Goal: Task Accomplishment & Management: Manage account settings

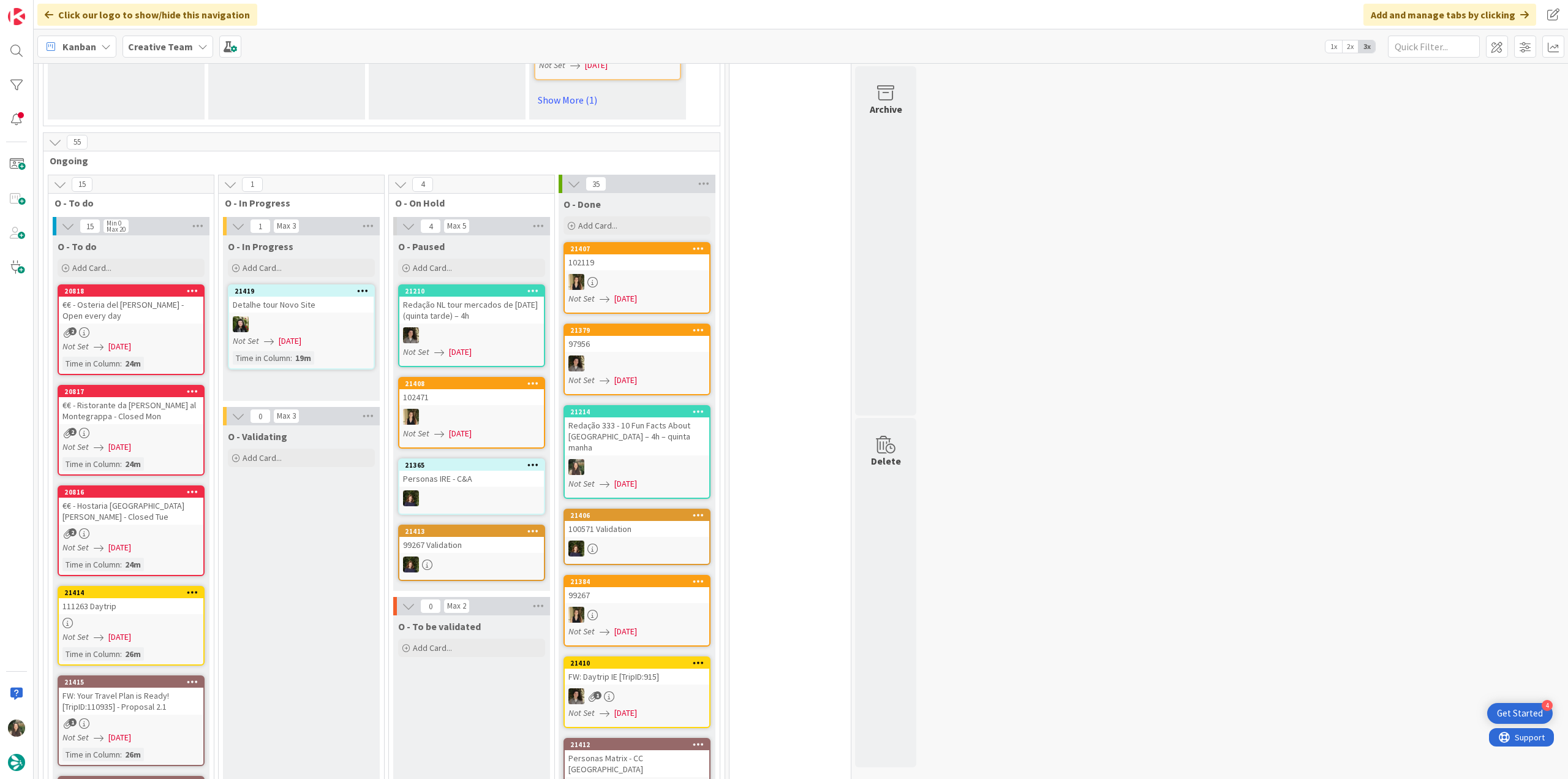
scroll to position [858, 0]
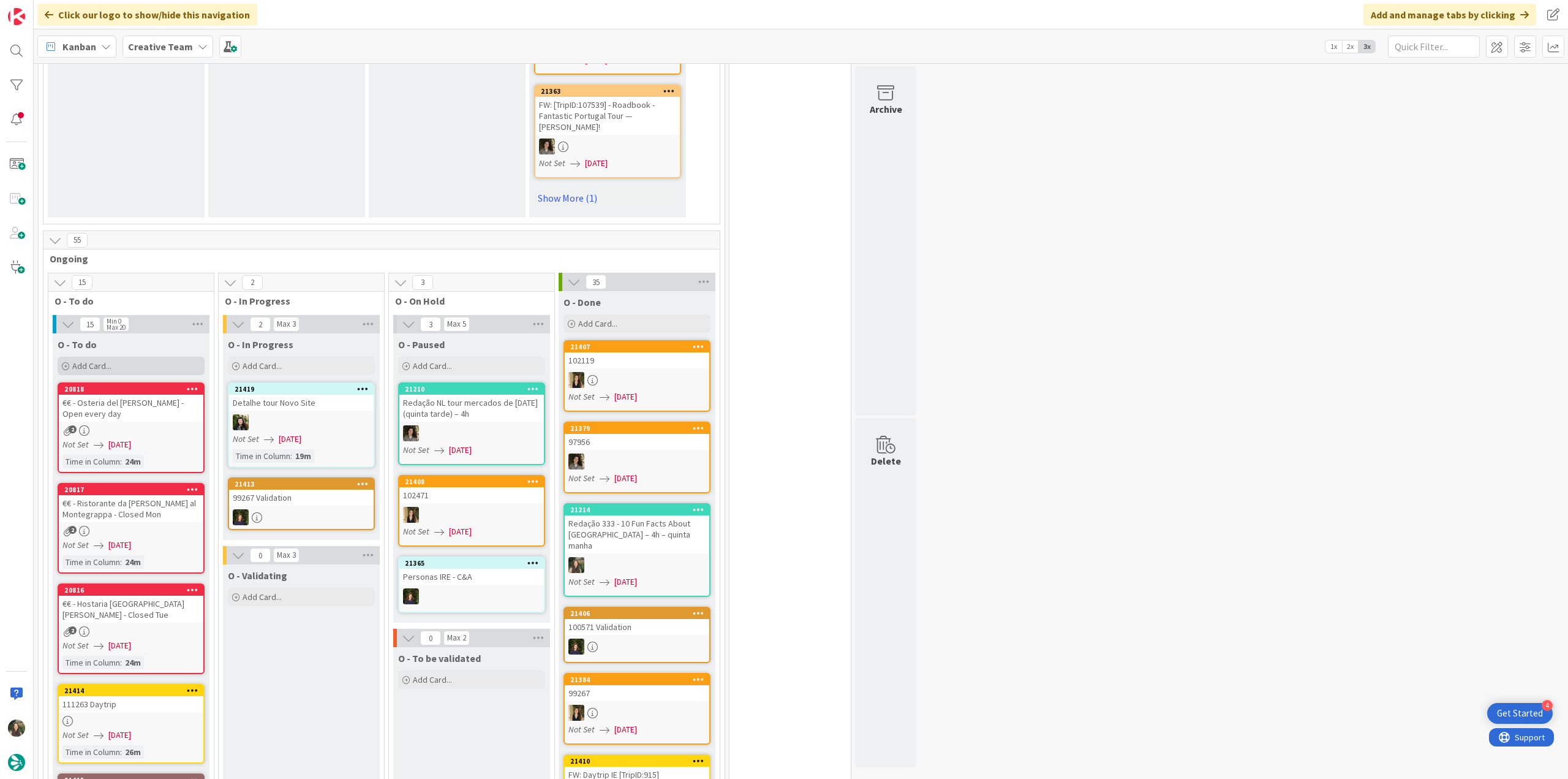
click at [147, 357] on div "Add Card..." at bounding box center [131, 366] width 147 height 18
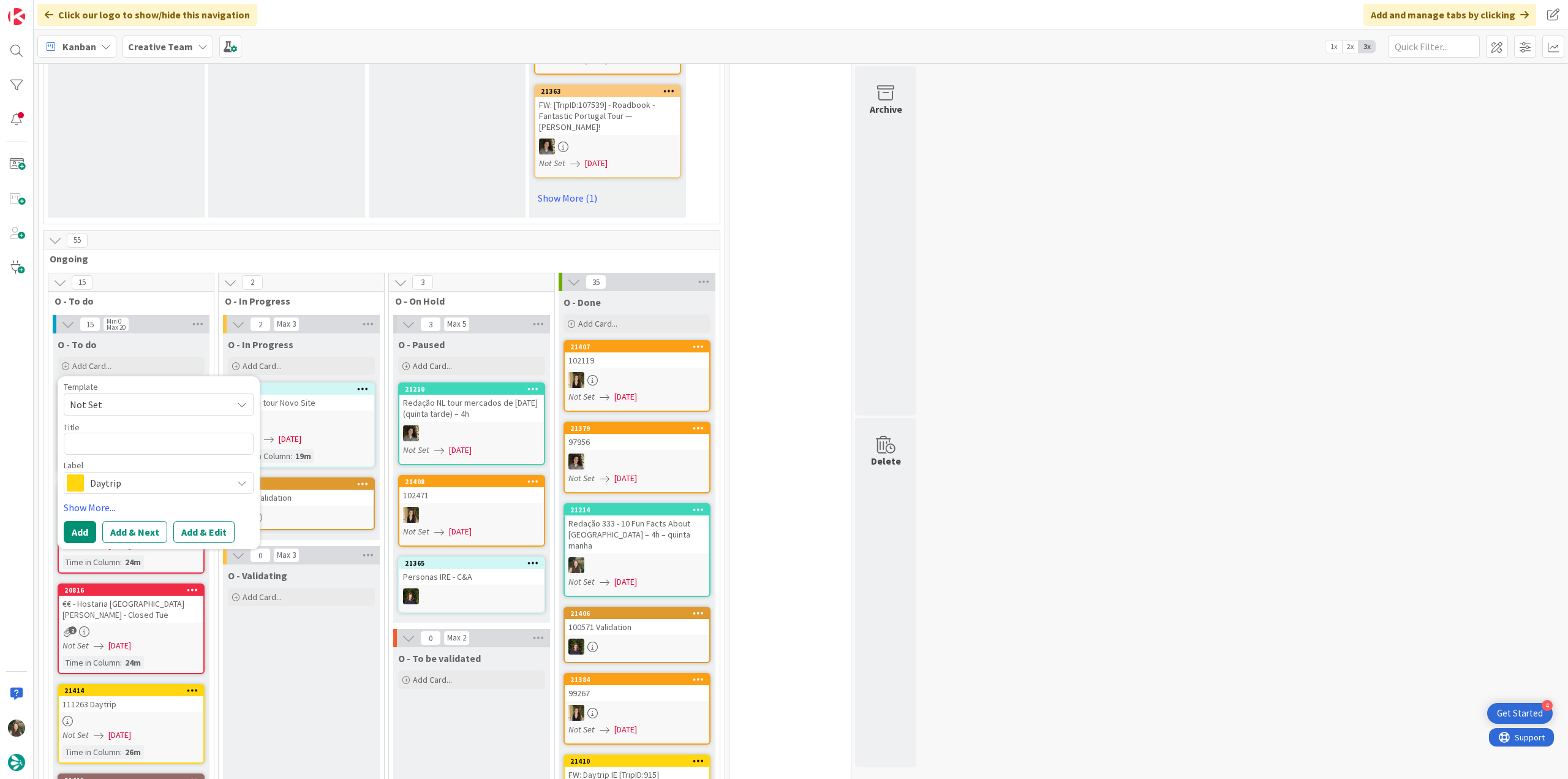
type textarea "x"
type textarea "Hotel San Sebastián Orly by Meliá"
click at [71, 432] on textarea "Hotel San Sebastián Orly by Meliá" at bounding box center [158, 443] width 190 height 22
type textarea "x"
type textarea "CHotel San Sebastián Orly by Meliá"
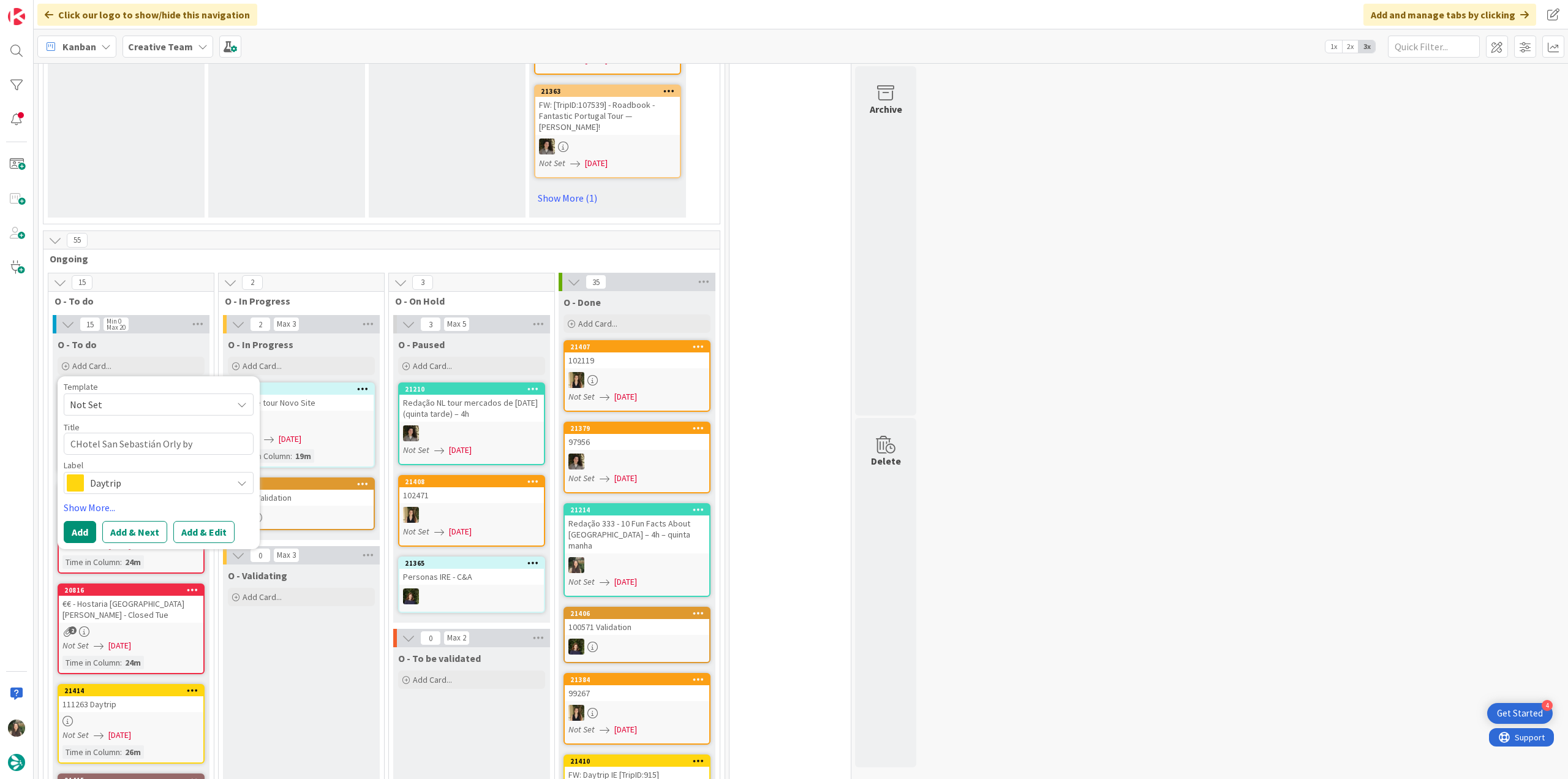
type textarea "x"
type textarea "CoHotel San Sebastián Orly by Meliá"
type textarea "x"
type textarea "CorHotel San Sebastián Orly by Meliá"
type textarea "x"
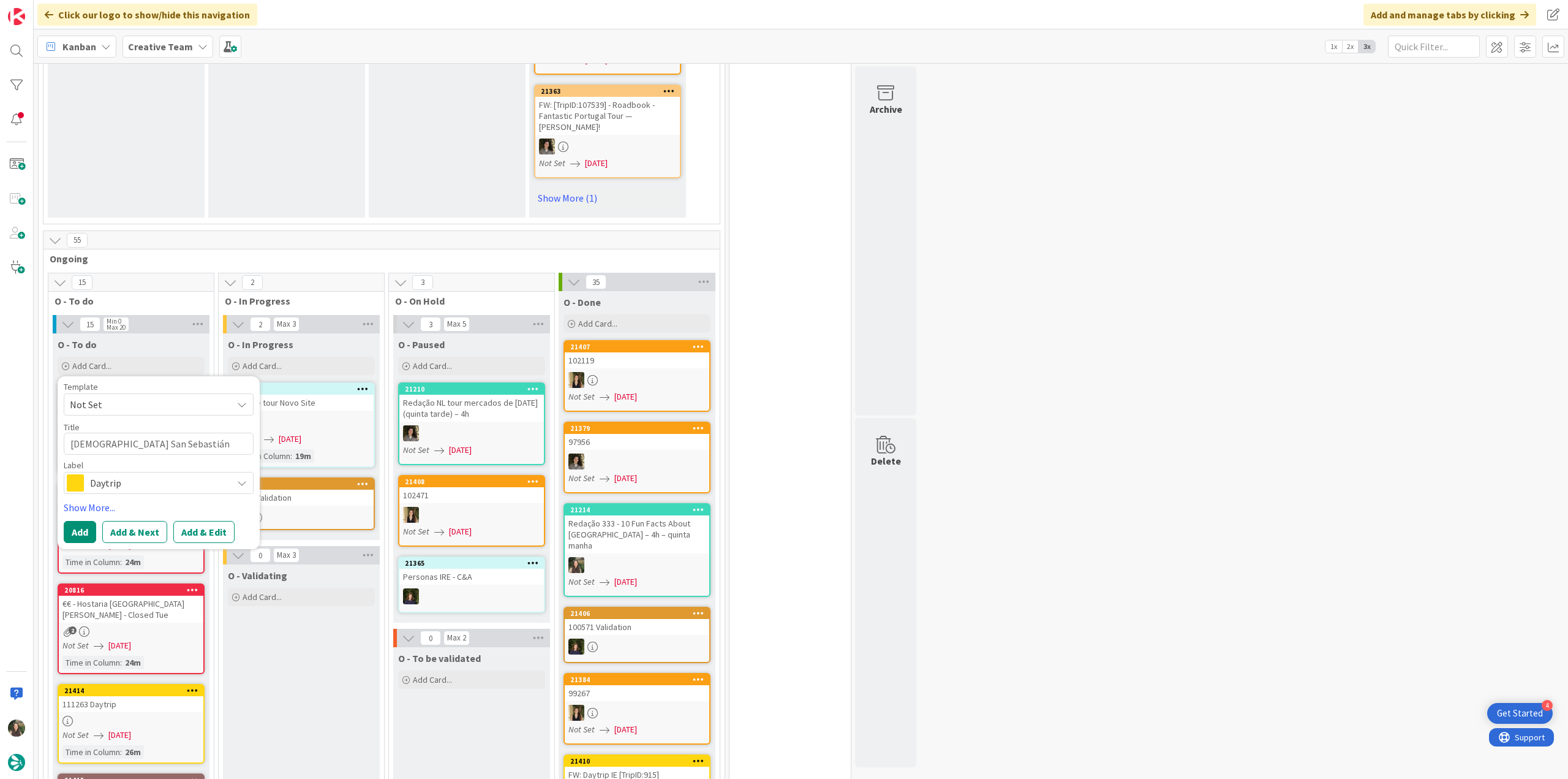
type textarea "CorrHotel San Sebastián Orly by Meliá"
type textarea "x"
type textarea "CorreHotel San Sebastián Orly by Meliá"
type textarea "x"
type textarea "CorreçHotel San Sebastián Orly by Meliá"
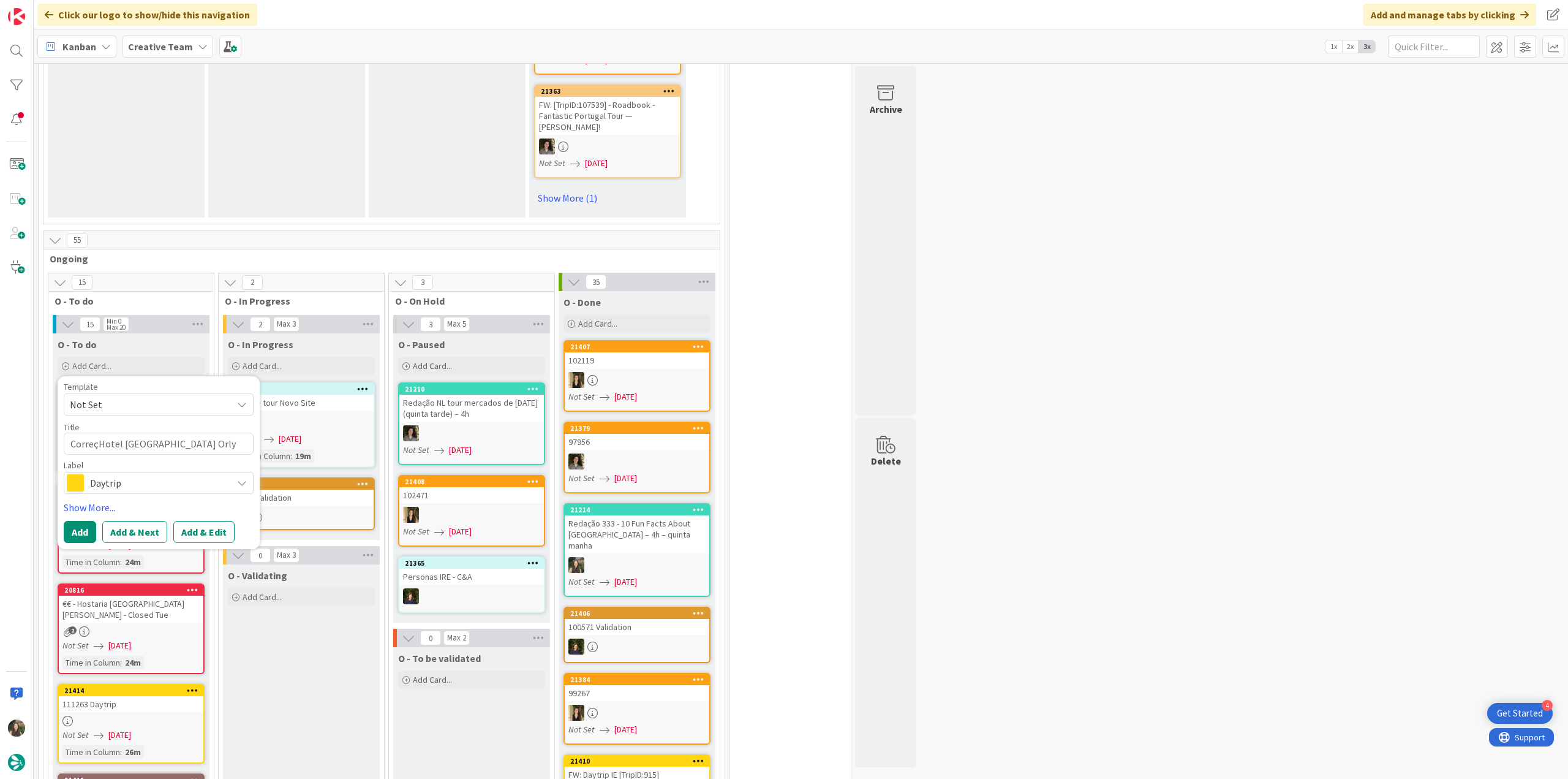
type textarea "x"
type textarea "CorreçãHotel San Sebastián Orly by Meliá"
type textarea "x"
type textarea "CorreçãoHotel San Sebastián Orly by Meliá"
type textarea "x"
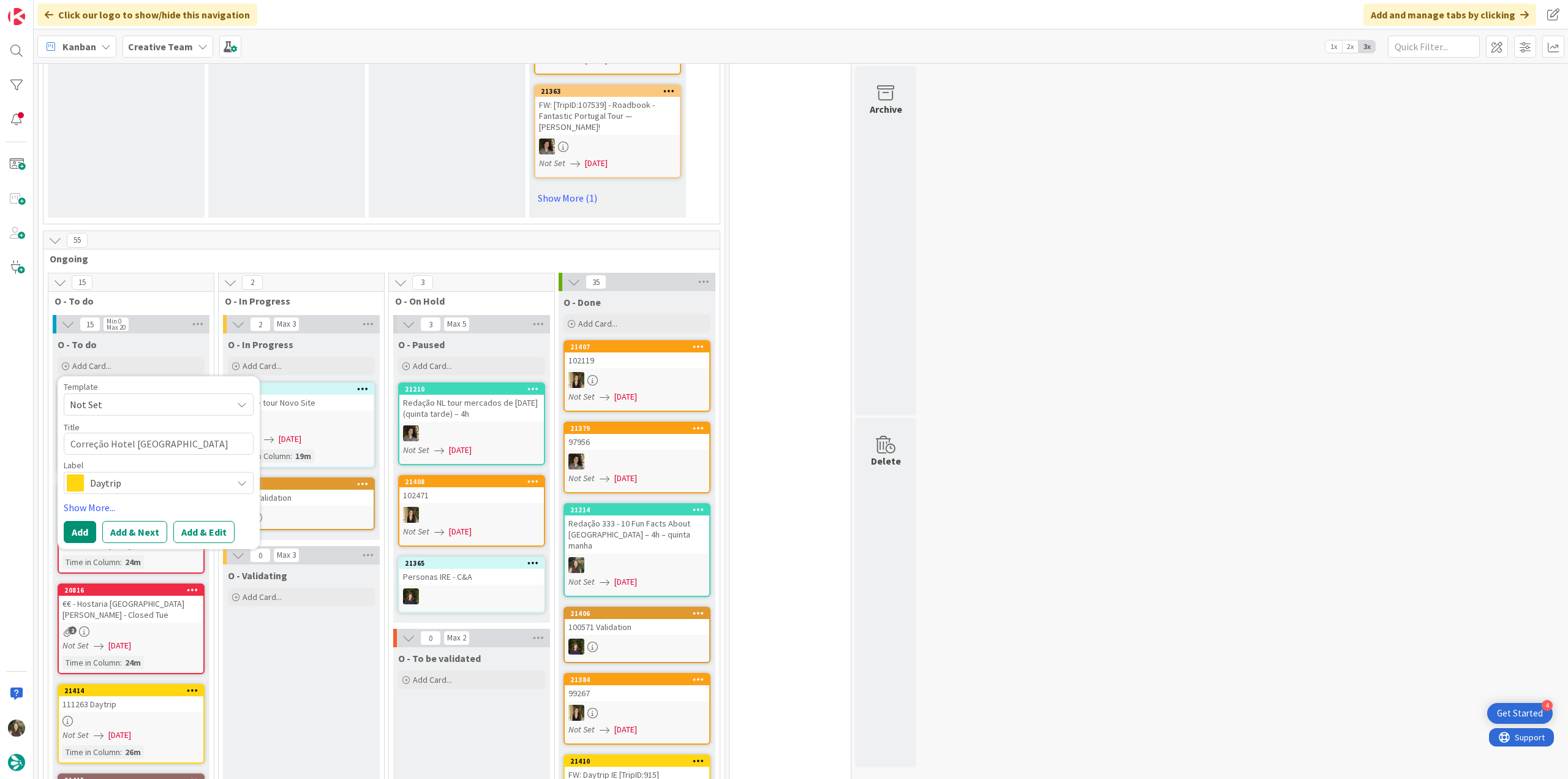
type textarea "Correção Hotel San Sebastián Orly by Meliá"
click at [155, 474] on span "Daytrip" at bounding box center [158, 482] width 136 height 17
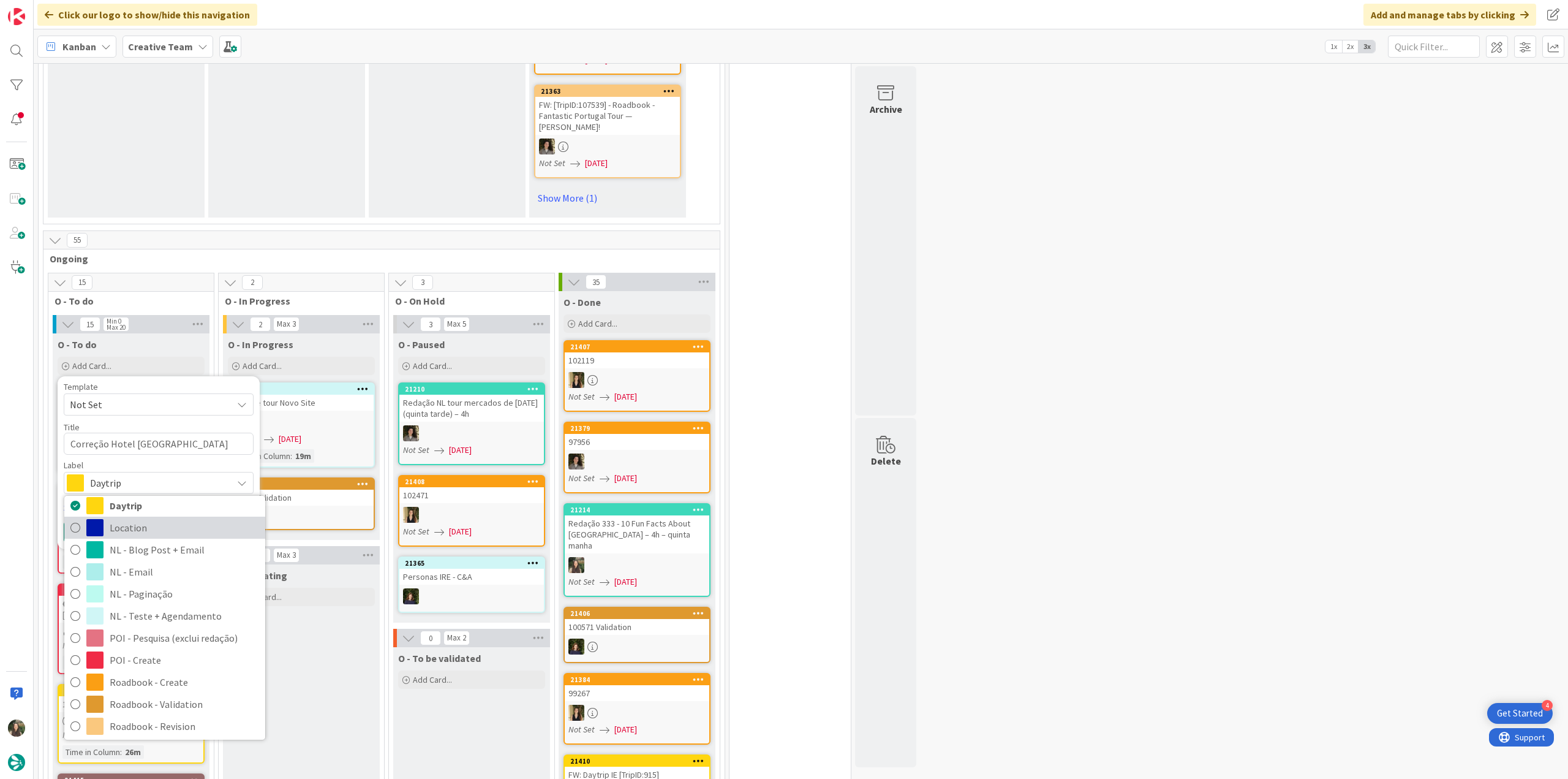
scroll to position [184, 0]
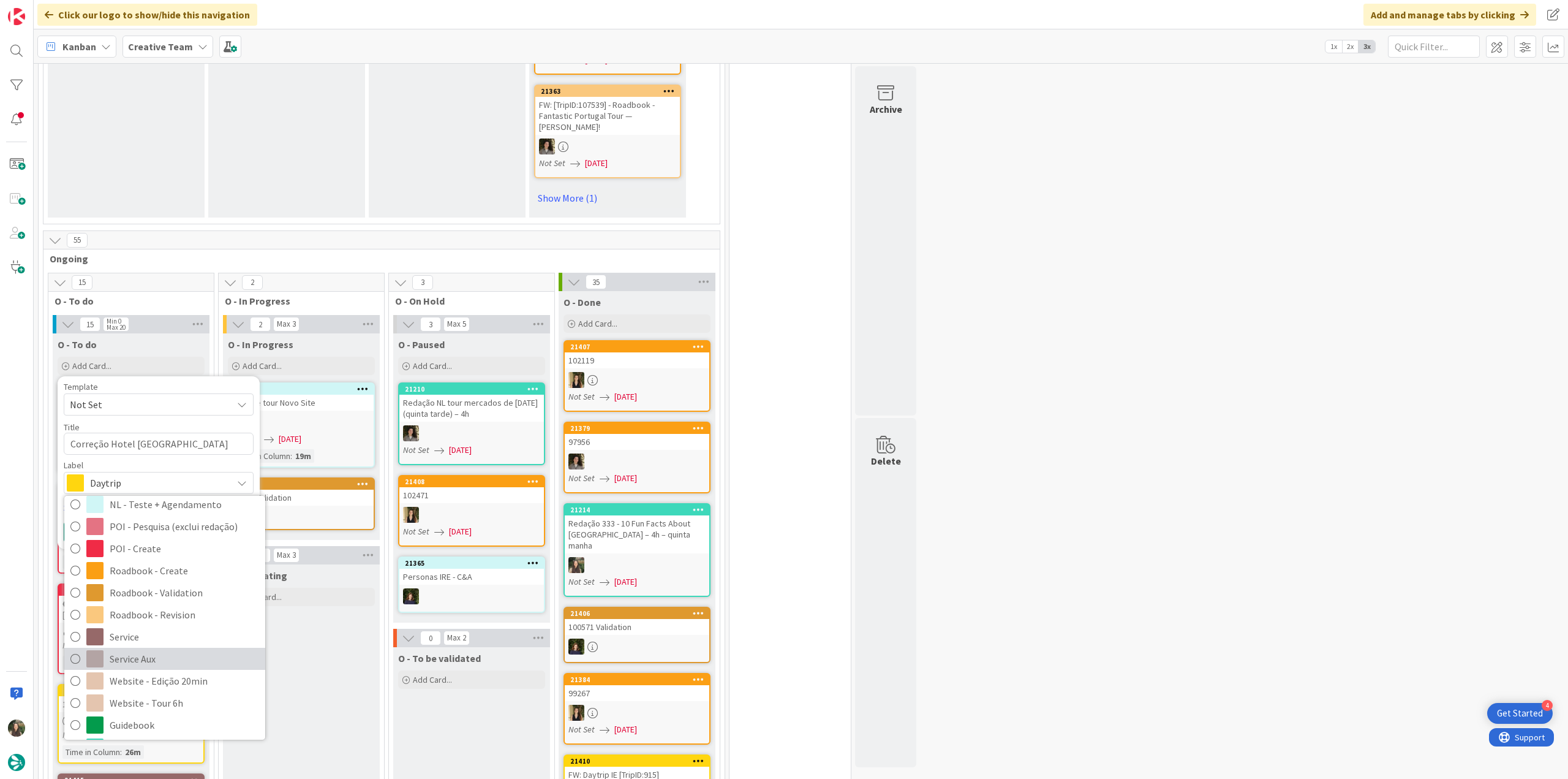
click at [173, 650] on span "Service Aux" at bounding box center [184, 659] width 150 height 18
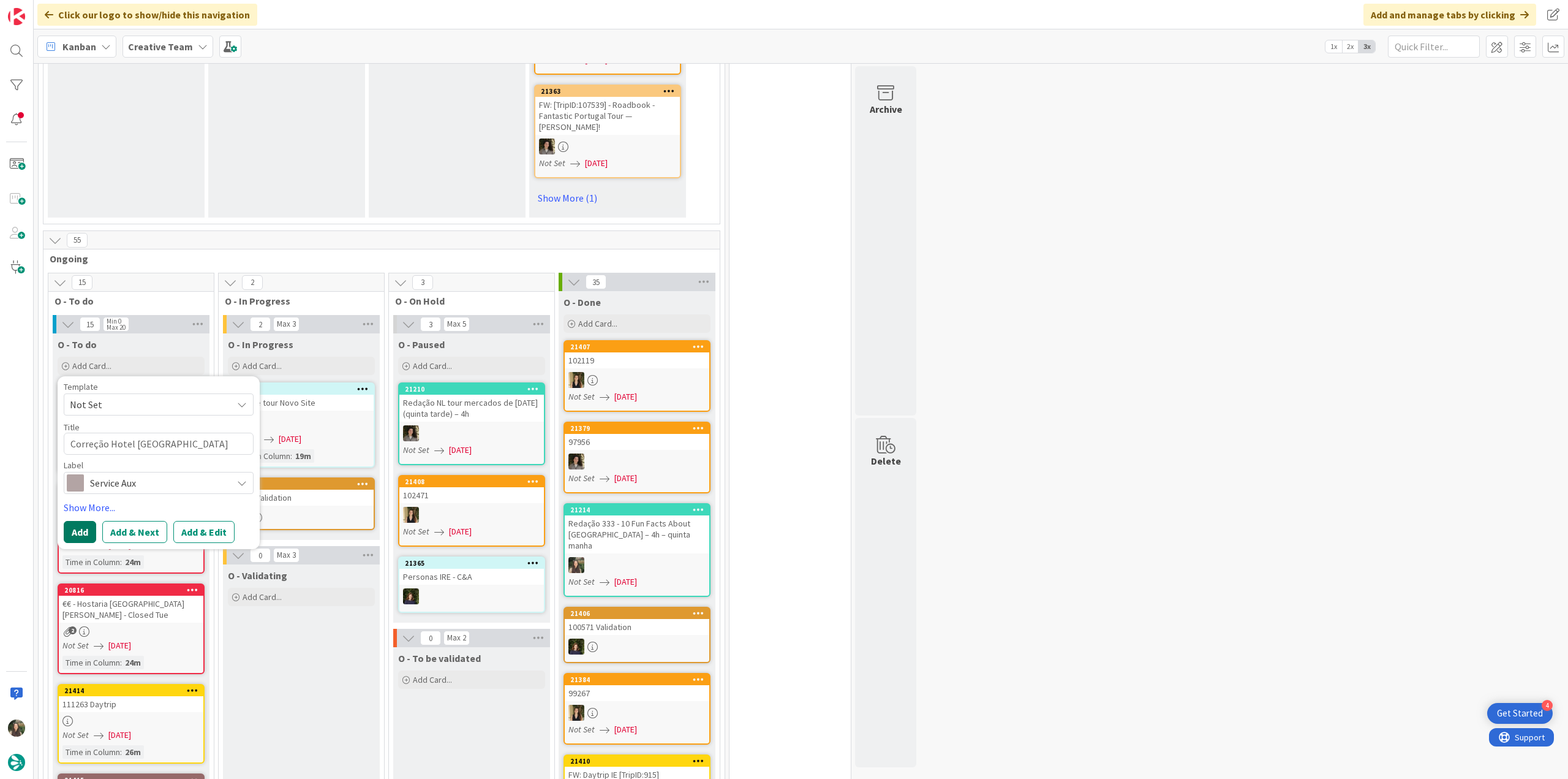
click at [75, 521] on button "Add" at bounding box center [80, 531] width 32 height 22
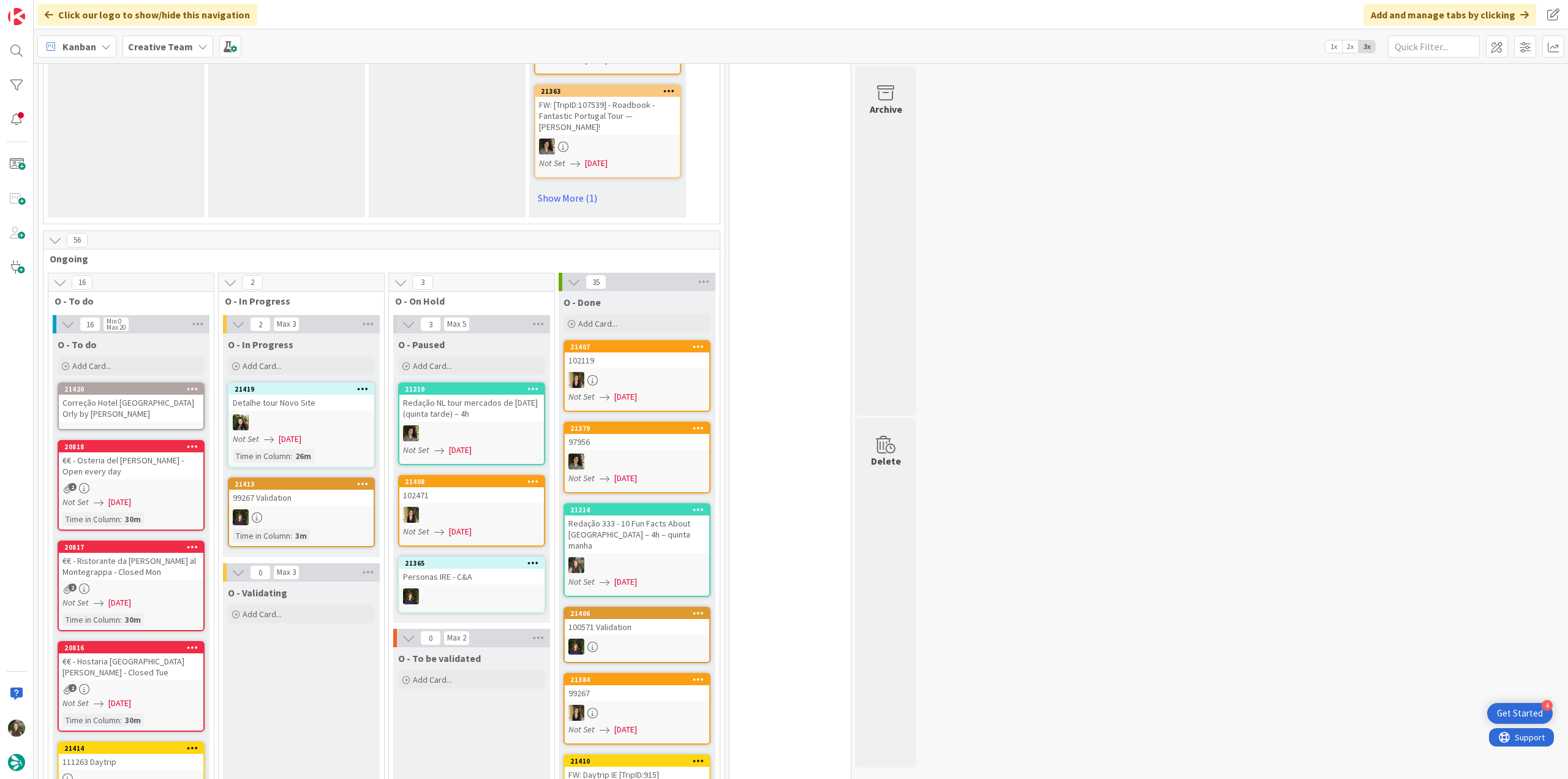
click at [91, 395] on div "Correção Hotel San Sebastián Orly by Meliá" at bounding box center [131, 408] width 145 height 27
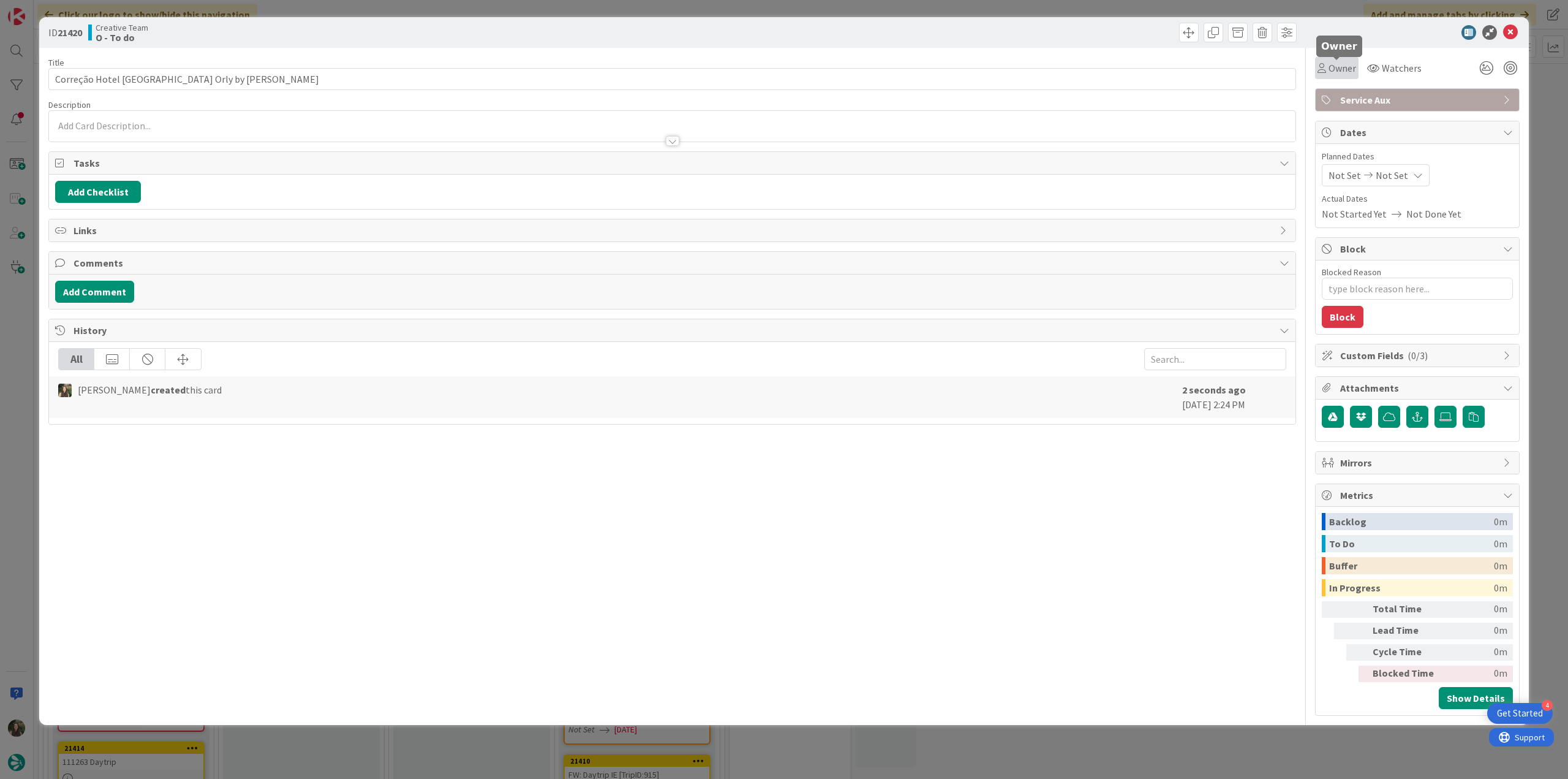
click at [1336, 66] on span "Owner" at bounding box center [1342, 68] width 28 height 15
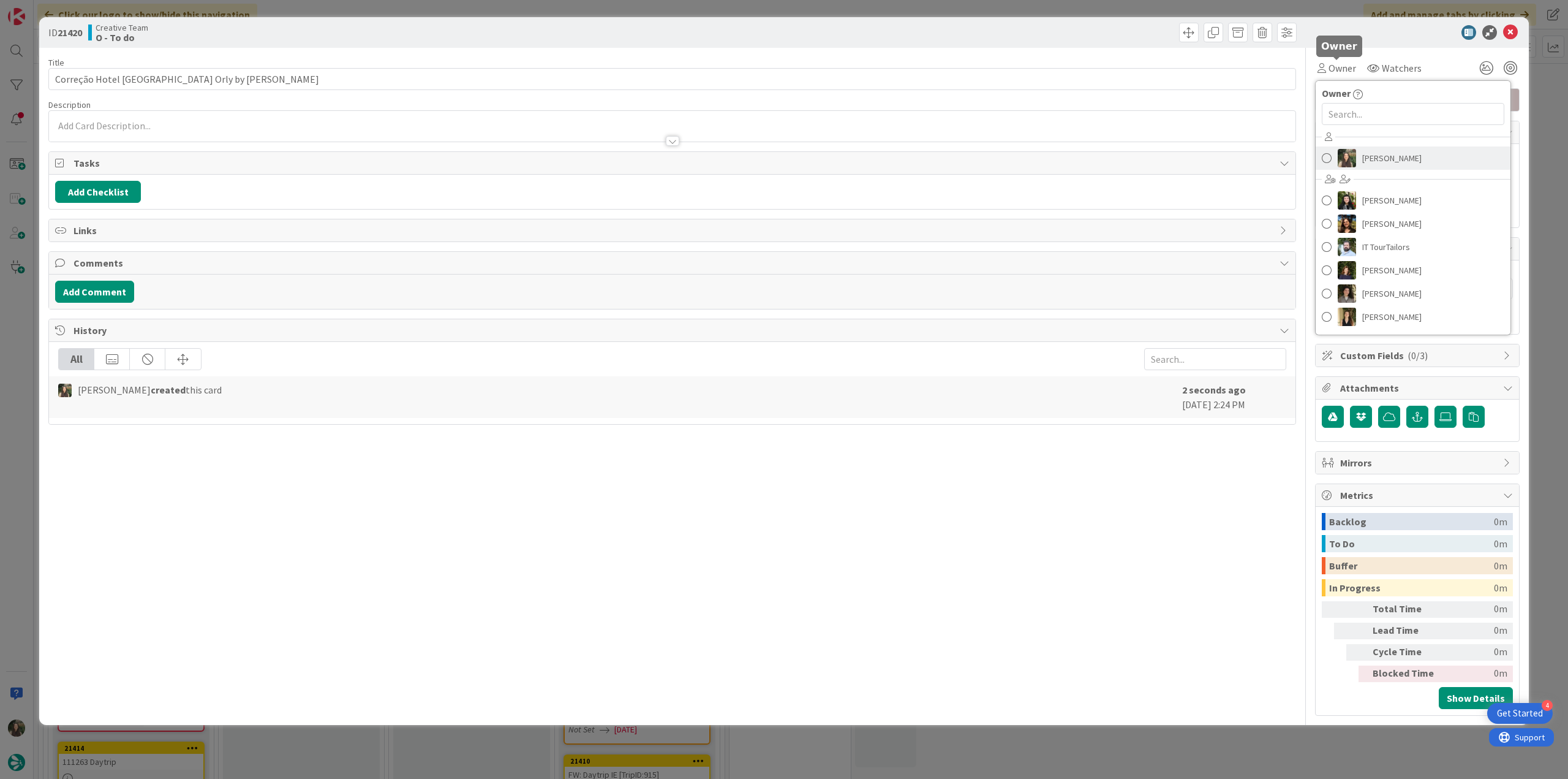
click at [1382, 161] on span "[PERSON_NAME]" at bounding box center [1392, 158] width 59 height 18
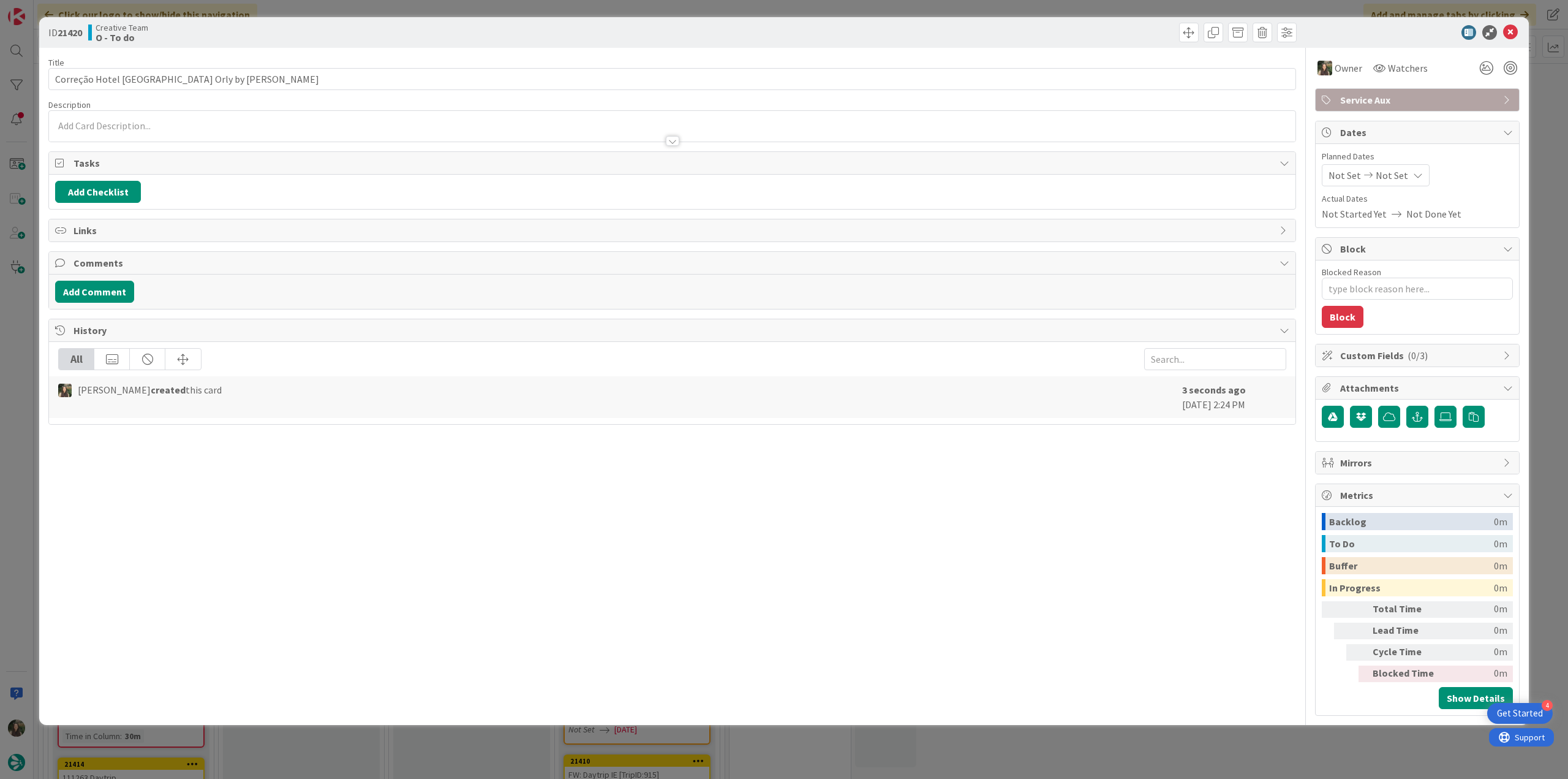
click at [1538, 73] on div "ID 21420 Creative Team O - To do Title 42 / 128 Correção Hotel San Sebastián Or…" at bounding box center [784, 389] width 1568 height 779
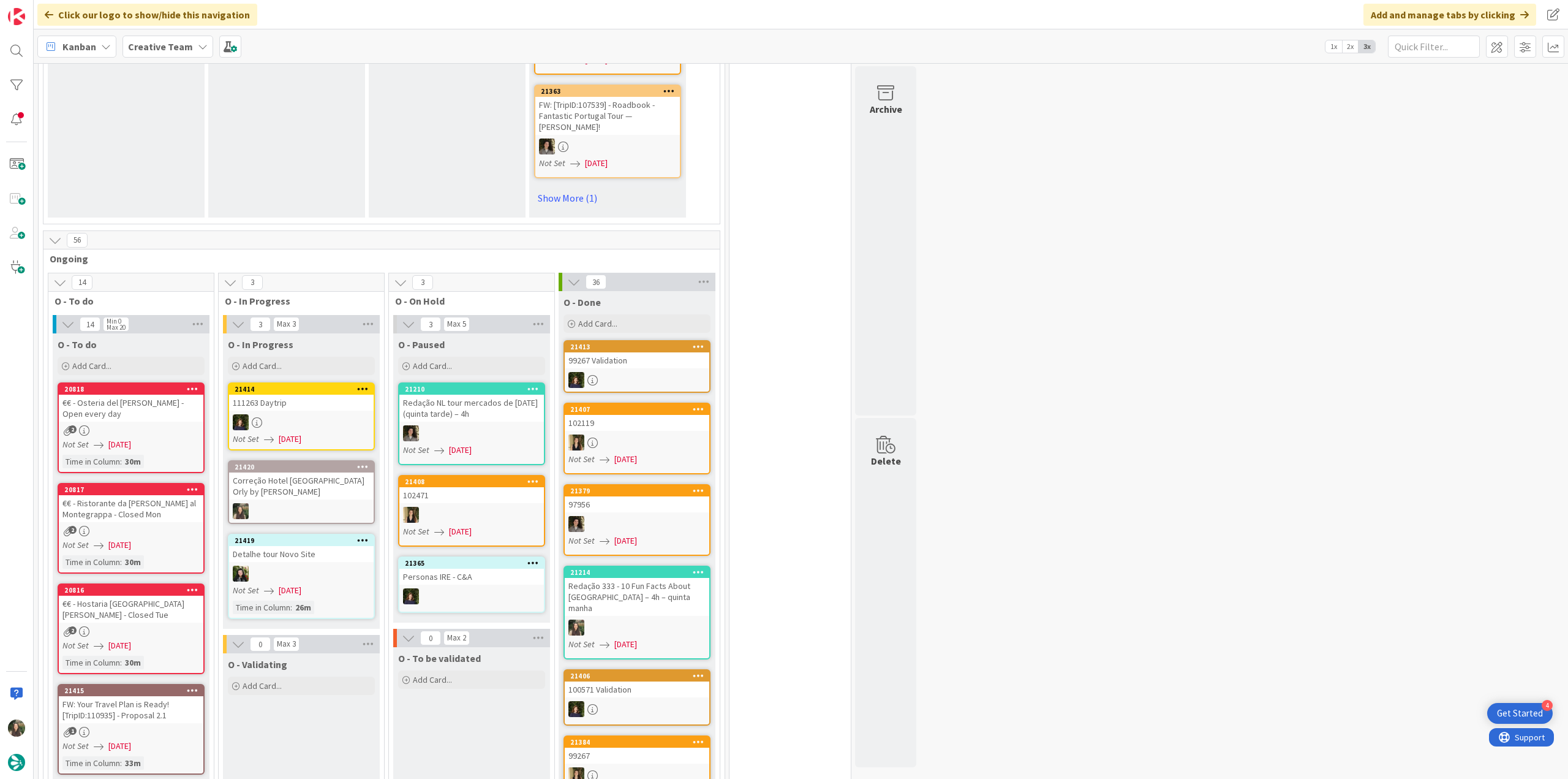
click at [365, 462] on icon at bounding box center [363, 466] width 11 height 8
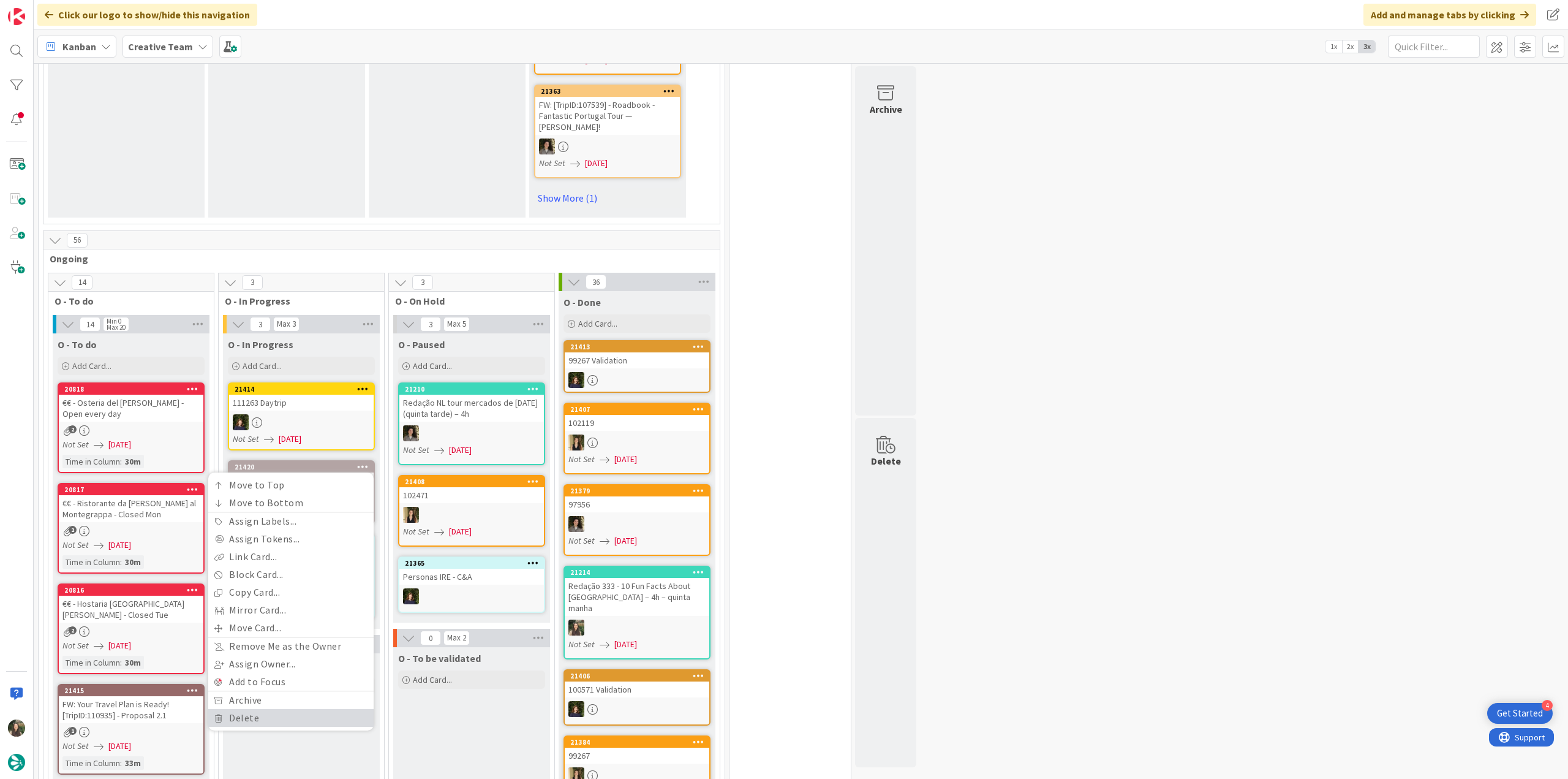
click at [261, 709] on link "Delete" at bounding box center [291, 718] width 165 height 18
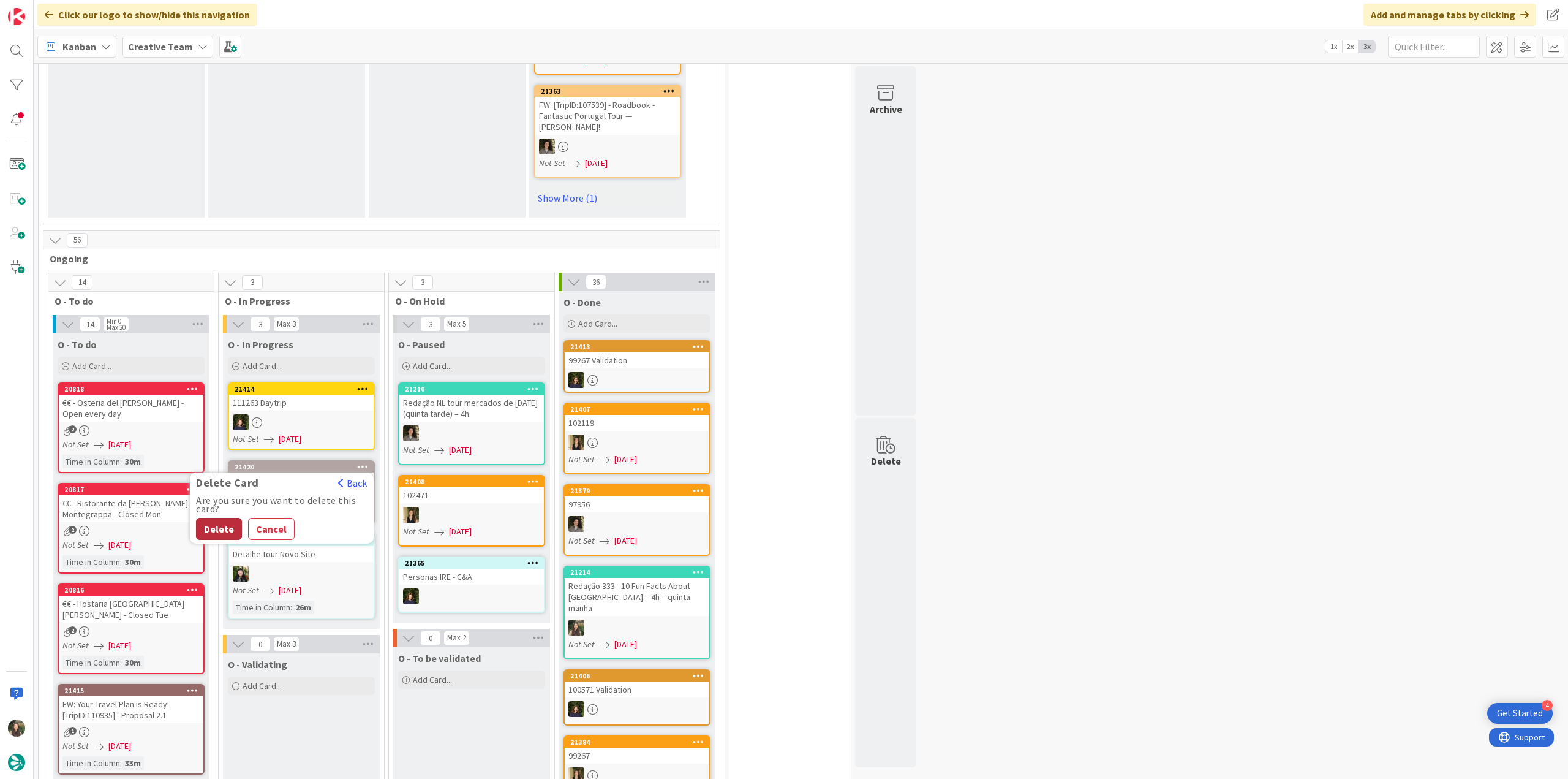
click at [229, 518] on button "Delete" at bounding box center [219, 528] width 46 height 22
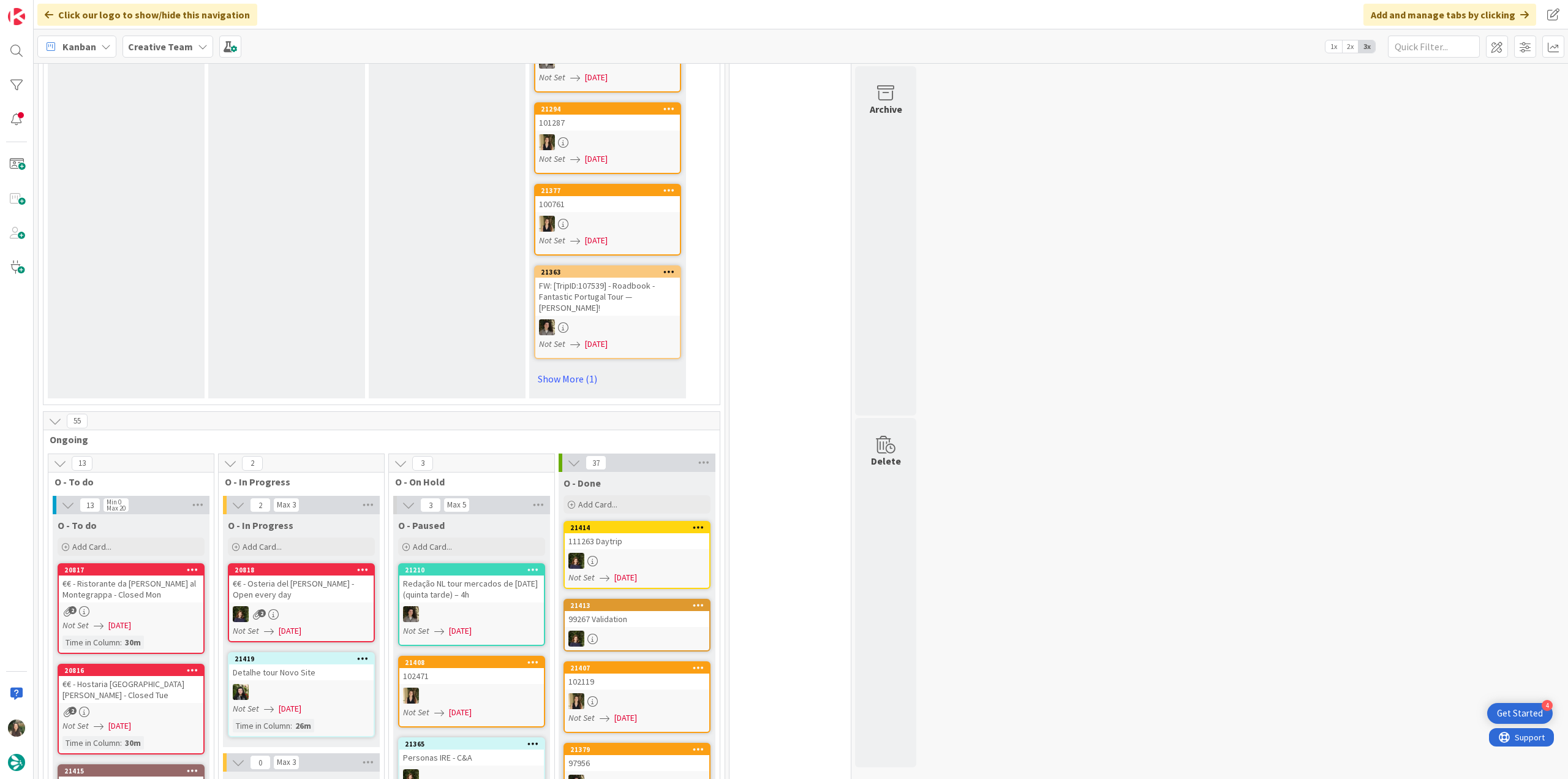
scroll to position [858, 0]
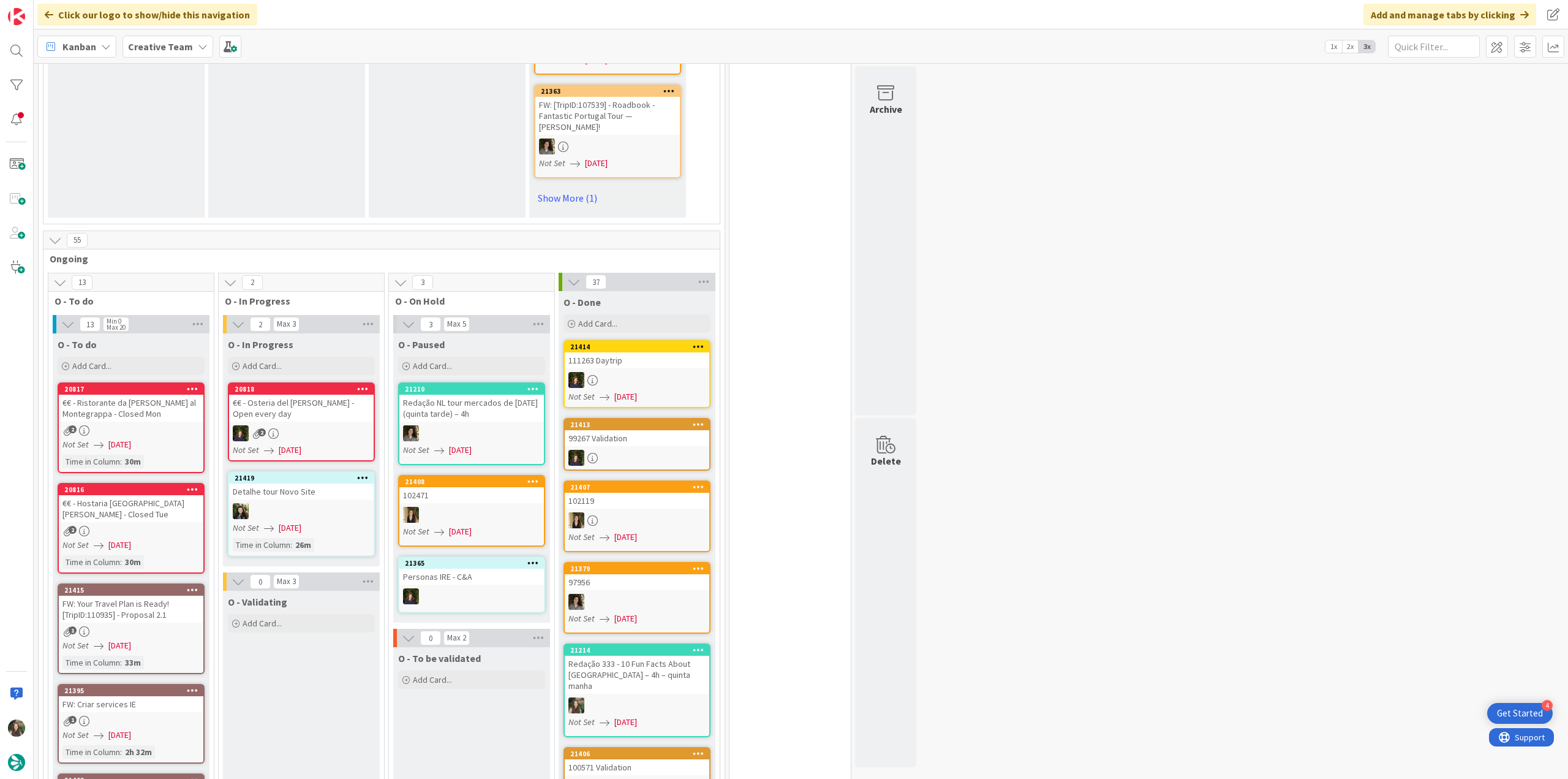
click at [177, 396] on div "€€ - Ristorante da Nello al Montegrappa - Closed Mon" at bounding box center [131, 408] width 145 height 27
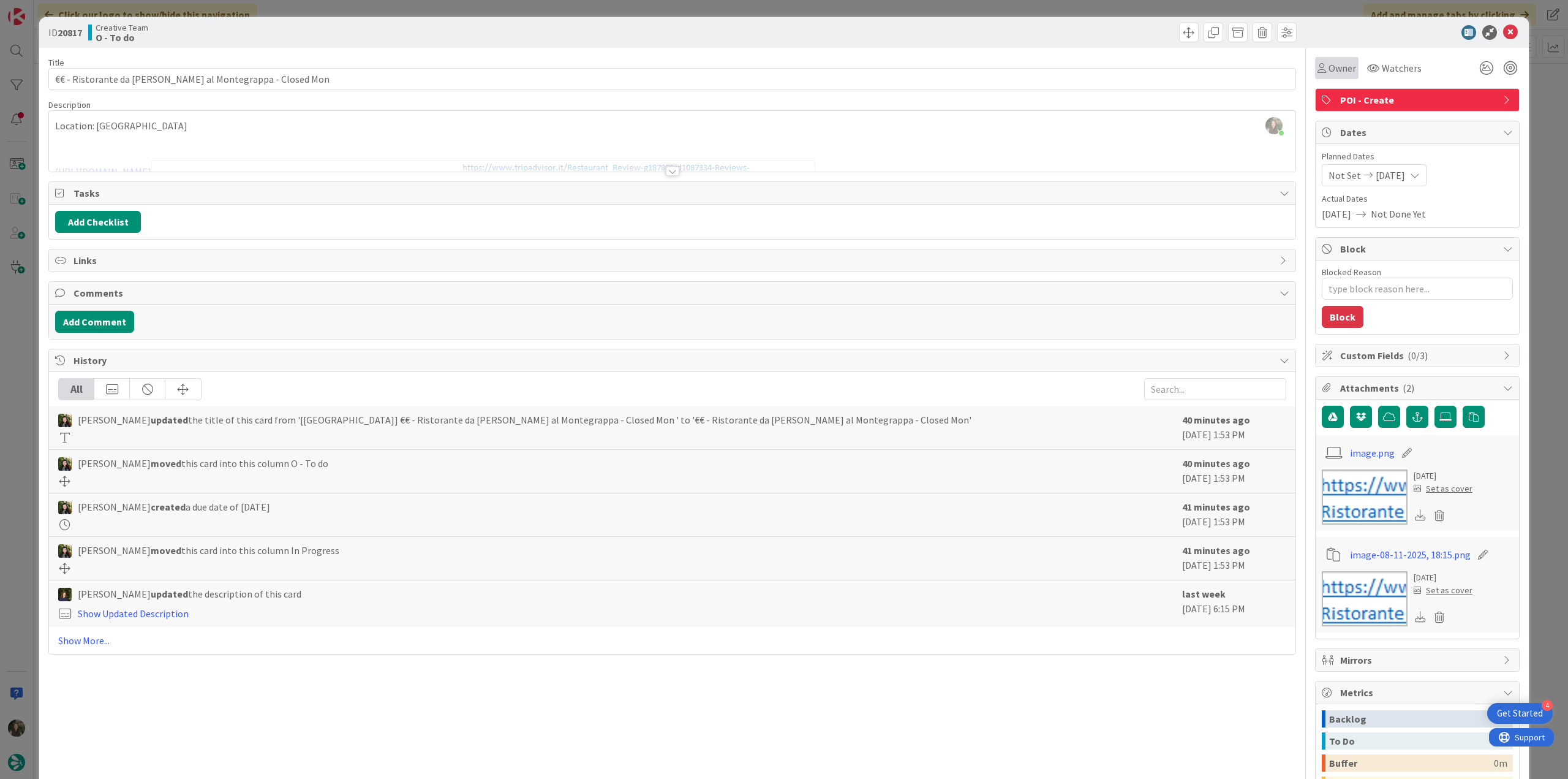
click at [1324, 76] on div "Owner" at bounding box center [1337, 68] width 44 height 22
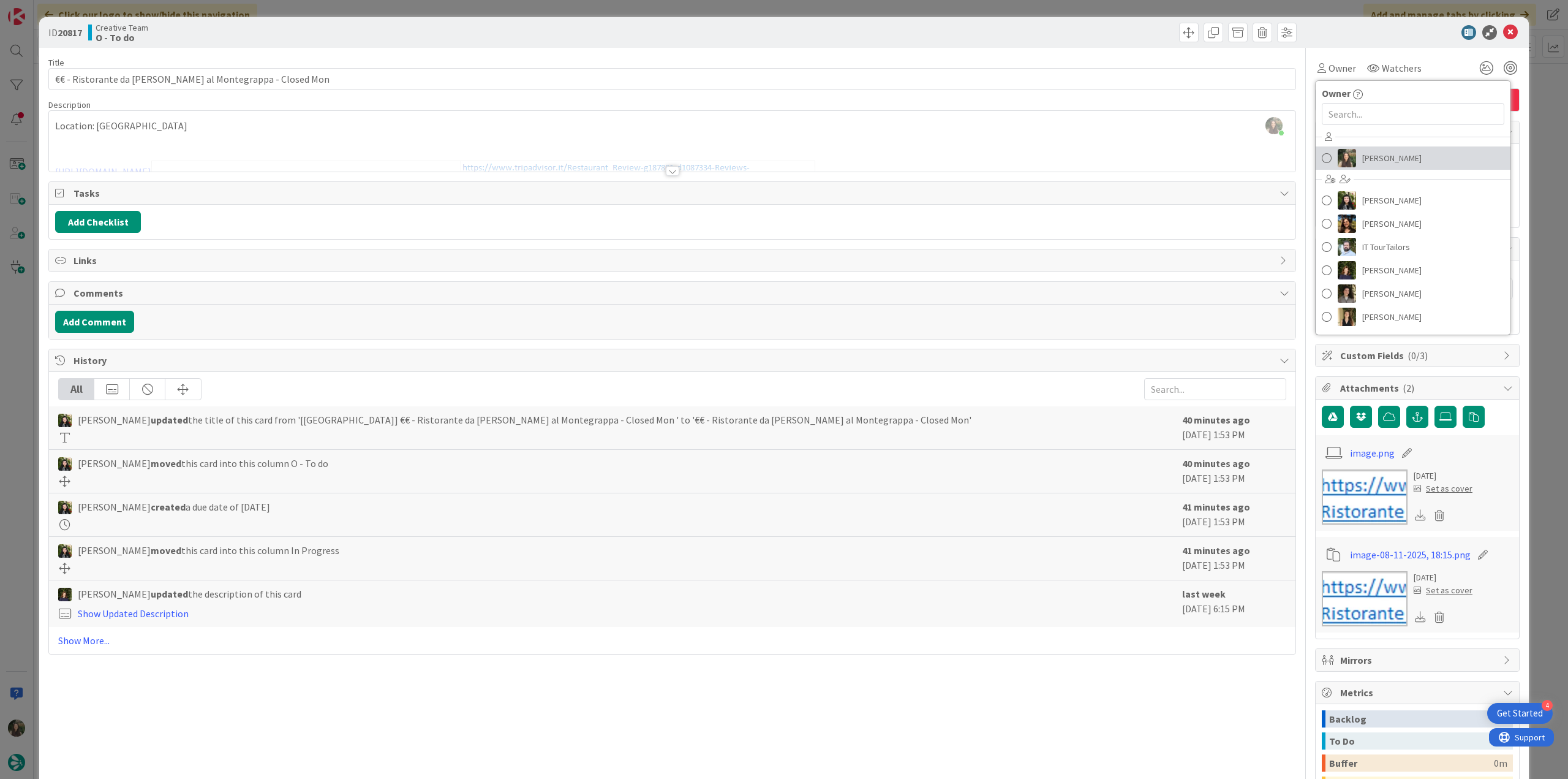
click at [1362, 164] on span "[PERSON_NAME]" at bounding box center [1392, 158] width 59 height 18
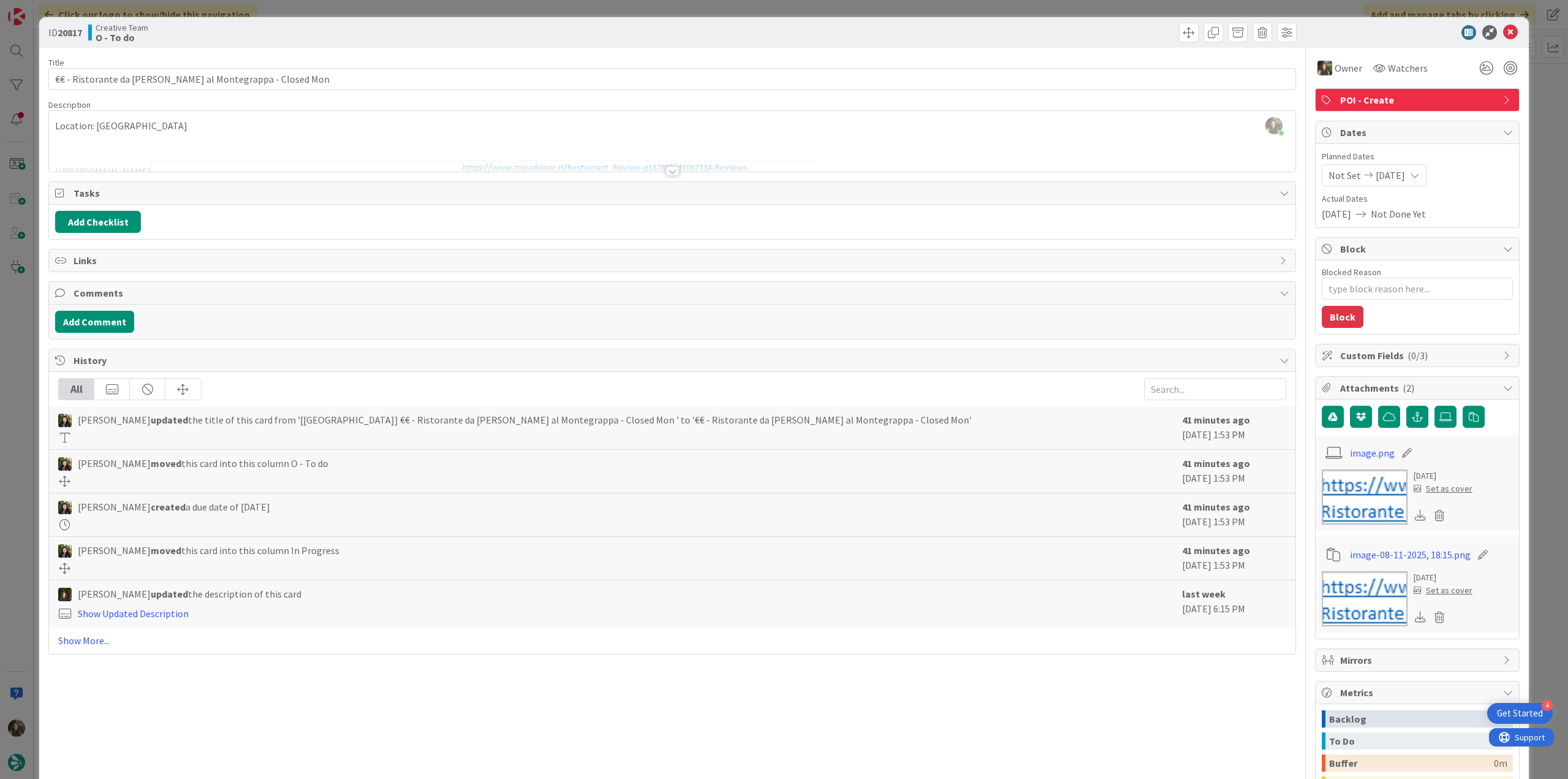
drag, startPoint x: 1542, startPoint y: 85, endPoint x: 1524, endPoint y: 90, distance: 18.7
click at [1542, 85] on div "ID 20817 Creative Team O - To do Title 52 / 128 €€ - Ristorante da Nello al Mon…" at bounding box center [784, 389] width 1568 height 779
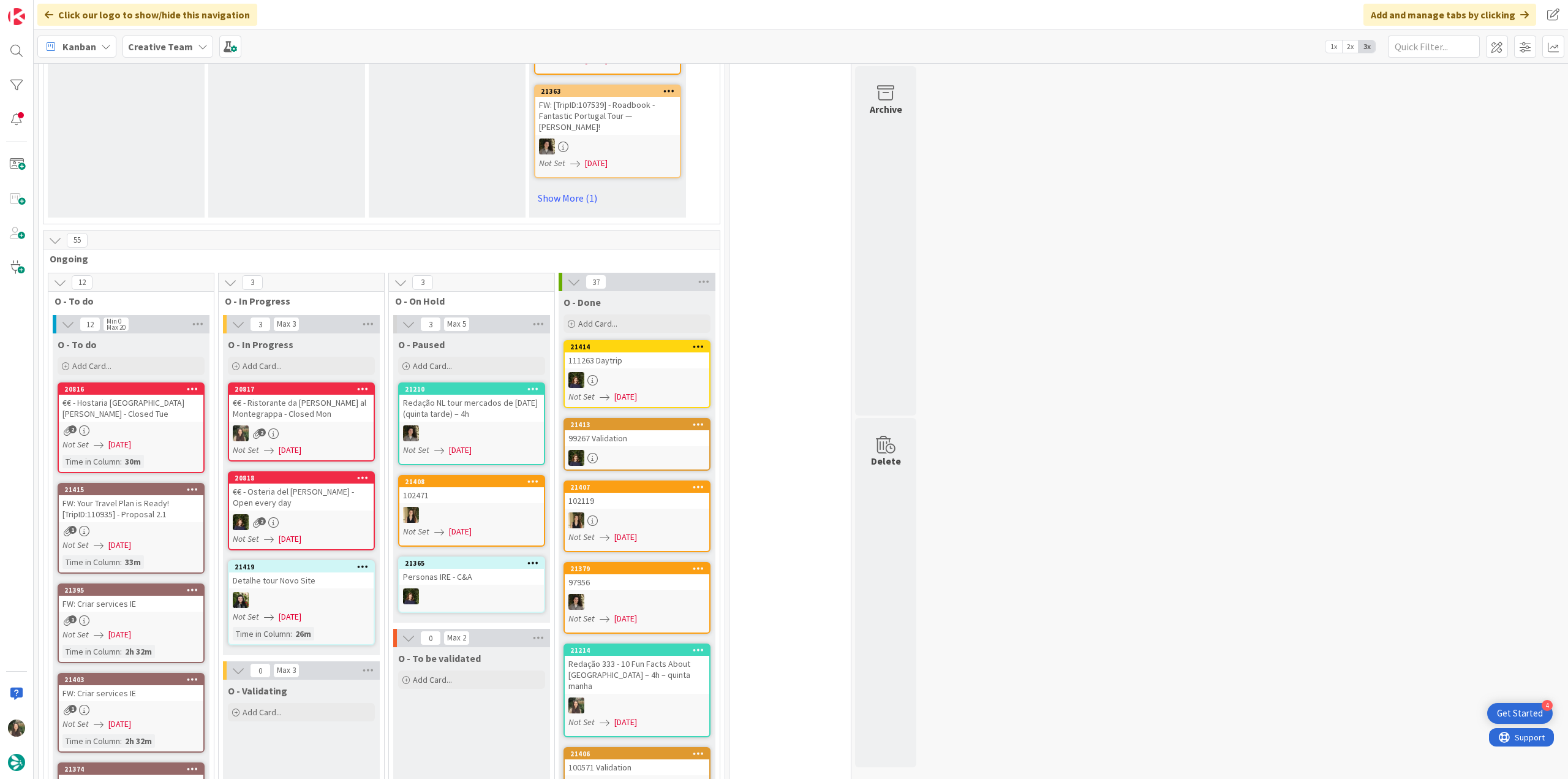
click at [299, 425] on div "2" at bounding box center [301, 433] width 145 height 16
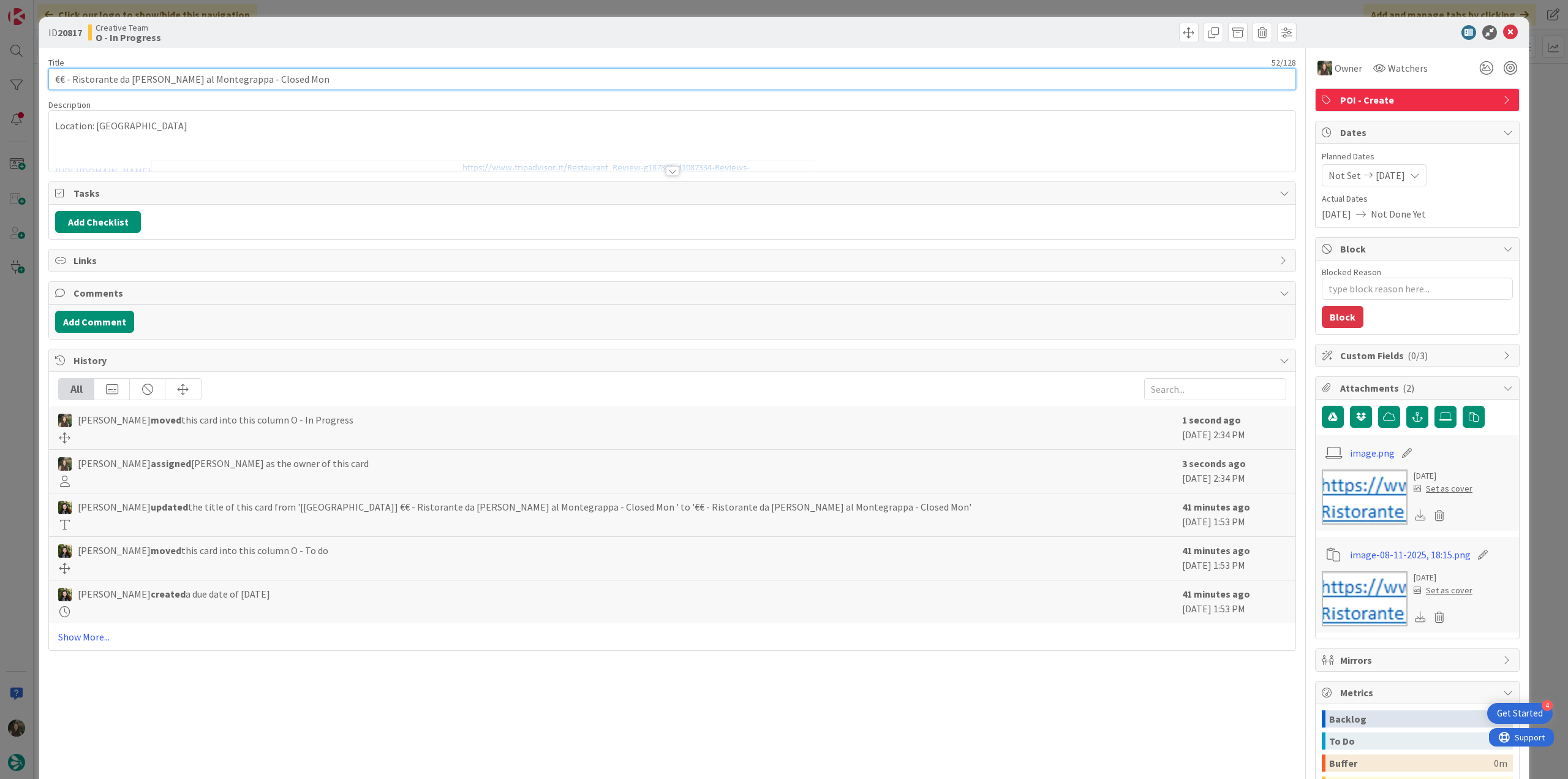
drag, startPoint x: 285, startPoint y: 81, endPoint x: 36, endPoint y: 79, distance: 249.0
click at [37, 79] on div "ID 20817 Creative Team O - In Progress Title 52 / 128 €€ - Ristorante da Nello …" at bounding box center [784, 389] width 1568 height 779
click at [20, 295] on div "ID 20817 Creative Team O - In Progress Title 52 / 128 €€ - Ristorante da Nello …" at bounding box center [784, 389] width 1568 height 779
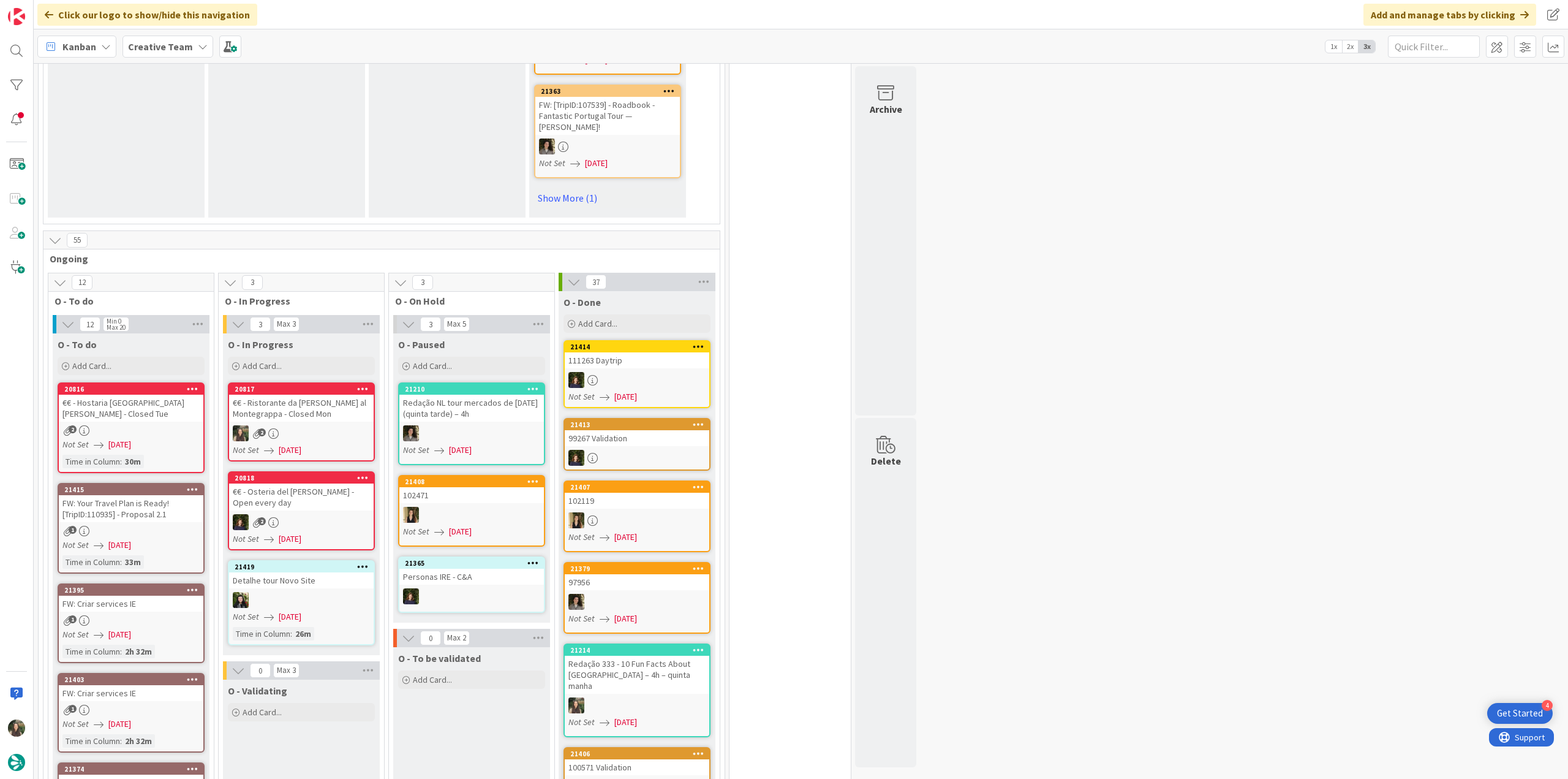
click at [273, 425] on div "2" at bounding box center [301, 433] width 145 height 16
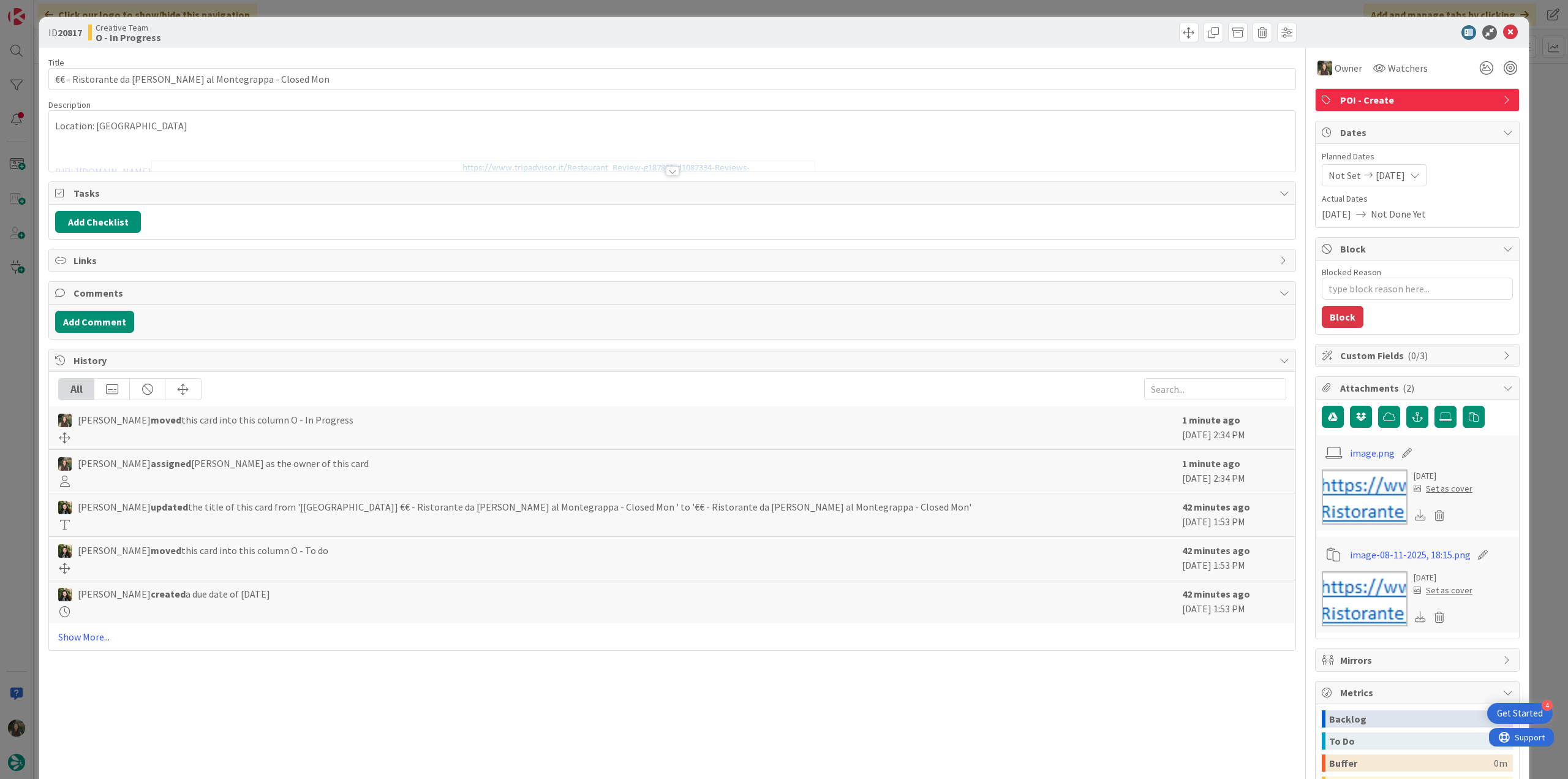
click at [115, 131] on div "Location: Bologna https://www.tripadvisor.it/Restaurant_Review-g187801-d1087334…" at bounding box center [671, 141] width 1246 height 61
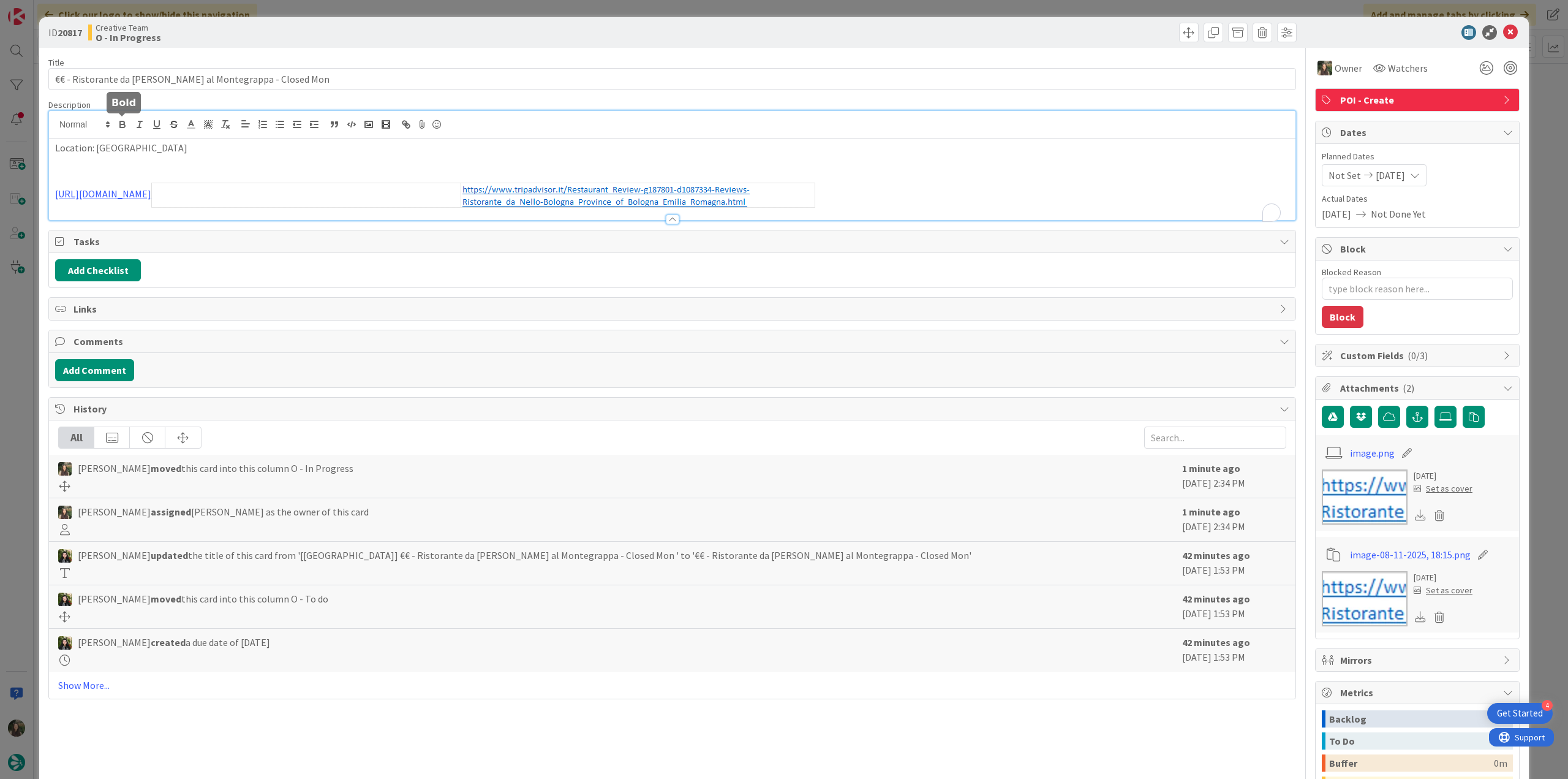
click at [115, 131] on button "button" at bounding box center [122, 124] width 17 height 15
click at [112, 150] on p "Location: Bolo ﻿ gna" at bounding box center [672, 148] width 1234 height 14
copy p "Bolo ﻿ gna"
click at [151, 192] on link "https://www.tripadvisor.it/Restaurant_Review-g187801-d1087334-Reviews-Ristorant…" at bounding box center [103, 194] width 96 height 12
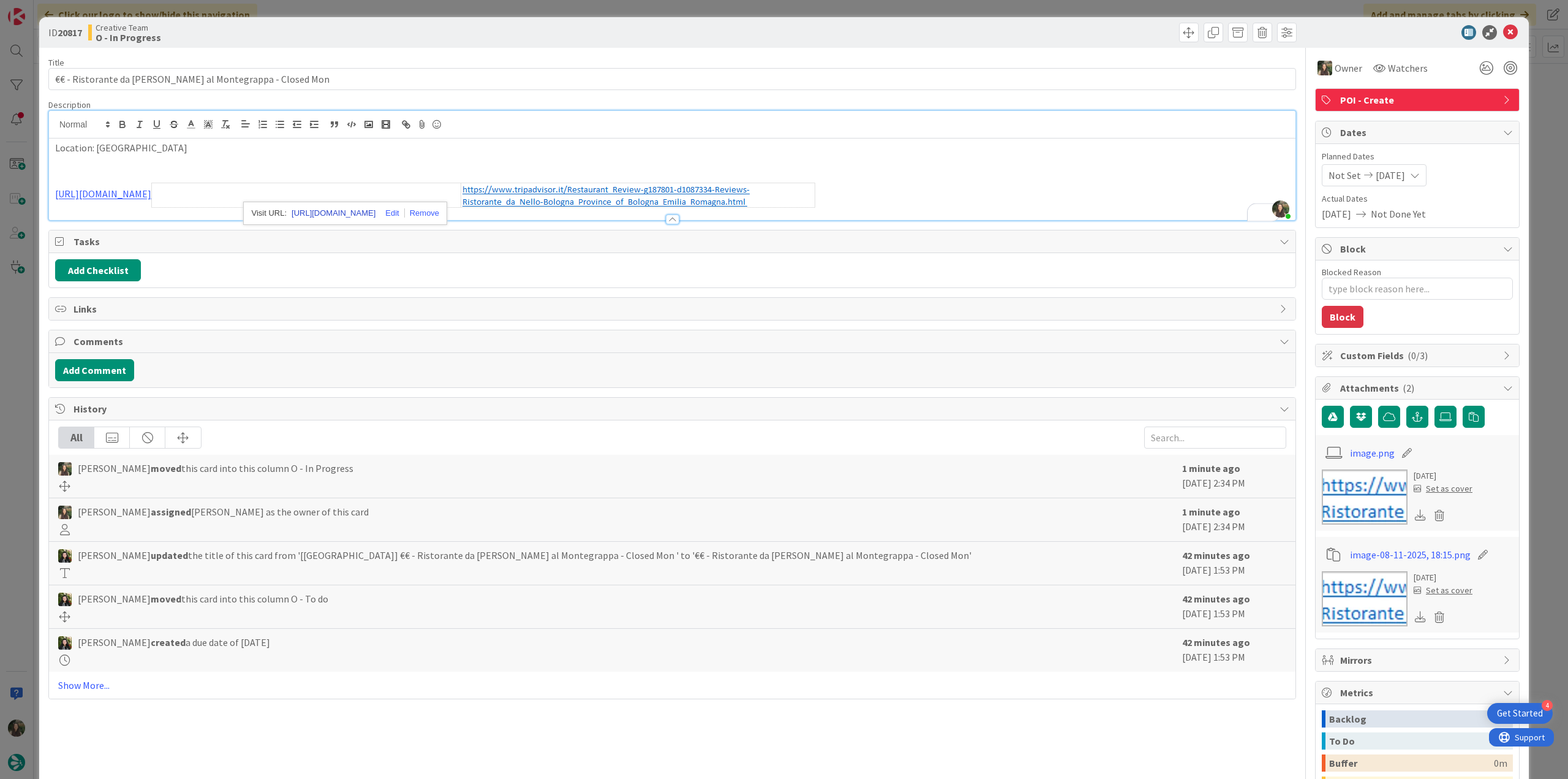
click at [328, 213] on link "https://www.tripadvisor.it/Restaurant_Review-g187801-d1087334-Reviews-Ristorant…" at bounding box center [333, 213] width 84 height 16
drag, startPoint x: 73, startPoint y: 77, endPoint x: 217, endPoint y: 76, distance: 144.0
click at [217, 76] on input "€€ - Ristorante da Nello al Montegrappa - Closed Mon" at bounding box center [672, 78] width 1247 height 22
click at [22, 340] on div "ID 20817 Creative Team O - In Progress Title 52 / 128 €€ - Ristorante da Nello …" at bounding box center [784, 389] width 1568 height 779
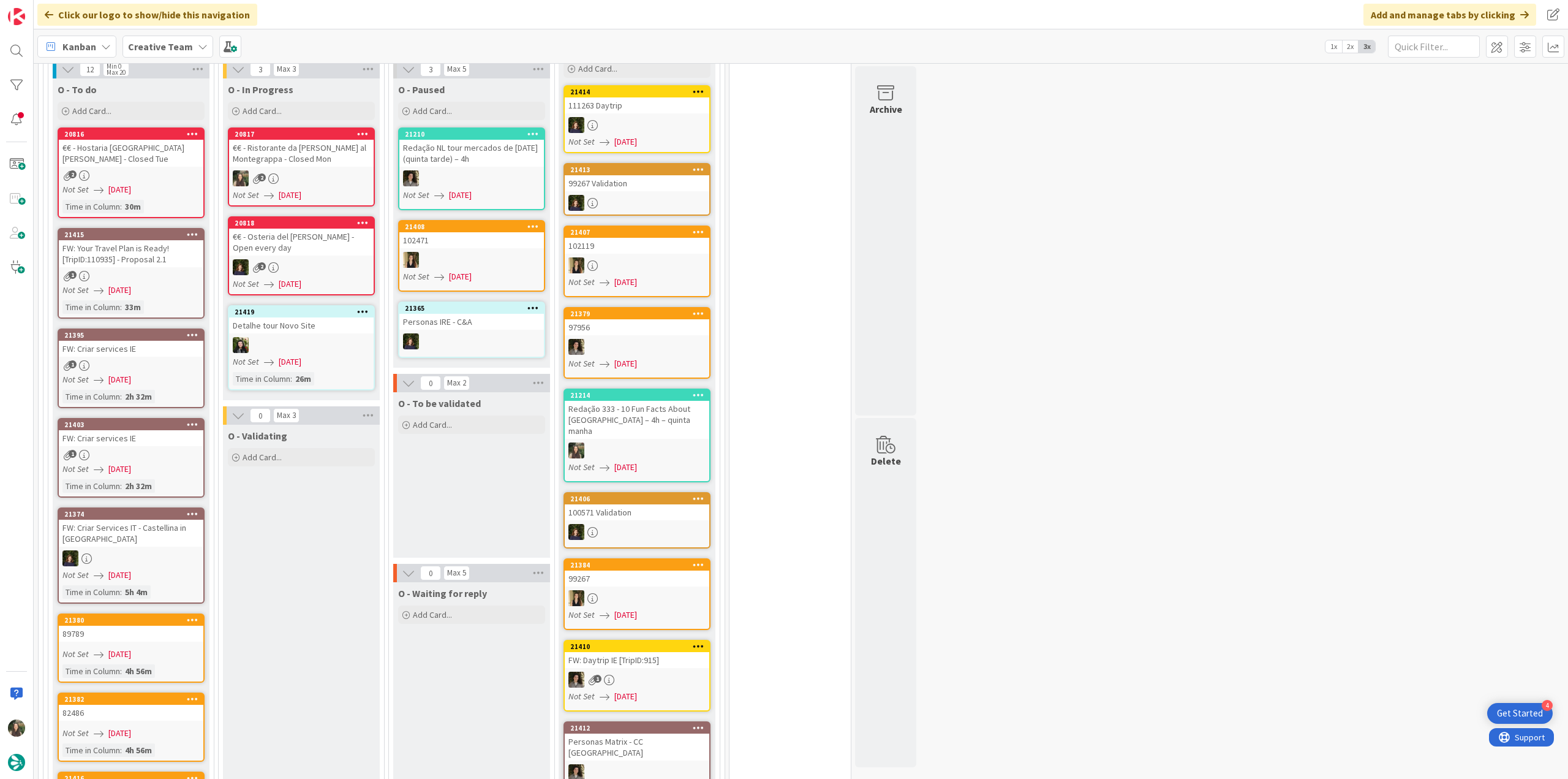
scroll to position [919, 0]
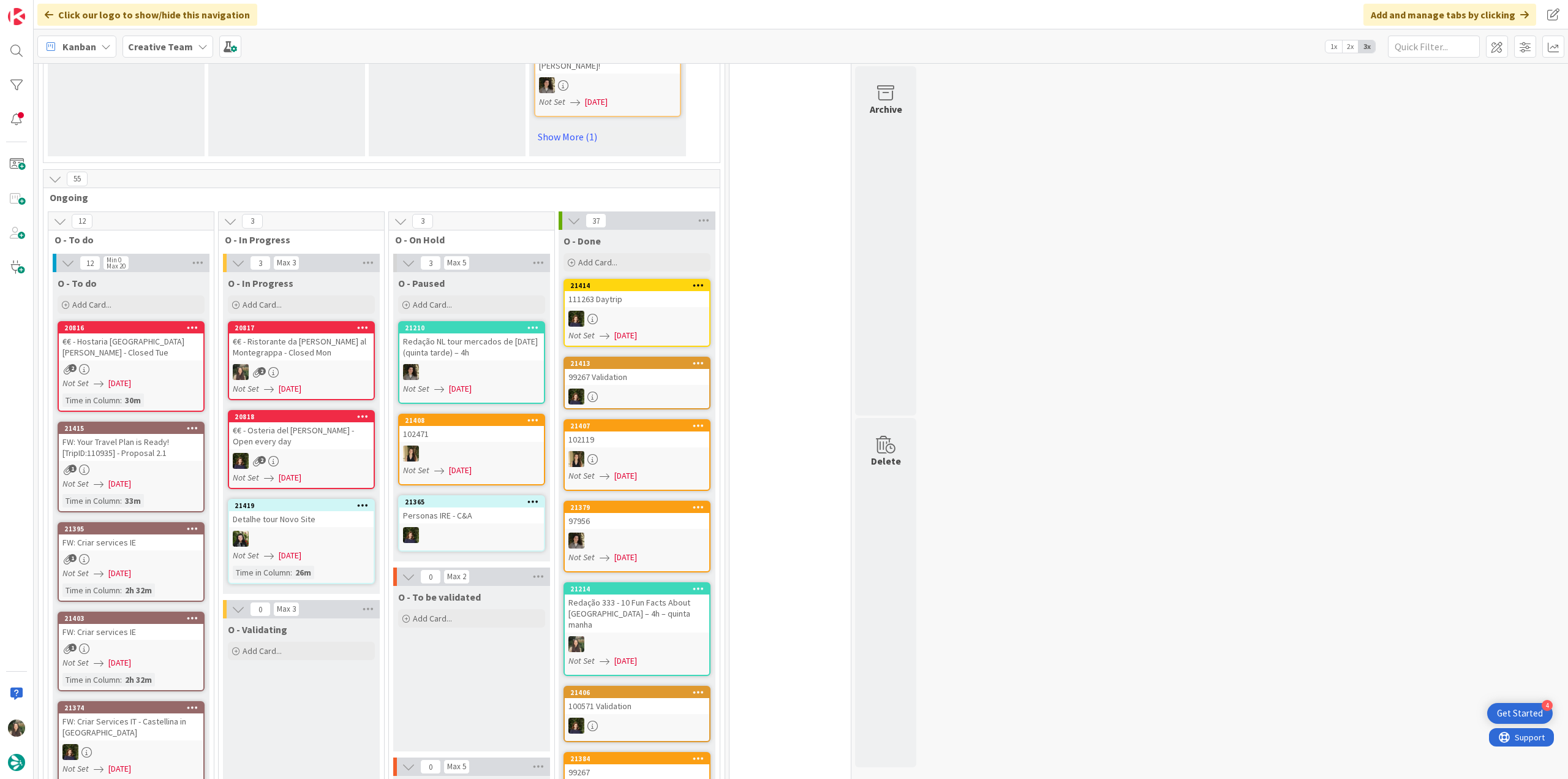
click at [183, 364] on div "2" at bounding box center [131, 369] width 145 height 11
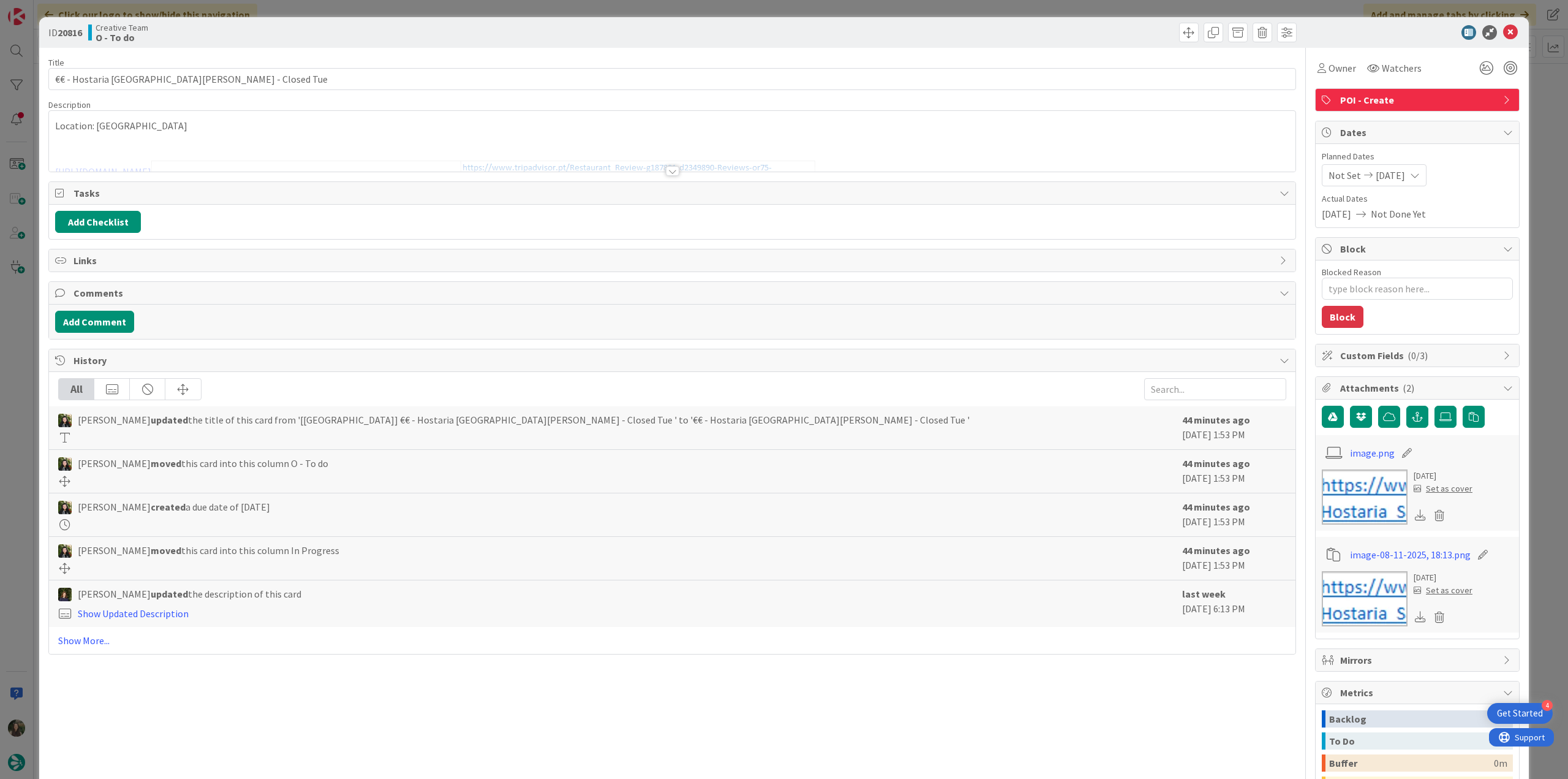
click at [23, 334] on div "ID 20816 Creative Team O - To do Title 39 / 128 €€ - Hostaria San Carlino - Clo…" at bounding box center [784, 389] width 1568 height 779
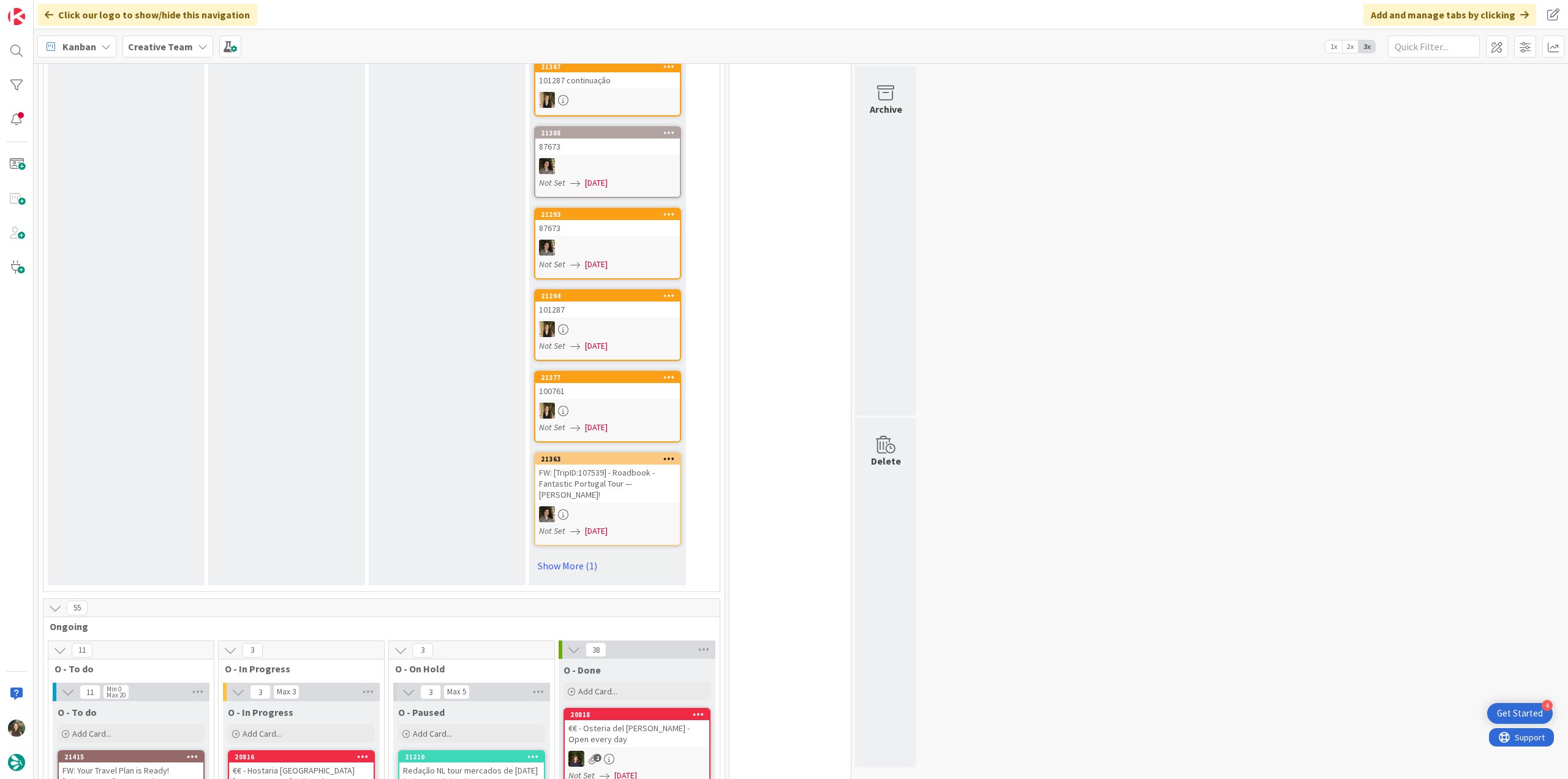
scroll to position [919, 0]
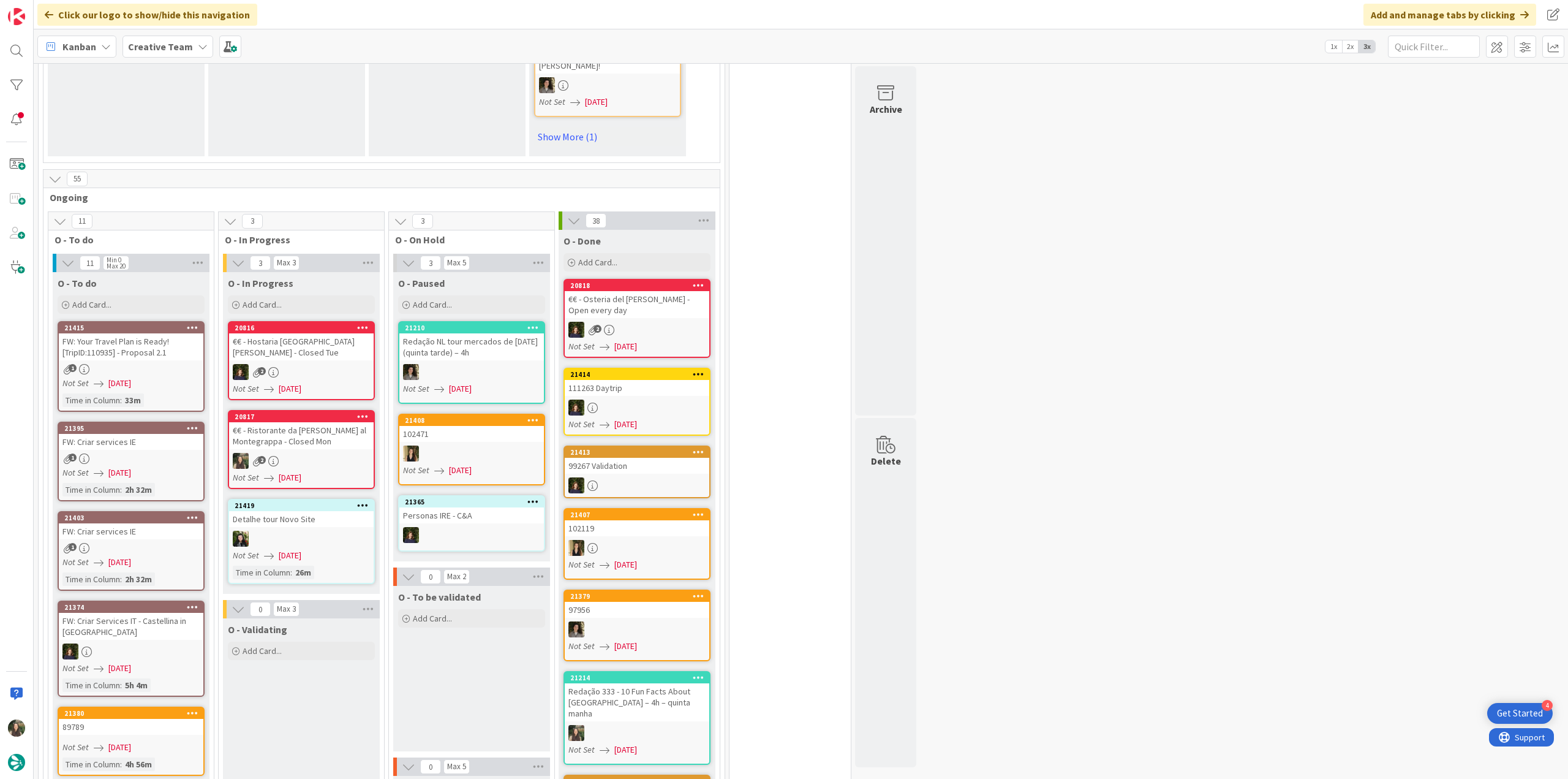
click at [182, 340] on link "21415 FW: Your Travel Plan is Ready! [TripID:110935] - Proposal 2.1 1 Not Set 0…" at bounding box center [131, 367] width 147 height 90
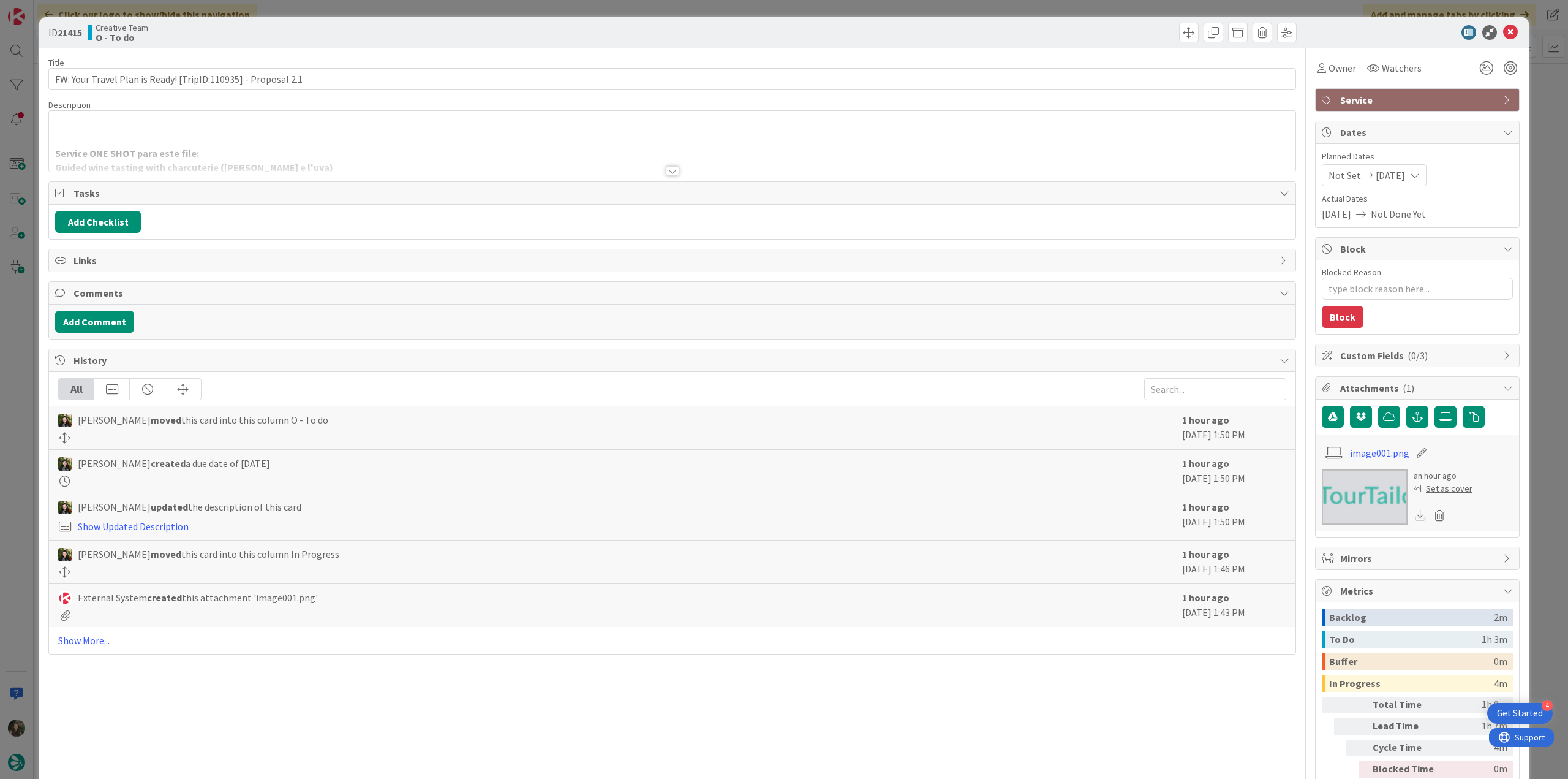
click at [450, 150] on div at bounding box center [671, 156] width 1246 height 31
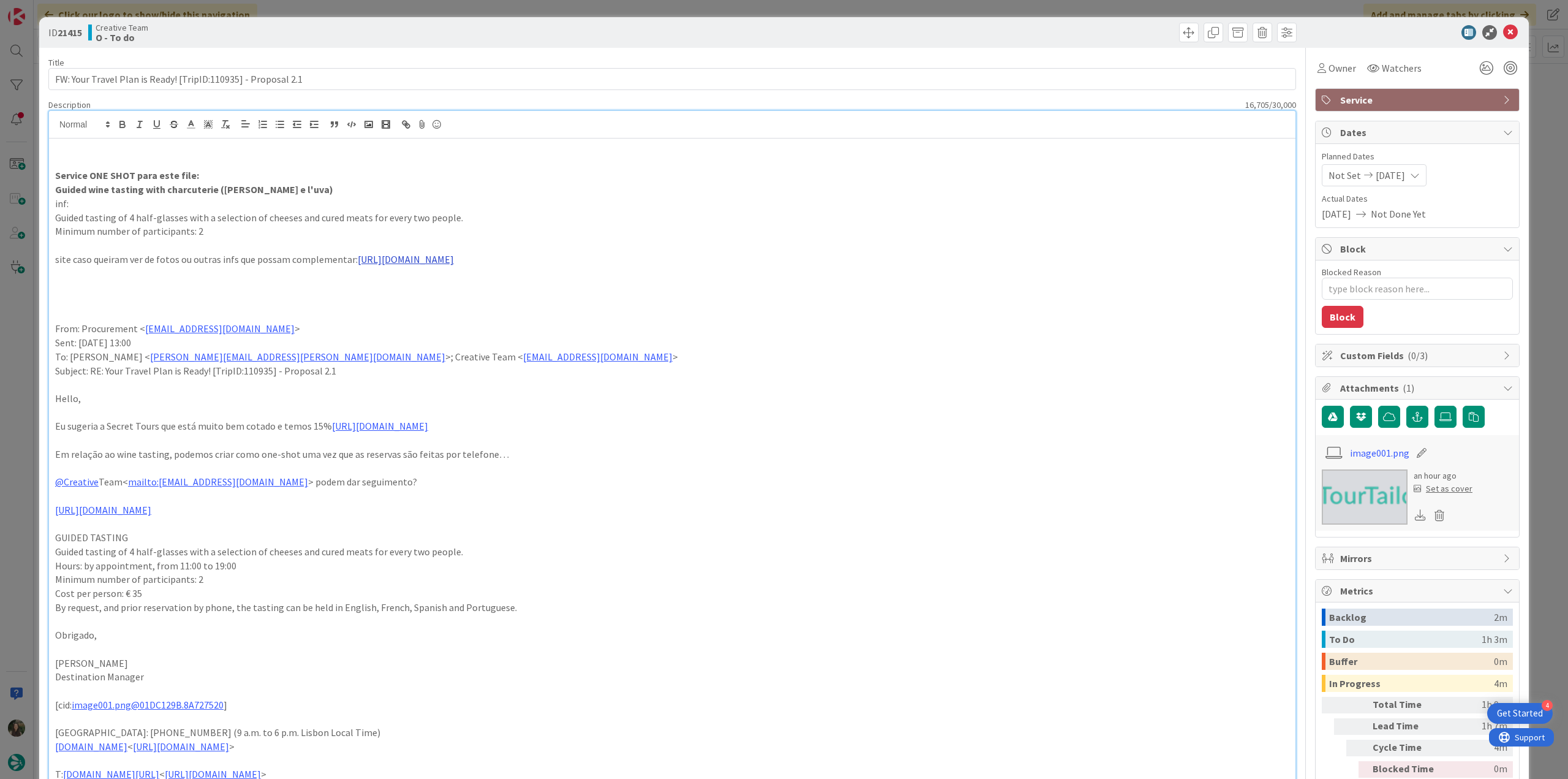
click at [444, 261] on link "https://www.levolpieluva.com/cantina-english" at bounding box center [406, 258] width 96 height 12
click at [455, 284] on link "https://www.levolpieluva.com/cantina-english" at bounding box center [416, 283] width 84 height 16
click at [23, 388] on div "ID 21415 Creative Team O - To do Title 61 / 128 FW: Your Travel Plan is Ready! …" at bounding box center [784, 389] width 1568 height 779
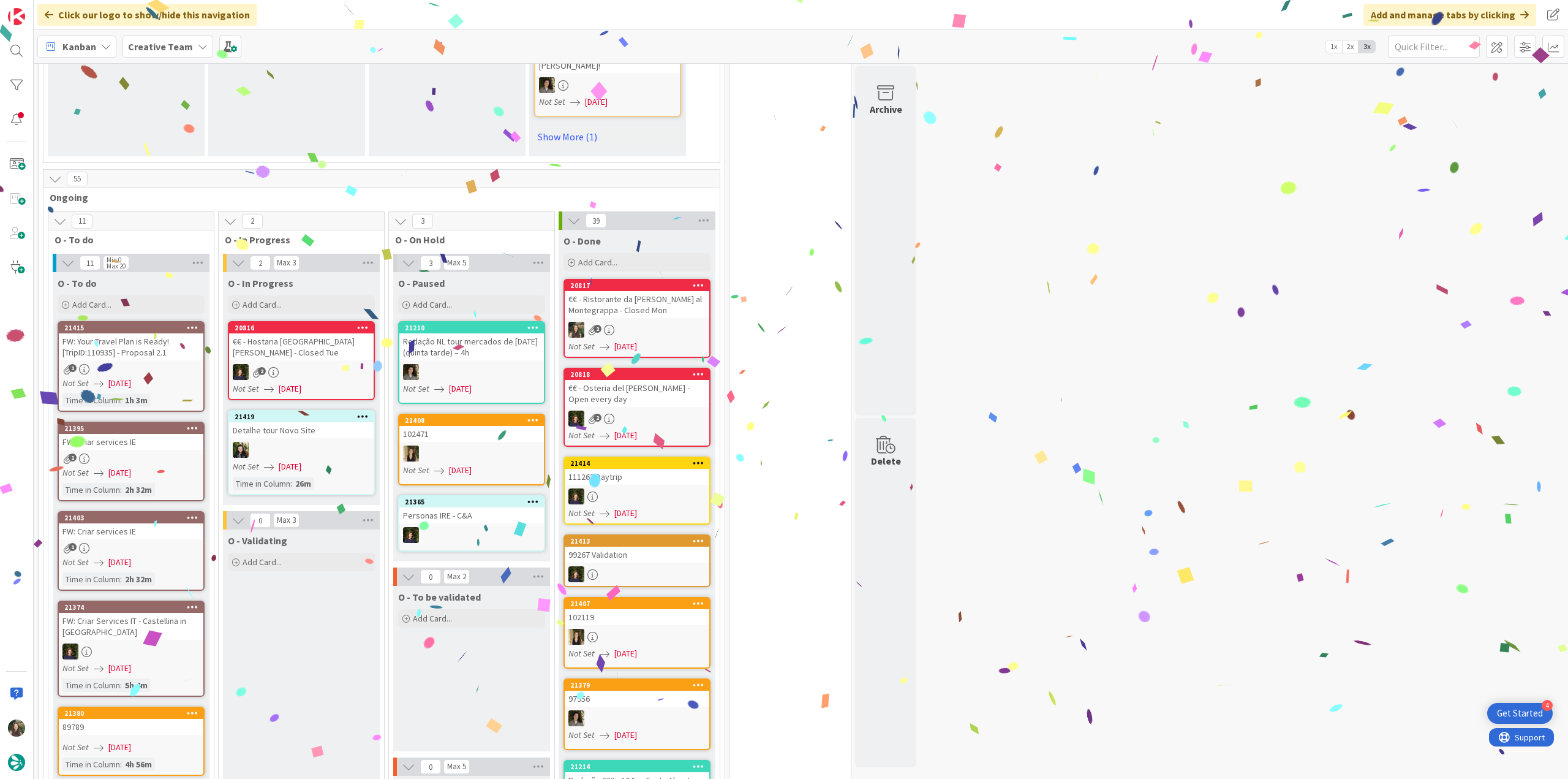
click at [636, 294] on div "€€ - Ristorante da Nello al Montegrappa - Closed Mon" at bounding box center [637, 304] width 145 height 27
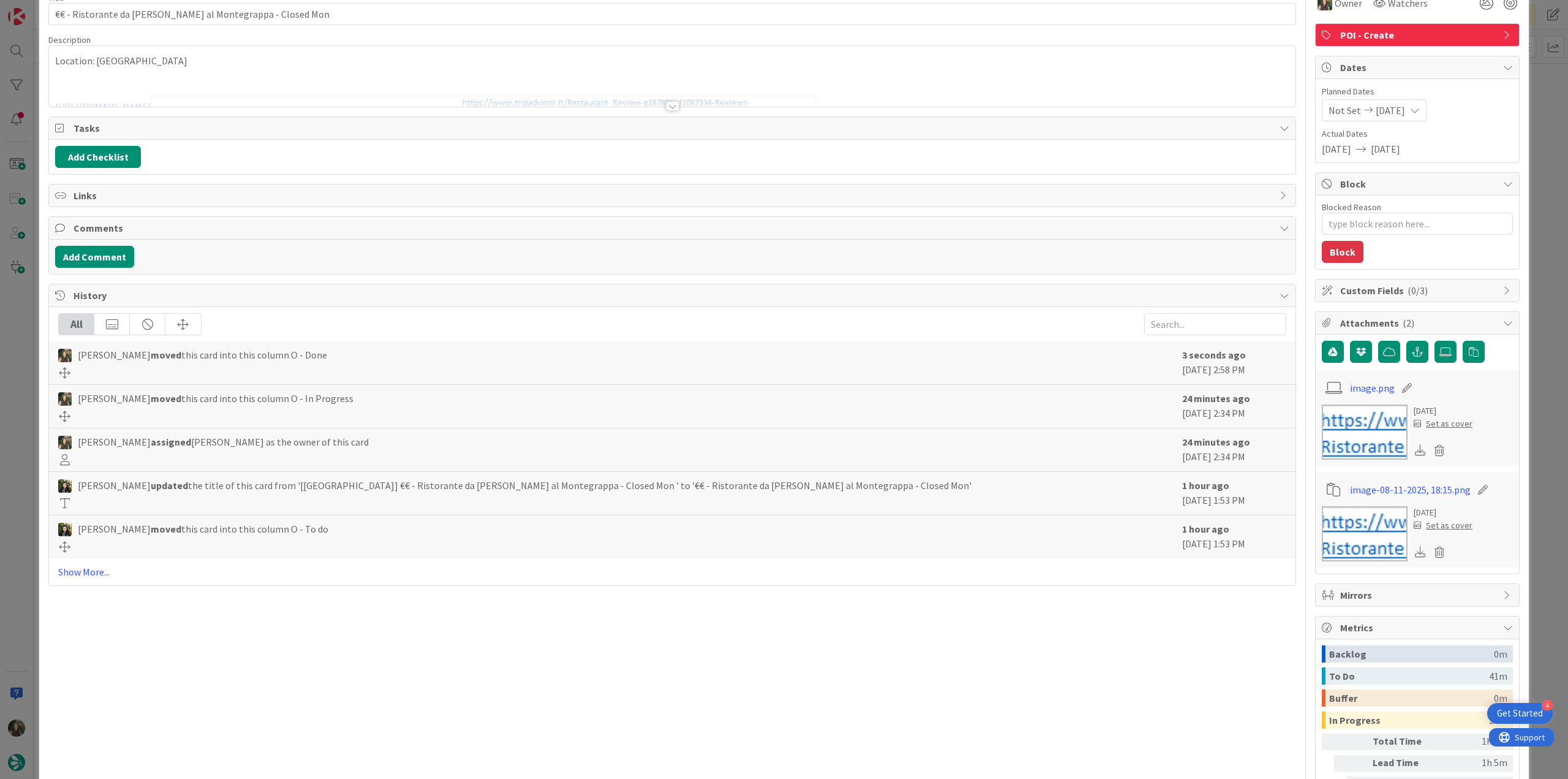
scroll to position [160, 0]
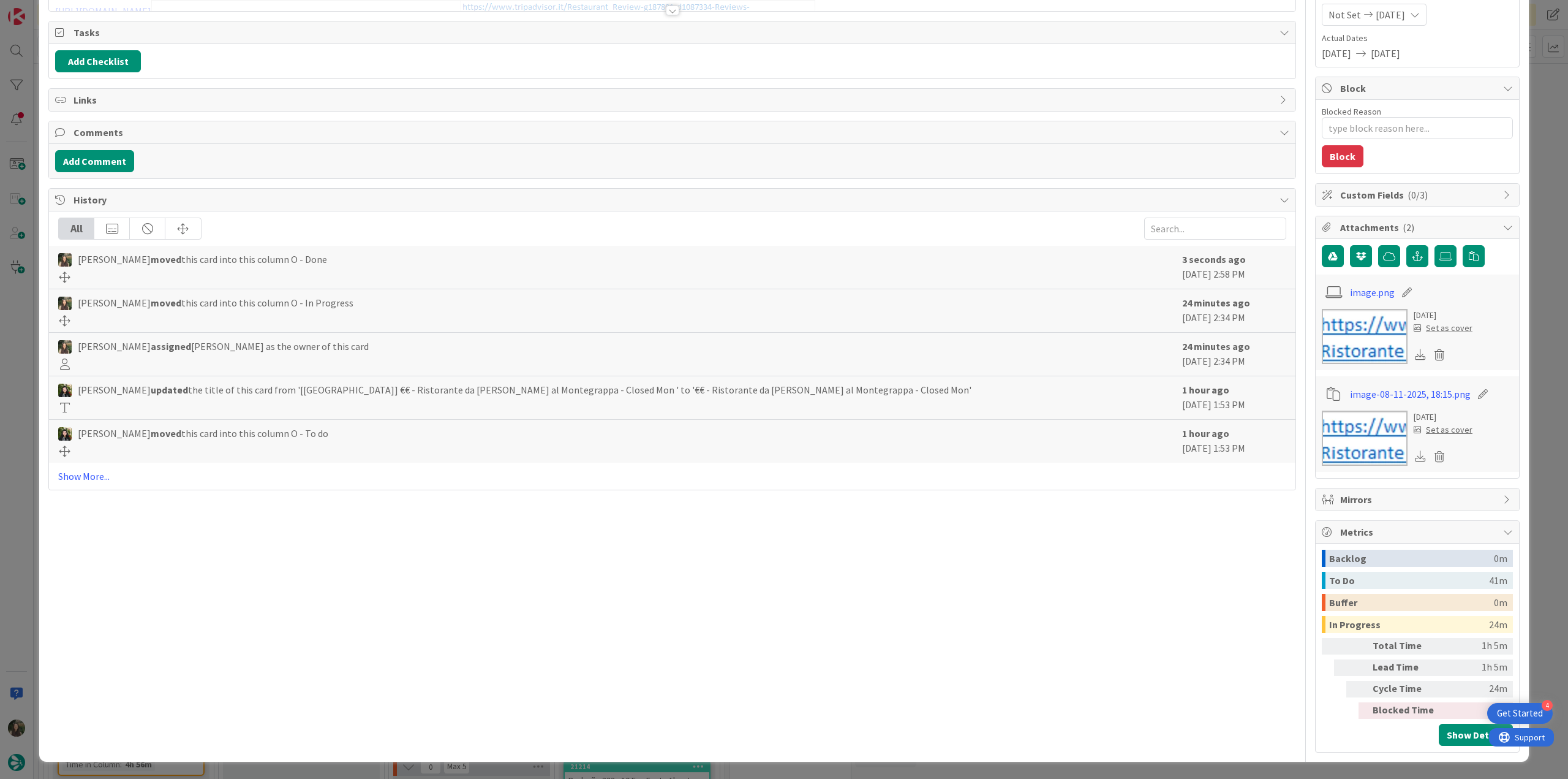
click at [1541, 553] on div "ID 20817 Creative Team O - Done Title 52 / 128 €€ - Ristorante da Nello al Mont…" at bounding box center [784, 389] width 1568 height 779
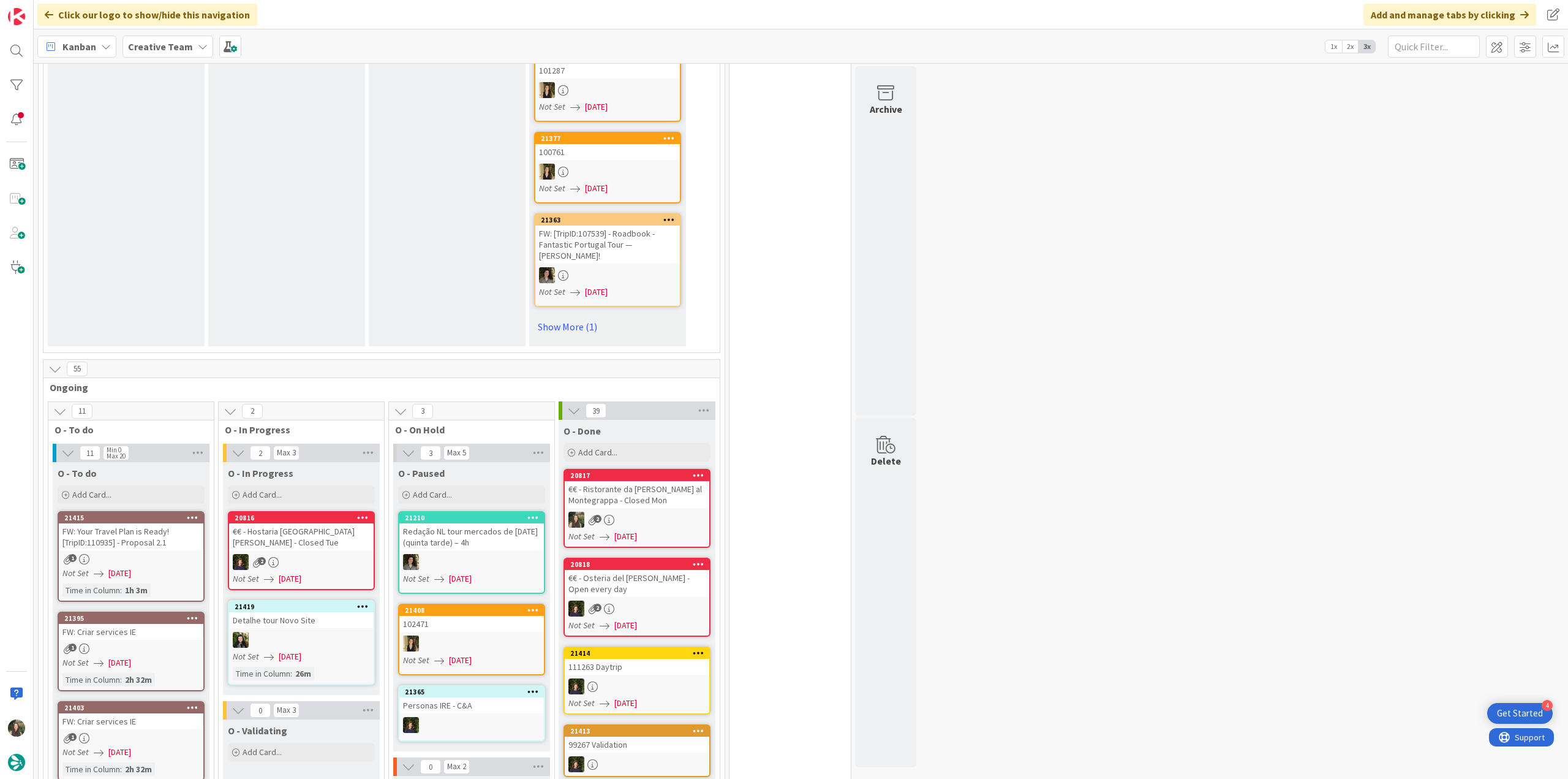
scroll to position [980, 0]
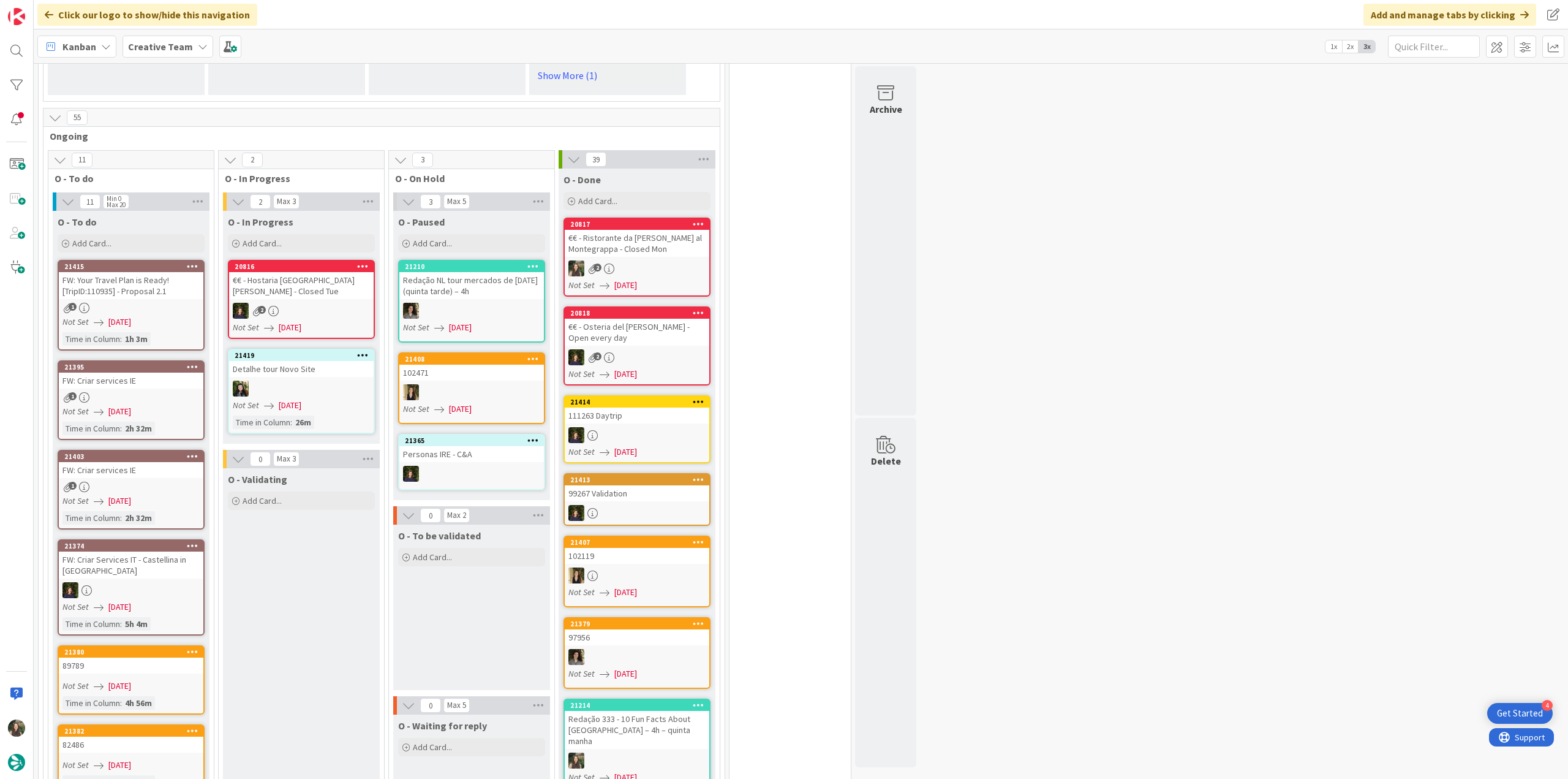
click at [160, 292] on link "21415 FW: Your Travel Plan is Ready! [TripID:110935] - Proposal 2.1 1 Not Set 0…" at bounding box center [131, 305] width 147 height 90
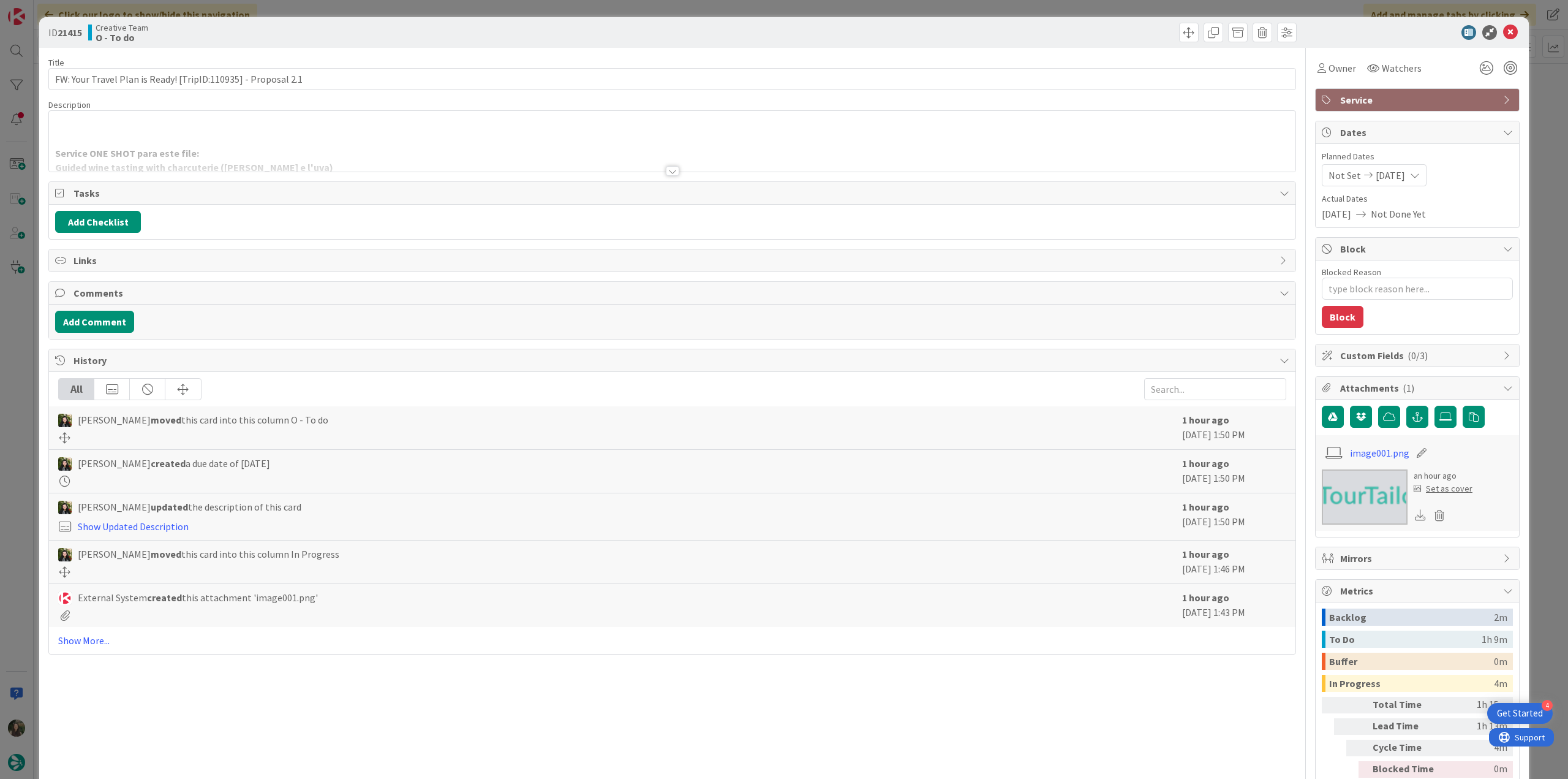
click at [325, 144] on div at bounding box center [671, 156] width 1246 height 31
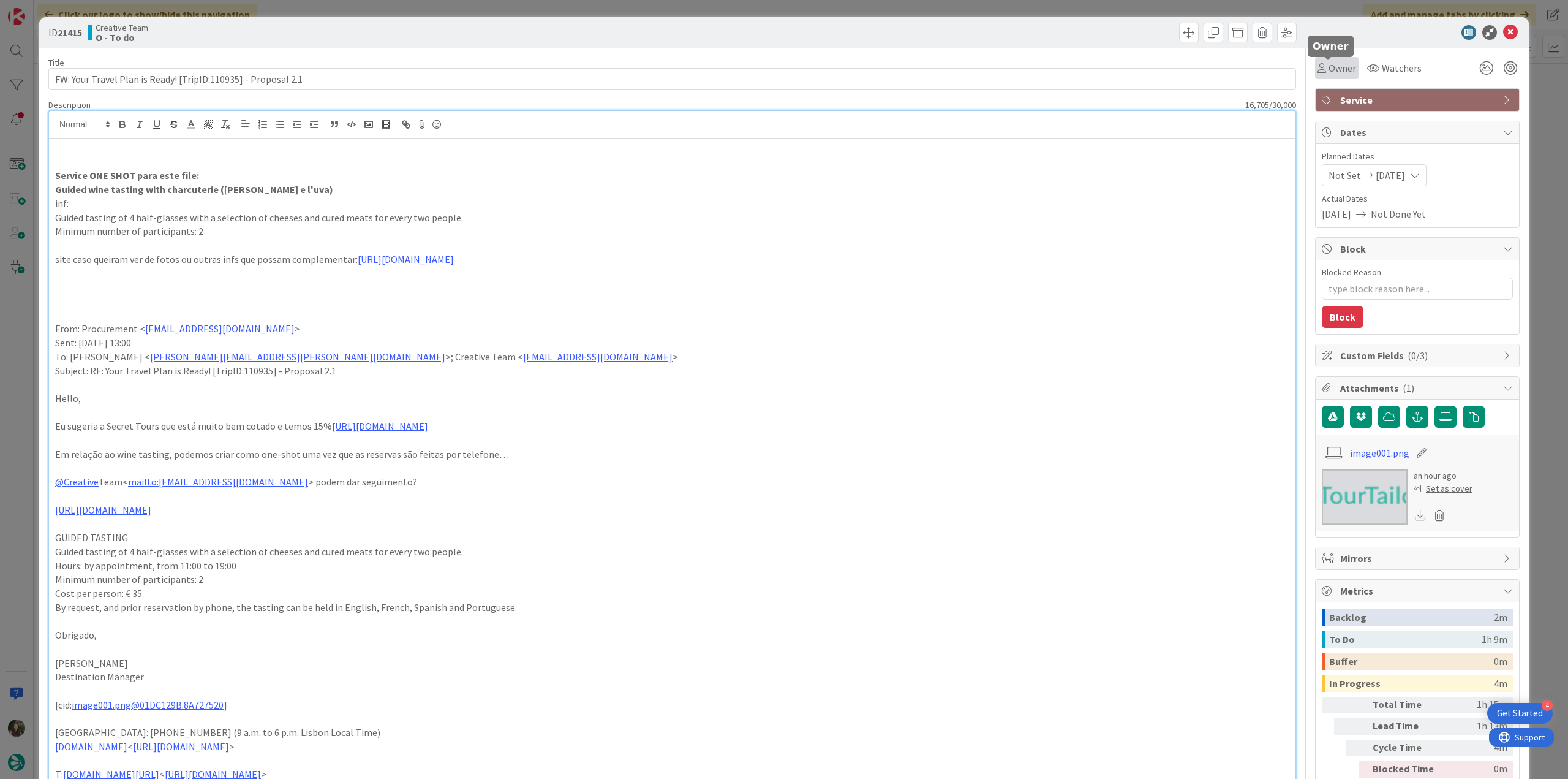
click at [1329, 69] on span "Owner" at bounding box center [1342, 68] width 28 height 15
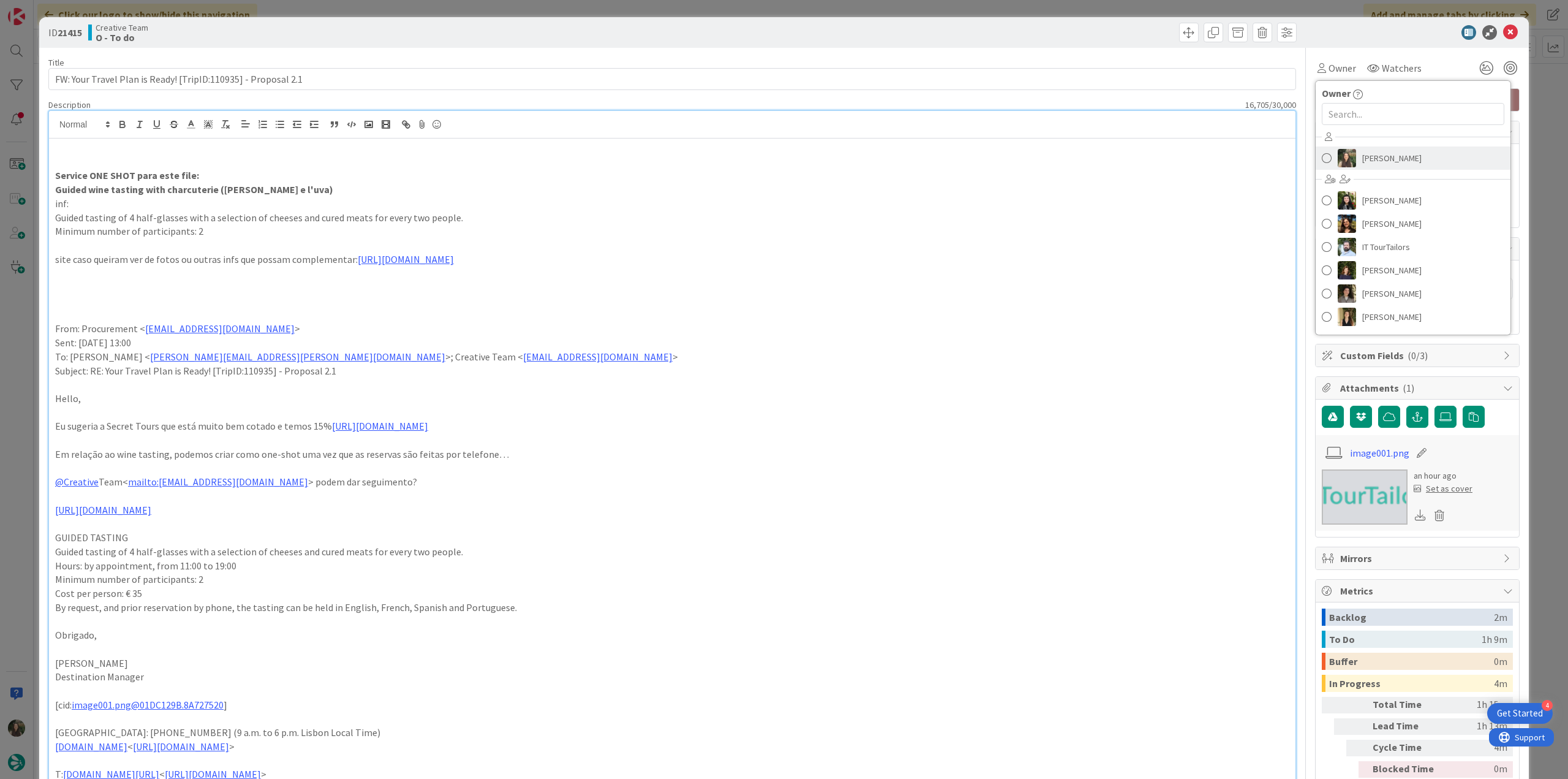
click at [1364, 162] on span "[PERSON_NAME]" at bounding box center [1392, 158] width 59 height 18
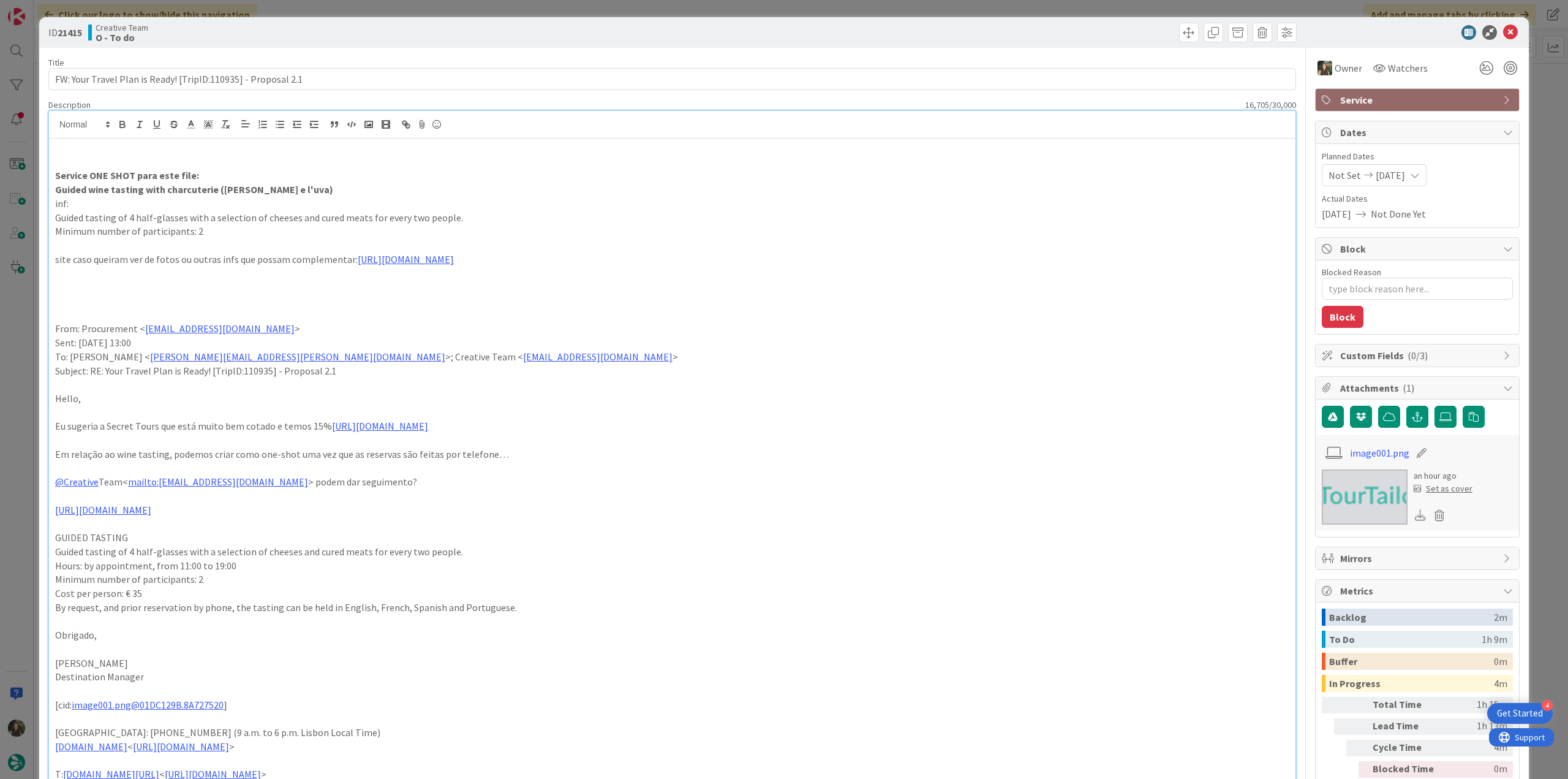
click at [1532, 102] on div "ID 21415 Creative Team O - To do Title 61 / 128 FW: Your Travel Plan is Ready! …" at bounding box center [784, 389] width 1568 height 779
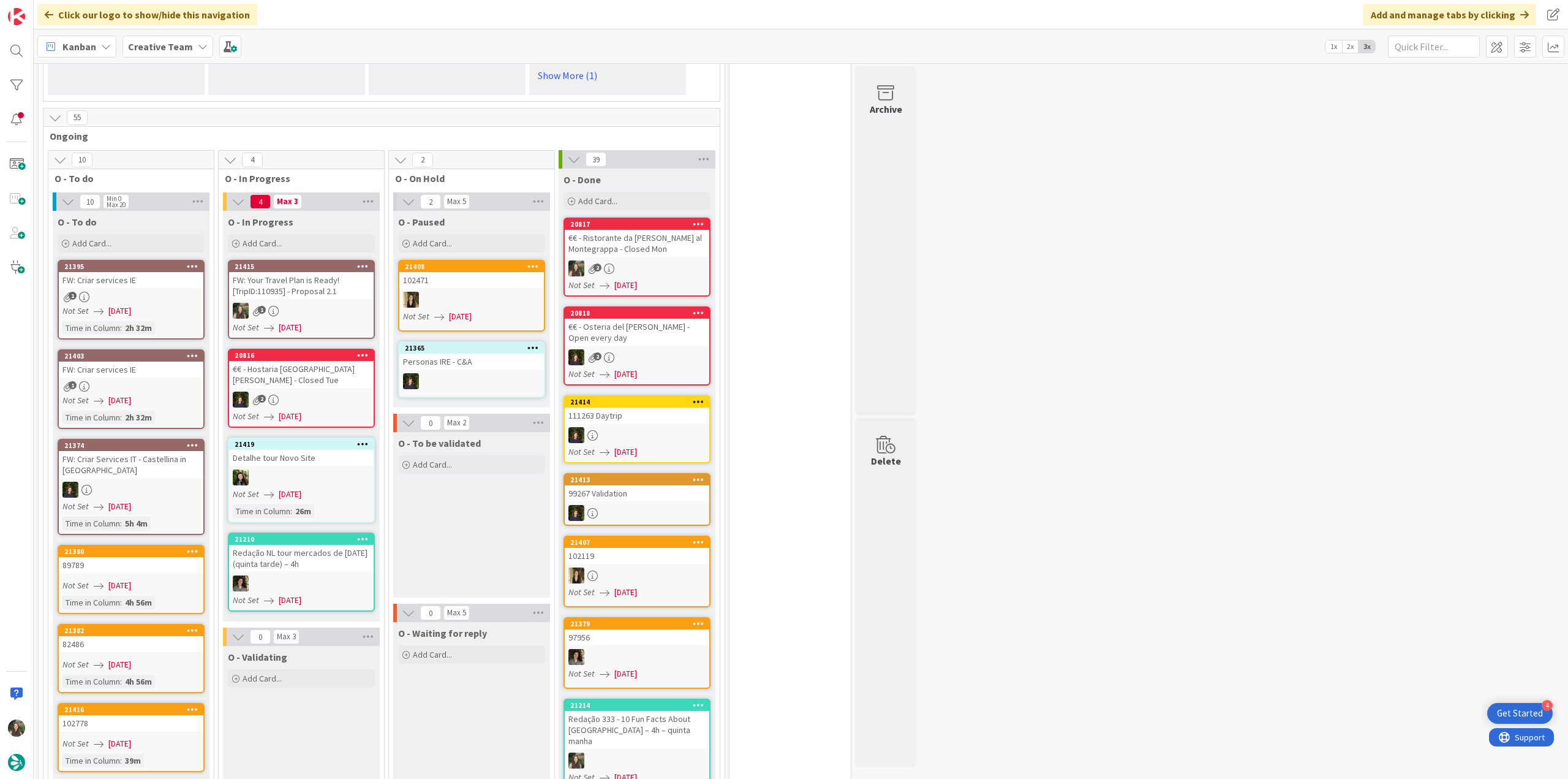
click at [328, 303] on div "1" at bounding box center [301, 311] width 145 height 16
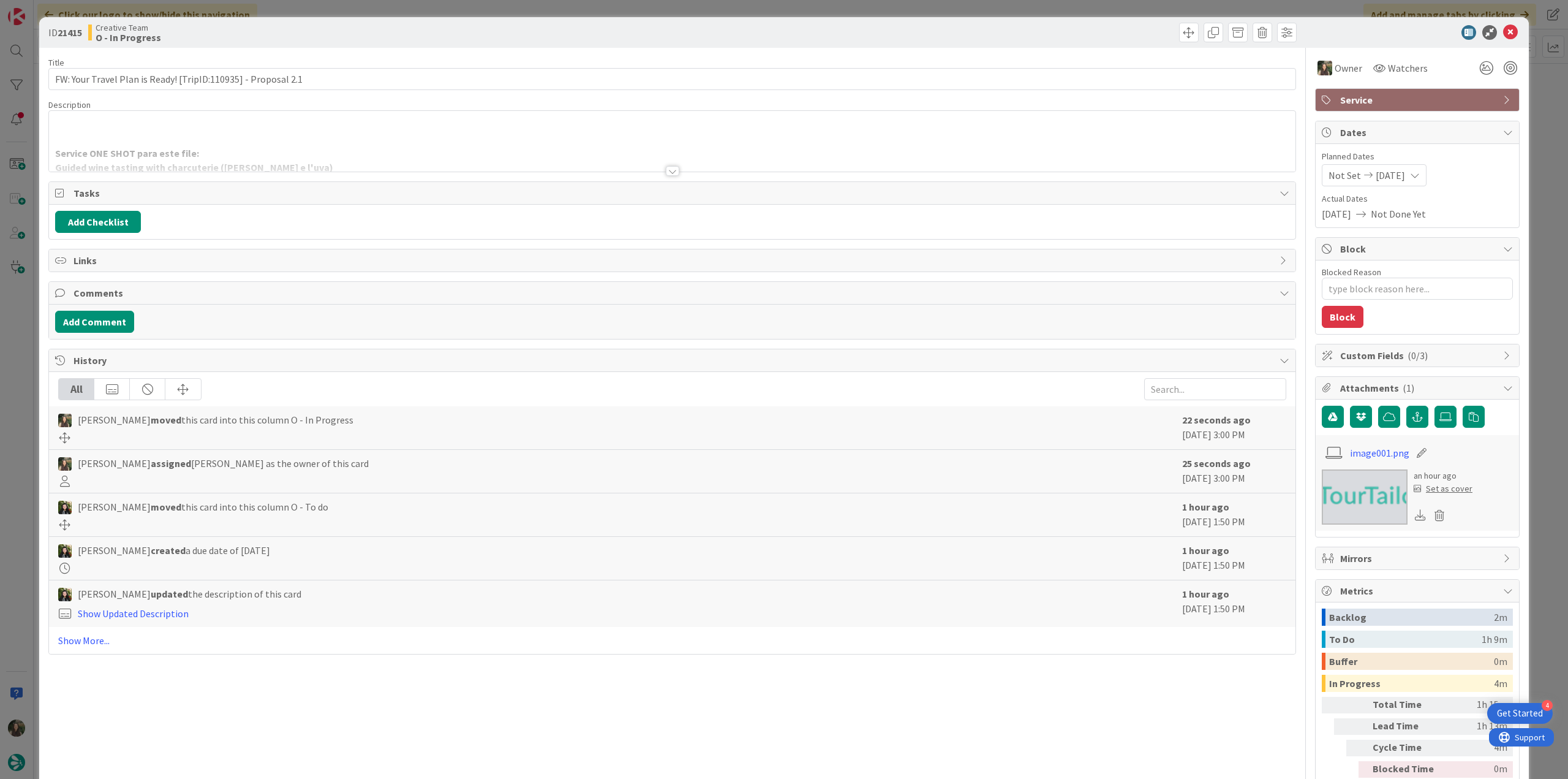
click at [241, 140] on div "Service ONE SHOT para este file: Guided wine tasting with charcuterie (Le Volpi…" at bounding box center [671, 144] width 1246 height 55
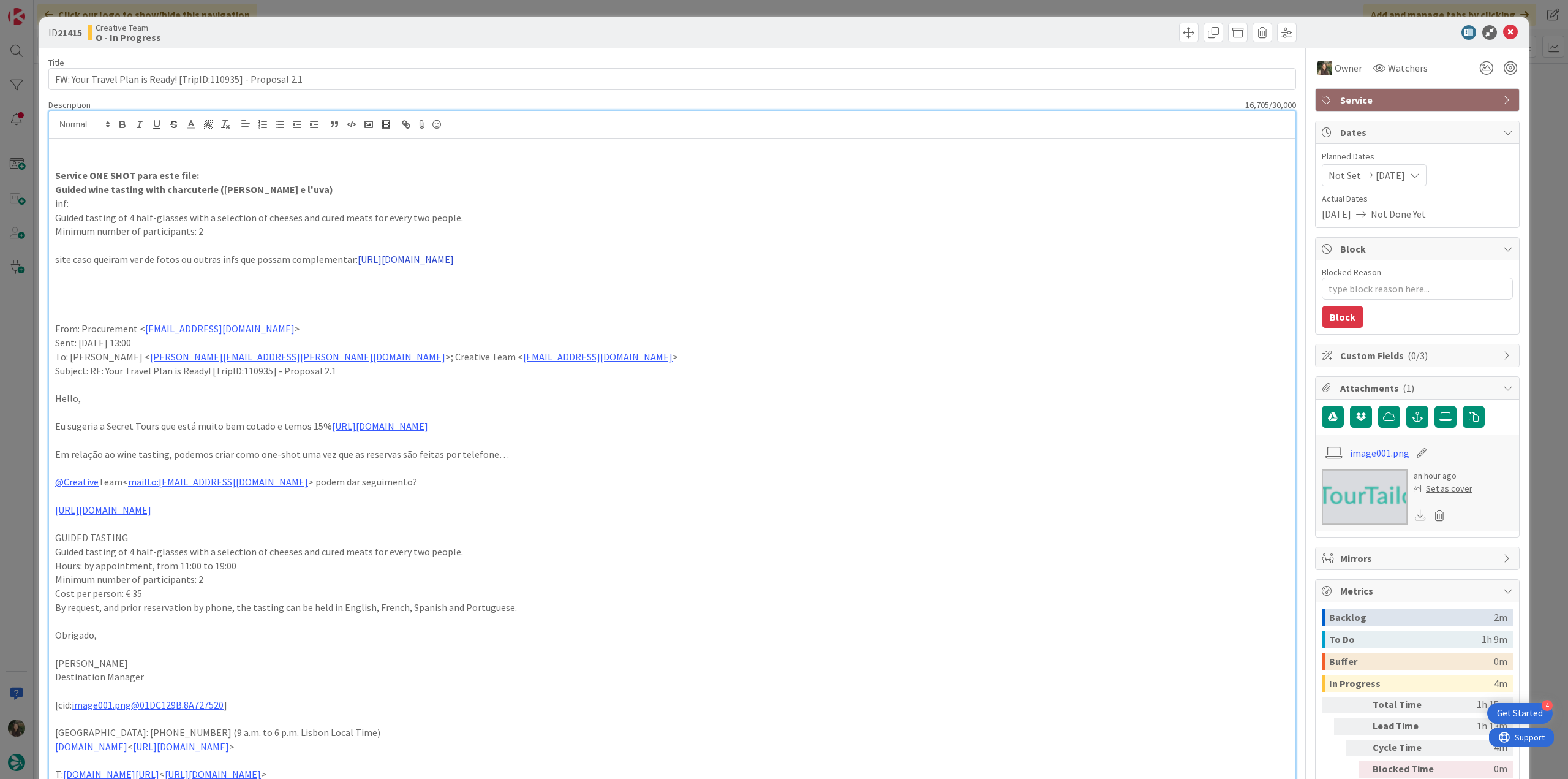
click at [423, 261] on link "https://www.levolpieluva.com/cantina-english" at bounding box center [406, 258] width 96 height 12
click at [447, 287] on link "https://www.levolpieluva.com/cantina-english" at bounding box center [416, 283] width 84 height 16
drag, startPoint x: 301, startPoint y: 194, endPoint x: 54, endPoint y: 190, distance: 247.0
click at [55, 190] on p "Guided wine tasting with charcuterie (Le Volpi e l'uva)" at bounding box center [672, 190] width 1234 height 14
copy strong "Guided wine tasting with charcuterie (Le Volpi e l'uva)"
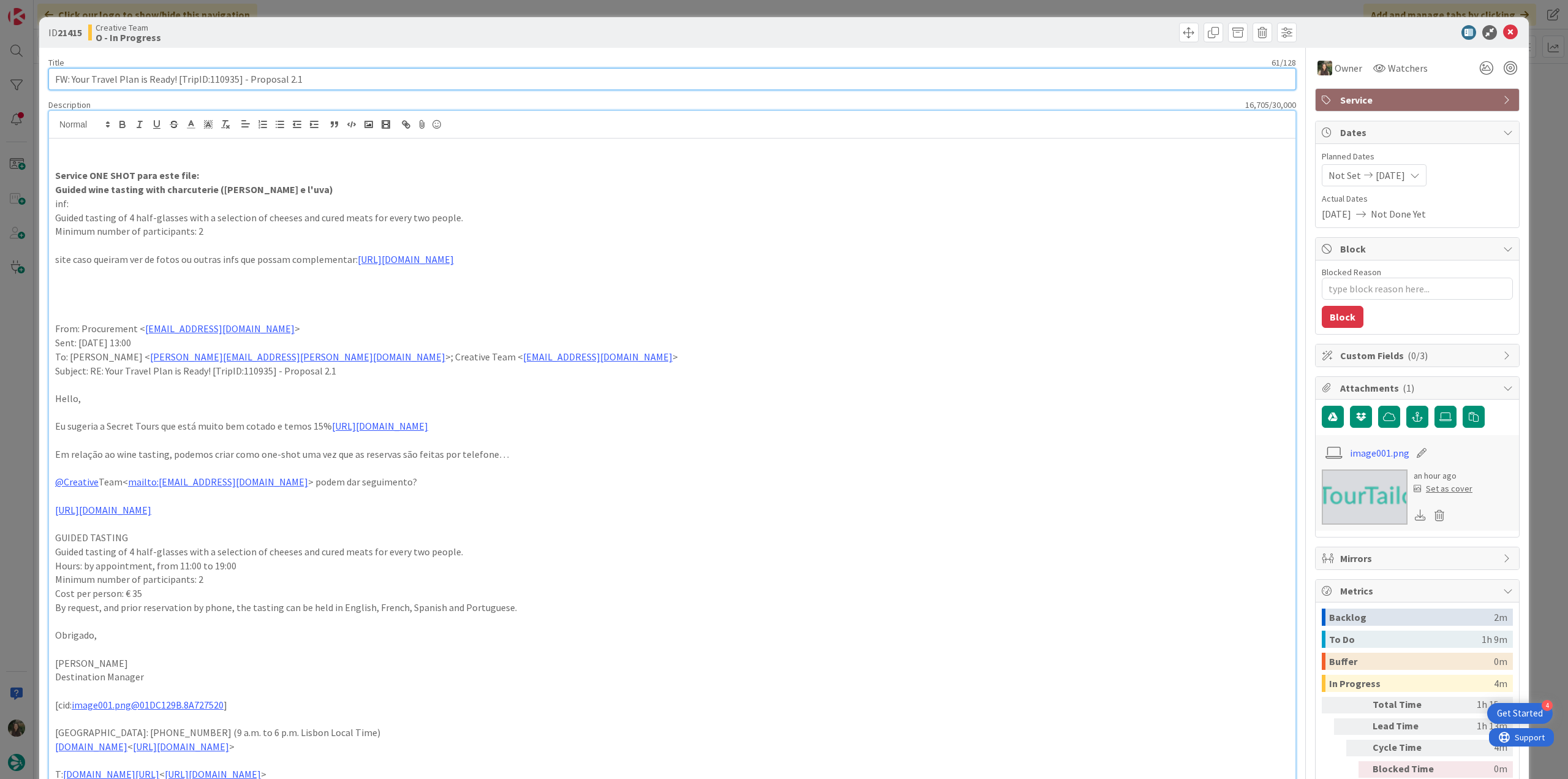
click at [232, 81] on input "FW: Your Travel Plan is Ready! [TripID:110935] - Proposal 2.1" at bounding box center [672, 78] width 1247 height 22
drag, startPoint x: 312, startPoint y: 81, endPoint x: 71, endPoint y: 86, distance: 241.1
click at [71, 86] on input "FW: Your Travel Plan is Ready! [TripID:110935] - Proposal 2.1" at bounding box center [672, 78] width 1247 height 22
click at [280, 72] on input "FW: Your Travel Plan is Ready! [TripID:110935] - Proposal 2.1" at bounding box center [672, 78] width 1247 height 22
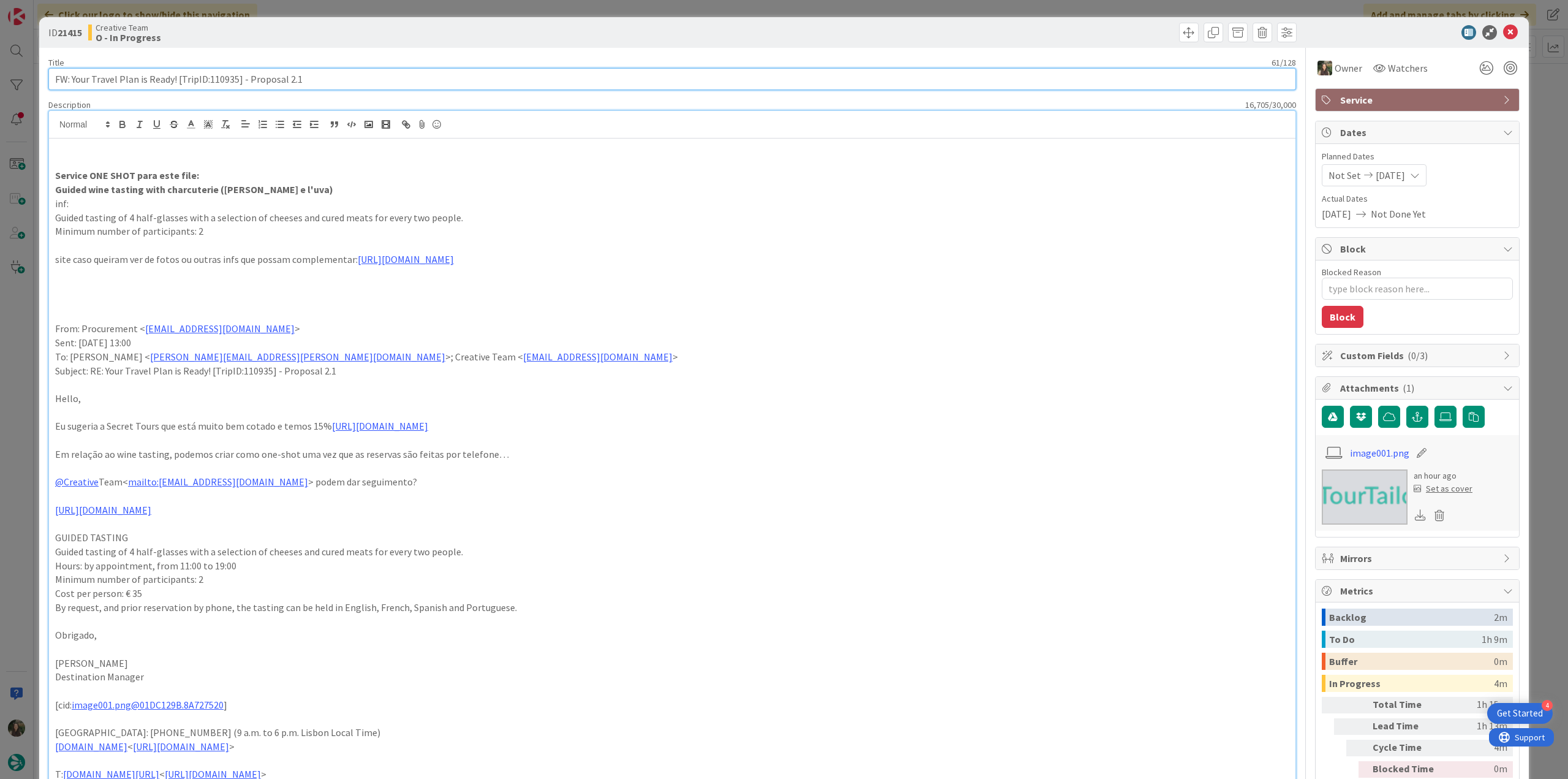
drag, startPoint x: 322, startPoint y: 77, endPoint x: -32, endPoint y: 192, distance: 372.2
click at [0, 192] on html "4 Get Started Click our logo to show/hide this navigation Add and manage tabs b…" at bounding box center [784, 389] width 1568 height 779
click at [28, 393] on div "ID 21415 Creative Team O - In Progress Title 61 / 128 FW: Your Travel Plan is R…" at bounding box center [784, 389] width 1568 height 779
click at [20, 376] on div "ID 21415 Creative Team O - In Progress Title 61 / 128 FW: Your Travel Plan is R…" at bounding box center [784, 389] width 1568 height 779
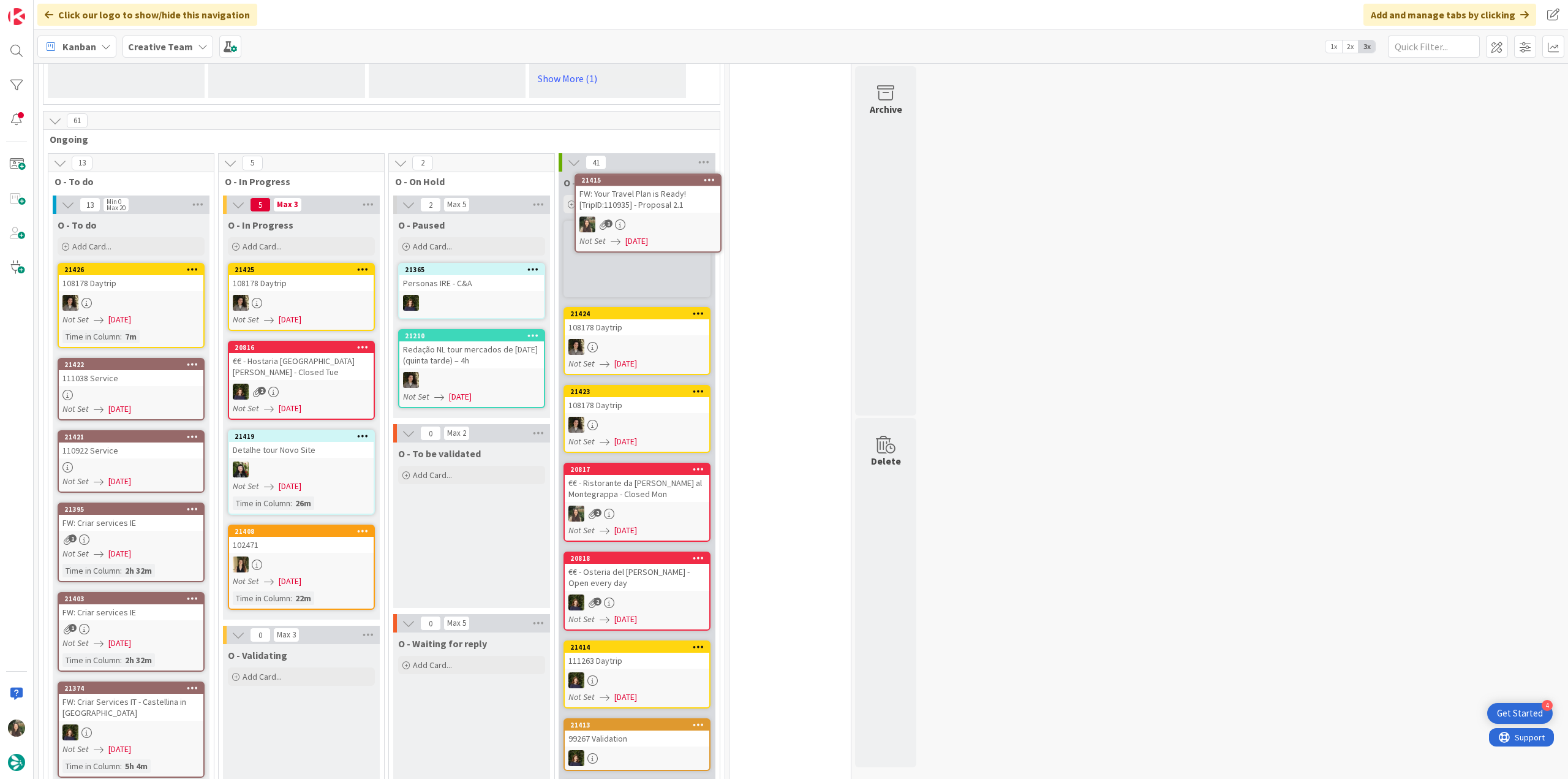
scroll to position [973, 0]
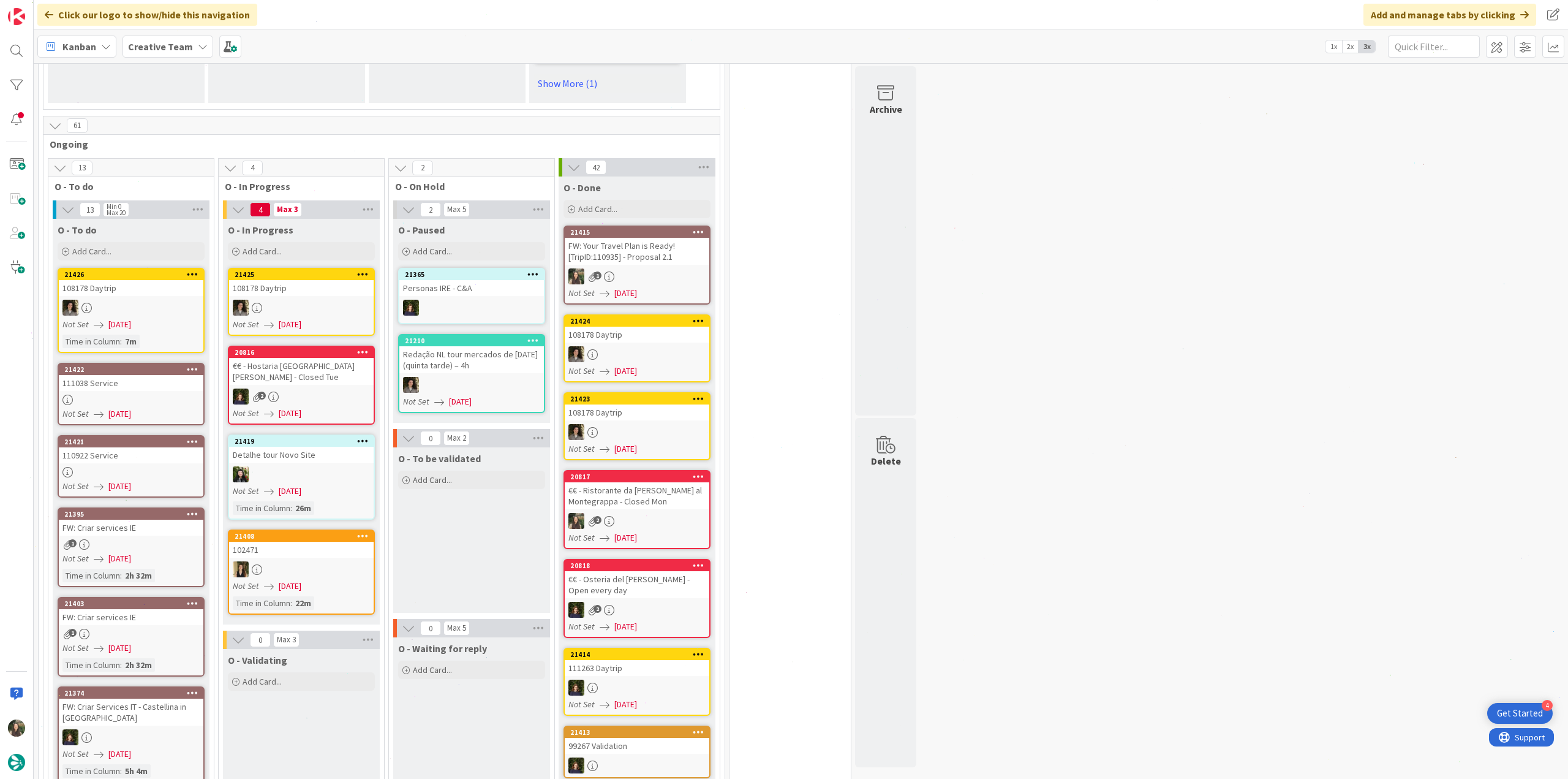
click at [681, 268] on div "1" at bounding box center [637, 276] width 145 height 16
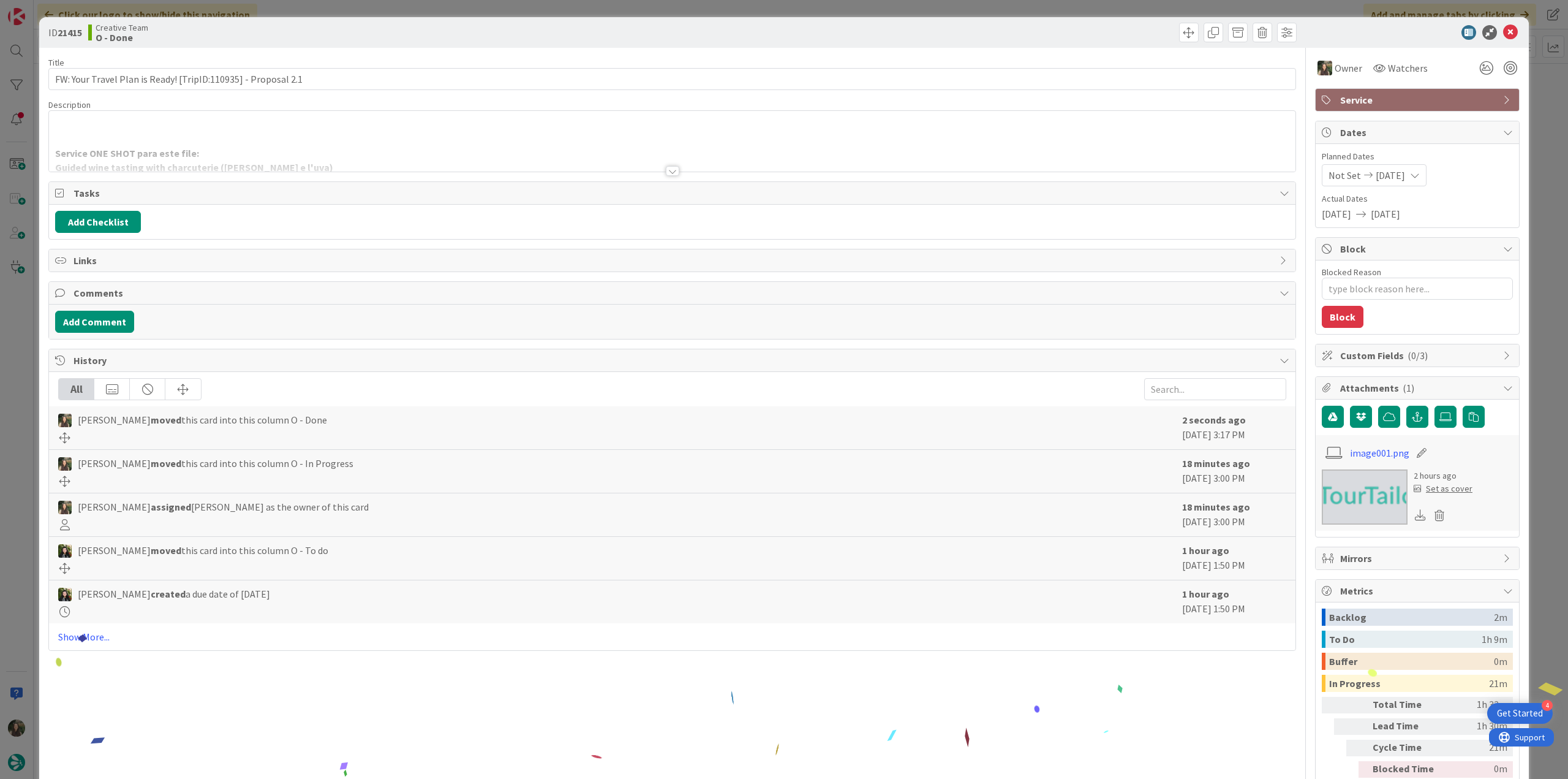
click at [1533, 636] on div "ID 21415 Creative Team O - Done Title 61 / 128 FW: Your Travel Plan is Ready! […" at bounding box center [784, 389] width 1568 height 779
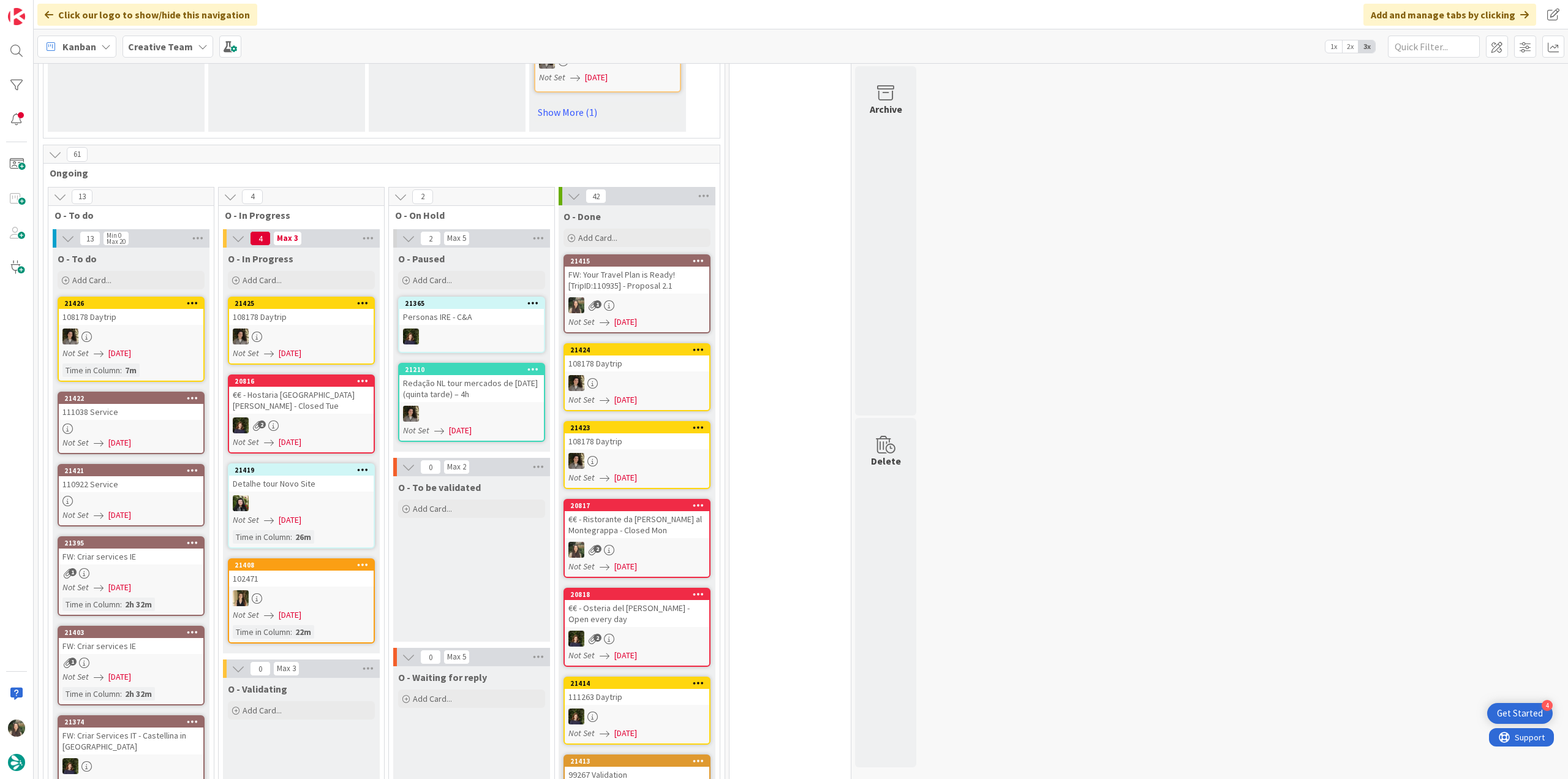
scroll to position [980, 0]
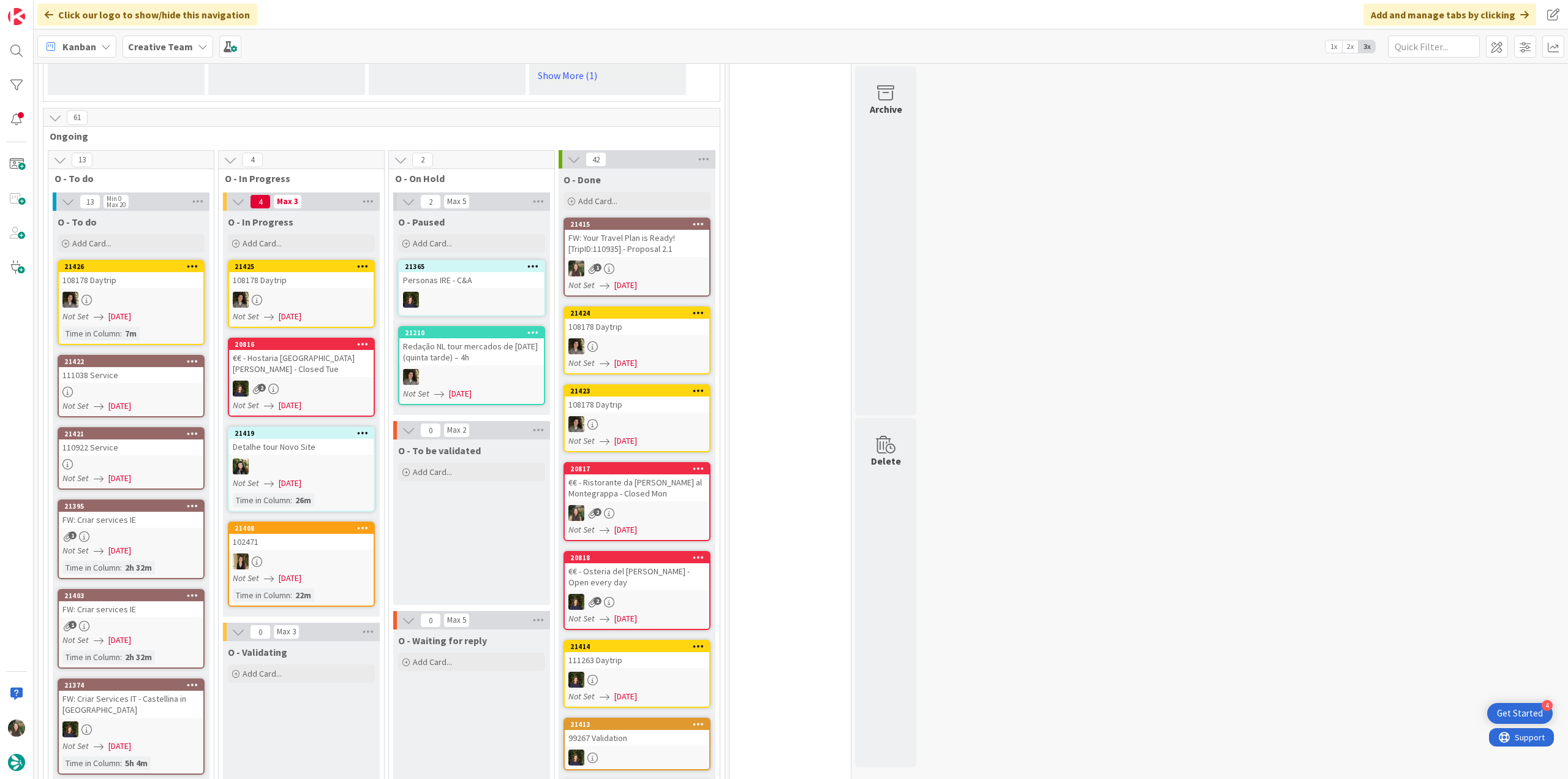
click at [138, 386] on div at bounding box center [131, 391] width 145 height 11
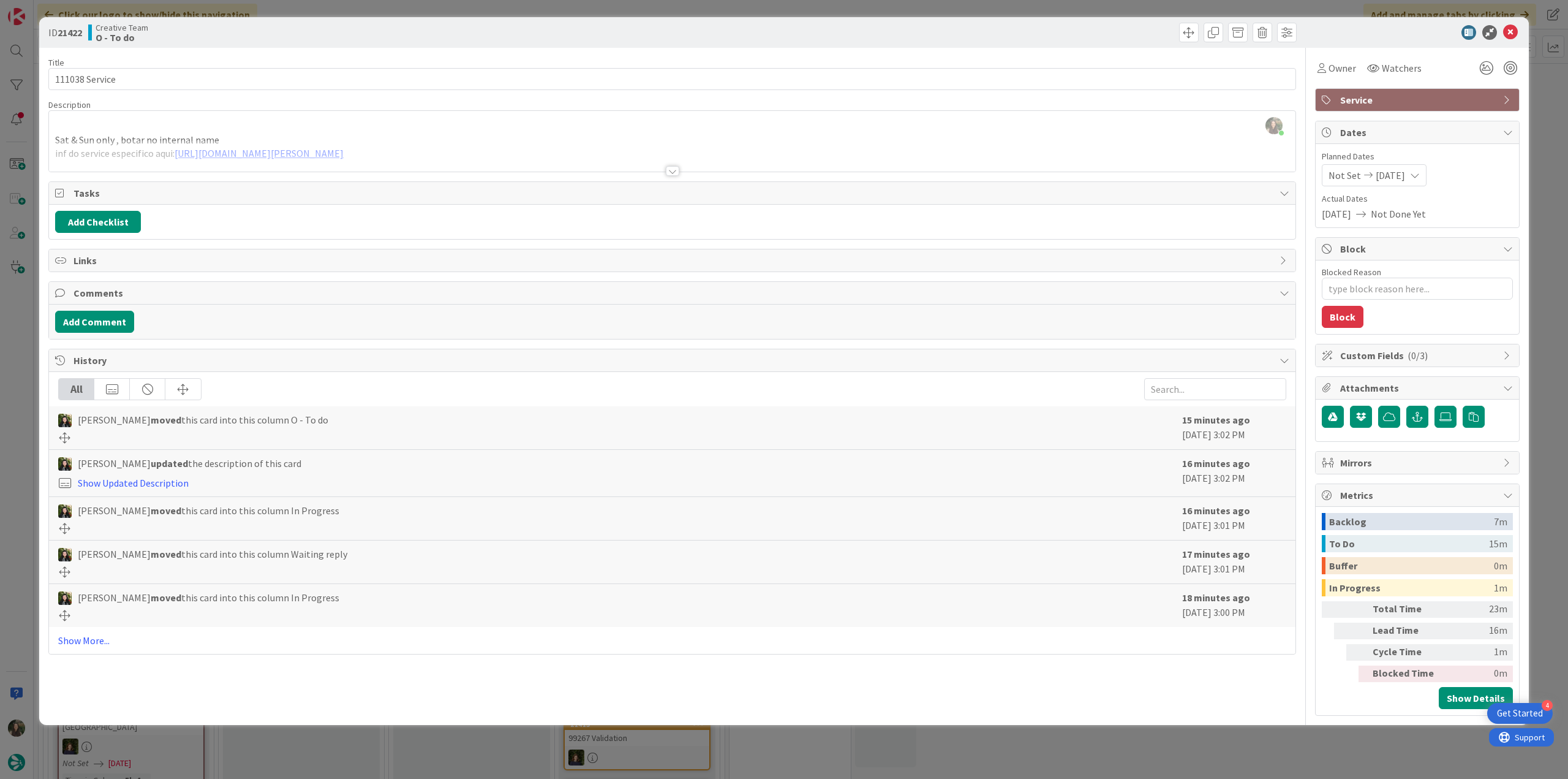
click at [133, 155] on div at bounding box center [671, 156] width 1246 height 31
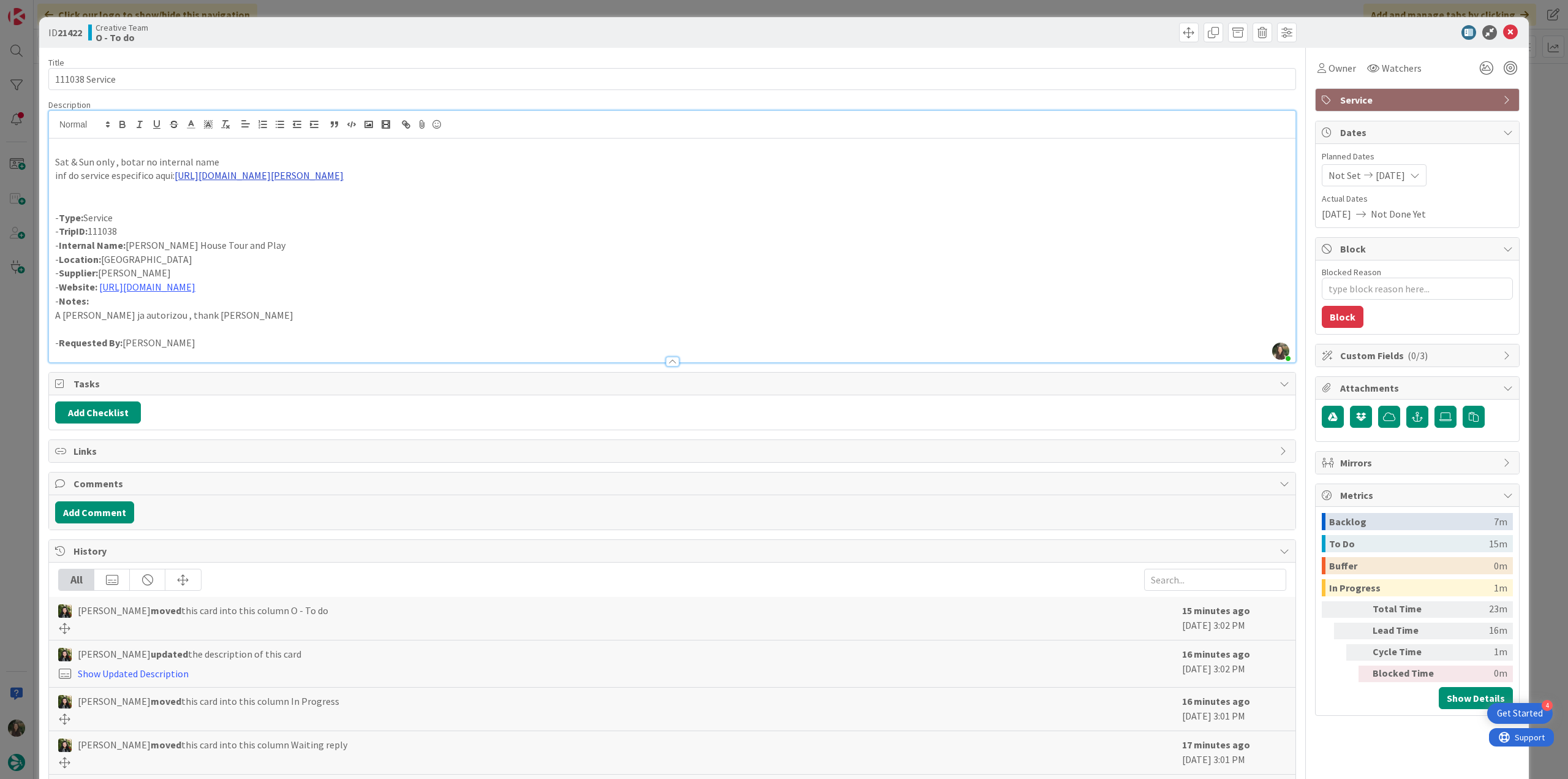
click at [292, 174] on link "https://www.dennissevershouse.co.uk/event/dennis-severs-tour#dates" at bounding box center [258, 174] width 169 height 12
click at [308, 198] on link "https://www.dennissevershouse.co.uk/event/dennis-severs-tour#dates" at bounding box center [310, 199] width 123 height 16
click at [25, 416] on div "ID 21422 Creative Team O - To do Title 14 / 128 111038 Service Description Inês…" at bounding box center [784, 389] width 1568 height 779
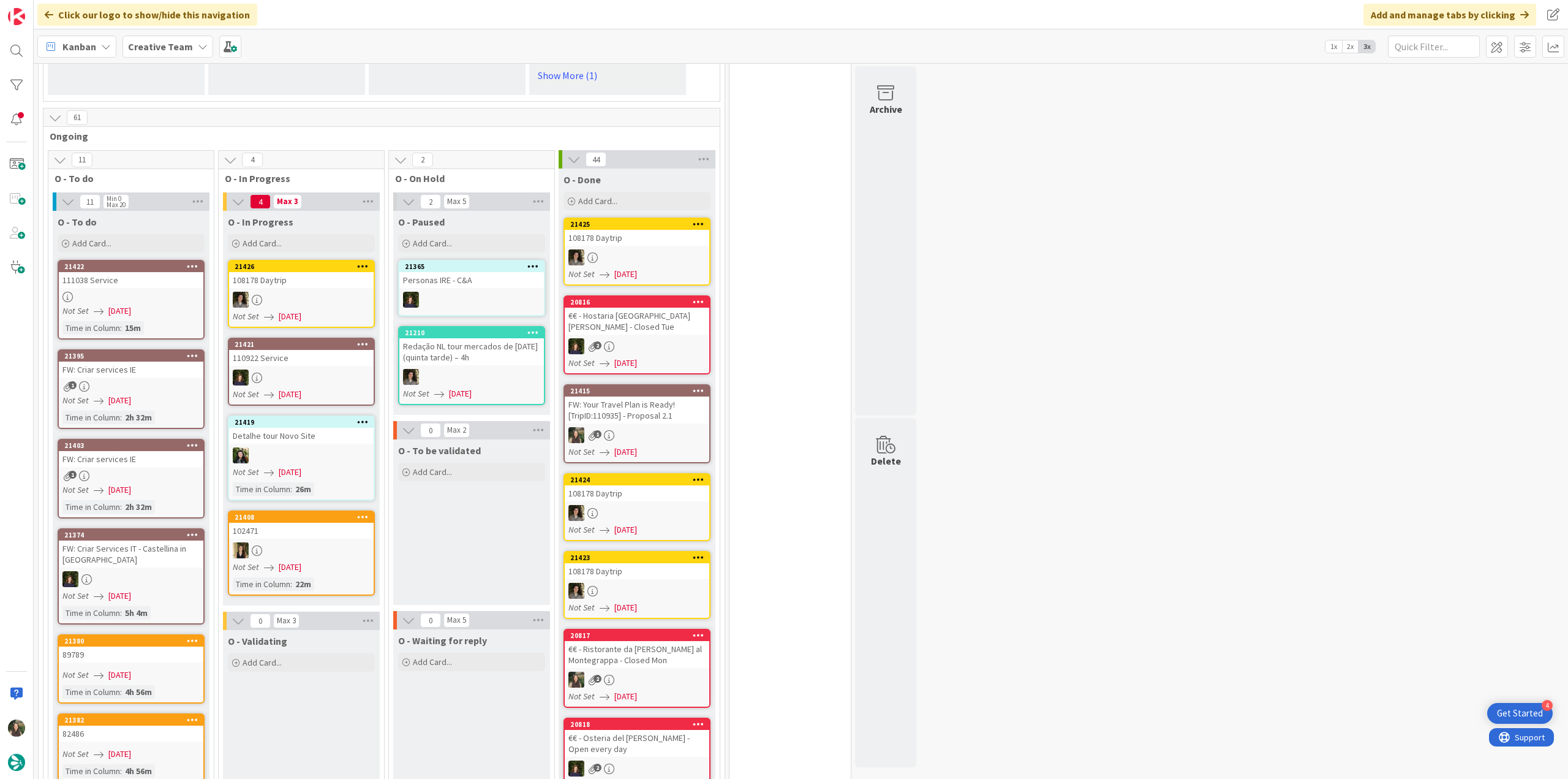
click at [143, 292] on div at bounding box center [131, 297] width 145 height 11
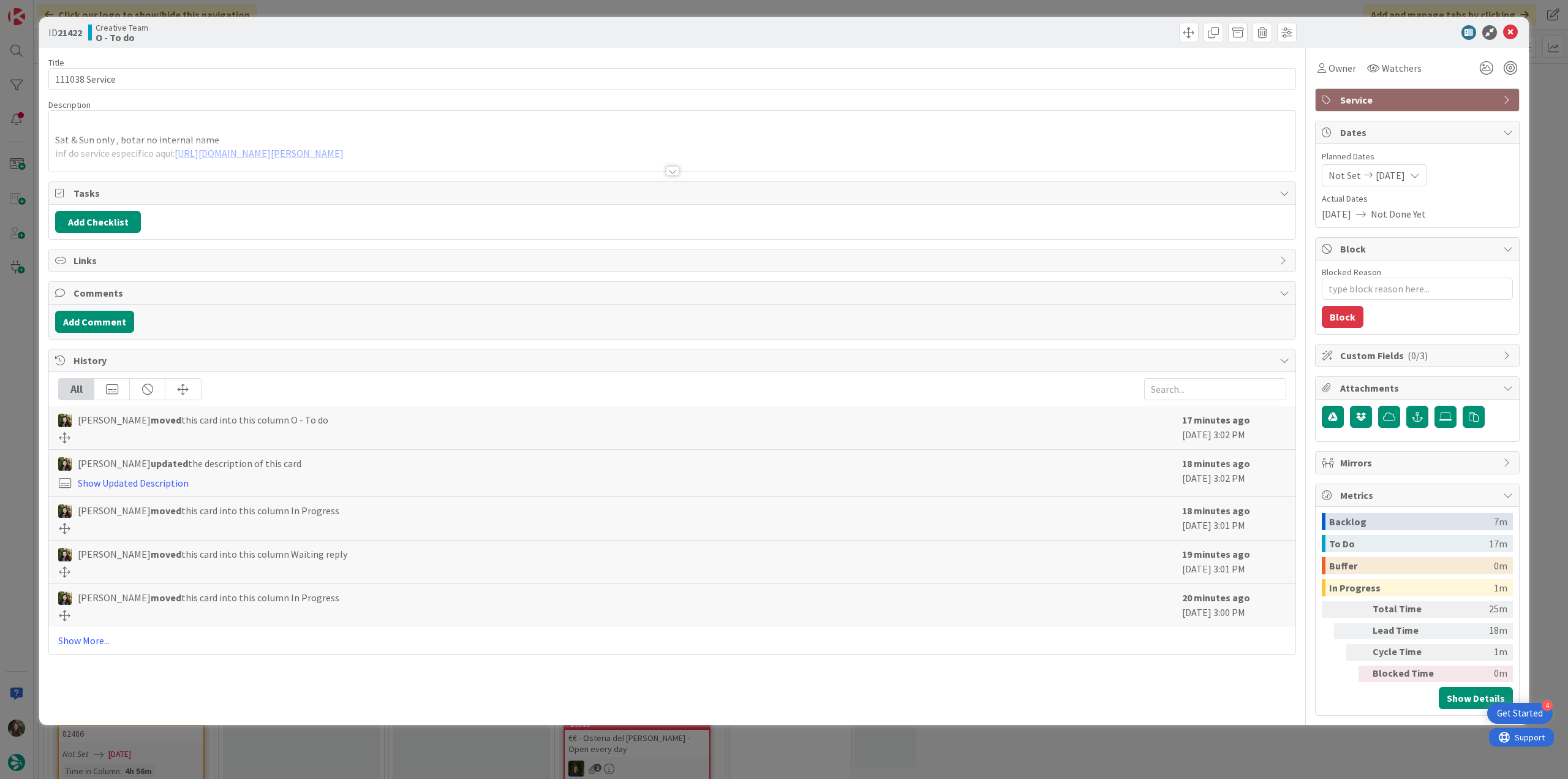
click at [141, 155] on div at bounding box center [671, 156] width 1246 height 31
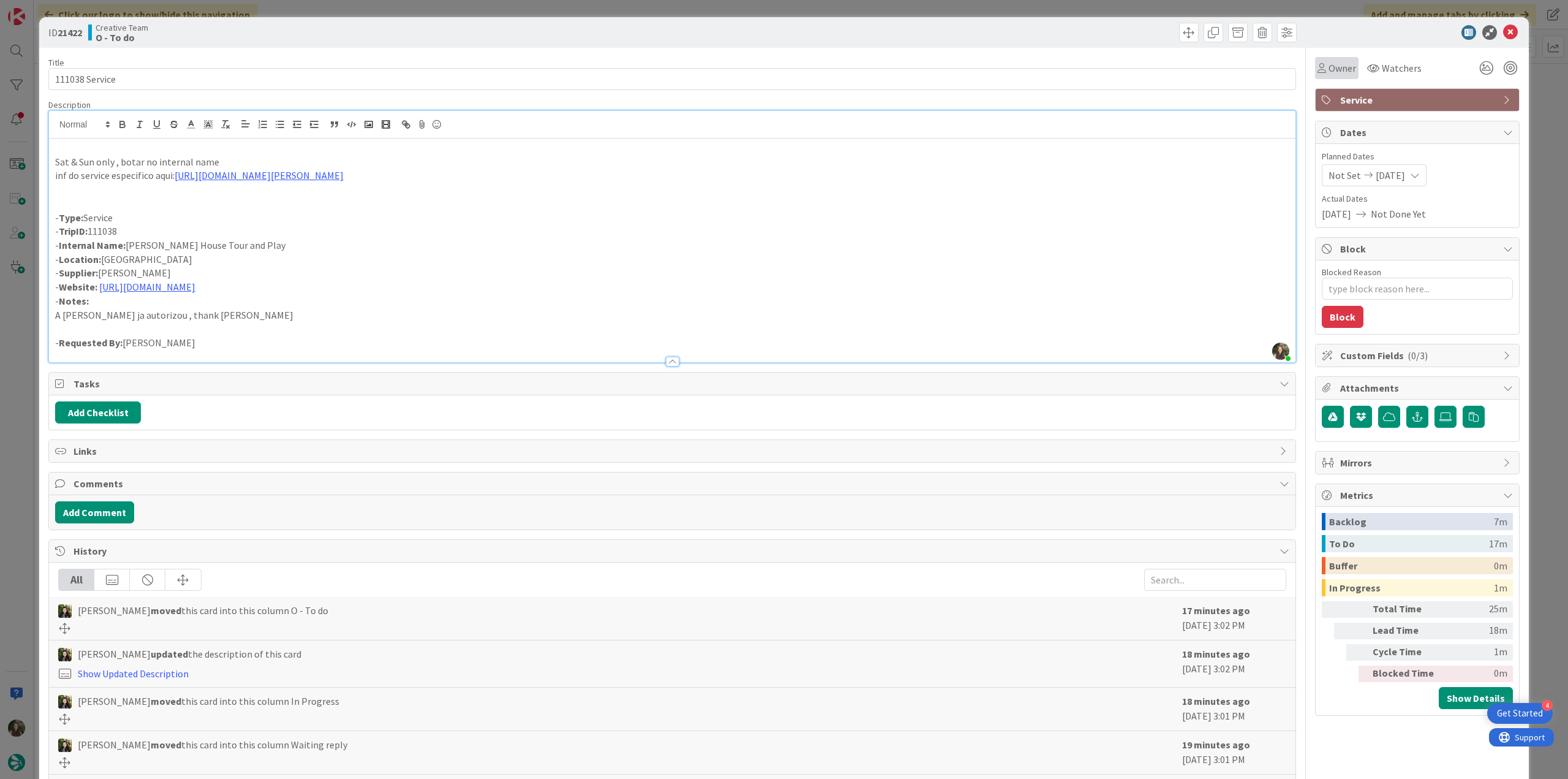
click at [1329, 71] on span "Owner" at bounding box center [1342, 68] width 28 height 15
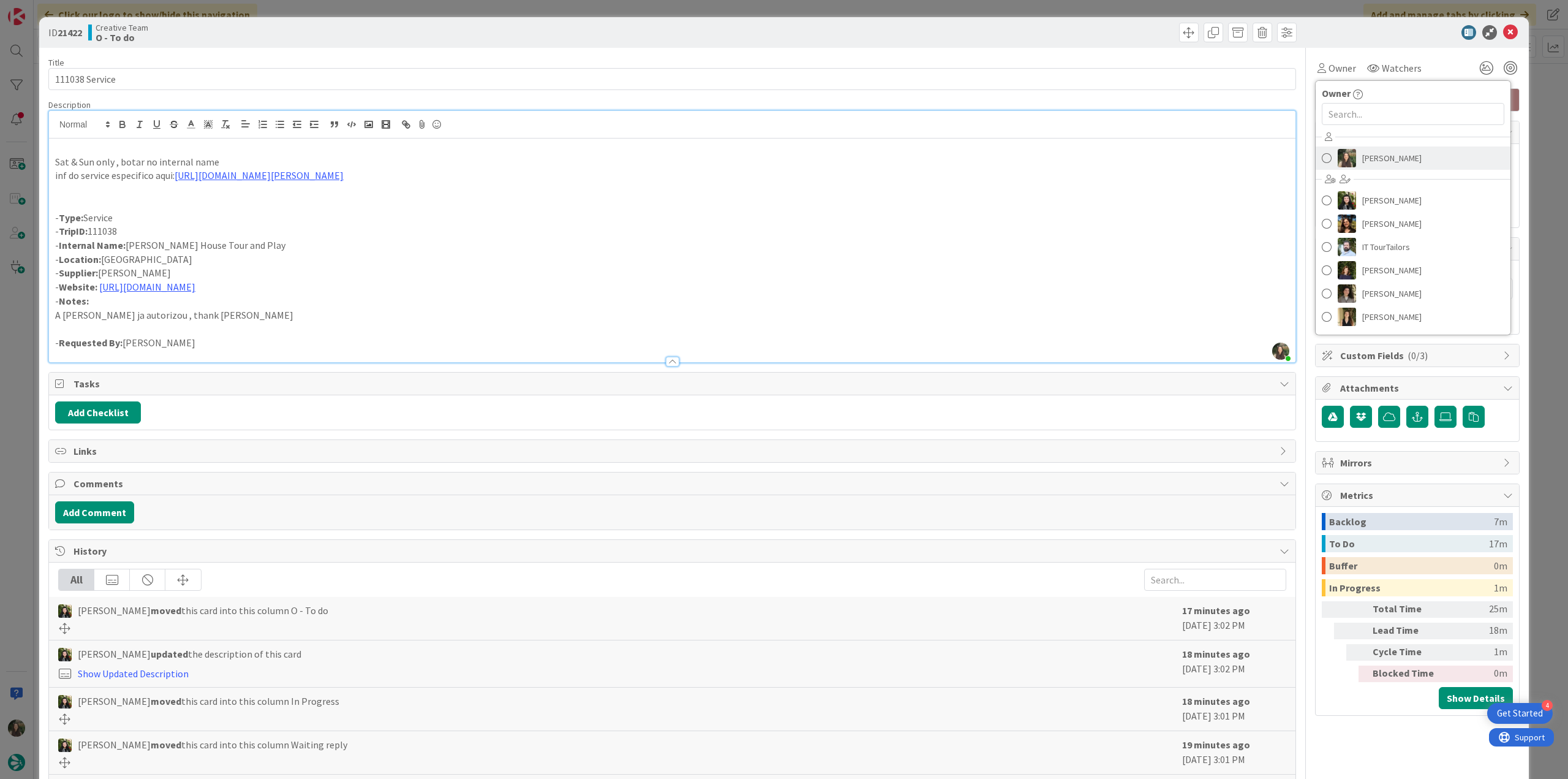
click at [1394, 158] on span "[PERSON_NAME]" at bounding box center [1392, 158] width 59 height 18
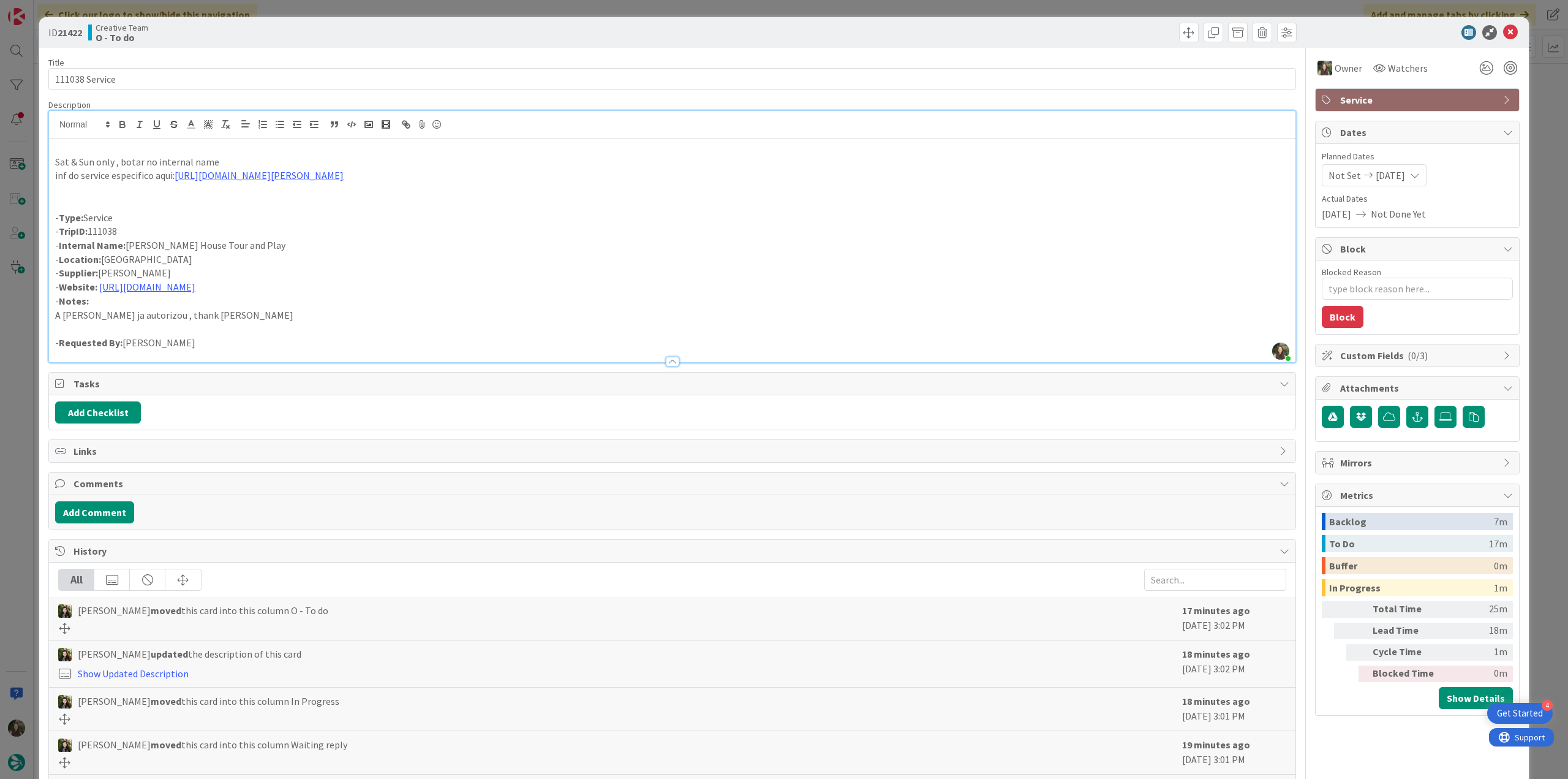
click at [1537, 124] on div "ID 21422 Creative Team O - To do Title 14 / 128 111038 Service Description Inês…" at bounding box center [784, 389] width 1568 height 779
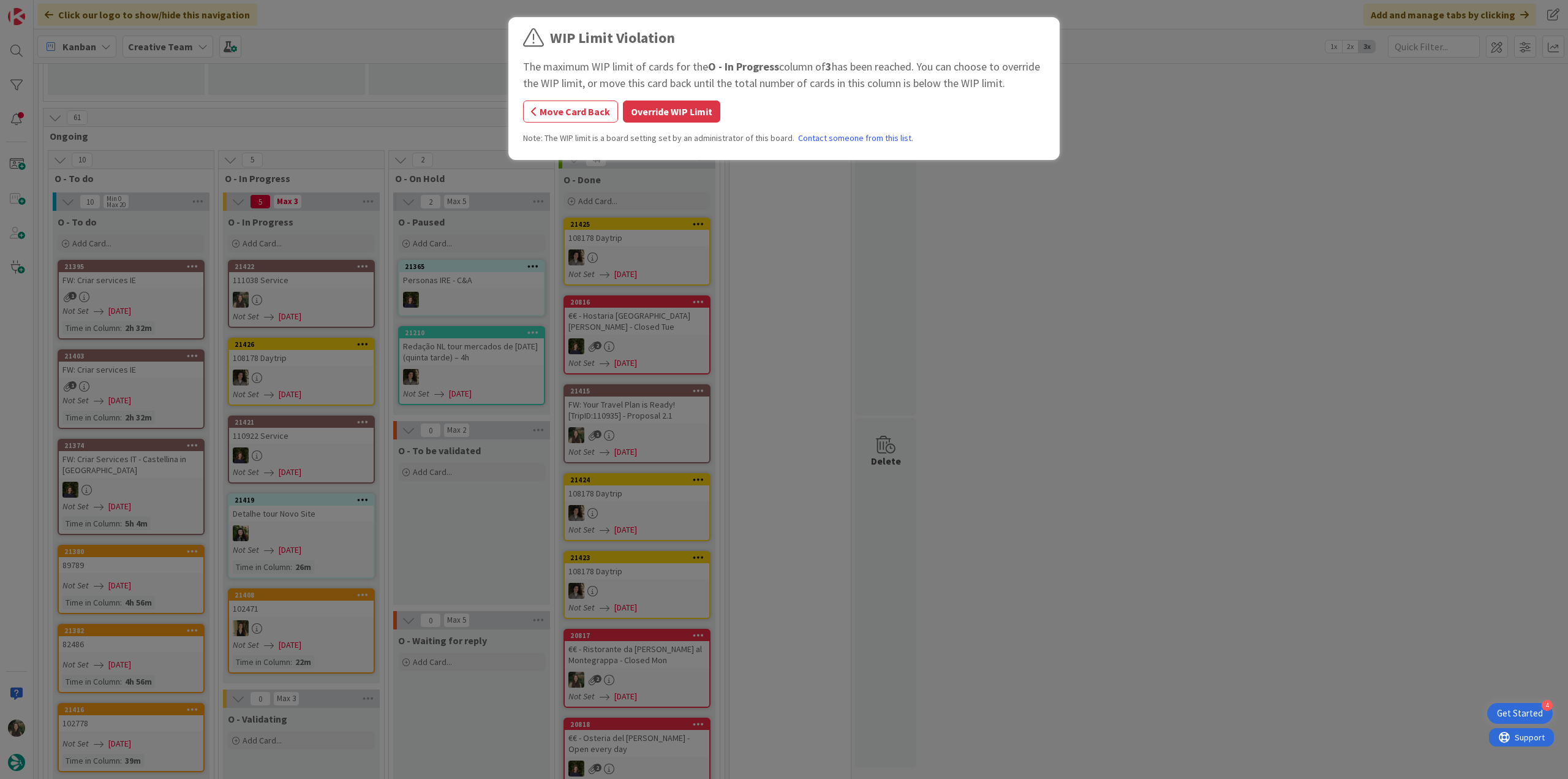
click at [647, 102] on button "Override WIP Limit" at bounding box center [671, 111] width 97 height 22
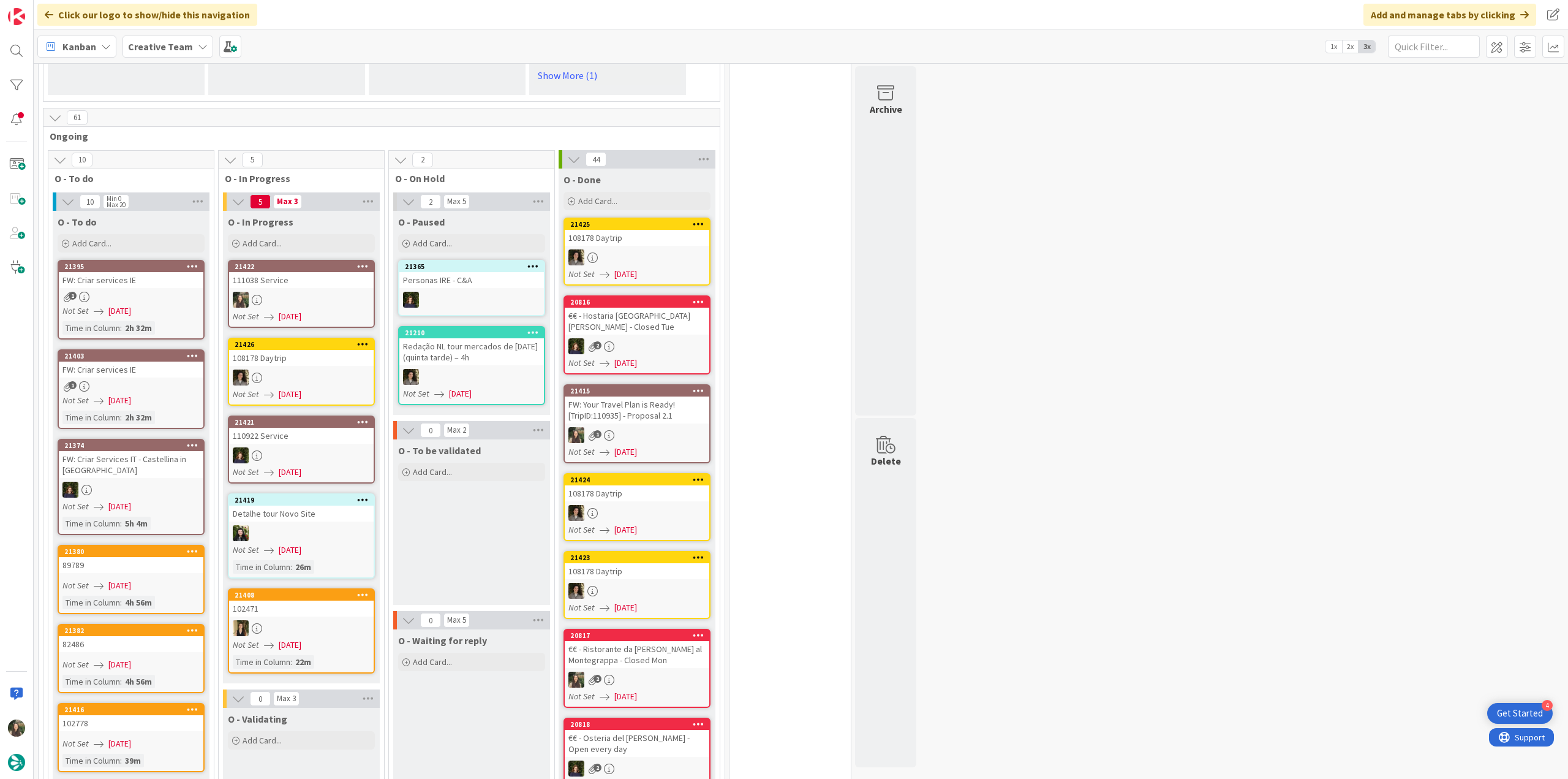
click at [310, 447] on div at bounding box center [301, 455] width 145 height 16
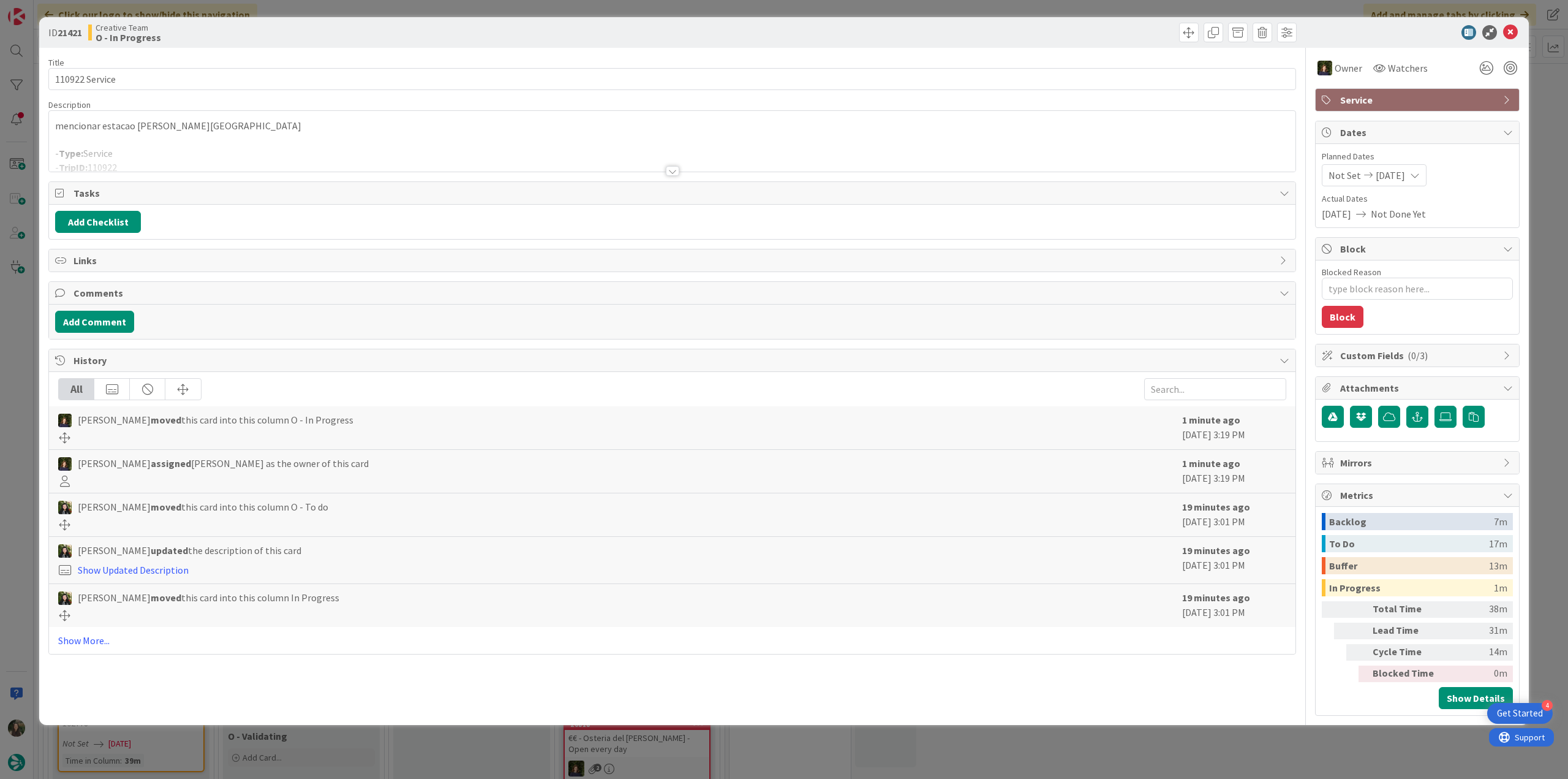
click at [197, 135] on div "mencionar estacao em madrid - Type: Service - TripID: 110922 - Internal Name: 2…" at bounding box center [671, 141] width 1246 height 61
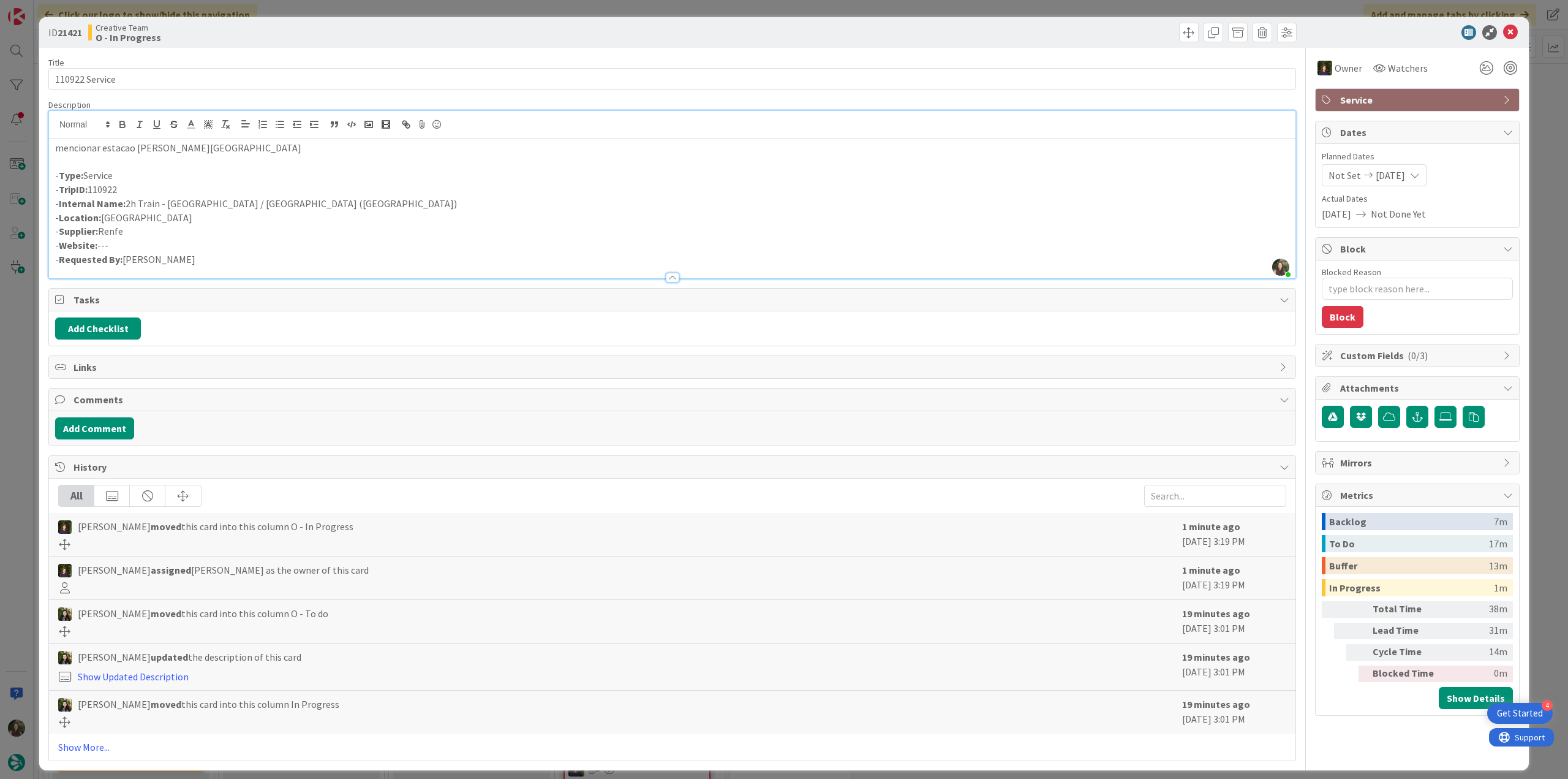
click at [23, 318] on div "ID 21421 Creative Team O - In Progress Title 14 / 128 110922 Service Descriptio…" at bounding box center [784, 389] width 1568 height 779
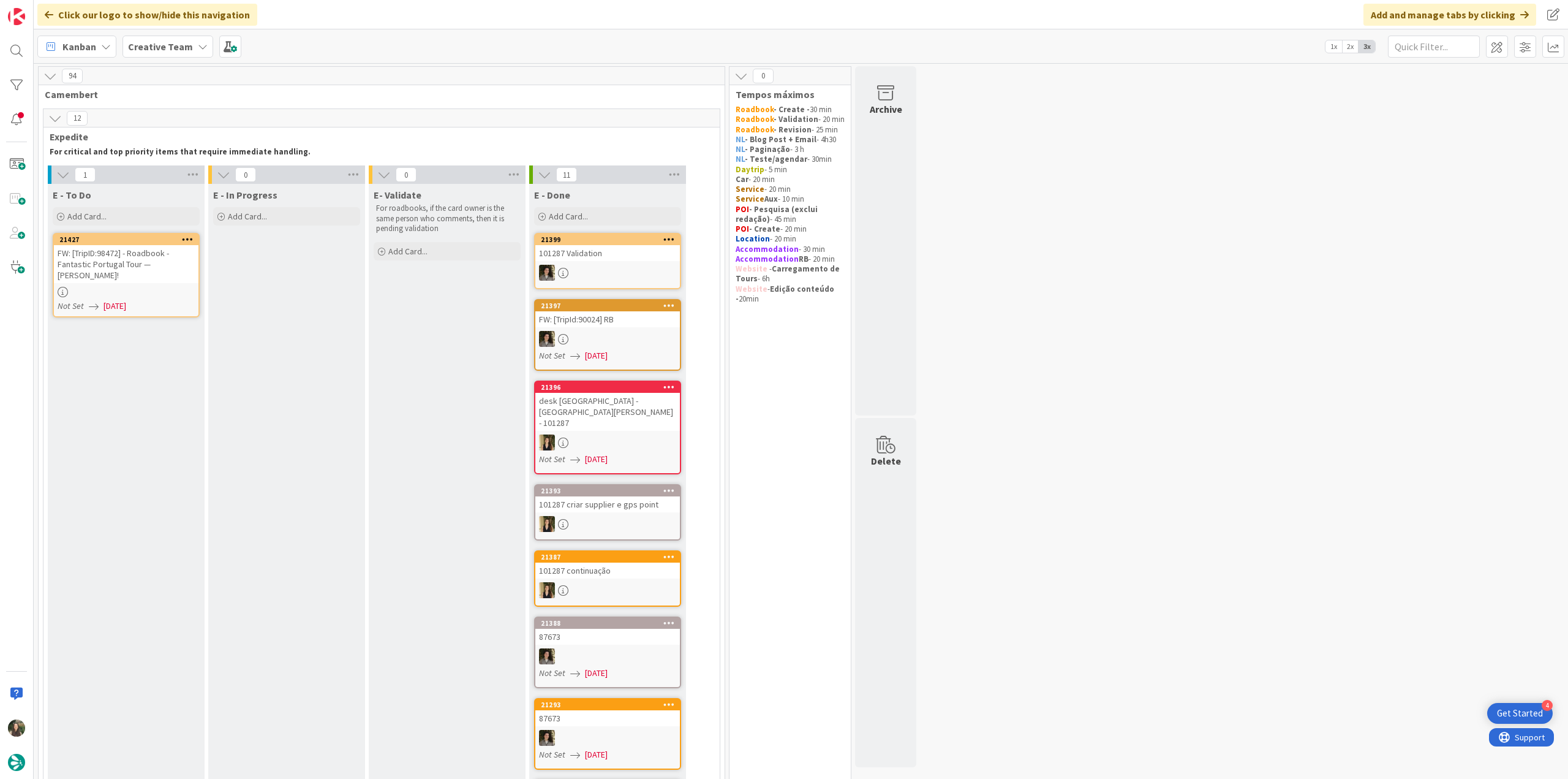
click at [133, 285] on link "21427 FW: [TripID:98472] - Roadbook - Fantastic Portugal Tour — [PERSON_NAME]! …" at bounding box center [126, 275] width 147 height 85
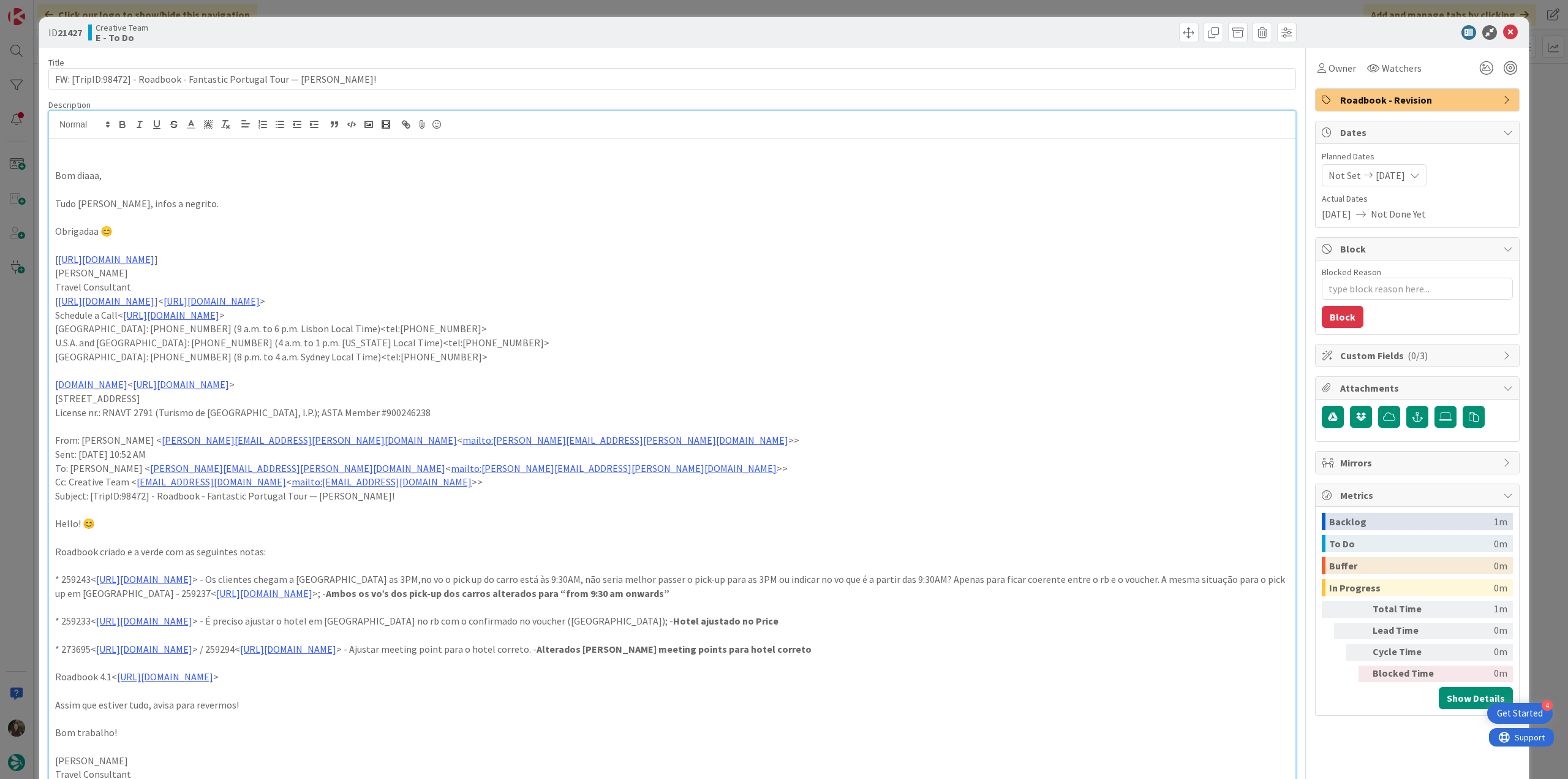
click at [161, 134] on div "Bom diaaa, Tudo já feito, infos a negrito. Obrigadaa 😊 [ https://tourtailors.co…" at bounding box center [671, 584] width 1246 height 947
click at [1336, 67] on span "Owner" at bounding box center [1342, 68] width 28 height 15
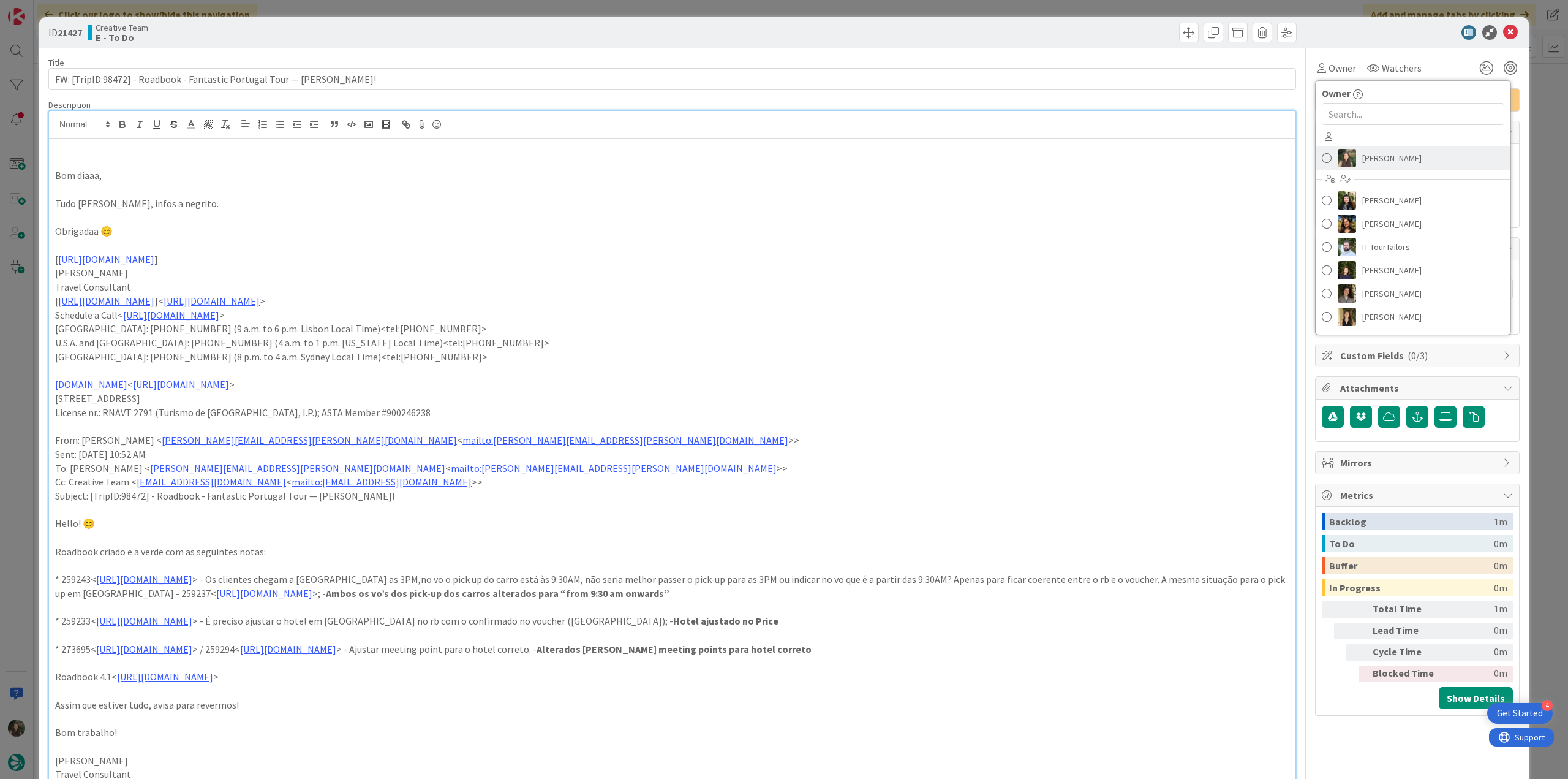
click at [1375, 153] on span "[PERSON_NAME]" at bounding box center [1392, 158] width 59 height 18
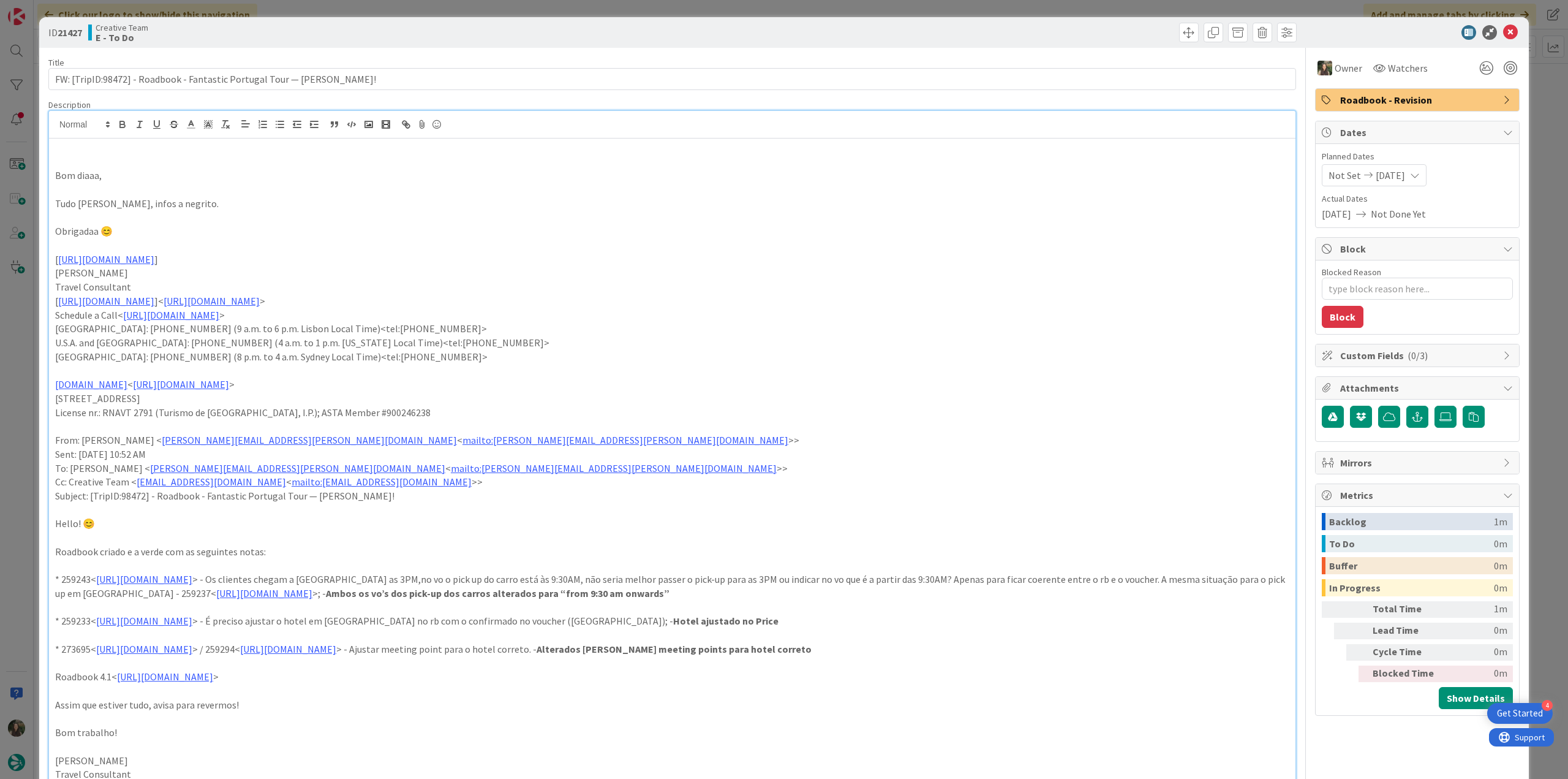
click at [1528, 105] on div "ID 21427 Creative Team E - To Do Title 73 / 128 FW: [TripID:98472] - Roadbook -…" at bounding box center [784, 389] width 1568 height 779
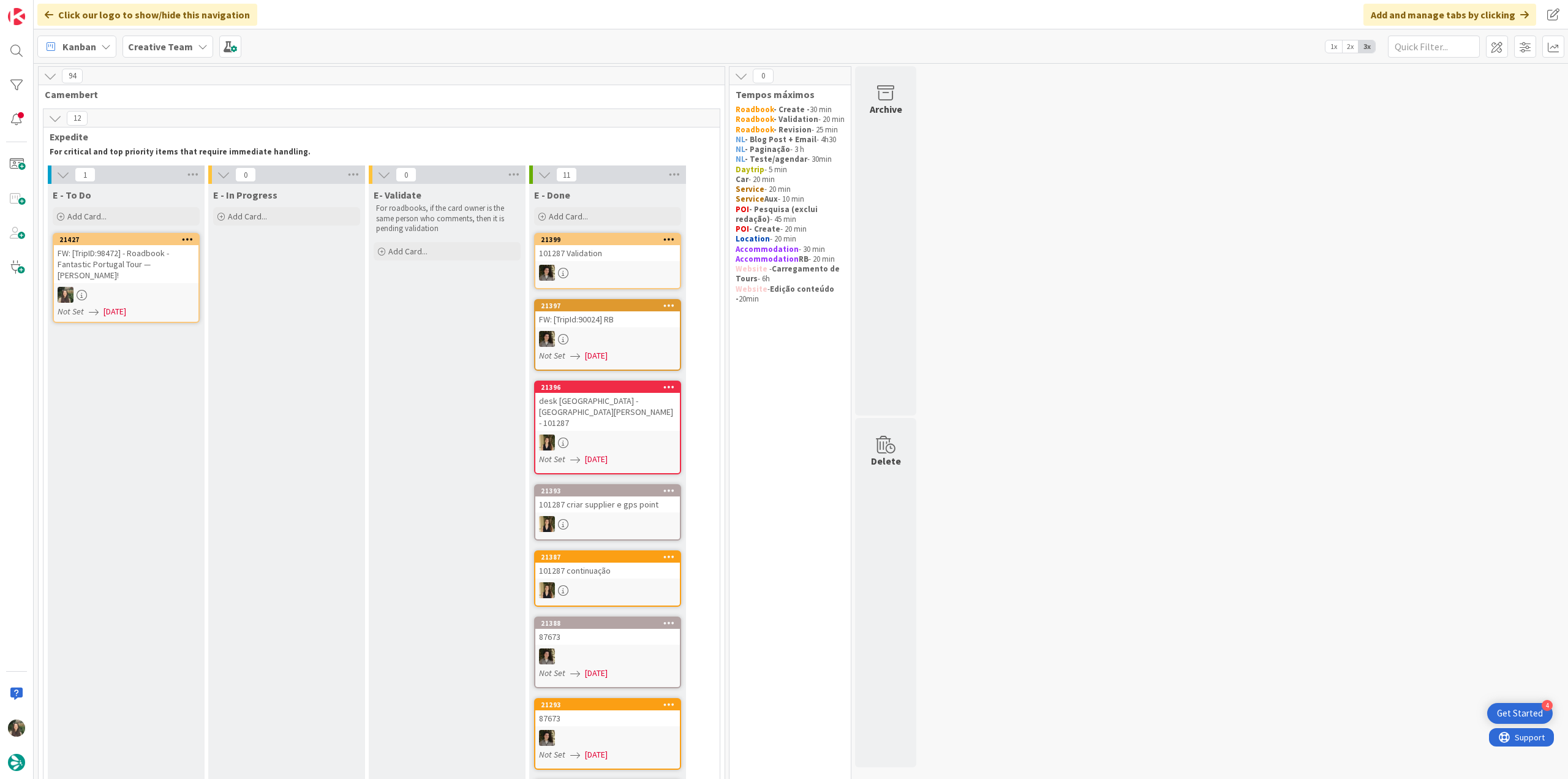
click at [185, 268] on div "FW: [TripID:98472] - Roadbook - Fantastic Portugal Tour — [PERSON_NAME]!" at bounding box center [126, 264] width 145 height 38
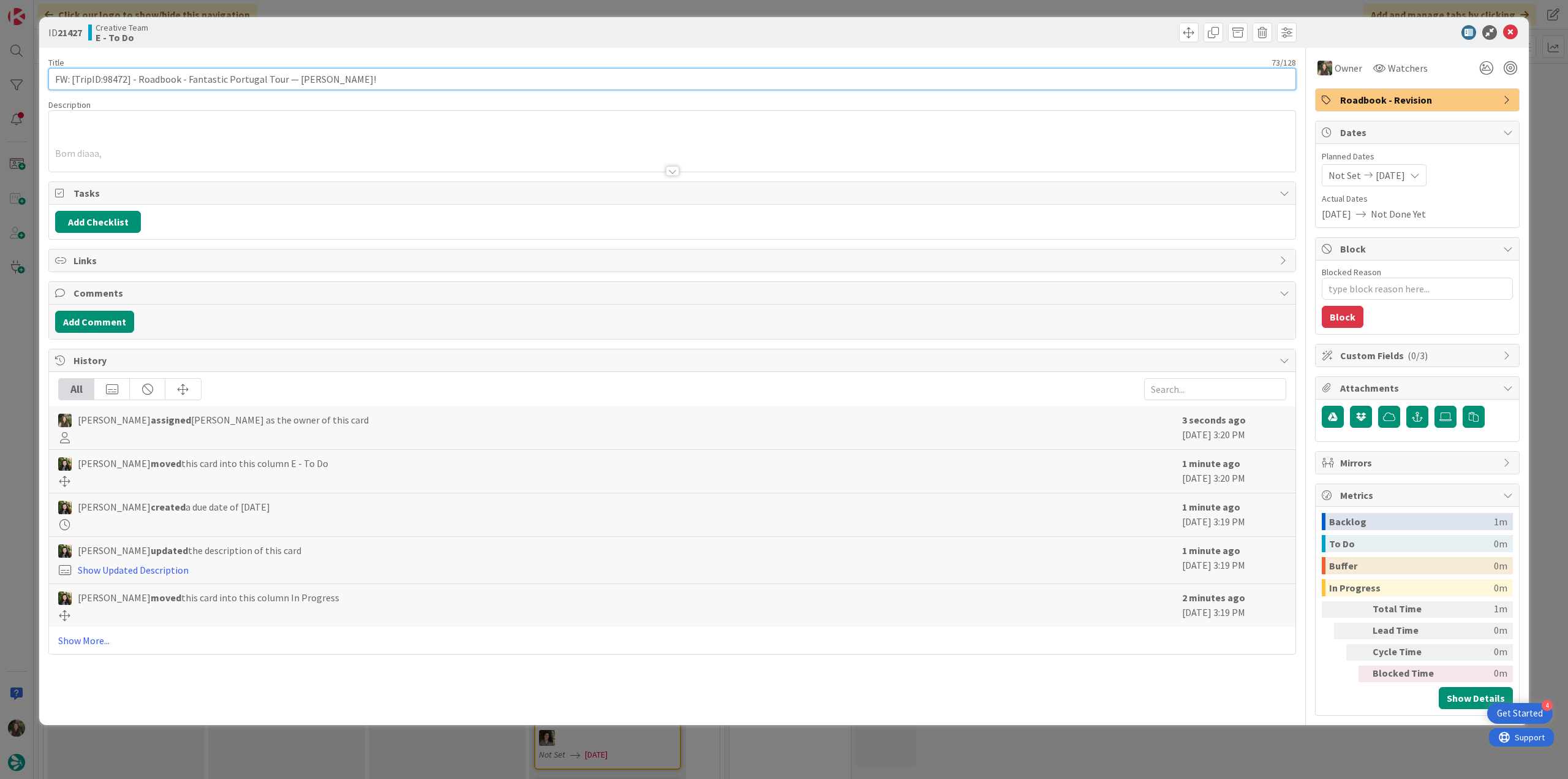
click at [114, 81] on input "FW: [TripID:98472] - Roadbook - Fantastic Portugal Tour — [PERSON_NAME]!" at bounding box center [672, 78] width 1247 height 22
click at [25, 323] on div "ID 21427 Creative Team E - To Do Title 73 / 128 FW: [TripID:98472] - Roadbook -…" at bounding box center [784, 389] width 1568 height 779
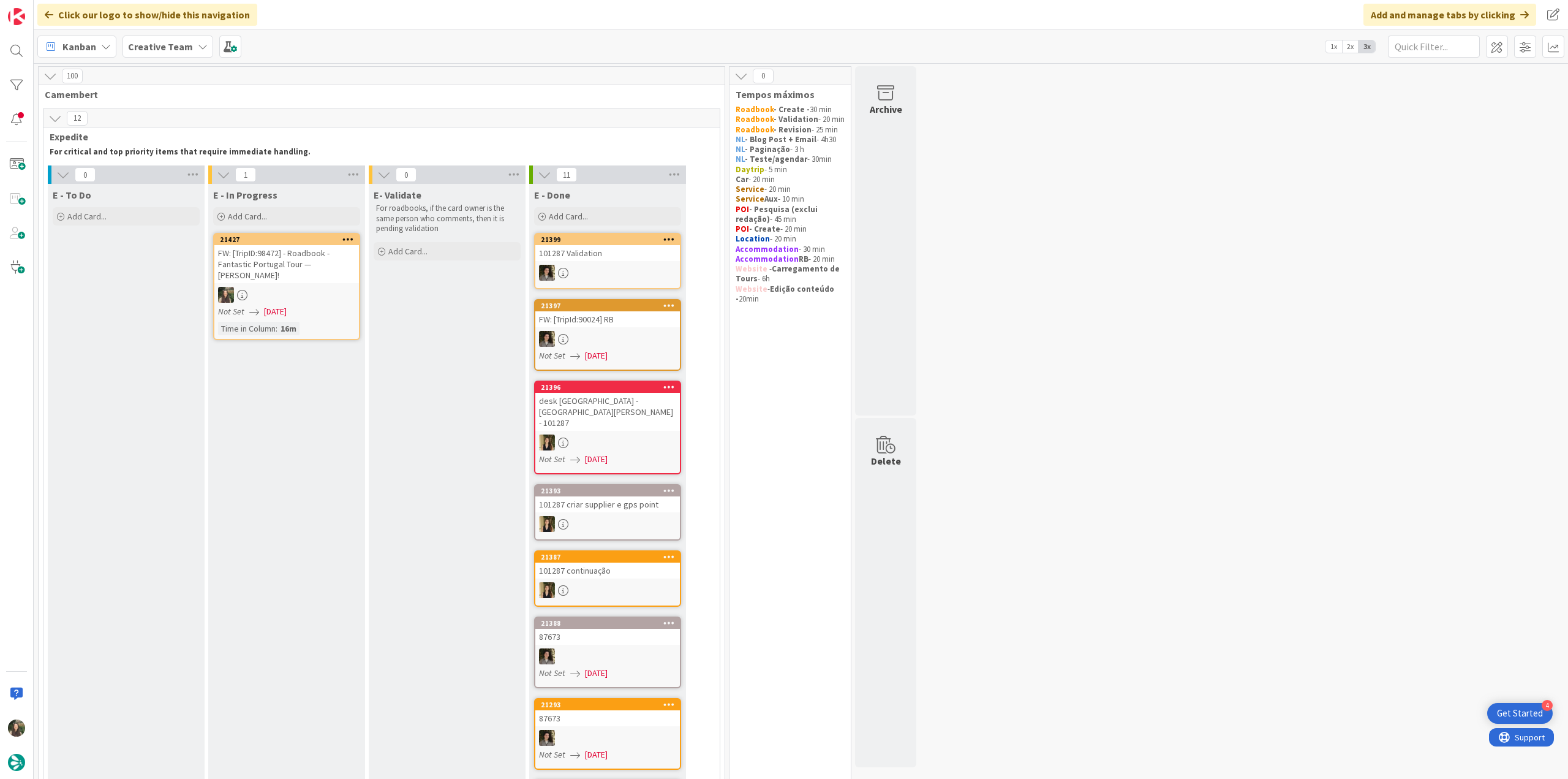
click at [319, 291] on div at bounding box center [287, 295] width 145 height 16
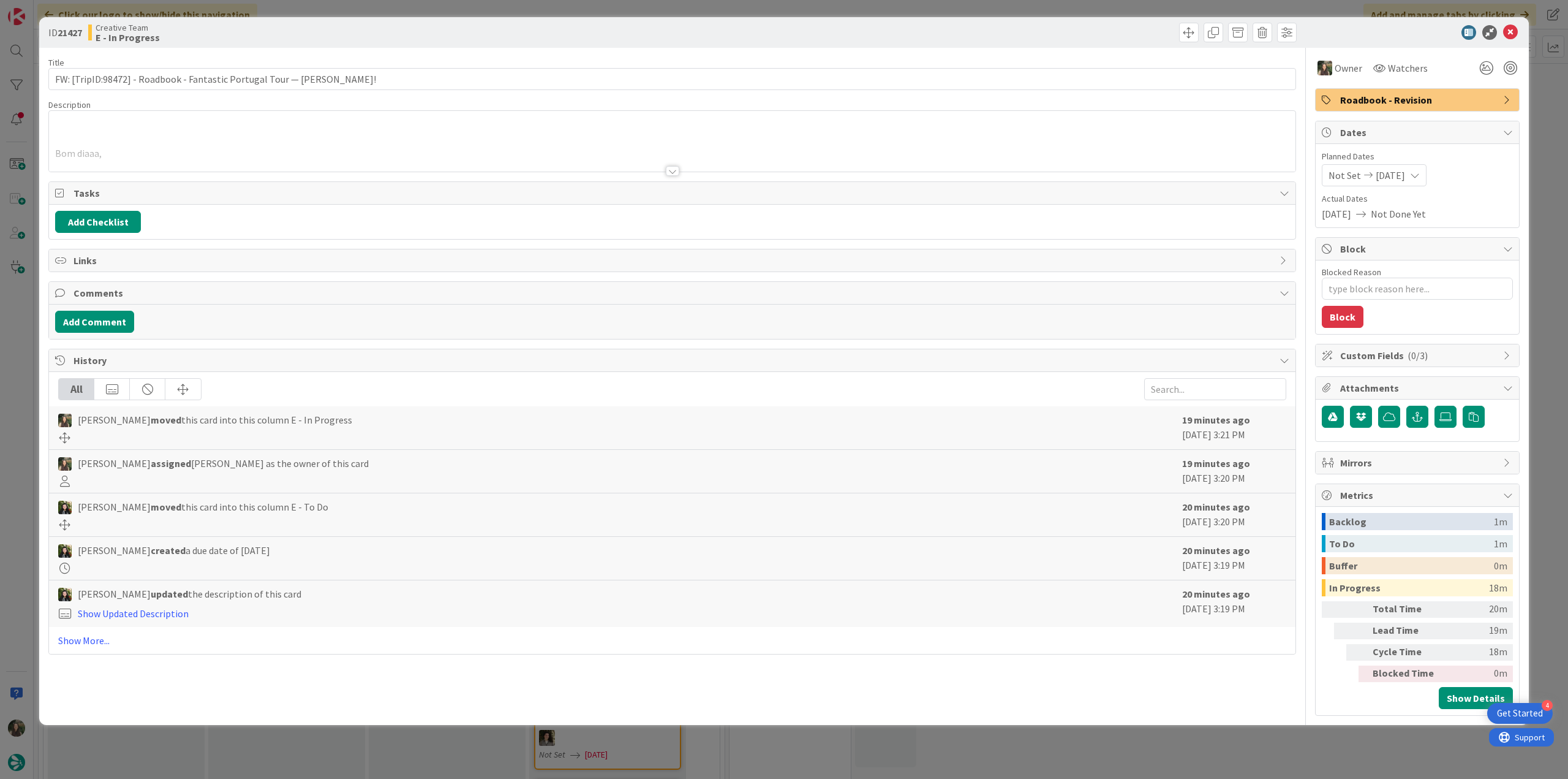
click at [292, 117] on div "Bom diaaa, Tudo já feito, infos a negrito. Obrigadaa 😊 [ https://tourtailors.co…" at bounding box center [671, 141] width 1246 height 61
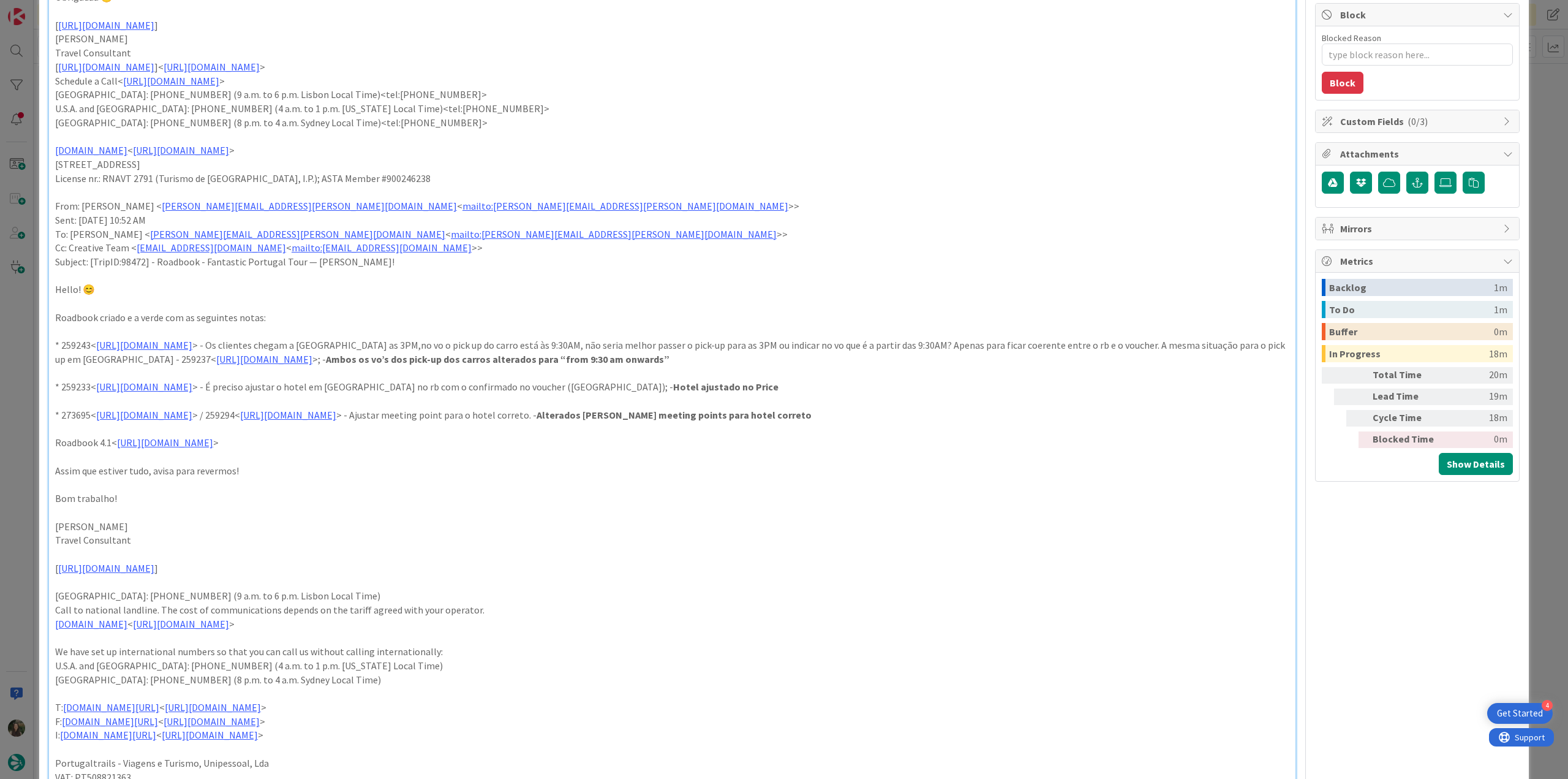
scroll to position [307, 0]
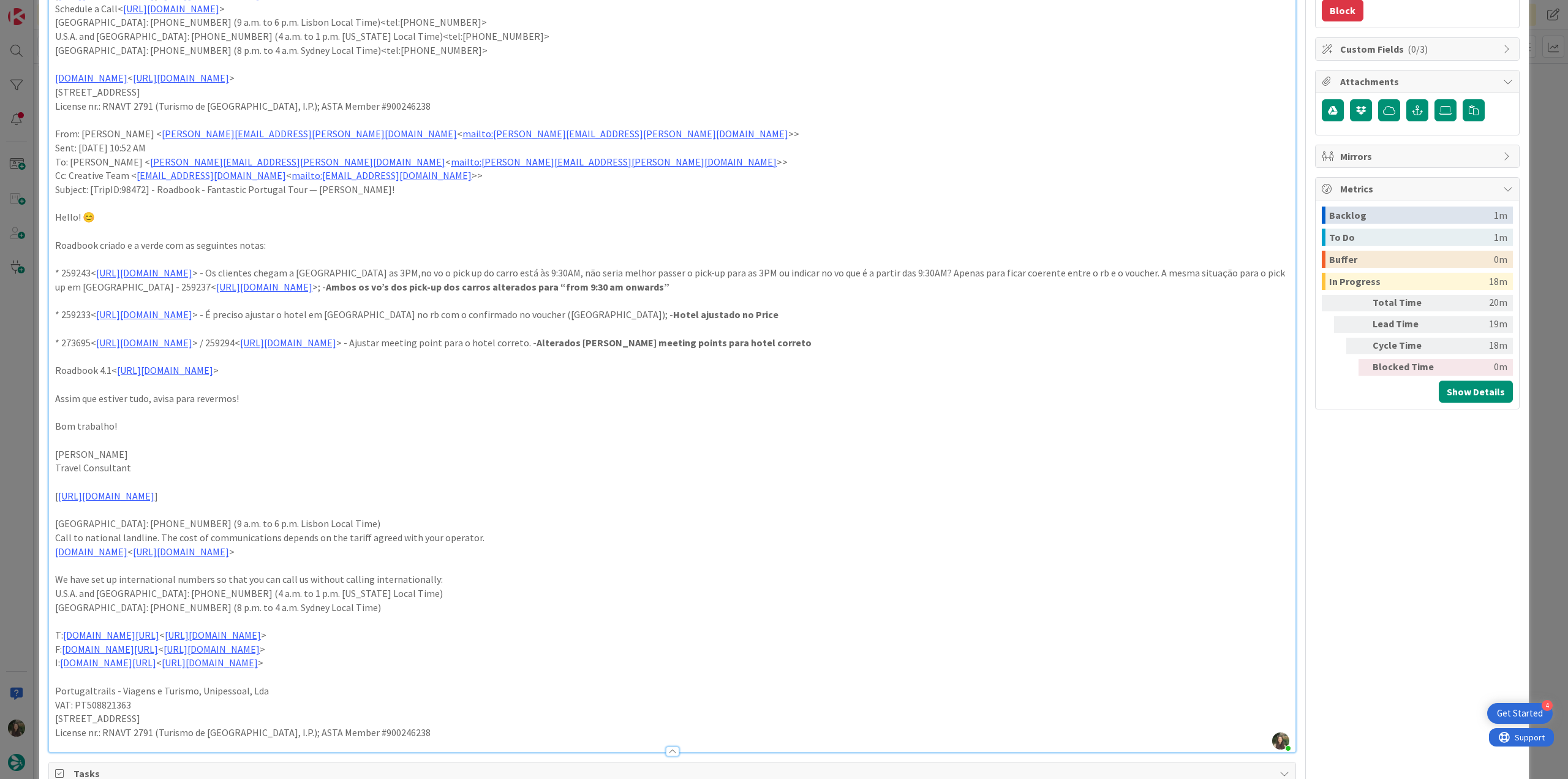
click at [8, 347] on div "ID 21427 Creative Team E - In Progress Title 73 / 128 FW: [TripID:98472] - Road…" at bounding box center [784, 389] width 1568 height 779
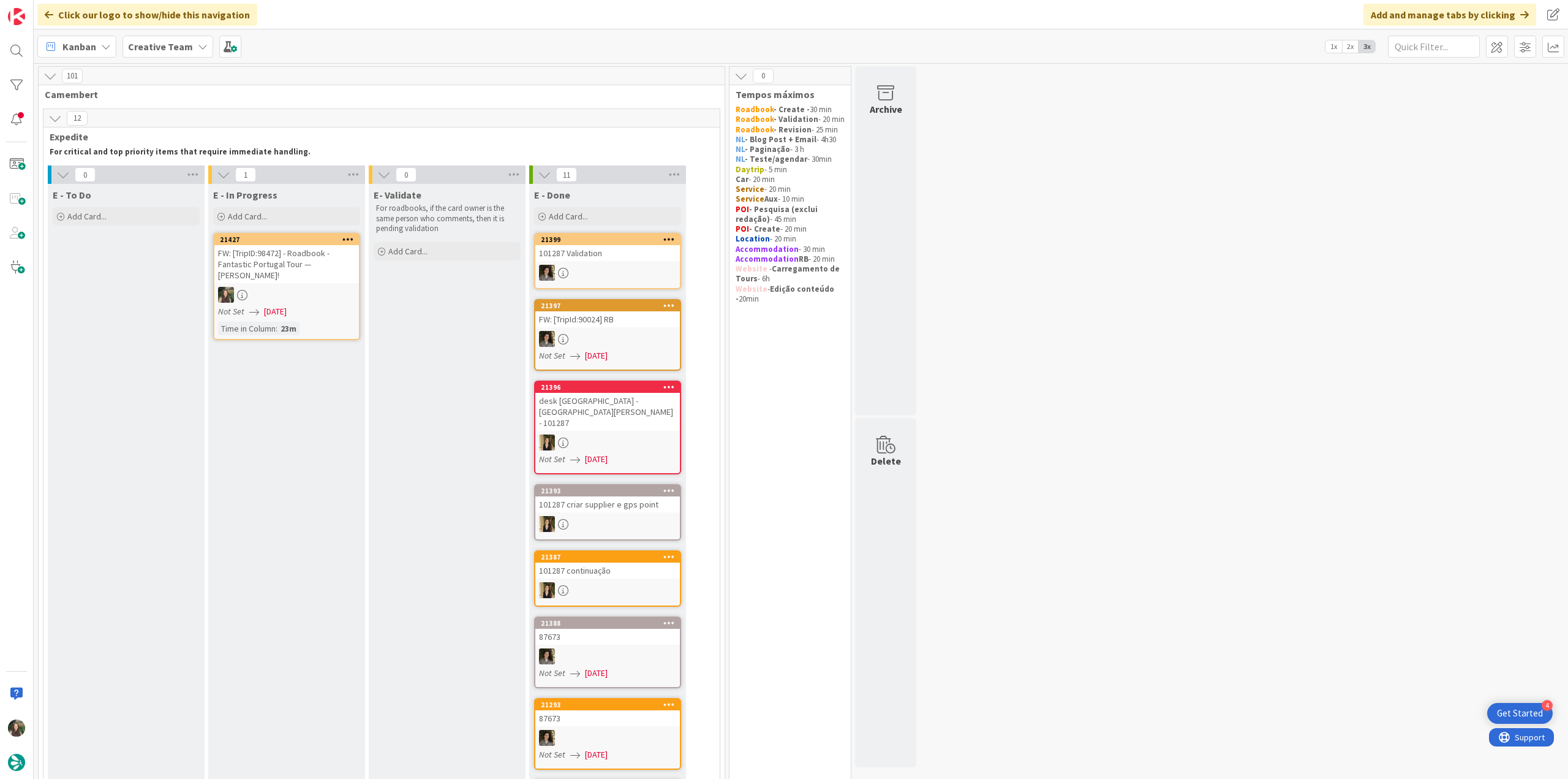
click at [320, 275] on div "FW: [TripID:98472] - Roadbook - Fantastic Portugal Tour — [PERSON_NAME]!" at bounding box center [287, 264] width 145 height 38
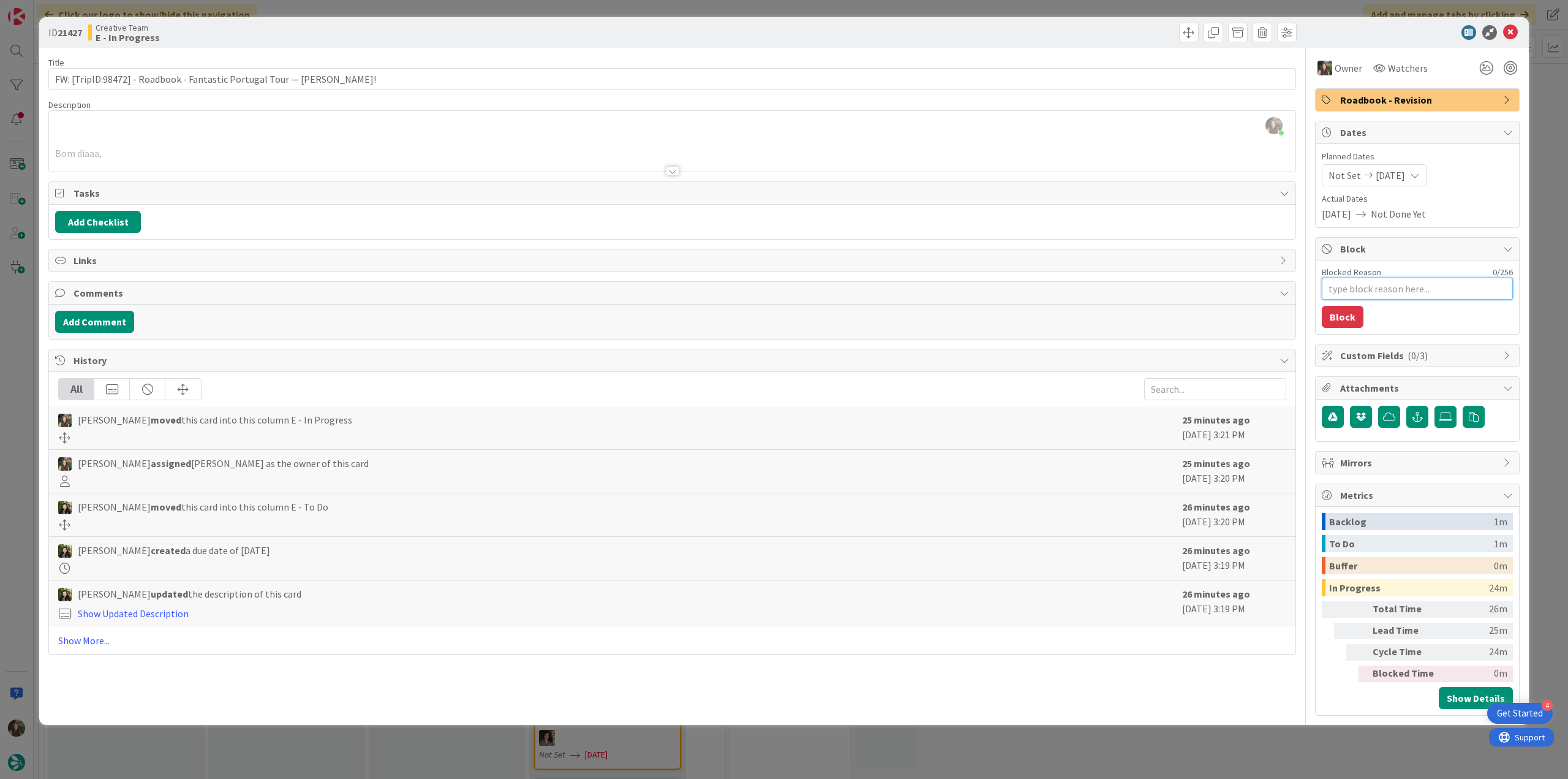
click at [1353, 285] on textarea "Blocked Reason" at bounding box center [1417, 288] width 191 height 22
type textarea "x"
type textarea "a"
type textarea "x"
type textarea "ag"
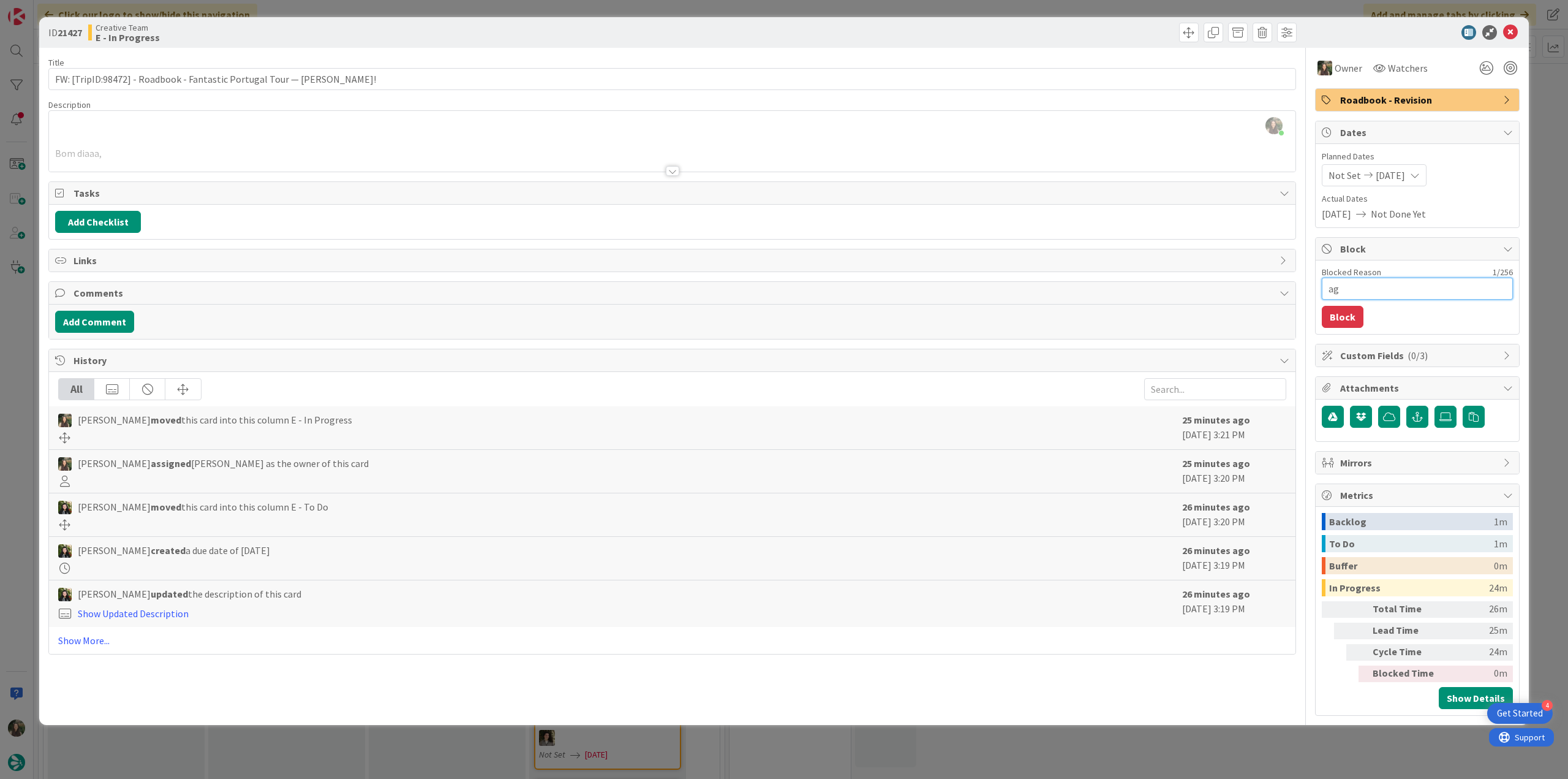
type textarea "x"
type textarea "agu"
type textarea "x"
type textarea "agua"
type textarea "x"
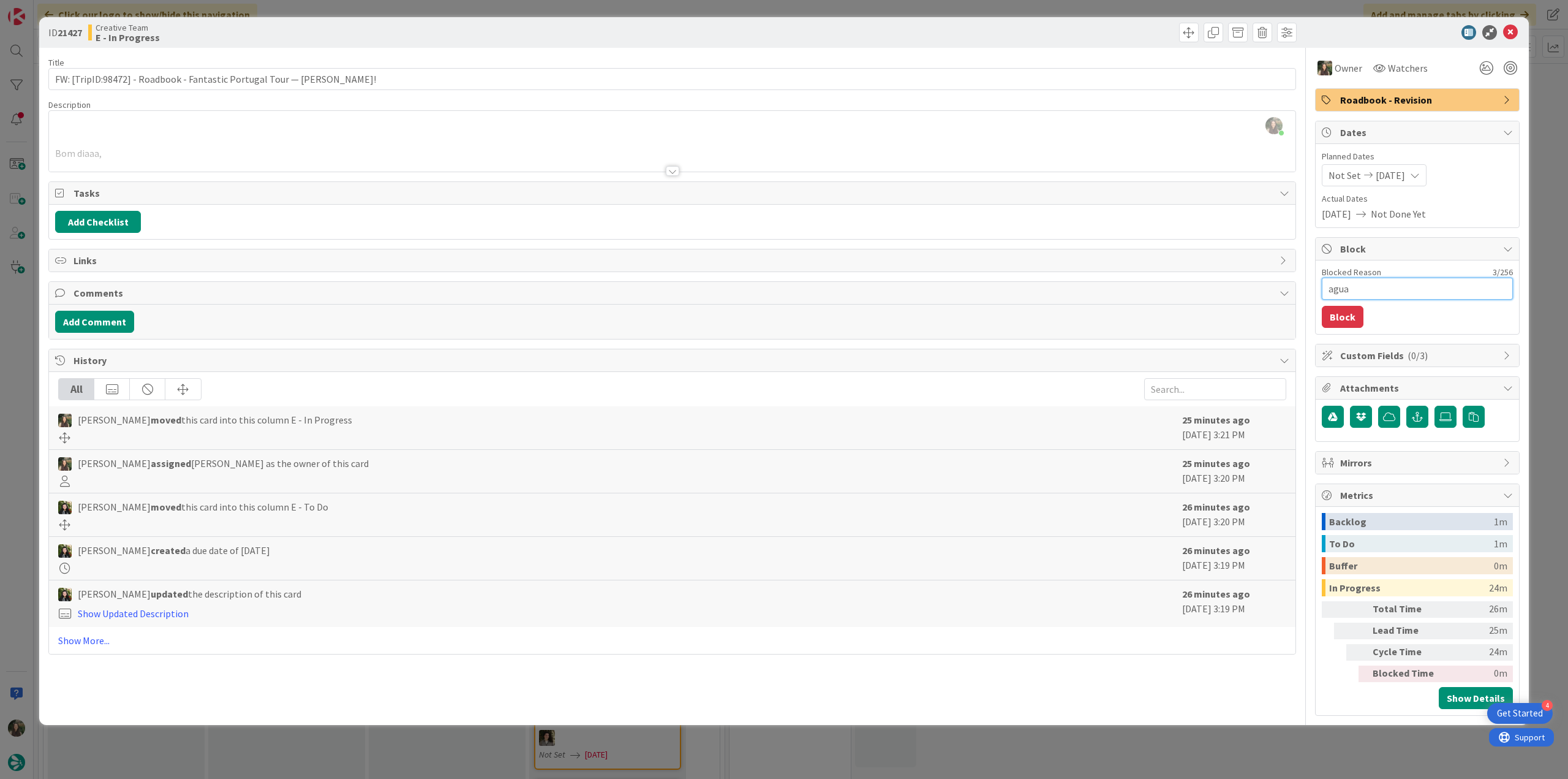
type textarea "aguar"
type textarea "x"
type textarea "aguard"
type textarea "x"
type textarea "aguarda"
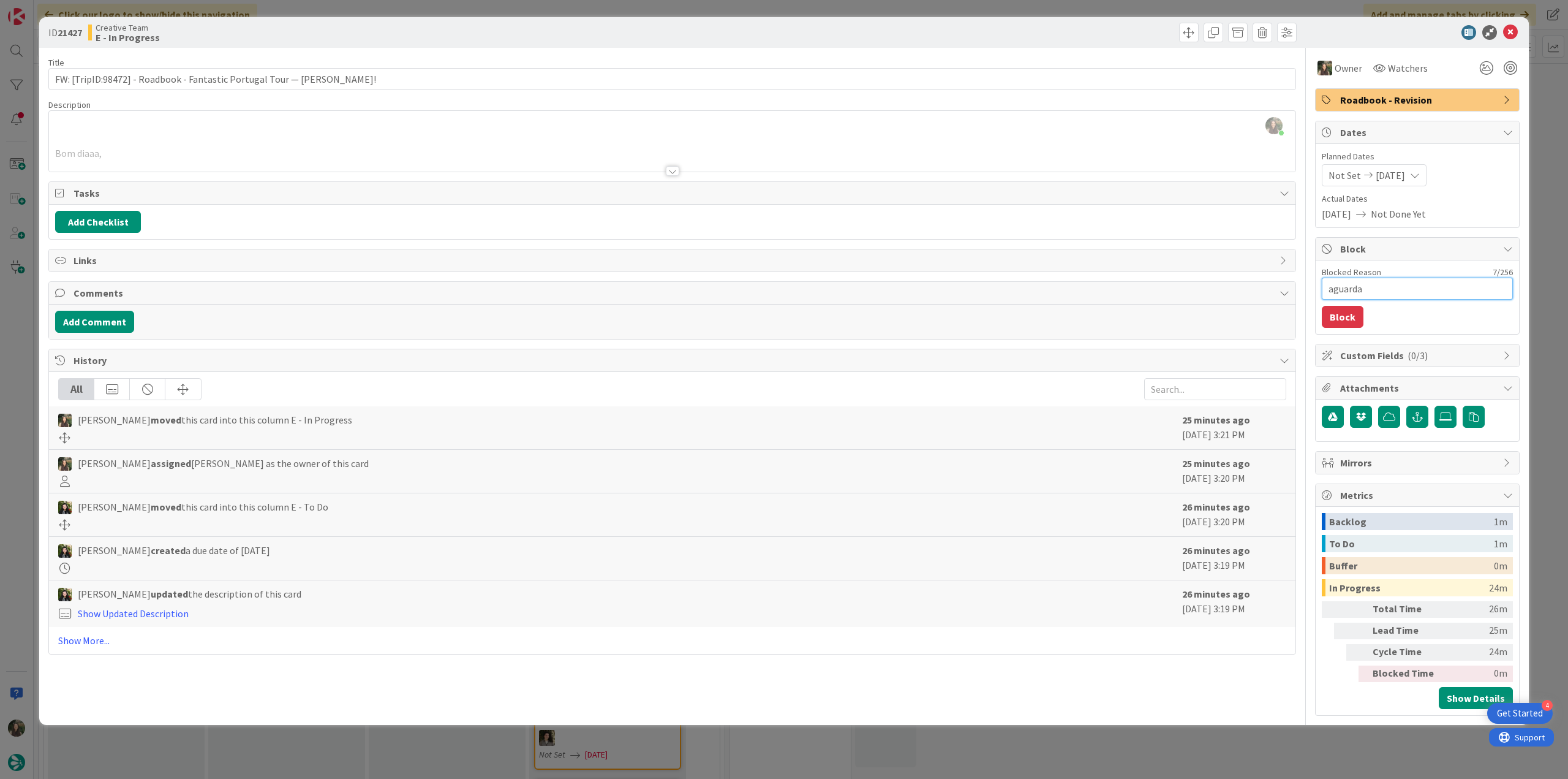
type textarea "x"
type textarea "aguarda"
type textarea "x"
type textarea "aguarda r"
type textarea "x"
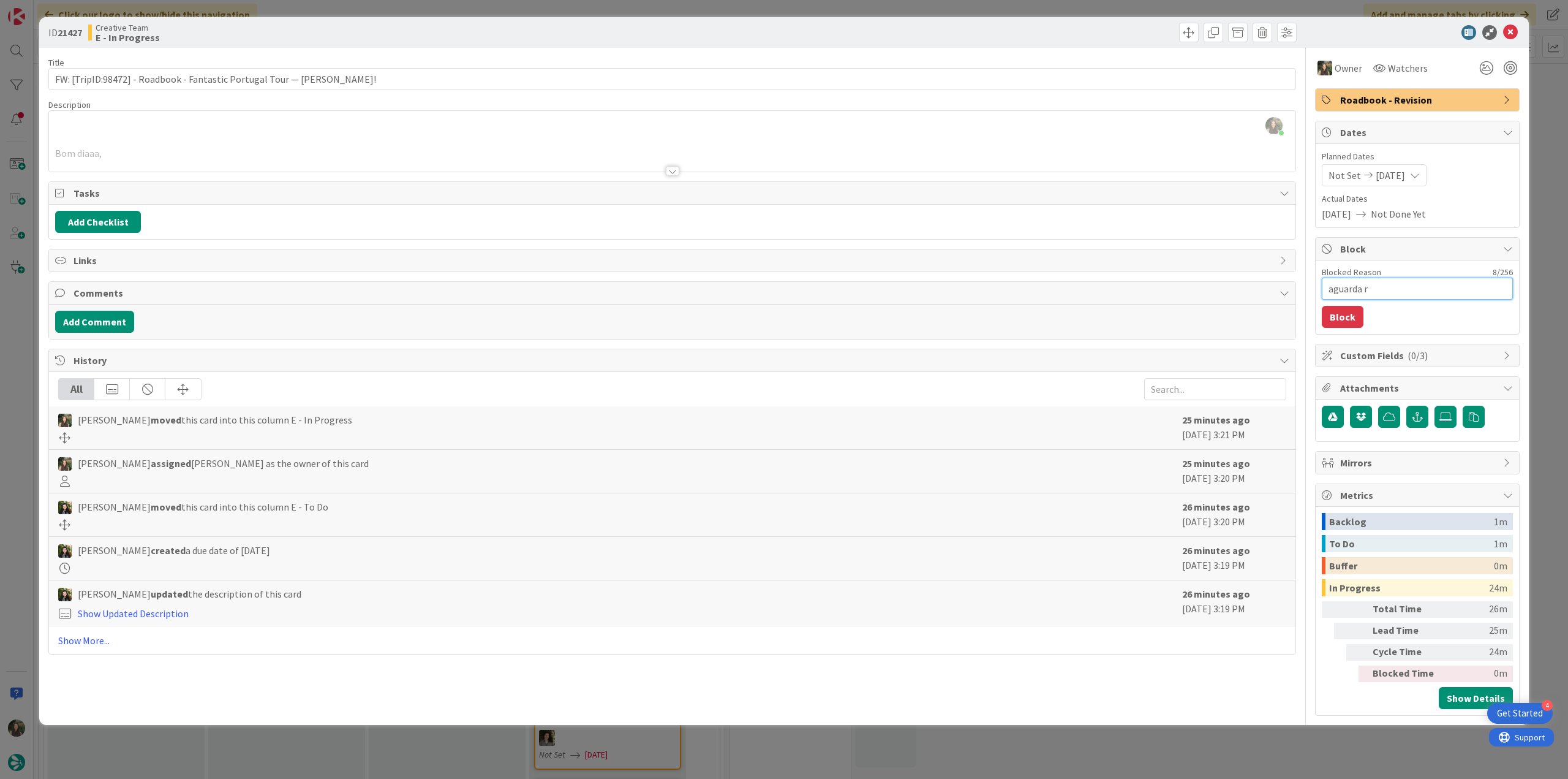
type textarea "aguarda re"
type textarea "x"
type textarea "aguarda res"
type textarea "x"
type textarea "aguarda resp"
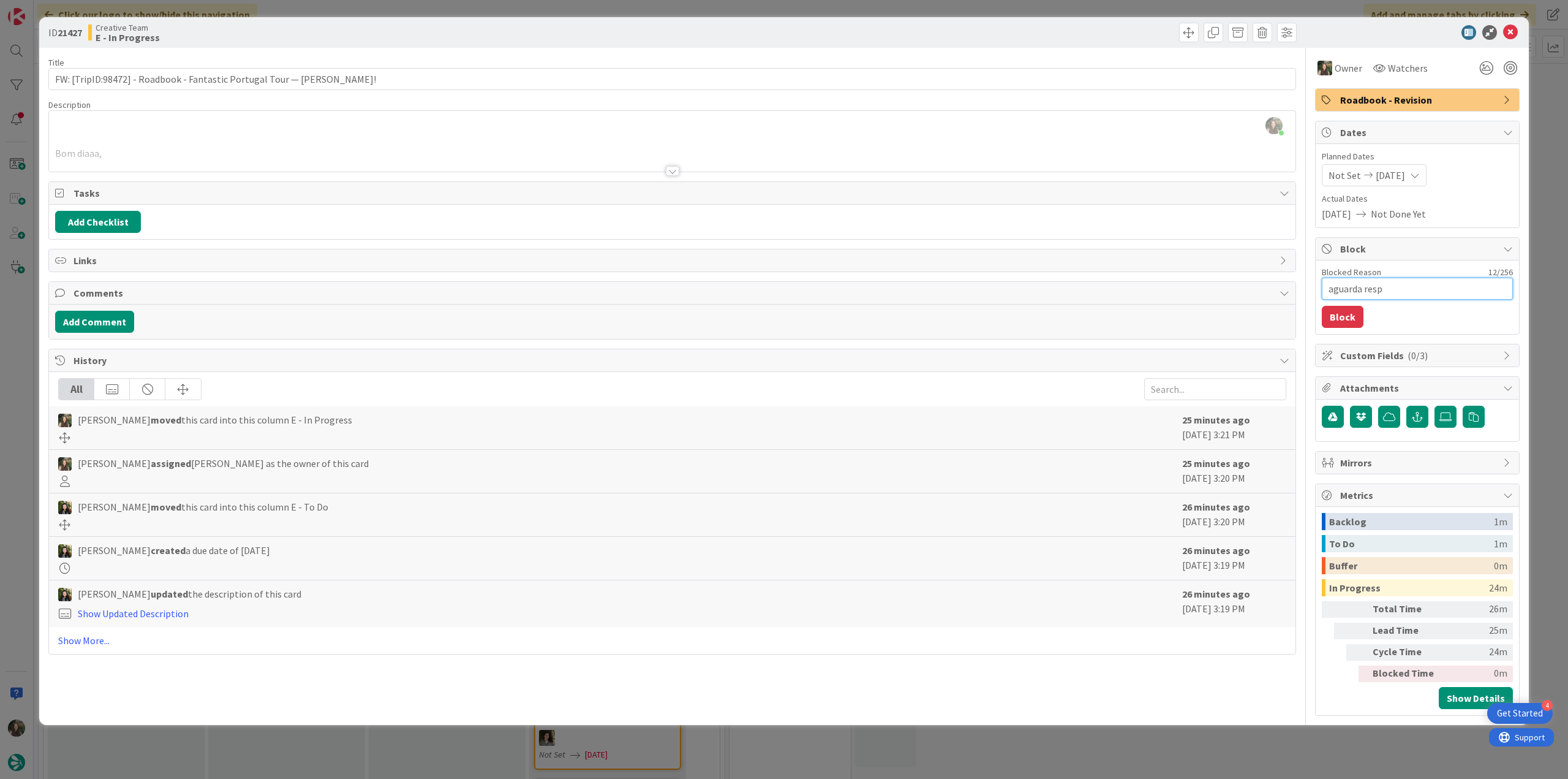
type textarea "x"
type textarea "aguarda resp"
type textarea "x"
type textarea "aguarda resp t"
type textarea "x"
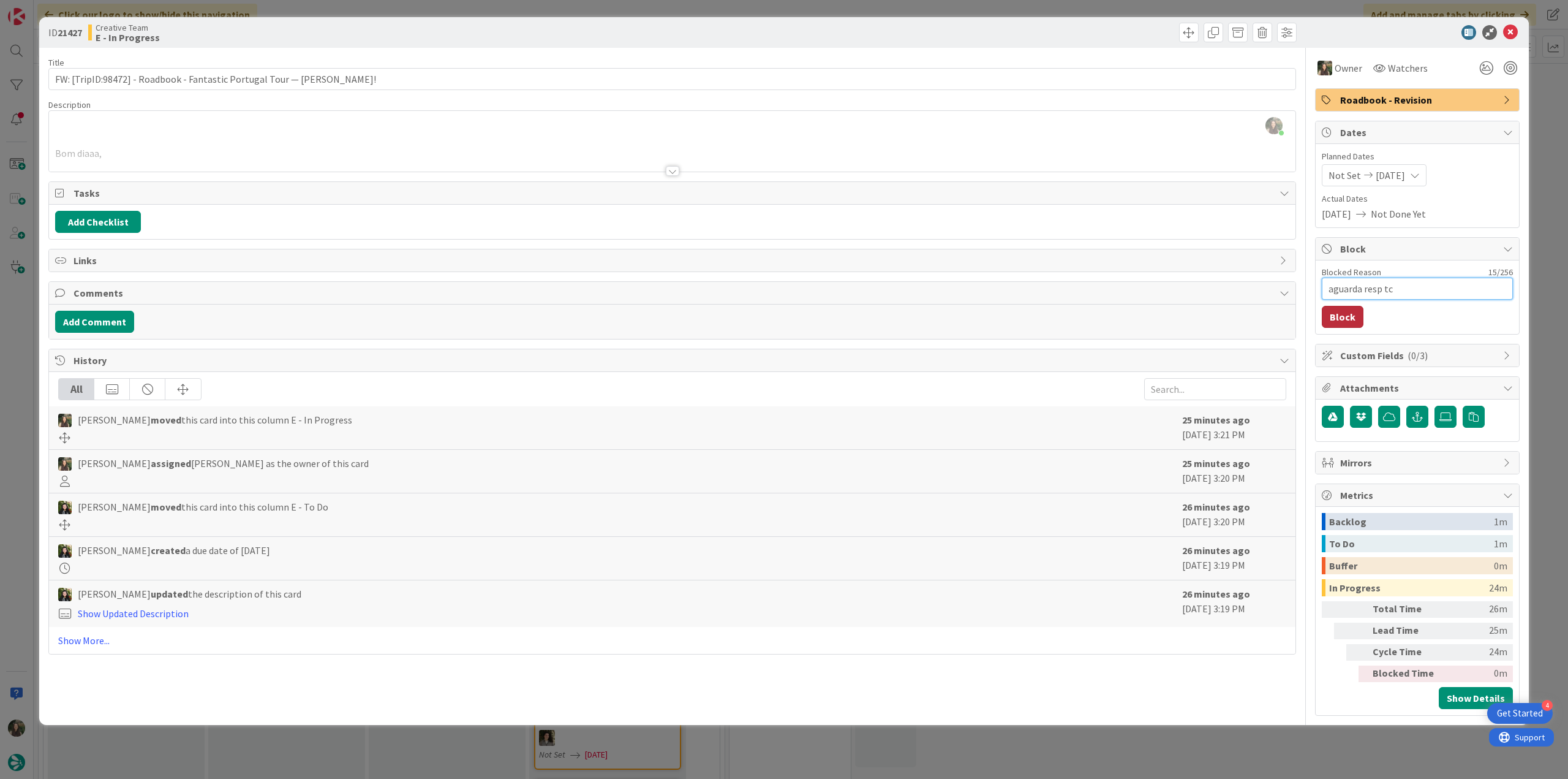
type textarea "aguarda resp tc"
click at [1346, 319] on button "Block" at bounding box center [1342, 316] width 42 height 22
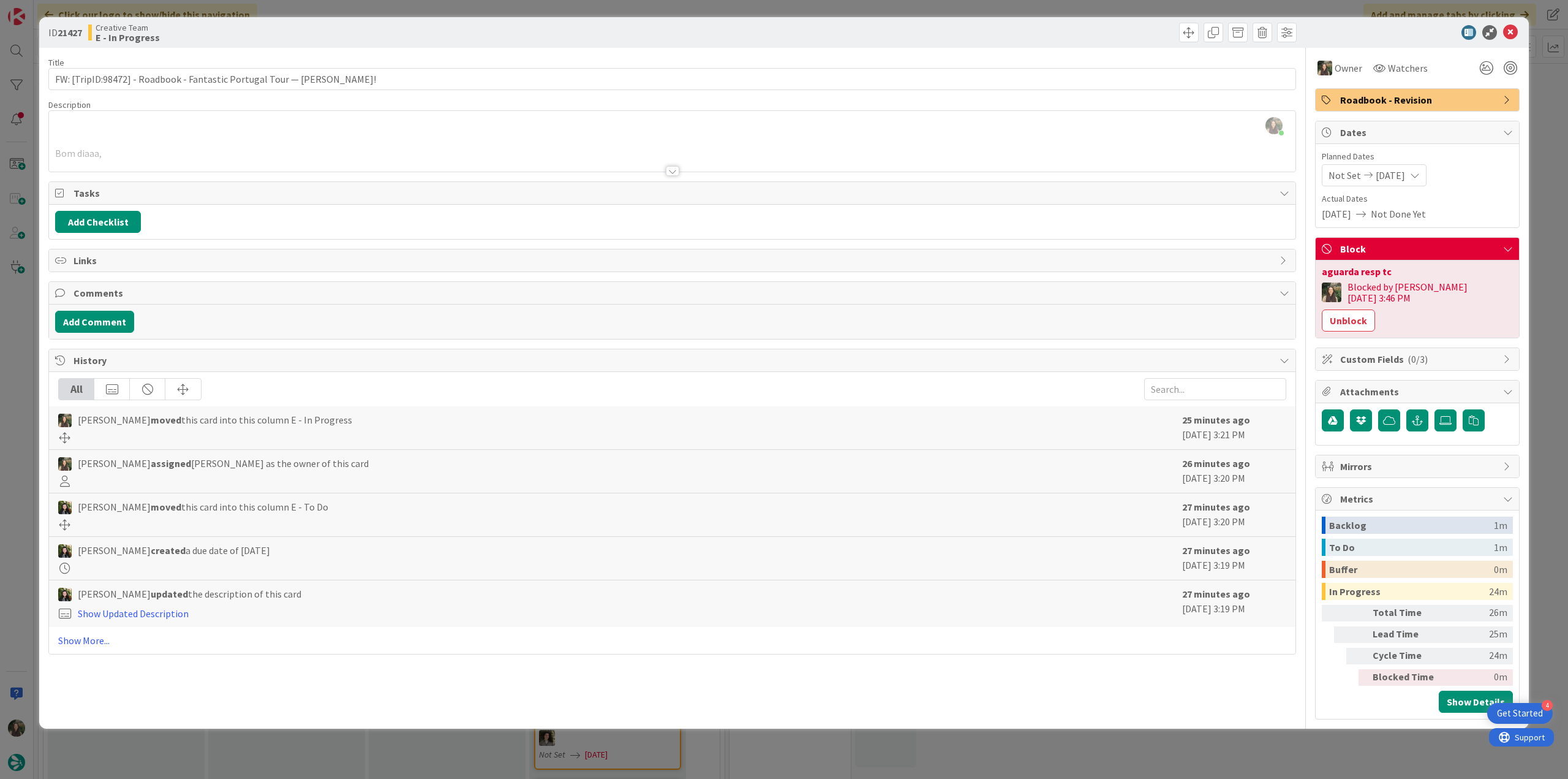
click at [1542, 184] on div "ID 21427 Creative Team E - In Progress Title 73 / 128 FW: [TripID:98472] - Road…" at bounding box center [784, 389] width 1568 height 779
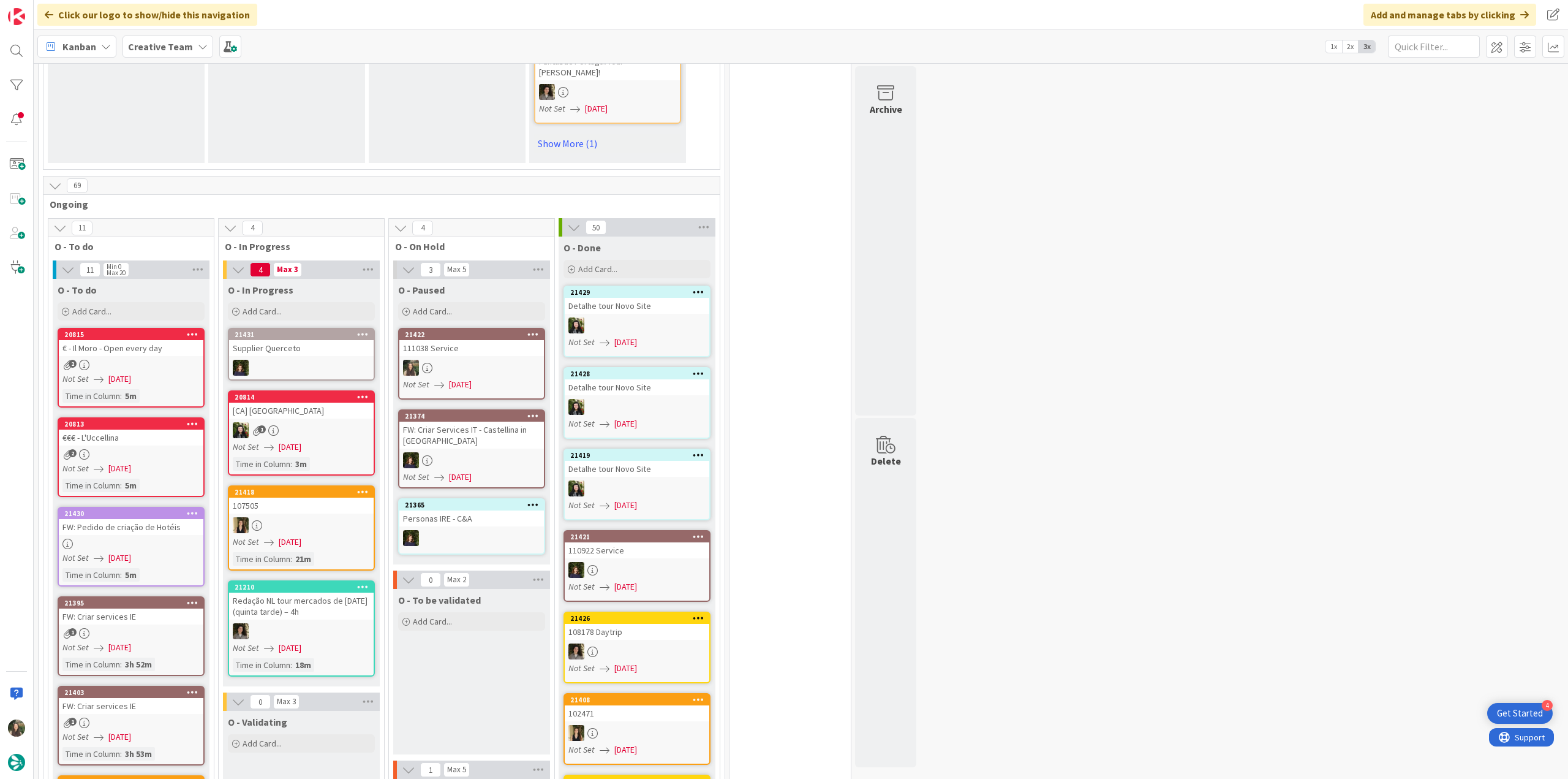
scroll to position [1002, 0]
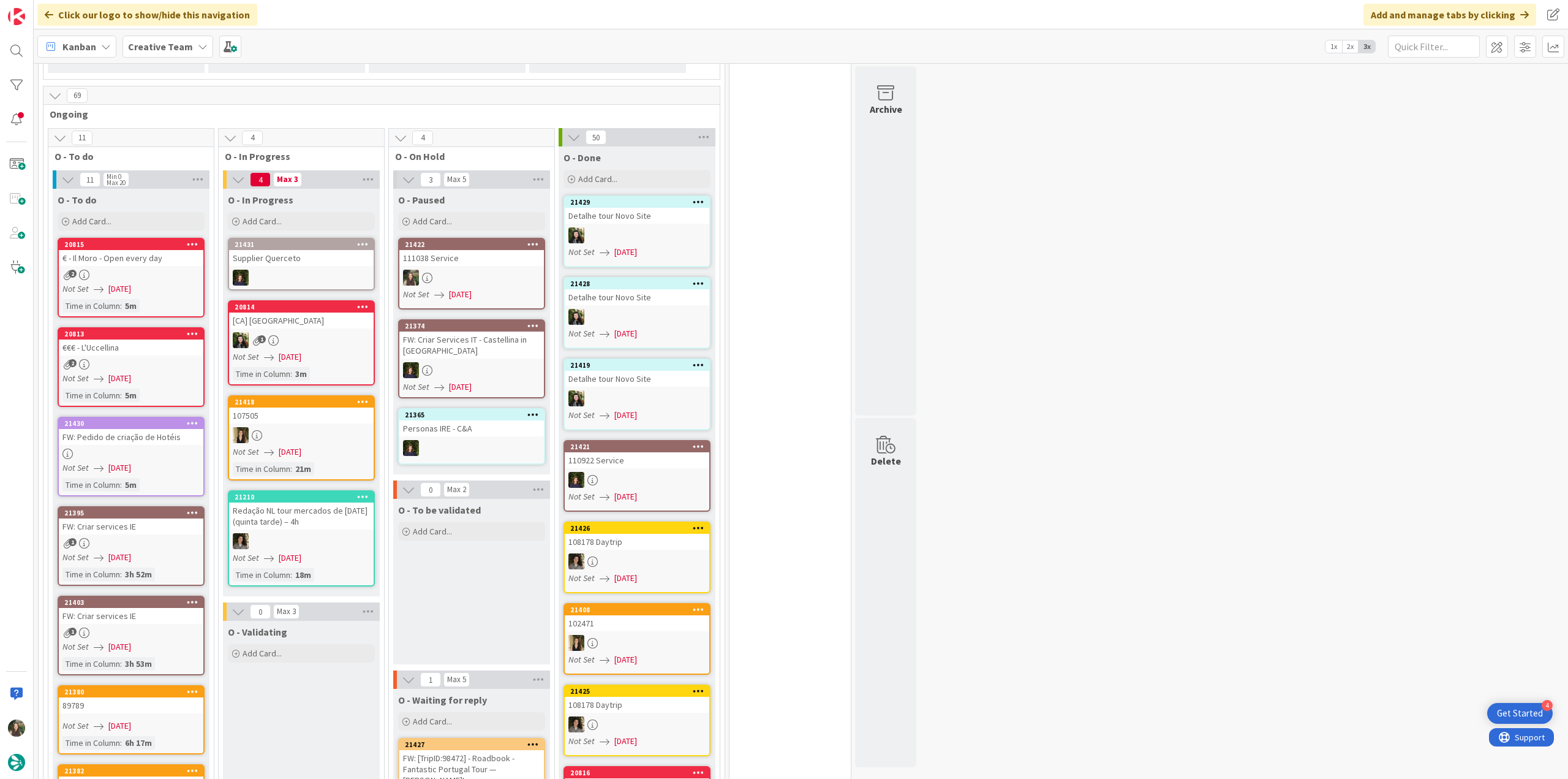
click at [187, 448] on div at bounding box center [131, 453] width 145 height 11
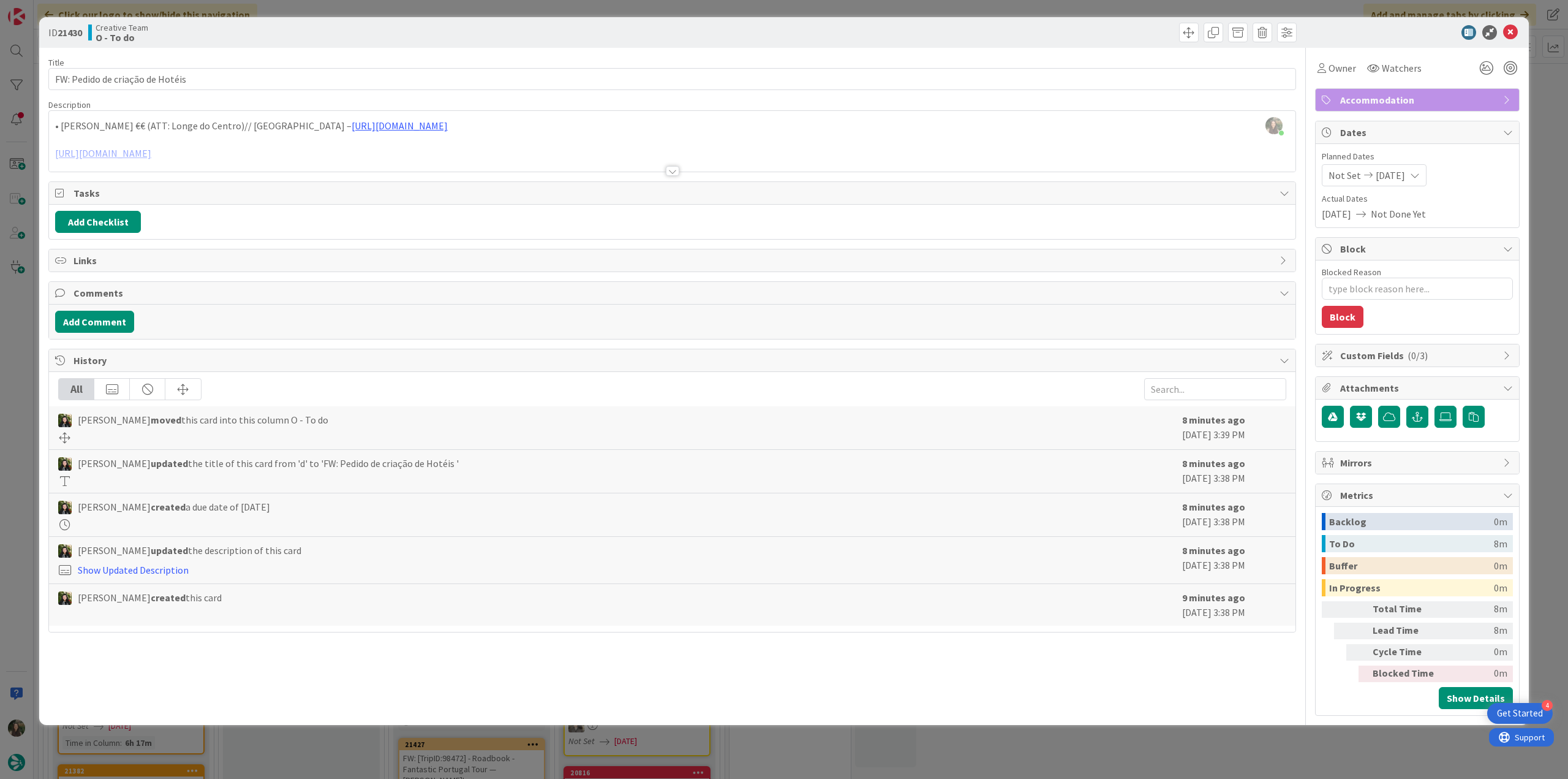
click at [390, 157] on div at bounding box center [671, 156] width 1246 height 31
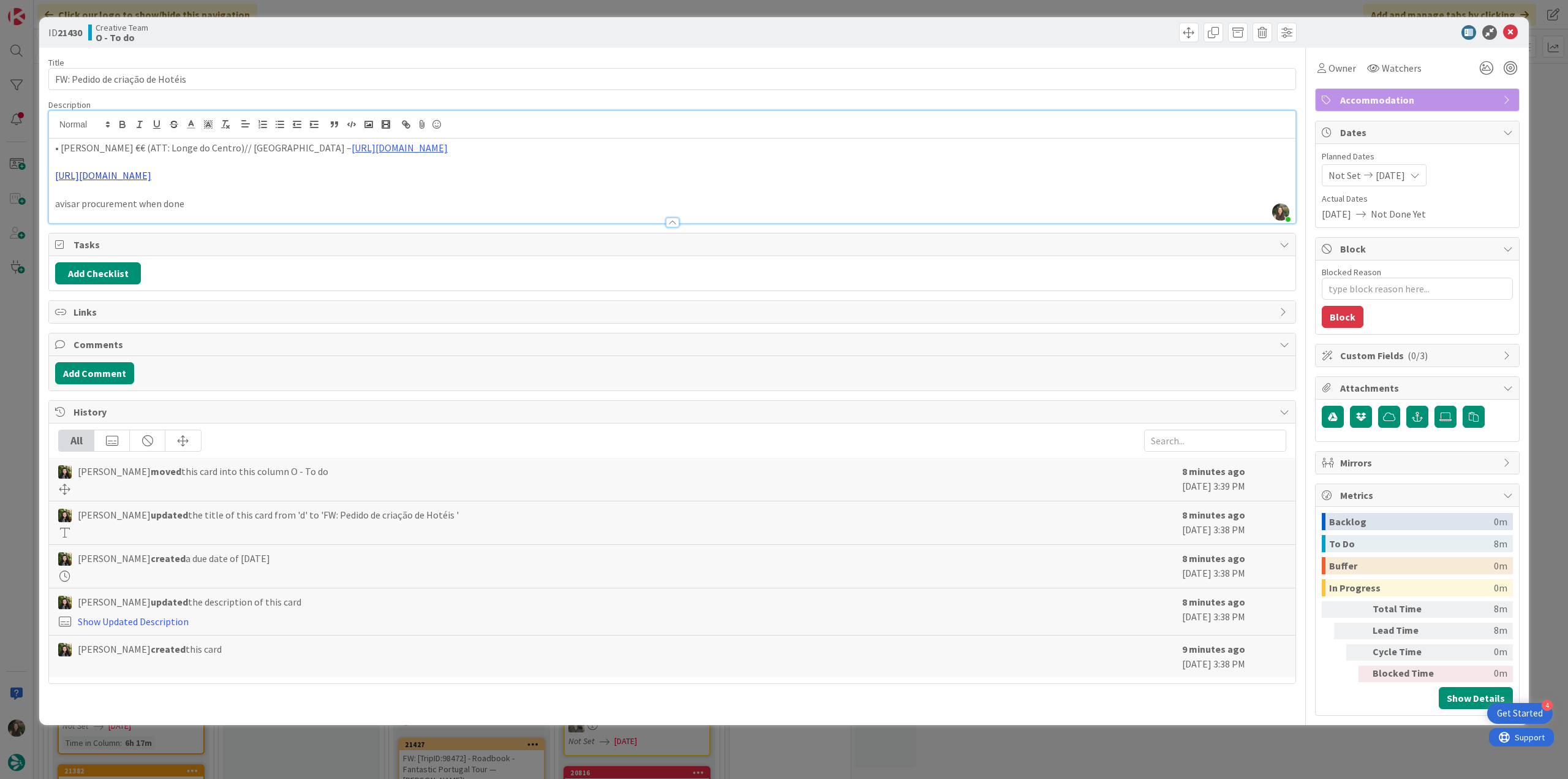
click at [132, 179] on link "https://www.montedabemposta.pt/" at bounding box center [103, 174] width 96 height 12
click at [141, 201] on link "https://www.montedabemposta.pt/" at bounding box center [99, 199] width 84 height 16
click at [1343, 67] on span "Owner" at bounding box center [1342, 68] width 28 height 15
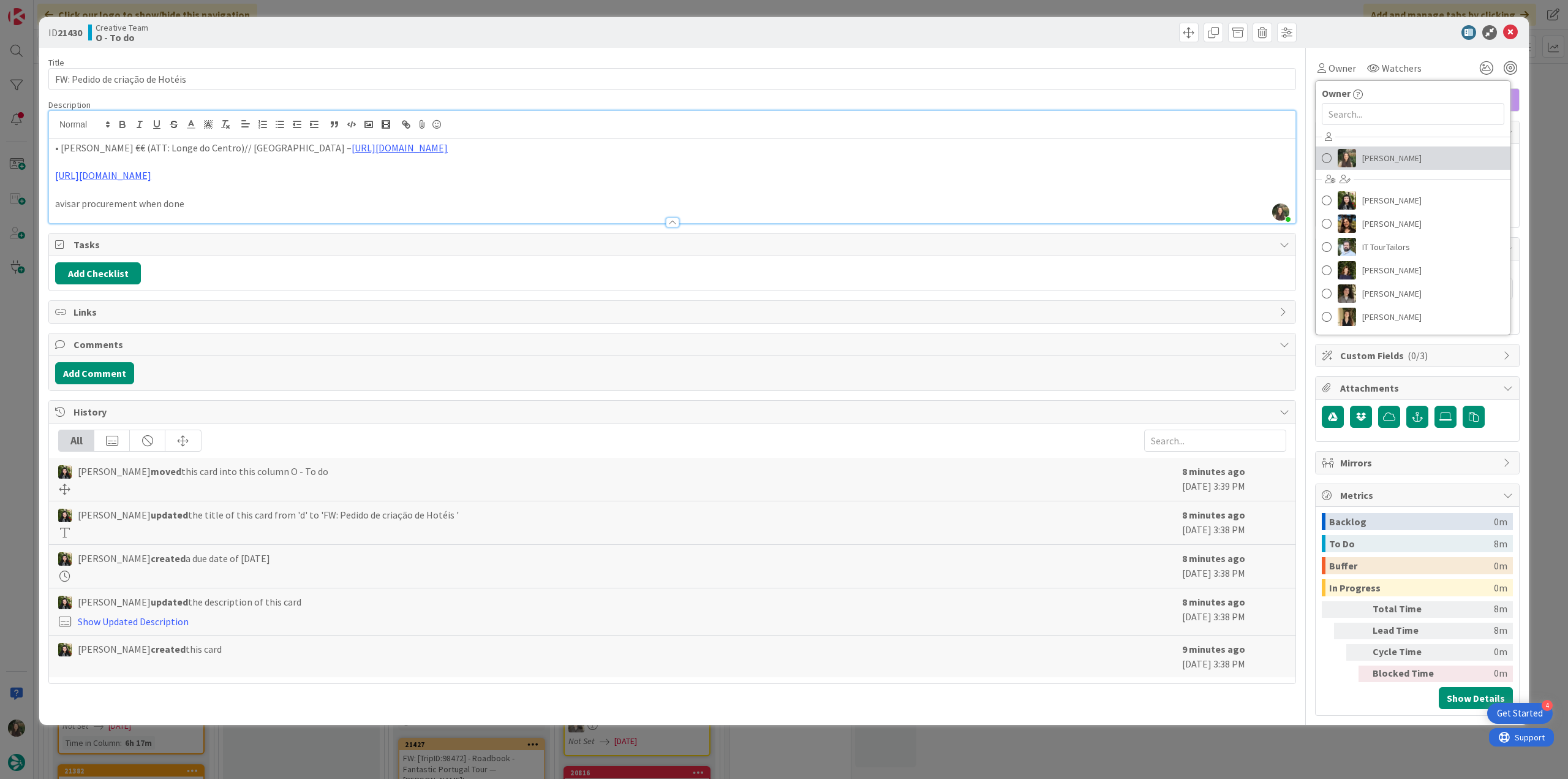
drag, startPoint x: 1380, startPoint y: 161, endPoint x: 1387, endPoint y: 165, distance: 8.1
click at [1380, 161] on span "[PERSON_NAME]" at bounding box center [1392, 158] width 59 height 18
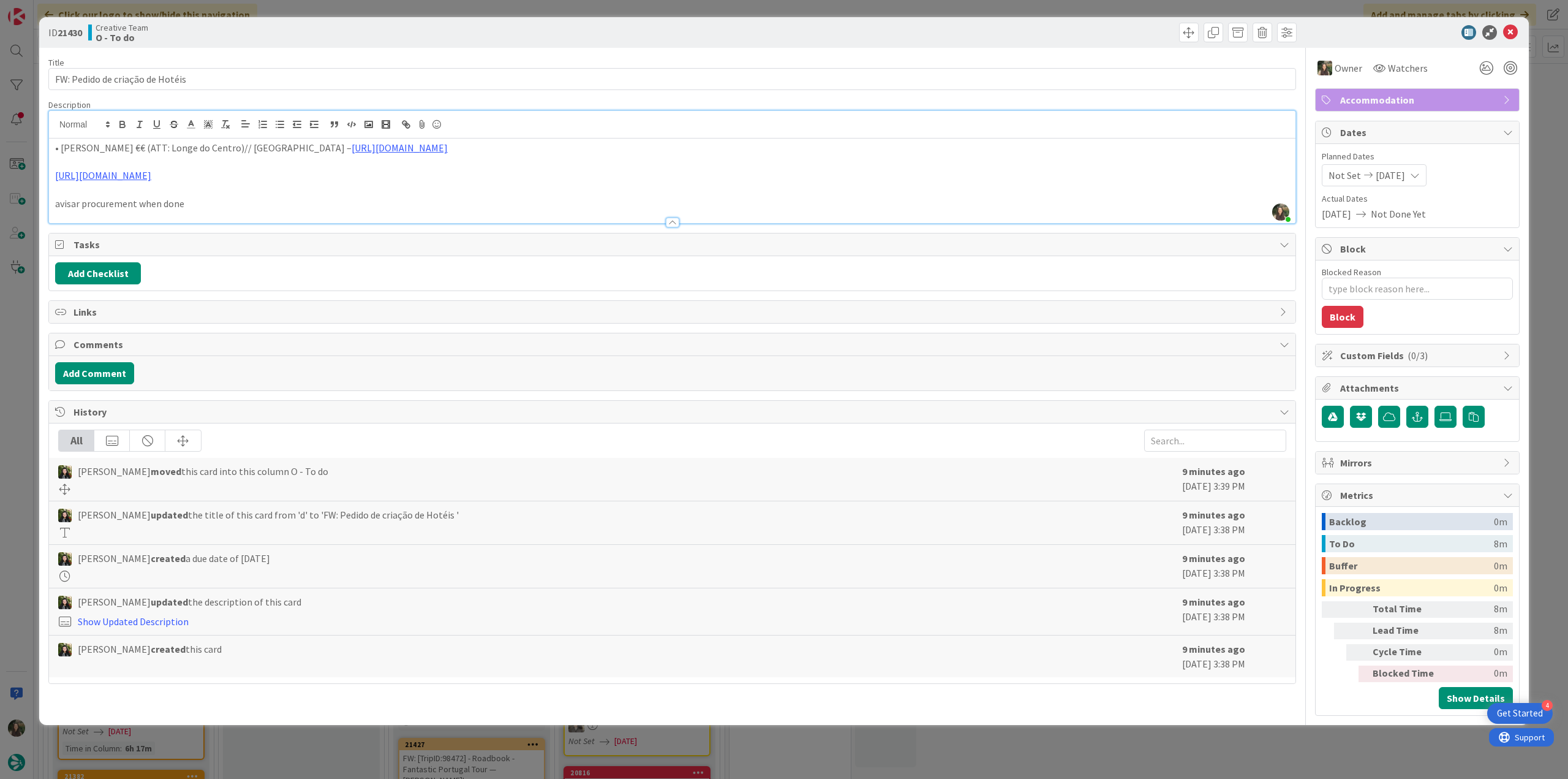
click at [1560, 115] on div "ID 21430 Creative Team O - To do Title 32 / 128 FW: Pedido de criação de Hotéis…" at bounding box center [784, 389] width 1568 height 779
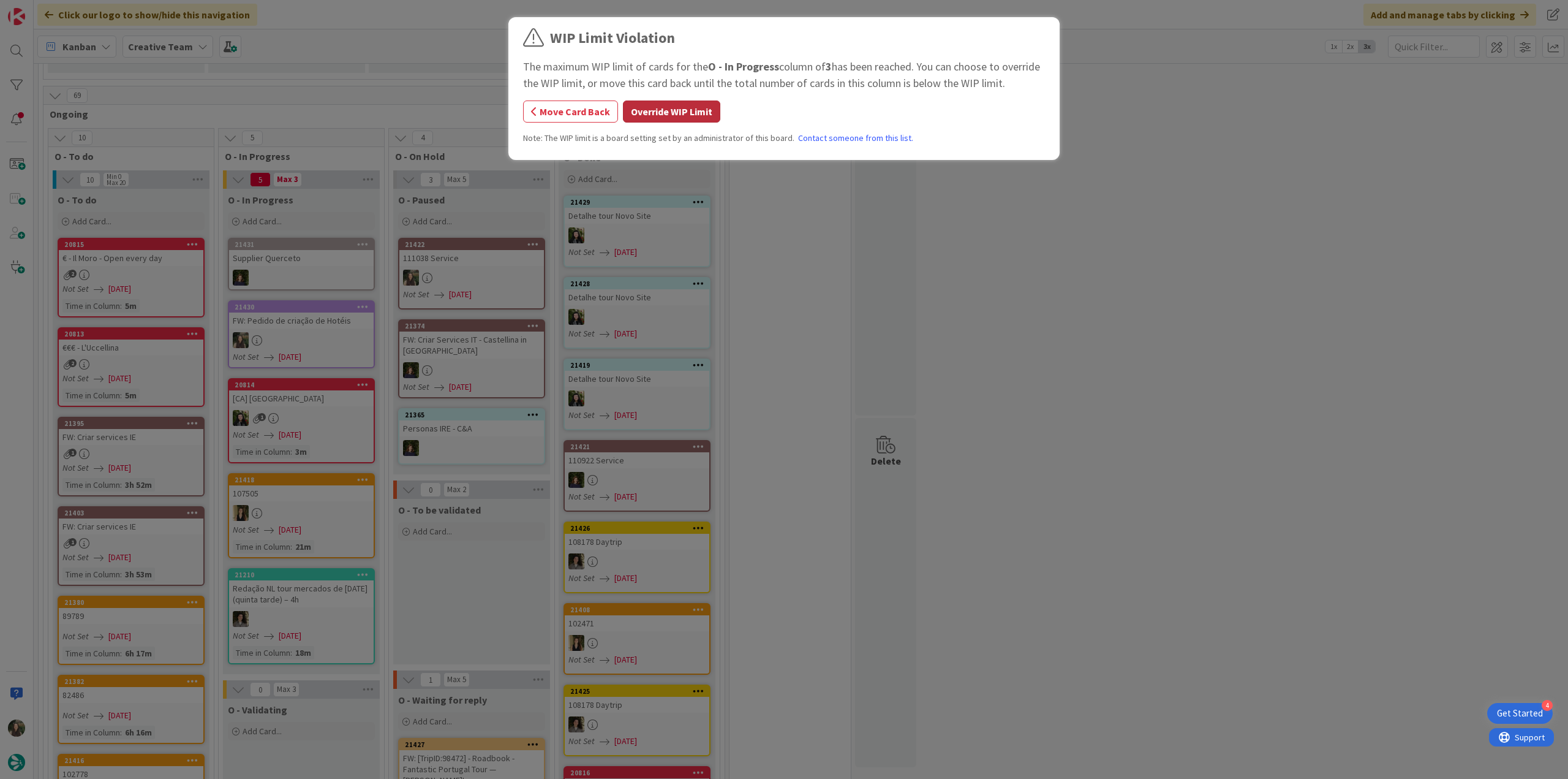
click at [705, 112] on button "Override WIP Limit" at bounding box center [671, 111] width 97 height 22
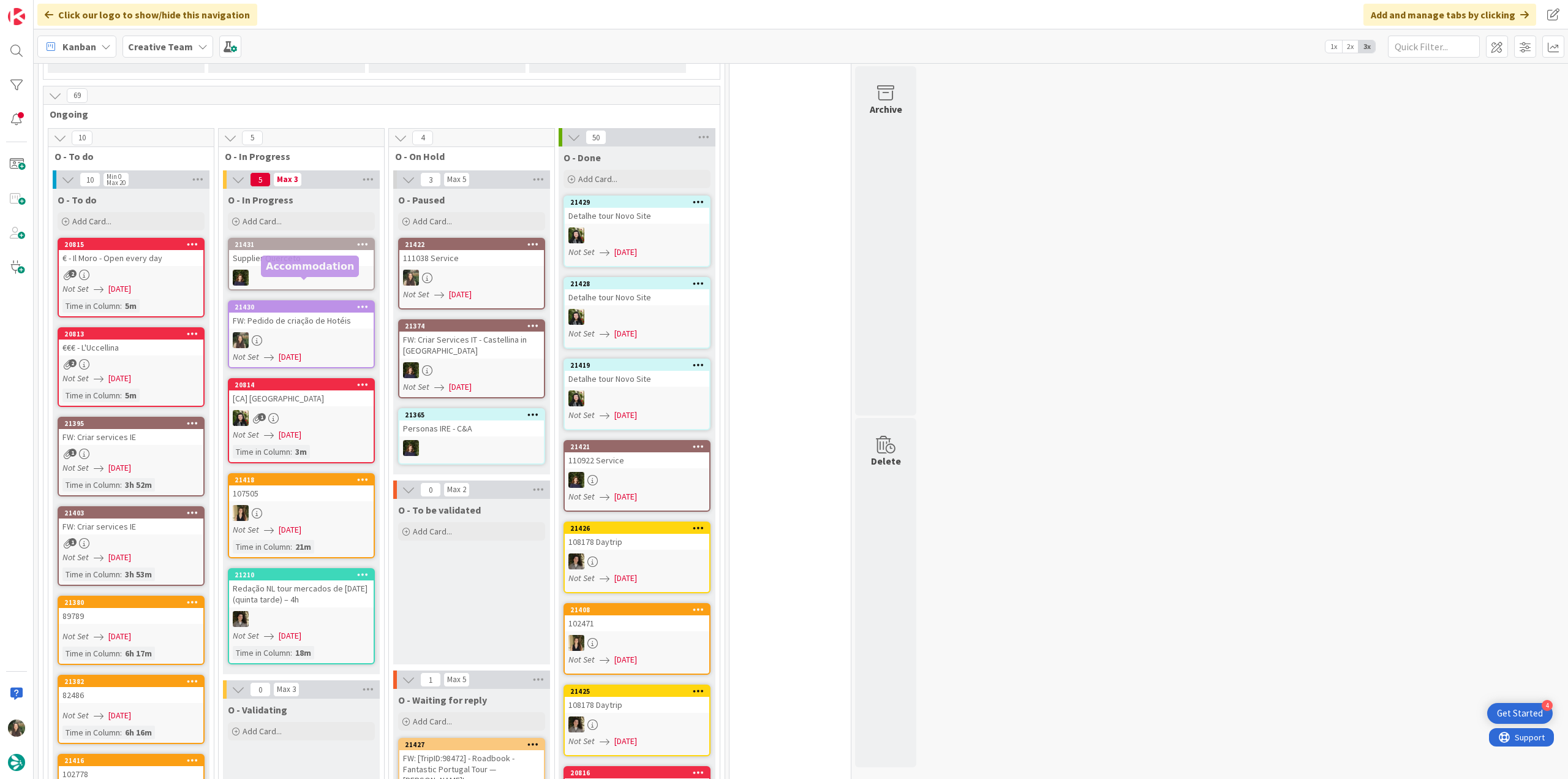
click at [292, 332] on div at bounding box center [301, 340] width 145 height 16
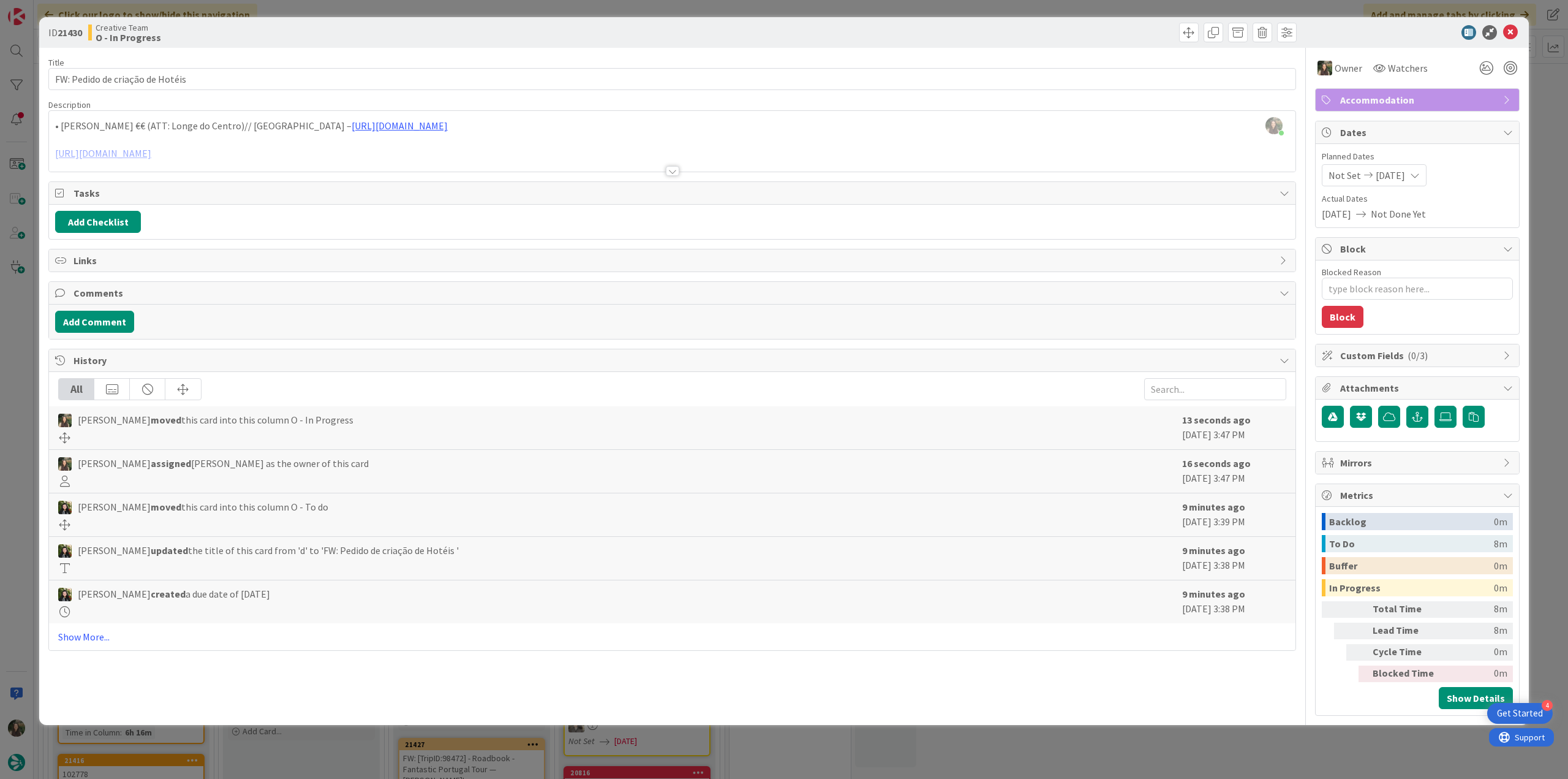
click at [251, 153] on div at bounding box center [671, 156] width 1246 height 31
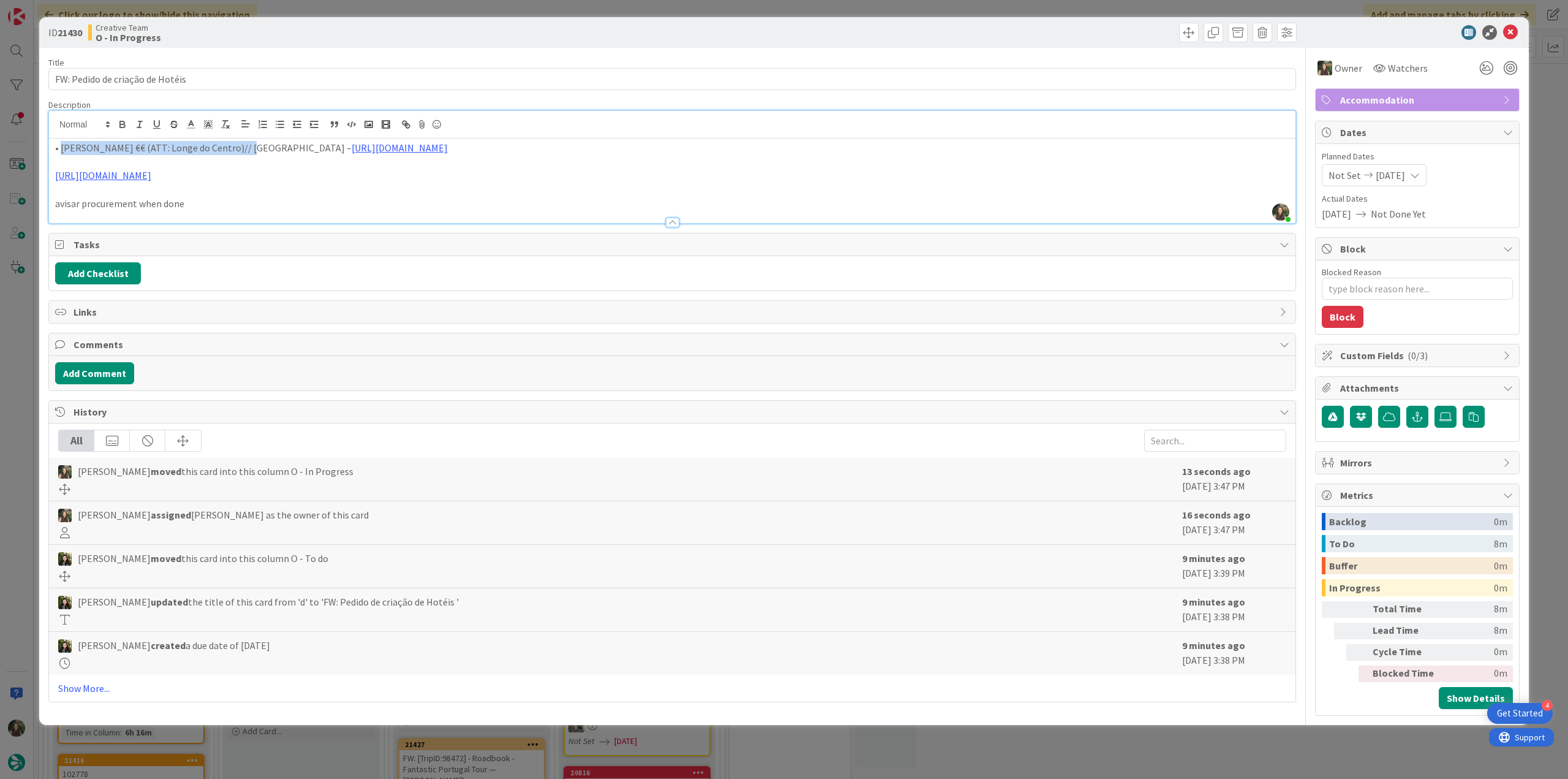
drag, startPoint x: 248, startPoint y: 148, endPoint x: 62, endPoint y: 150, distance: 186.0
click at [62, 150] on p "• Monte da Bemposta €€ (ATT: Longe do Centro)// Porto Covo – https://sigav.tour…" at bounding box center [672, 148] width 1234 height 14
copy p "Monte da Bemposta €€ (ATT: Longe do Centro)"
click at [361, 152] on link "https://sigav.tourtailors.com/#terceiro/view/114545" at bounding box center [400, 147] width 96 height 12
click at [381, 170] on link "https://sigav.tourtailors.com/#terceiro/view/114545" at bounding box center [385, 172] width 84 height 16
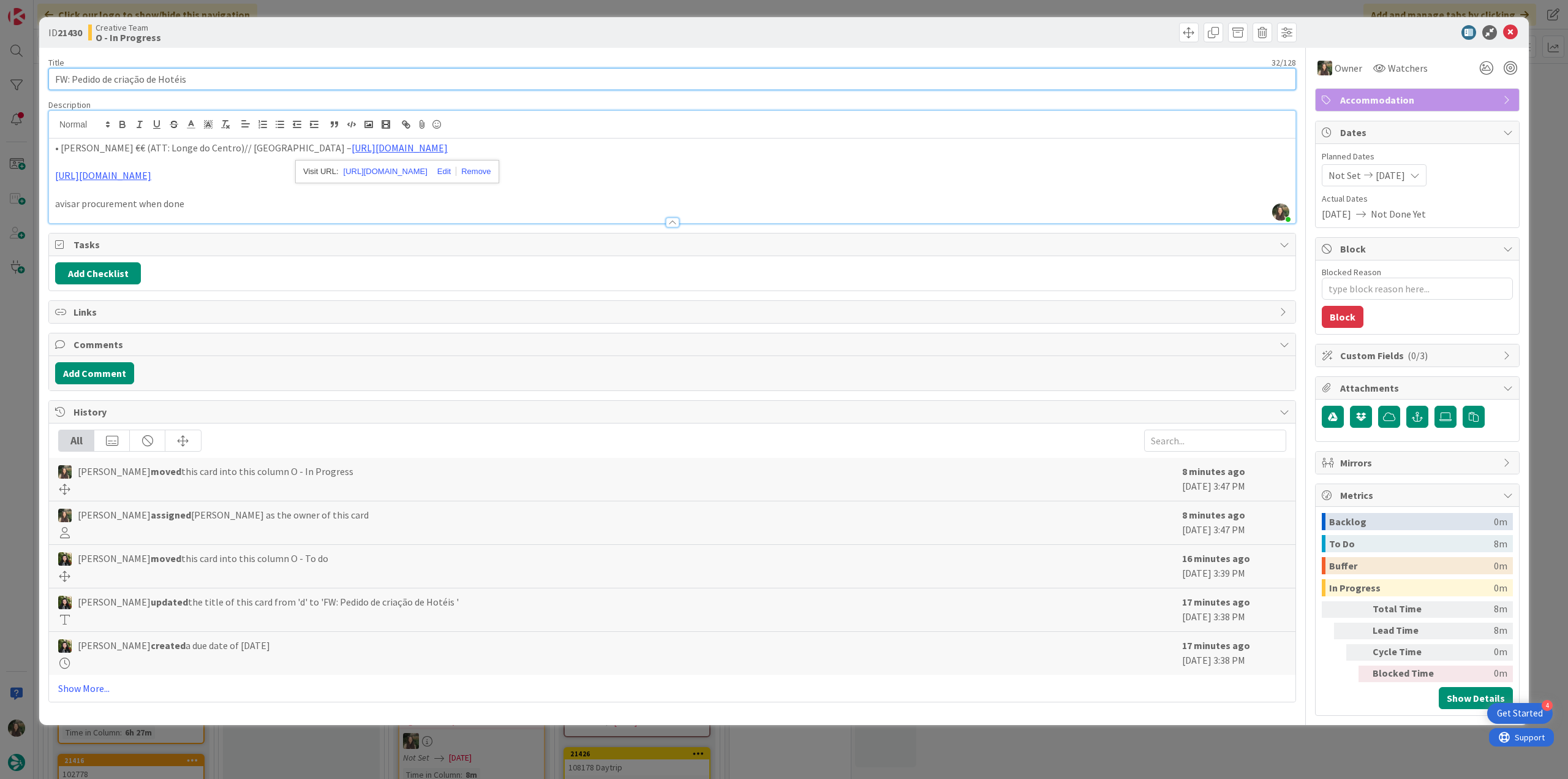
drag, startPoint x: 198, startPoint y: 80, endPoint x: 23, endPoint y: 81, distance: 175.0
click at [23, 81] on div "ID 21430 Creative Team O - In Progress Title 32 / 128 FW: Pedido de criação de …" at bounding box center [784, 389] width 1568 height 779
click at [15, 367] on div "ID 21430 Creative Team O - In Progress Title 32 / 128 FW: Pedido de criação de …" at bounding box center [784, 389] width 1568 height 779
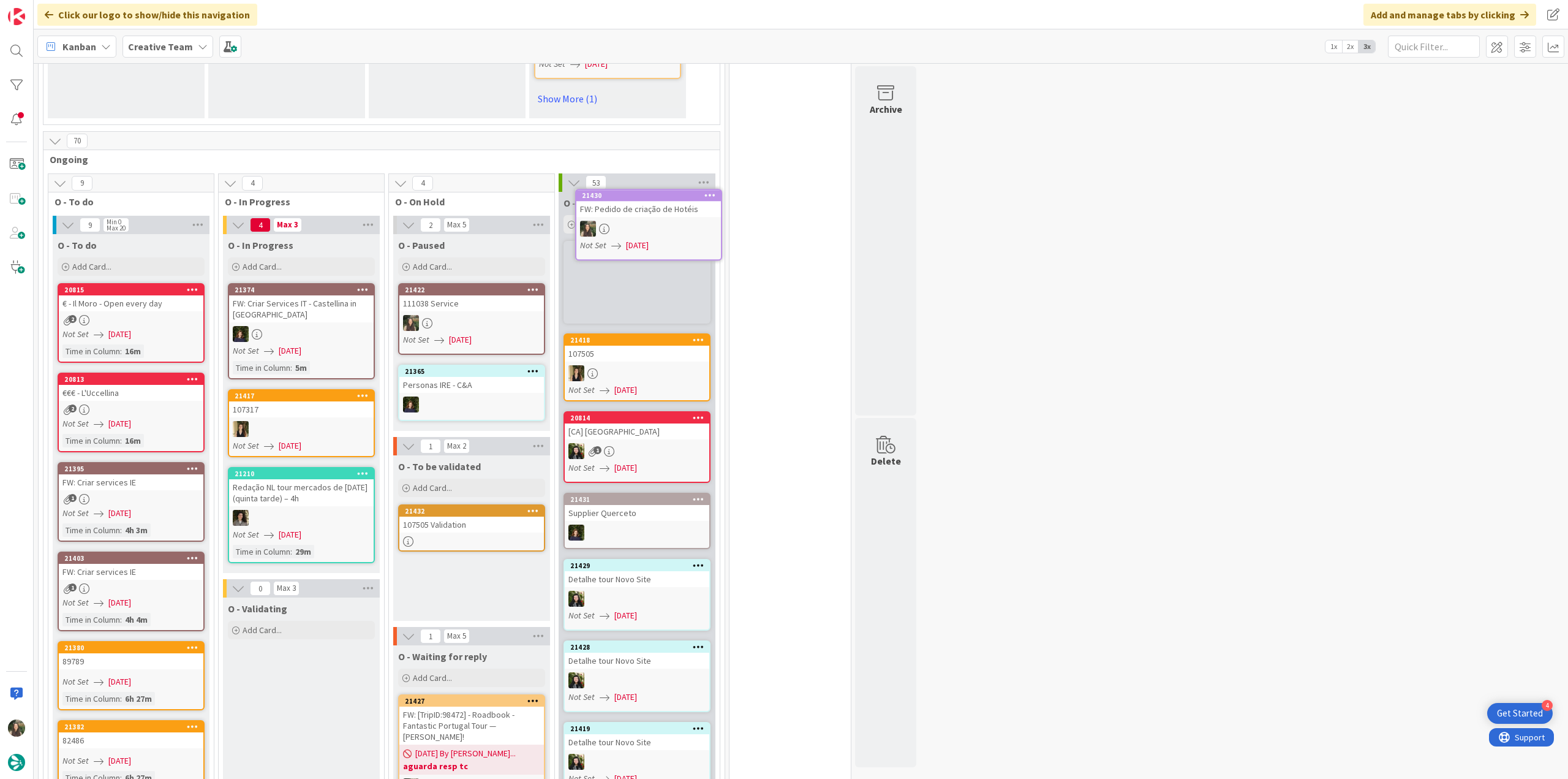
scroll to position [951, 0]
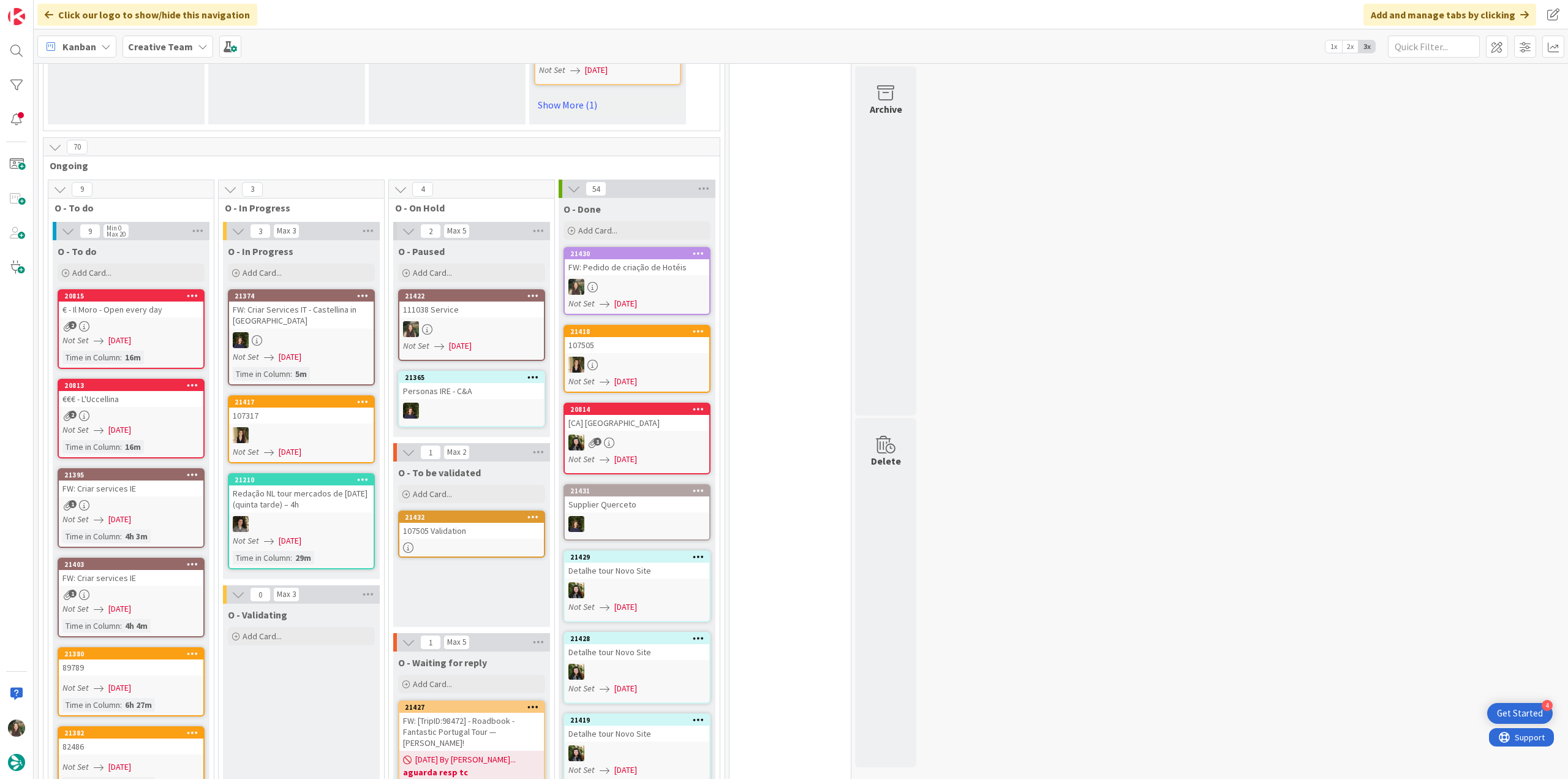
click at [676, 259] on div "FW: Pedido de criação de Hotéis" at bounding box center [637, 267] width 145 height 16
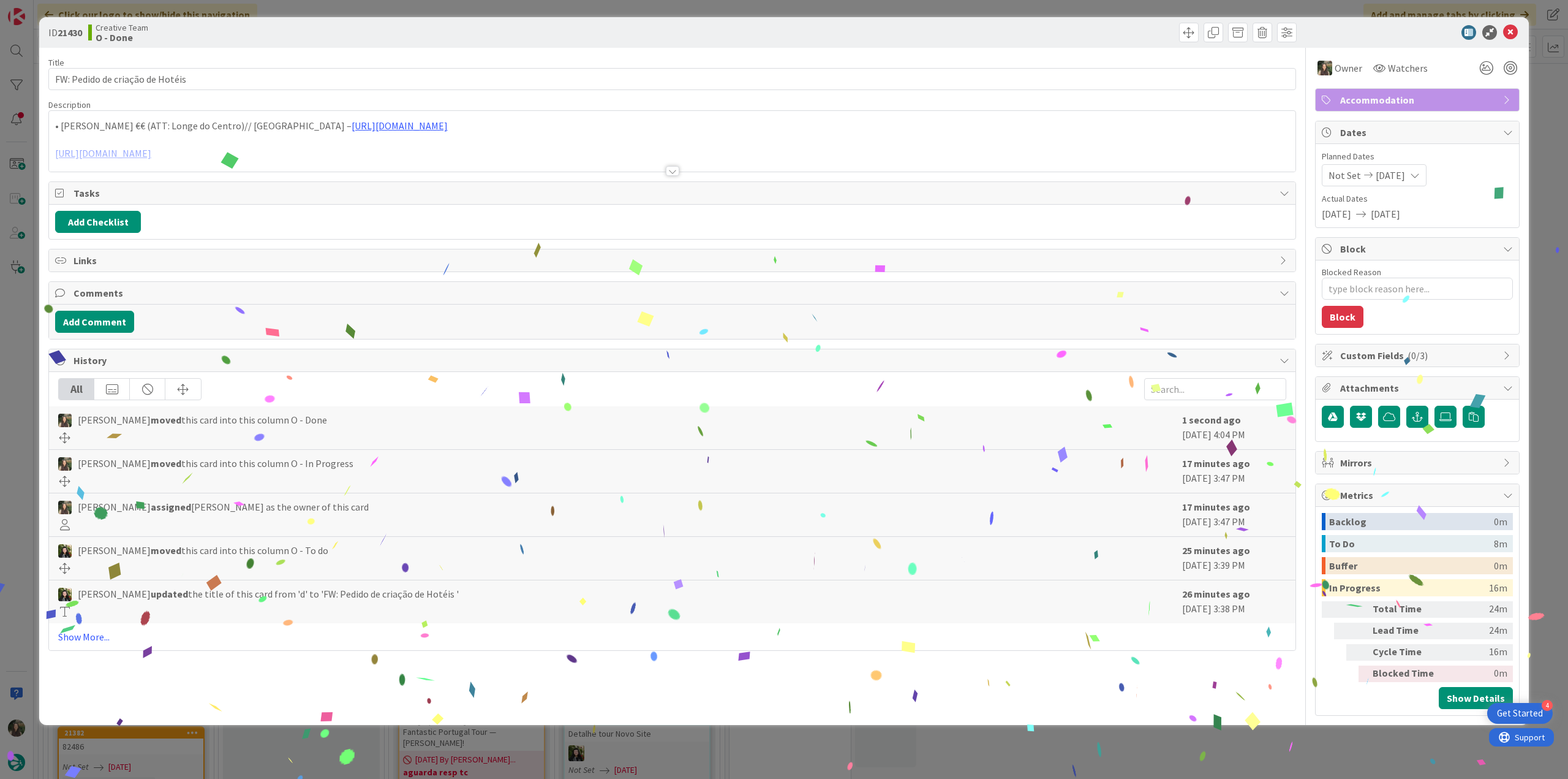
click at [1240, 747] on div "ID 21430 Creative Team O - Done Title 32 / 128 FW: Pedido de criação de Hotéis …" at bounding box center [784, 389] width 1568 height 779
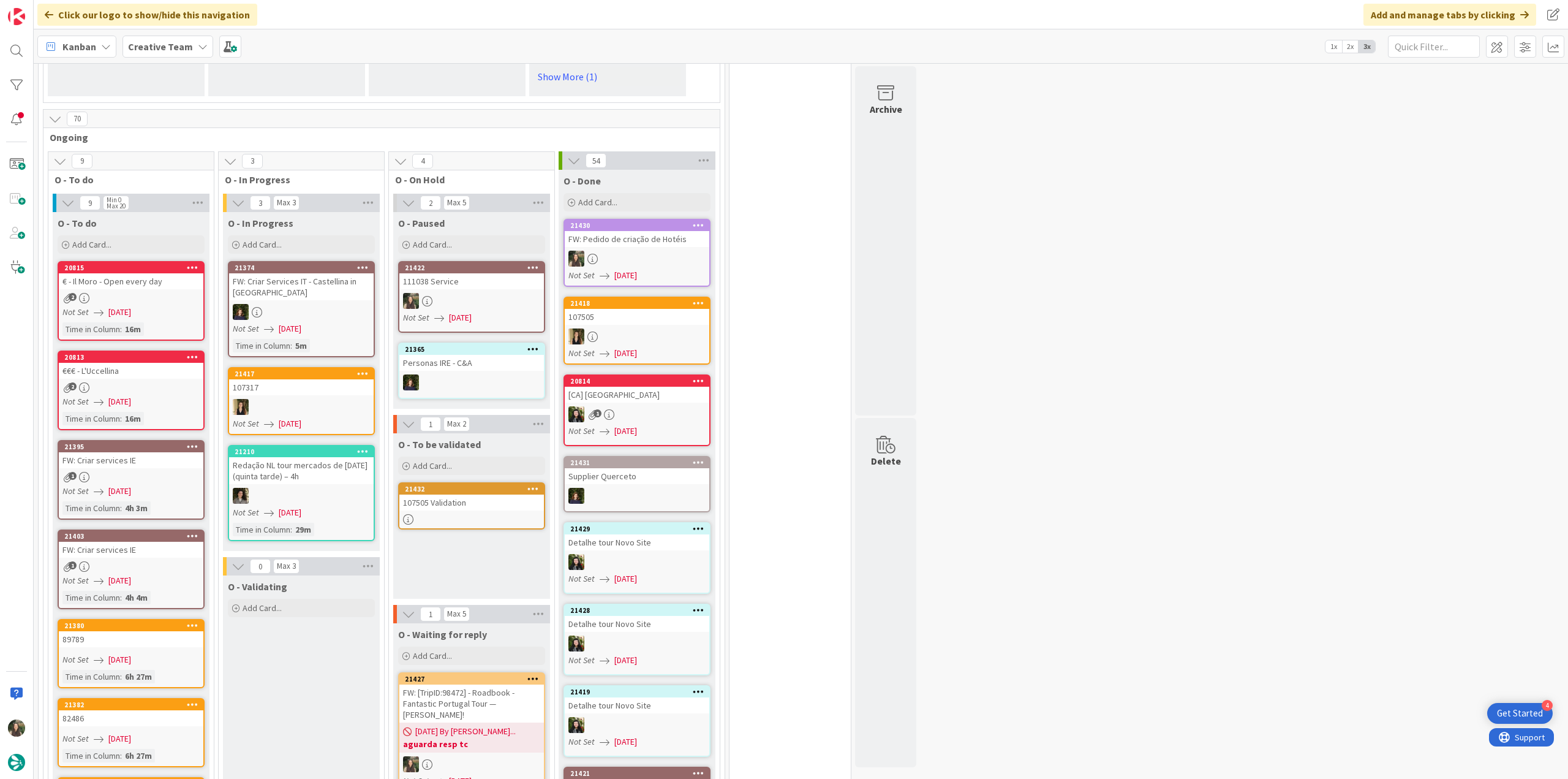
scroll to position [919, 0]
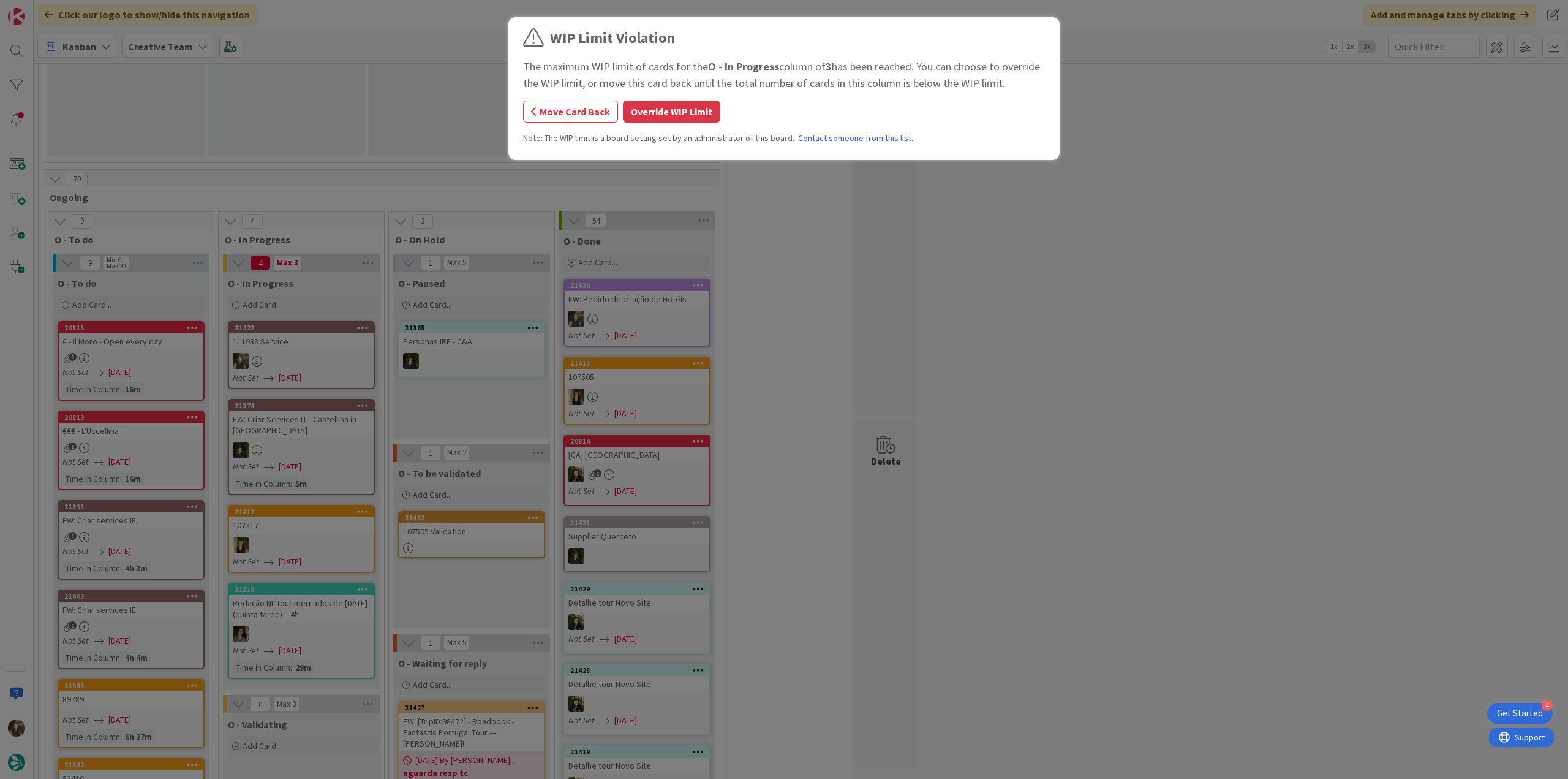
click at [708, 109] on button "Override WIP Limit" at bounding box center [671, 111] width 97 height 22
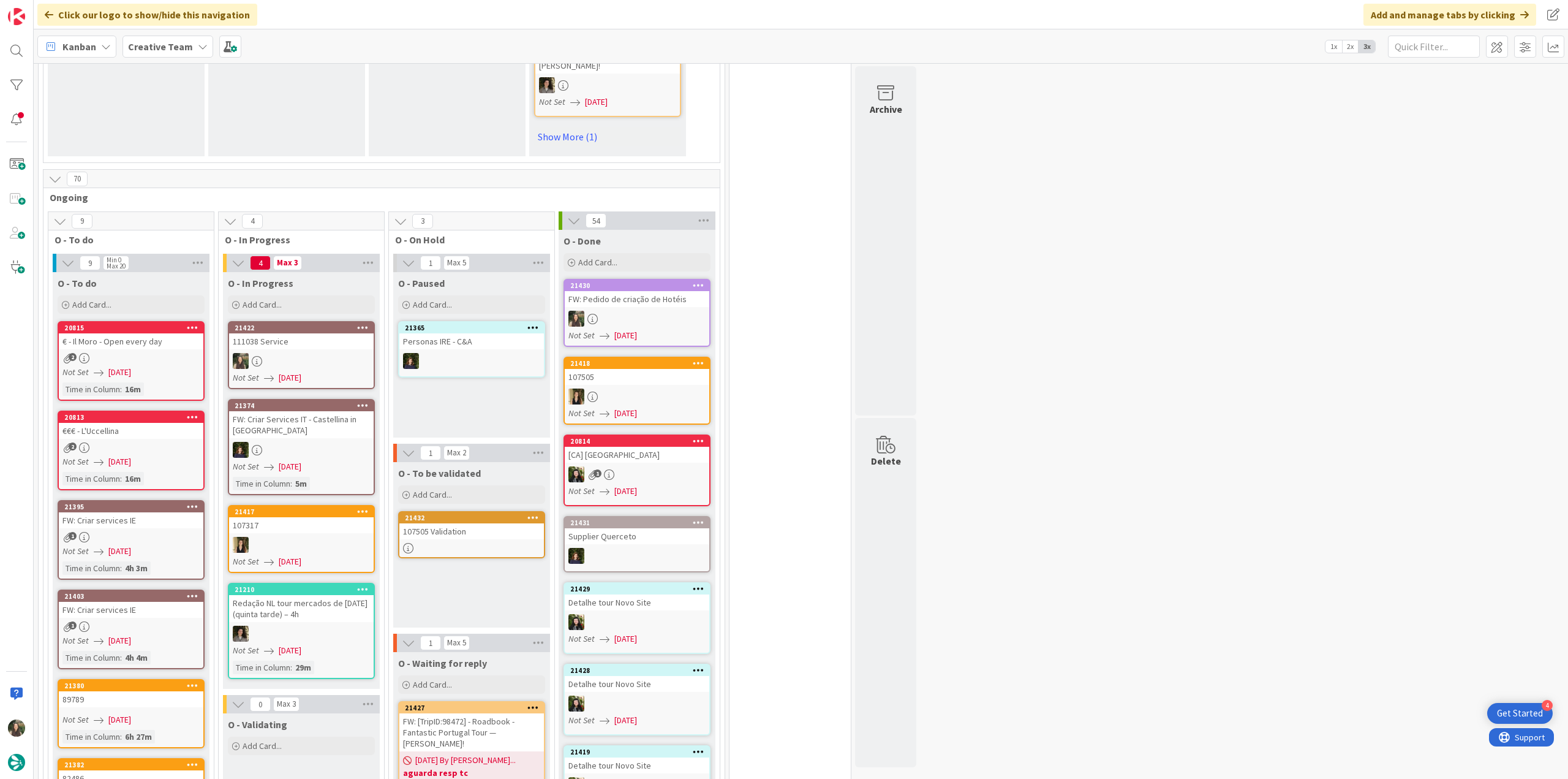
click at [328, 333] on div "111038 Service" at bounding box center [301, 341] width 145 height 16
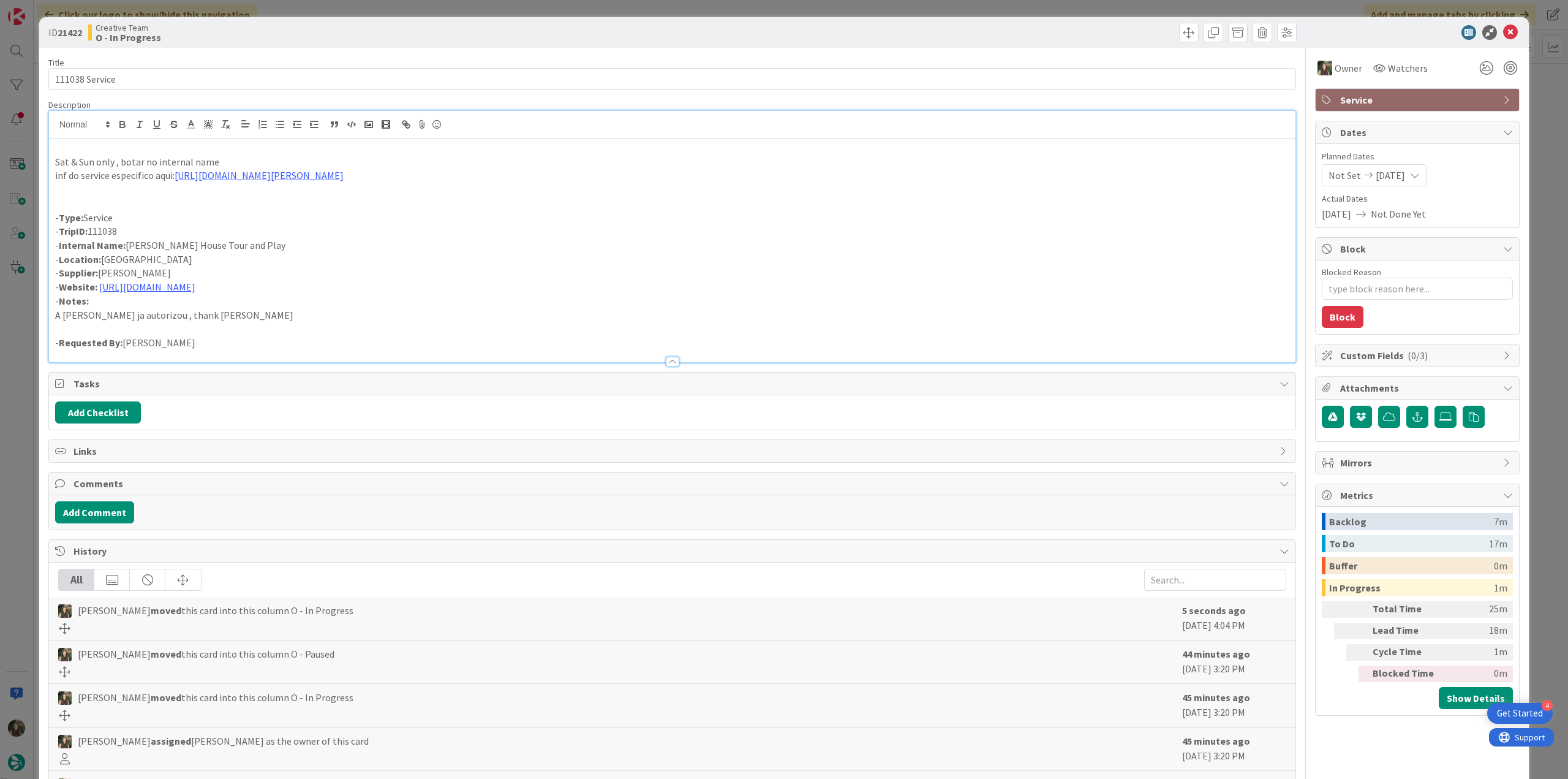
click at [205, 132] on div "Sat & Sun only , botar no internal name inf do service especifico aqui: https:/…" at bounding box center [671, 237] width 1246 height 251
click at [304, 178] on link "https://www.dennissevershouse.co.uk/event/dennis-severs-tour#dates" at bounding box center [258, 174] width 169 height 12
click at [308, 203] on div "Sat & Sun only , botar no internal name inf do service especifico aqui: https:/…" at bounding box center [671, 250] width 1246 height 224
click at [274, 234] on p "- TripID: 111038" at bounding box center [672, 232] width 1234 height 14
click at [292, 177] on link "https://www.dennissevershouse.co.uk/event/dennis-severs-tour#dates" at bounding box center [258, 174] width 169 height 12
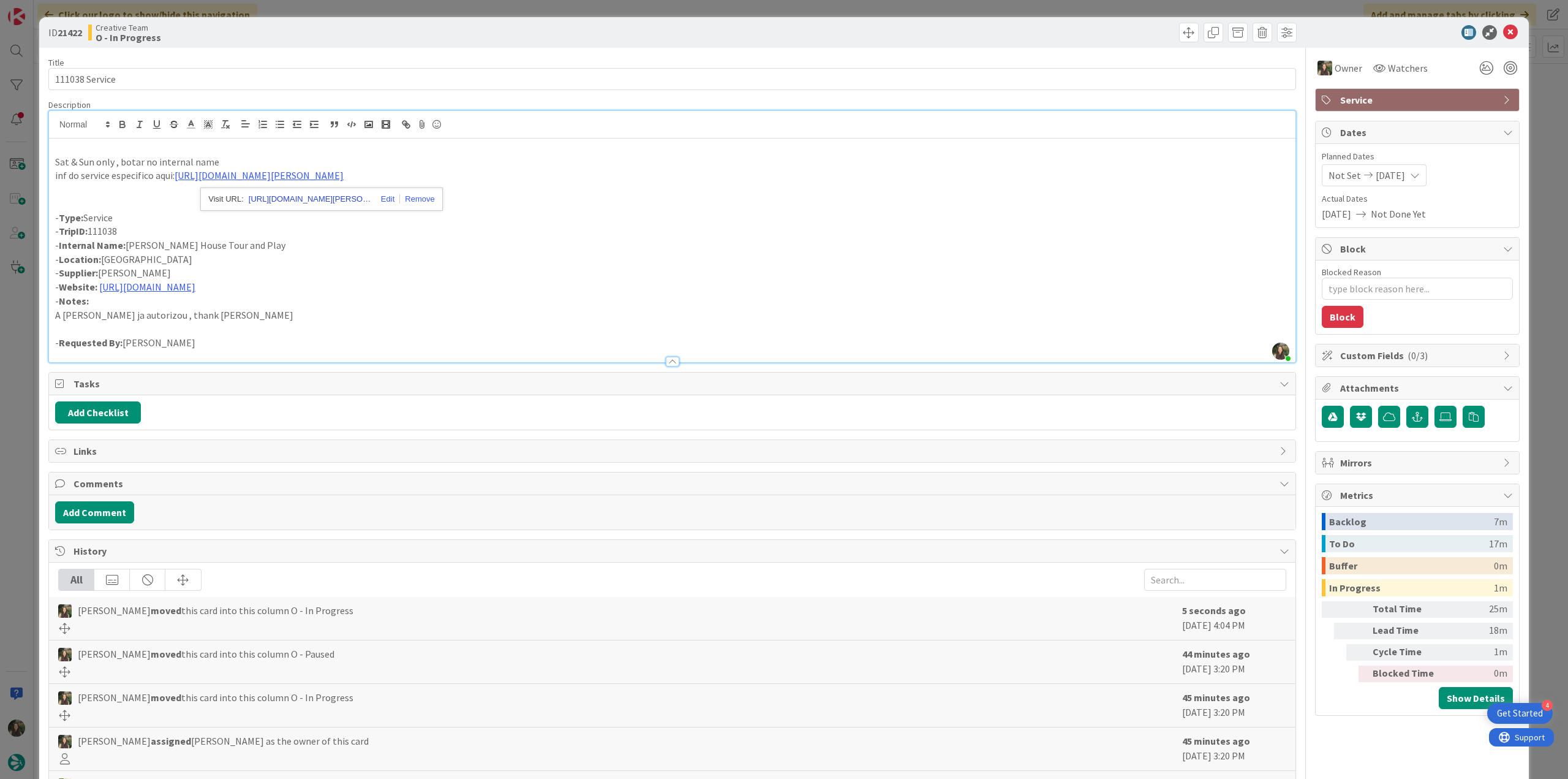
click at [315, 201] on link "https://www.dennissevershouse.co.uk/event/dennis-severs-tour#dates" at bounding box center [310, 199] width 123 height 16
drag, startPoint x: 274, startPoint y: 244, endPoint x: 291, endPoint y: 252, distance: 18.8
click at [291, 252] on div "Sat & Sun only , botar no internal name inf do service especifico aqui: https:/…" at bounding box center [671, 250] width 1246 height 224
drag, startPoint x: 276, startPoint y: 242, endPoint x: 136, endPoint y: 246, distance: 140.1
click at [136, 246] on p "- Internal Name: Dennis Severs House Tour and Play" at bounding box center [672, 245] width 1234 height 14
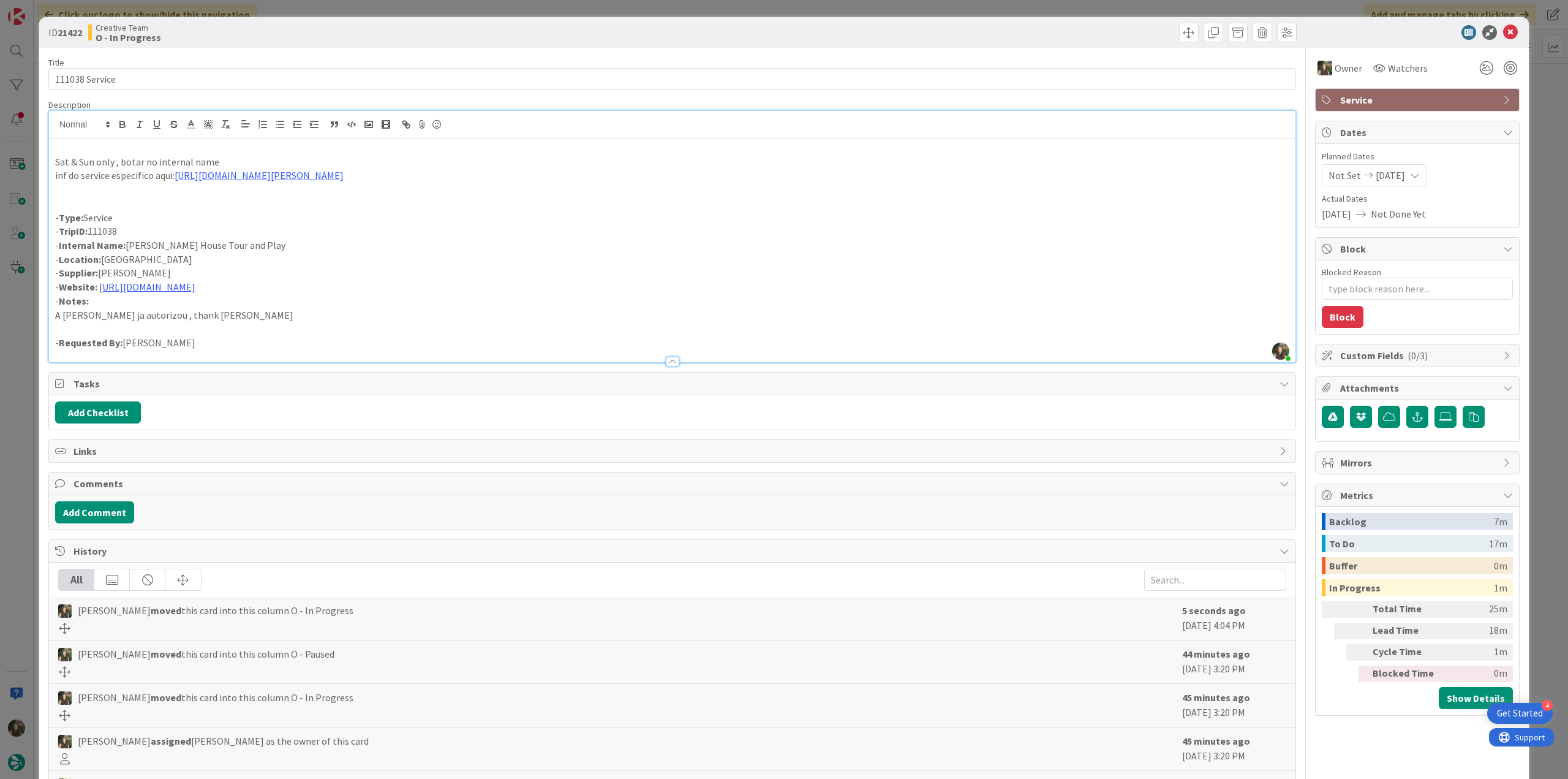
drag, startPoint x: 127, startPoint y: 246, endPoint x: 270, endPoint y: 247, distance: 143.0
click at [270, 247] on p "- Internal Name: Dennis Severs House Tour and Play" at bounding box center [672, 245] width 1234 height 14
copy p "Dennis Severs House Tour and Play"
drag, startPoint x: 188, startPoint y: 290, endPoint x: 148, endPoint y: 309, distance: 44.3
click at [148, 309] on link "https://www.dennissevershouse.co.uk" at bounding box center [148, 311] width 84 height 16
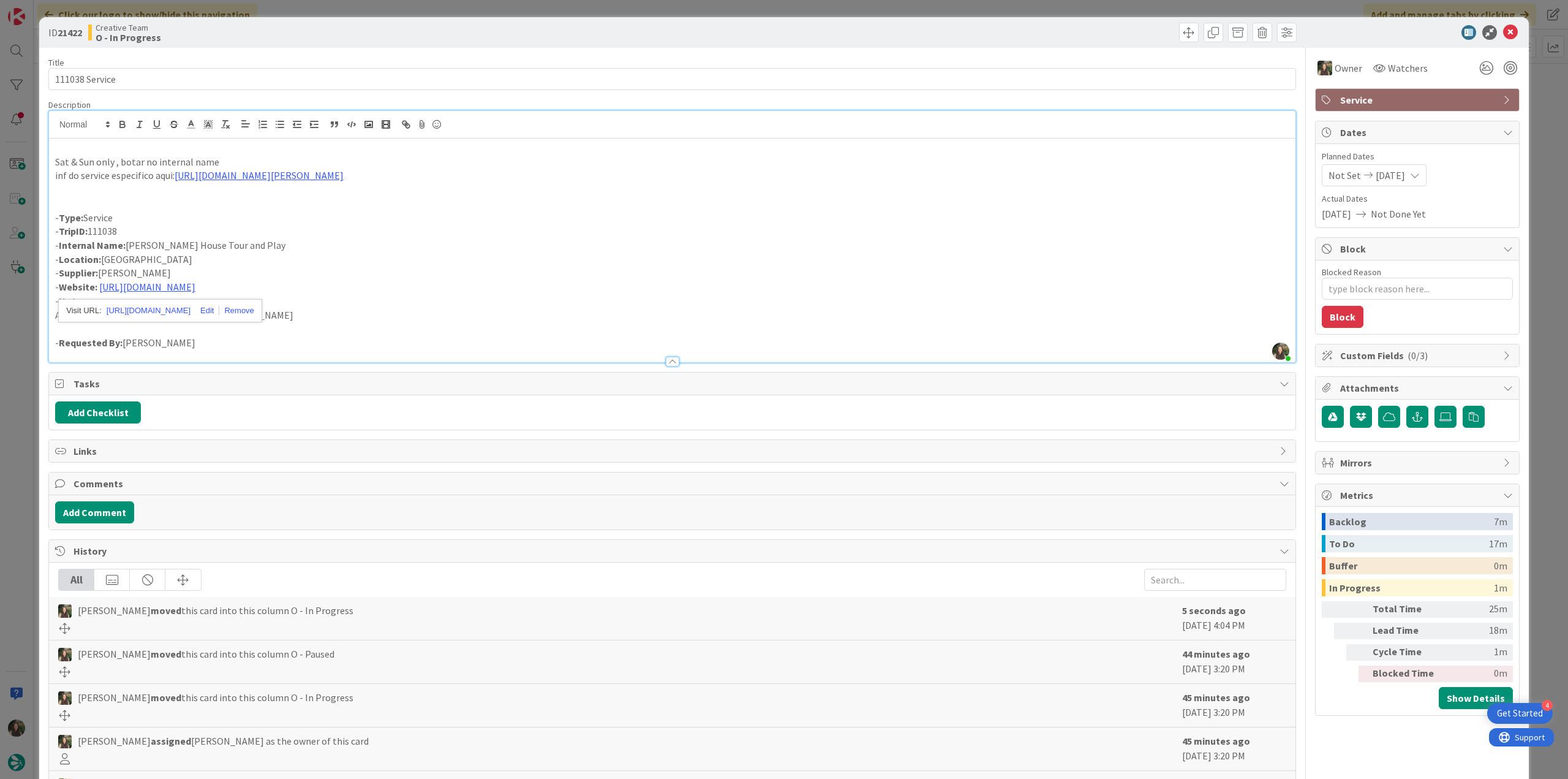
drag, startPoint x: 232, startPoint y: 249, endPoint x: 126, endPoint y: 246, distance: 106.0
click at [126, 246] on p "- Internal Name: Dennis Severs House Tour and Play" at bounding box center [672, 245] width 1234 height 14
copy p "Dennis Severs House Tour and Play"
drag, startPoint x: 142, startPoint y: 270, endPoint x: 100, endPoint y: 276, distance: 42.4
click at [100, 276] on p "- Supplier: Dennis severs" at bounding box center [672, 273] width 1234 height 14
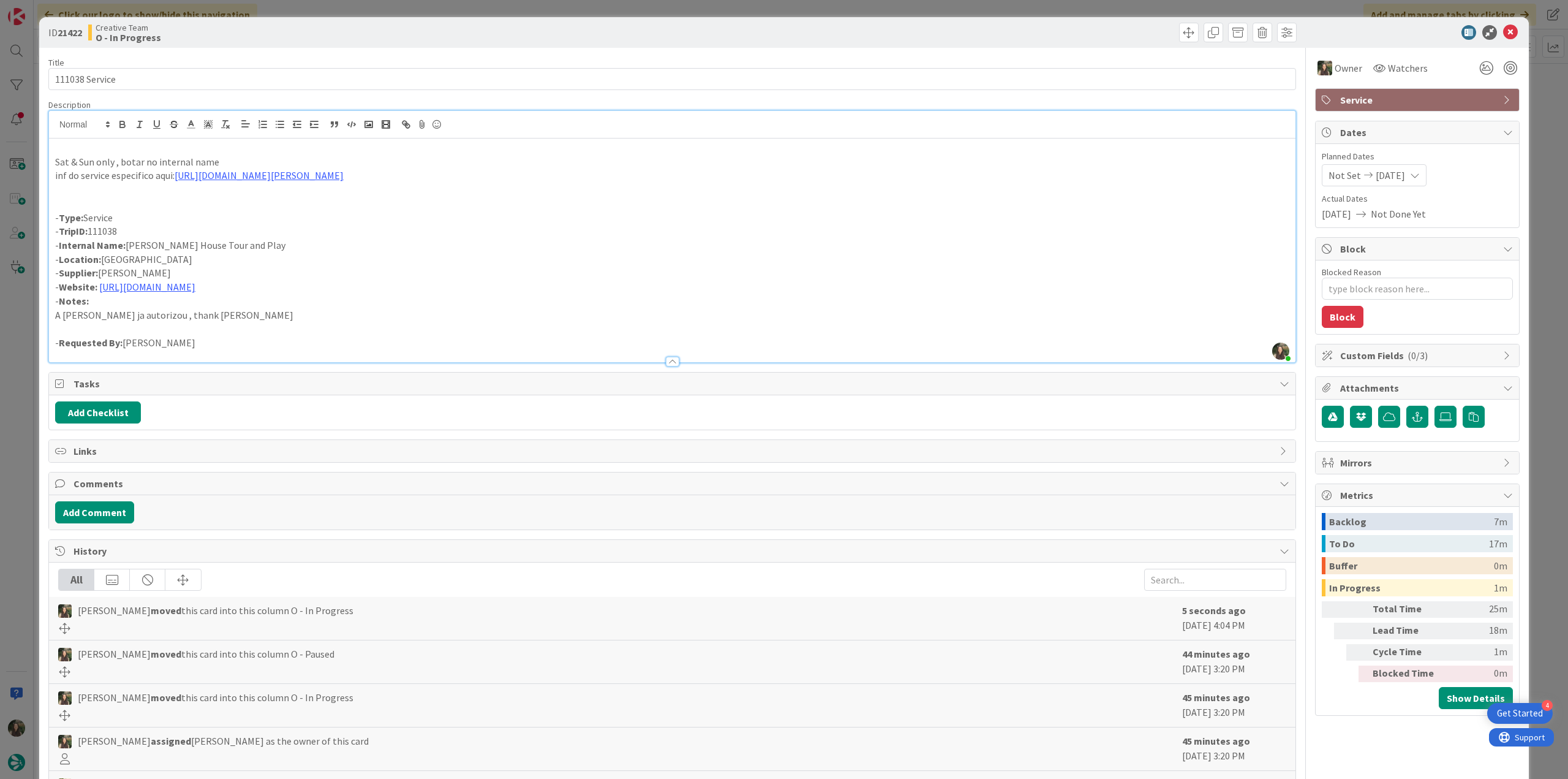
copy p "Dennis severs"
drag, startPoint x: 54, startPoint y: 162, endPoint x: 112, endPoint y: 160, distance: 58.0
click at [112, 160] on div "Sat & Sun only , botar no internal name inf do service especifico aqui: https:/…" at bounding box center [671, 250] width 1246 height 224
drag, startPoint x: 113, startPoint y: 160, endPoint x: 56, endPoint y: 162, distance: 57.0
click at [56, 162] on p "Sat & Sun only , botar no internal name" at bounding box center [672, 162] width 1234 height 14
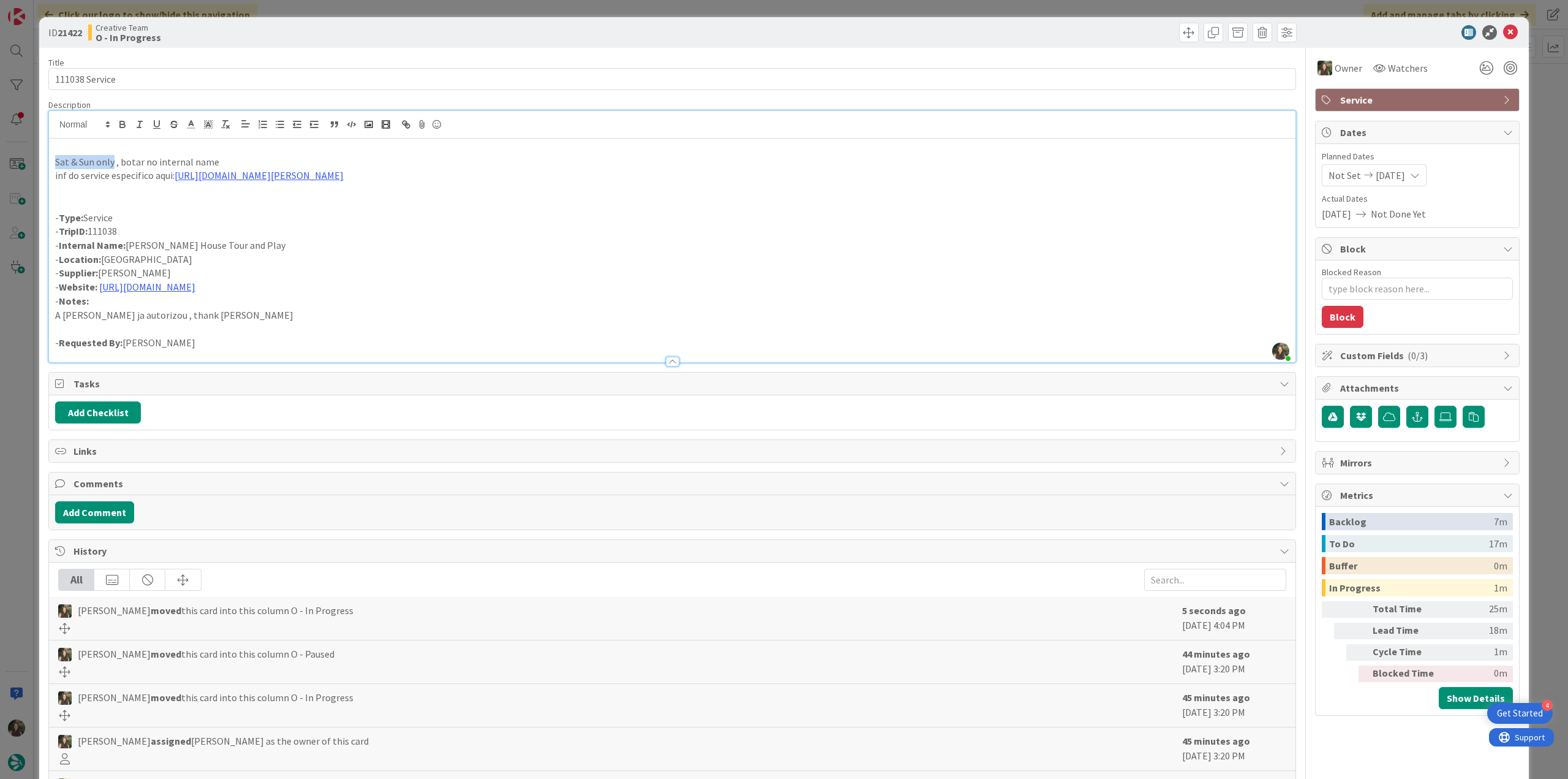
copy p "Sat & Sun only"
click at [22, 422] on div "ID 21422 Creative Team O - In Progress Title 14 / 128 111038 Service Descriptio…" at bounding box center [784, 389] width 1568 height 779
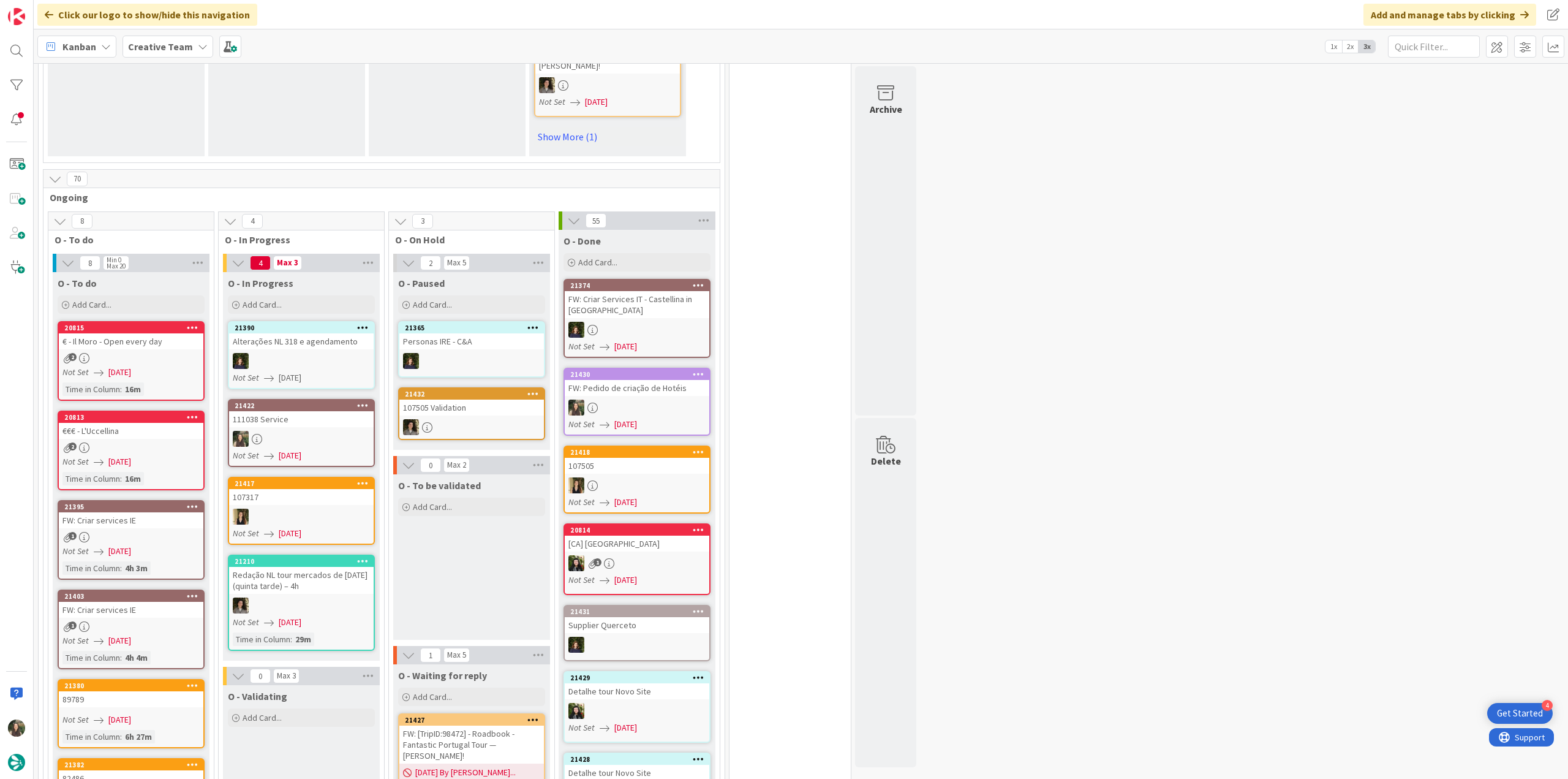
click at [345, 431] on div at bounding box center [301, 439] width 145 height 16
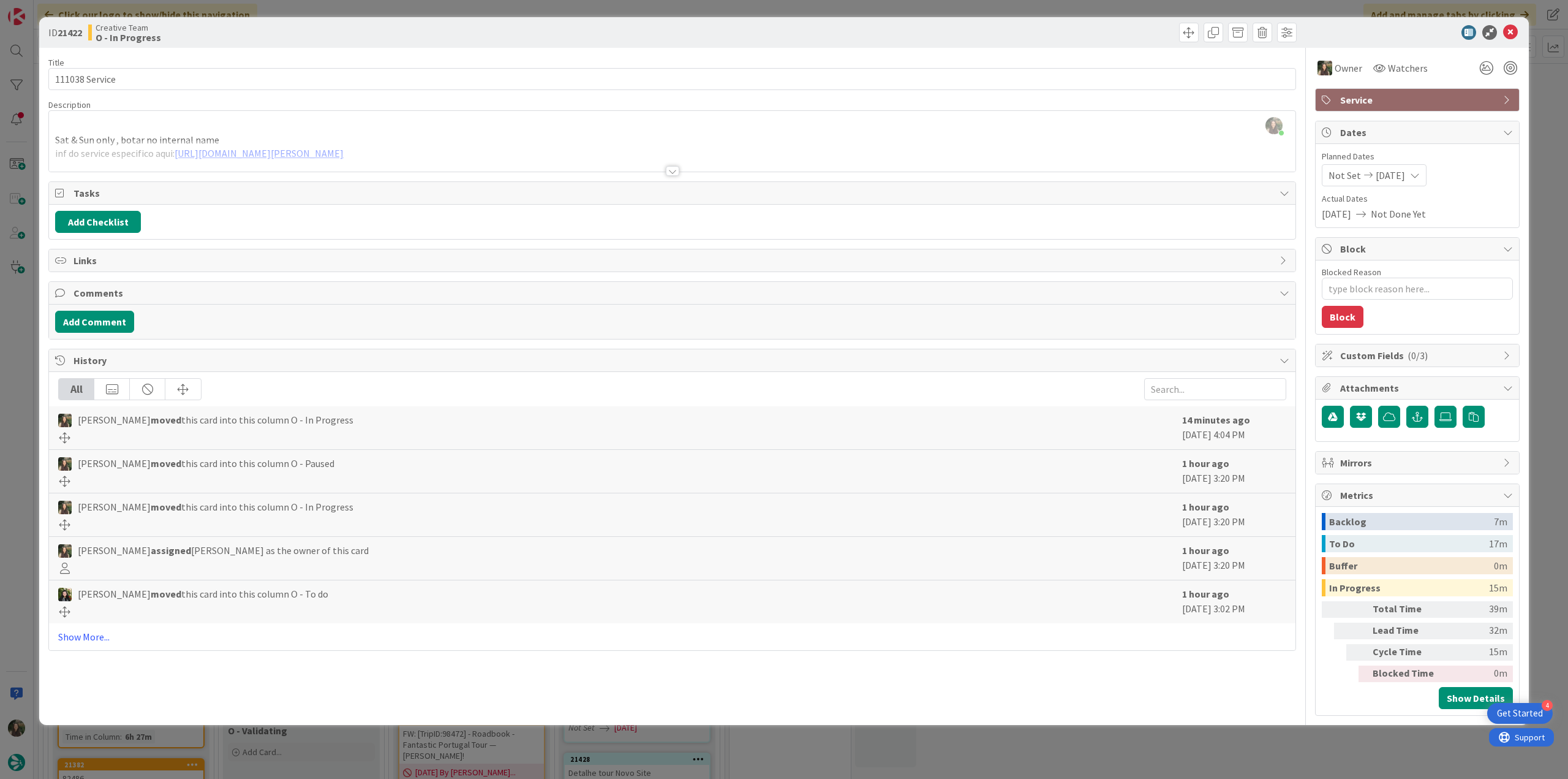
click at [493, 146] on div at bounding box center [671, 156] width 1246 height 31
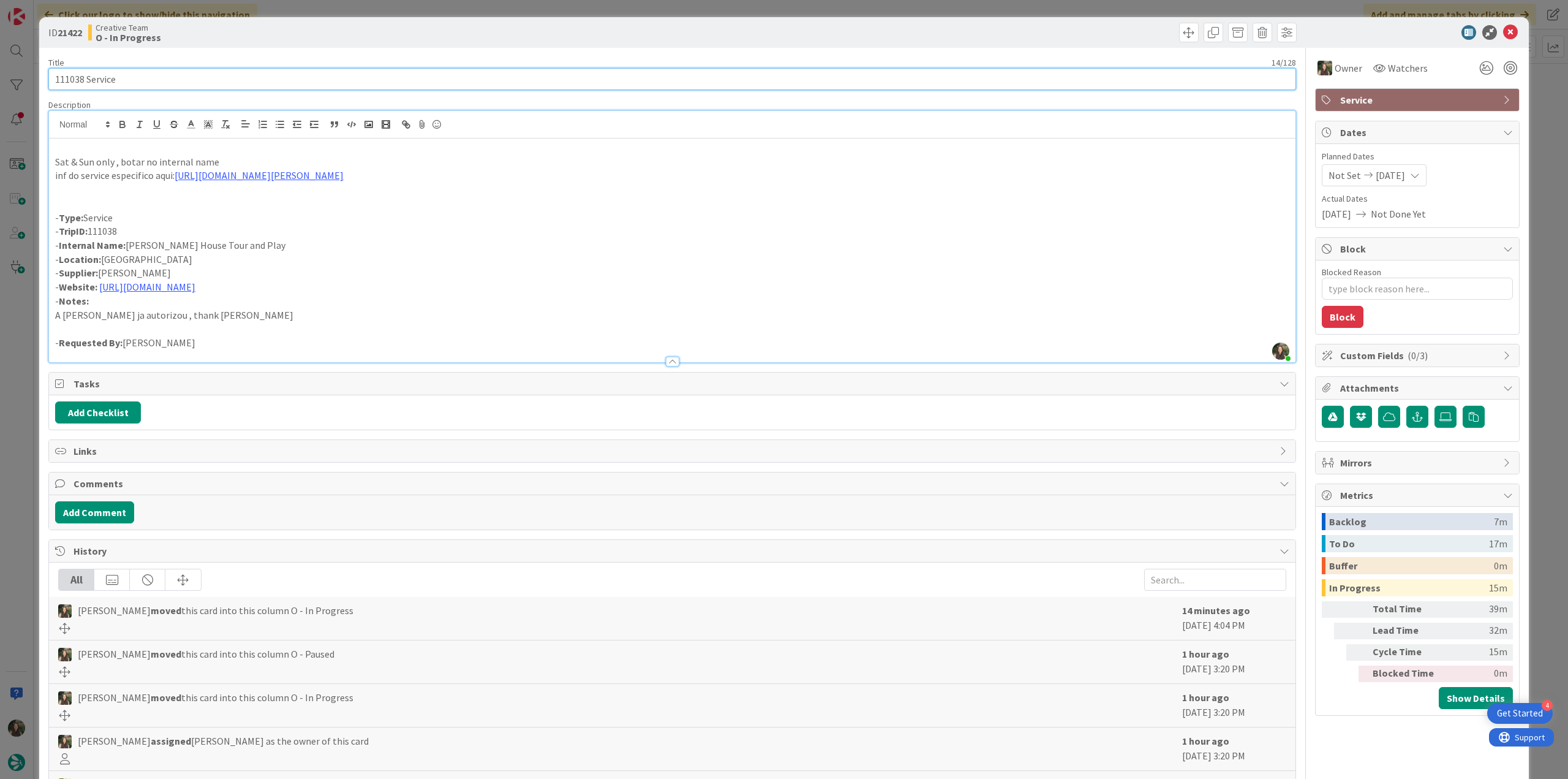
drag, startPoint x: 65, startPoint y: 75, endPoint x: -2, endPoint y: 193, distance: 135.7
click at [0, 193] on html "4 Get Started Click our logo to show/hide this navigation Add and manage tabs b…" at bounding box center [784, 389] width 1568 height 779
click at [26, 442] on div "ID 21422 Creative Team O - In Progress Title 14 / 128 111038 Service Descriptio…" at bounding box center [784, 389] width 1568 height 779
click at [29, 412] on div "ID 21422 Creative Team O - In Progress Title 14 / 128 111038 Service Descriptio…" at bounding box center [784, 389] width 1568 height 779
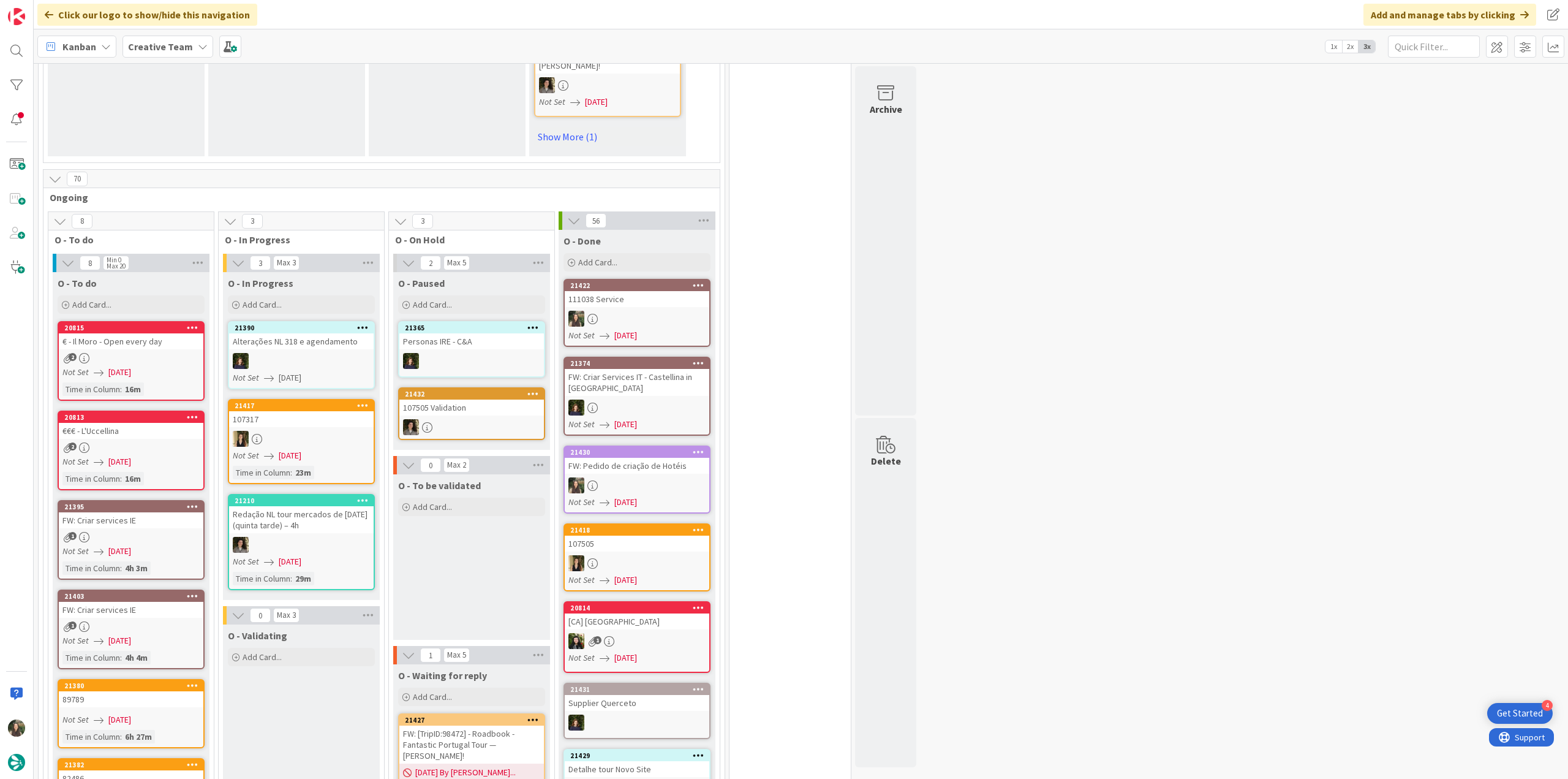
click at [673, 311] on div at bounding box center [637, 319] width 145 height 16
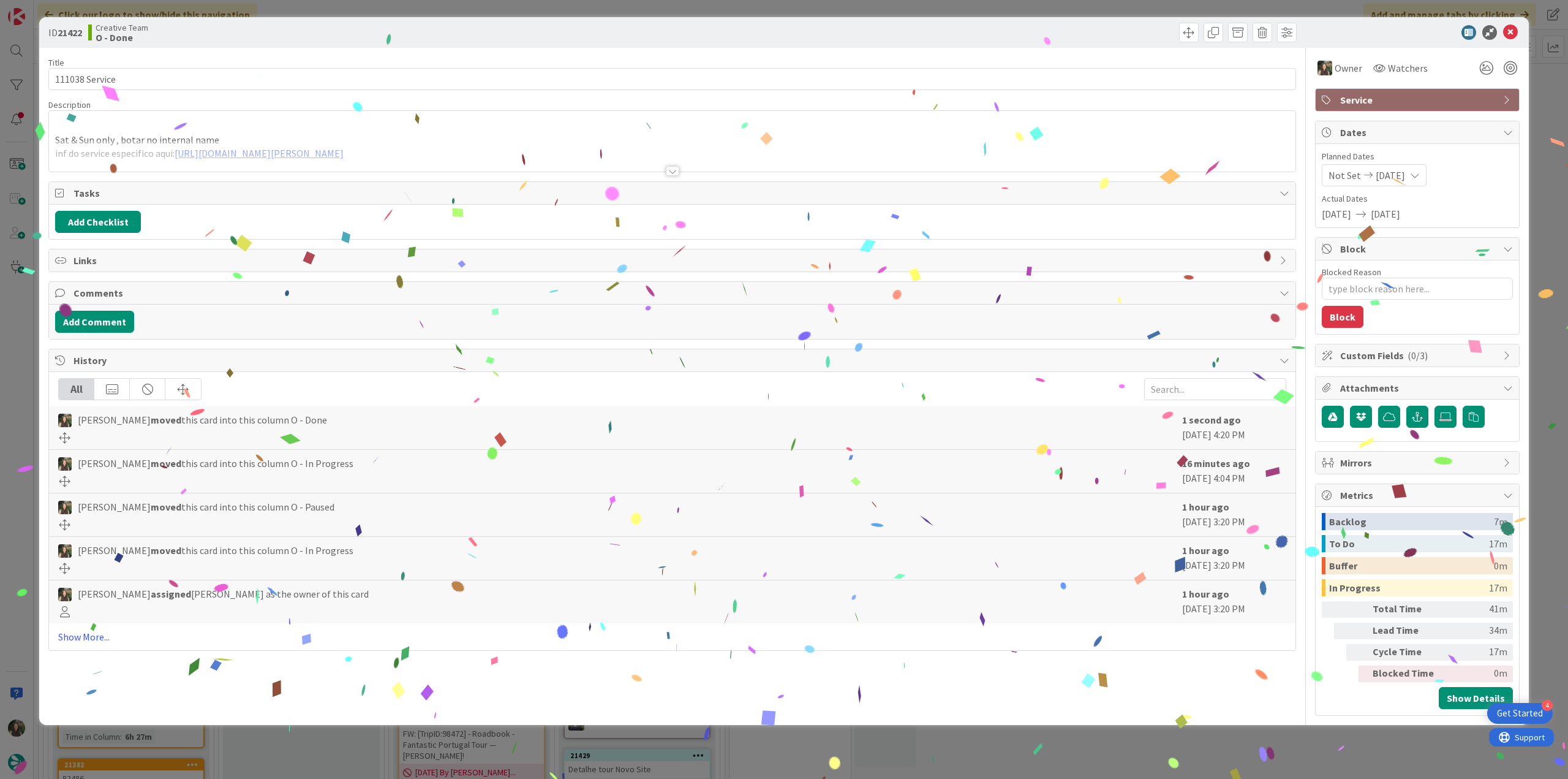
click at [1151, 747] on div "ID 21422 Creative Team O - Done Title 14 / 128 111038 Service Description Sat &…" at bounding box center [784, 389] width 1568 height 779
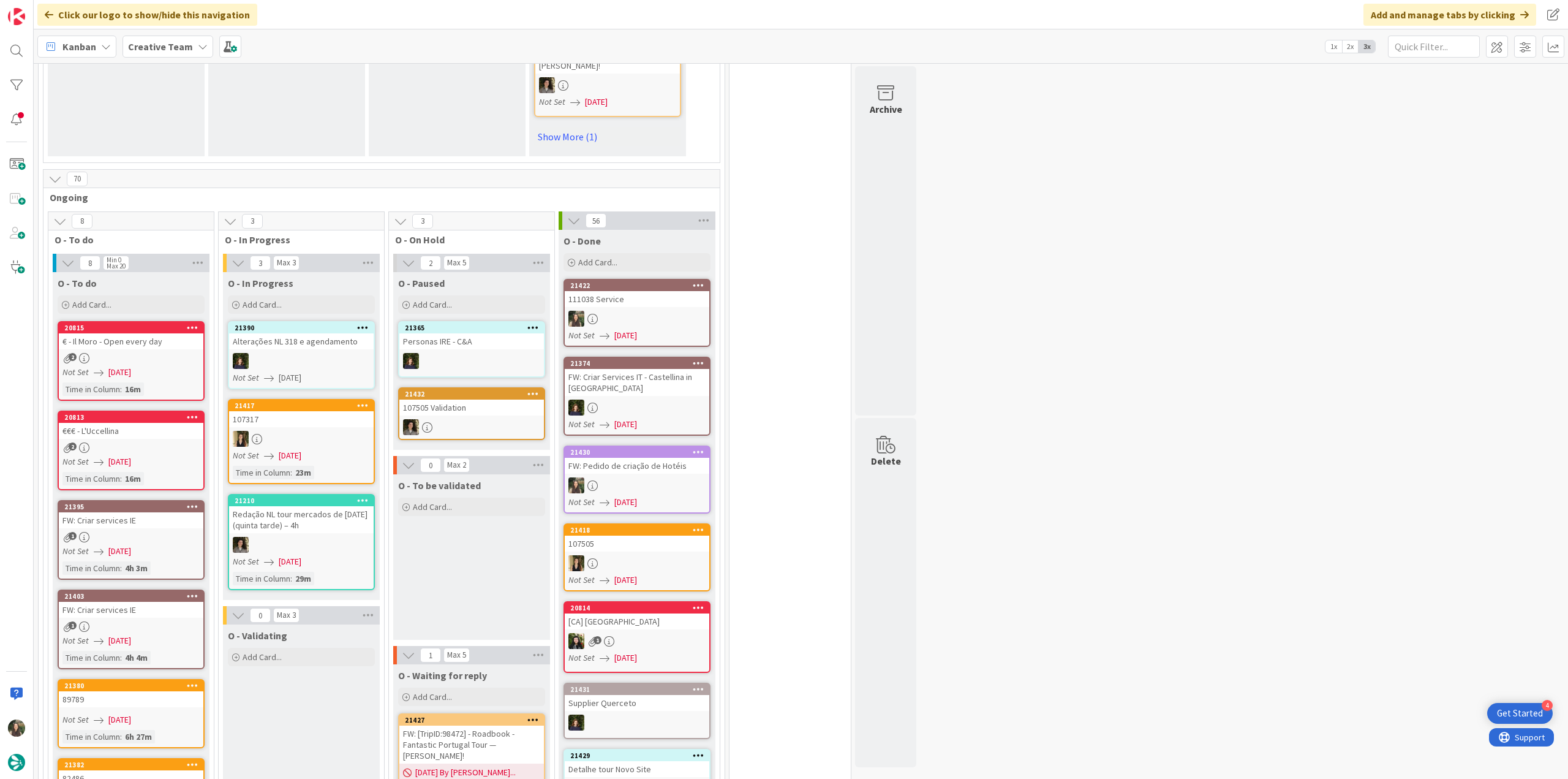
click at [173, 353] on div "2" at bounding box center [131, 358] width 145 height 11
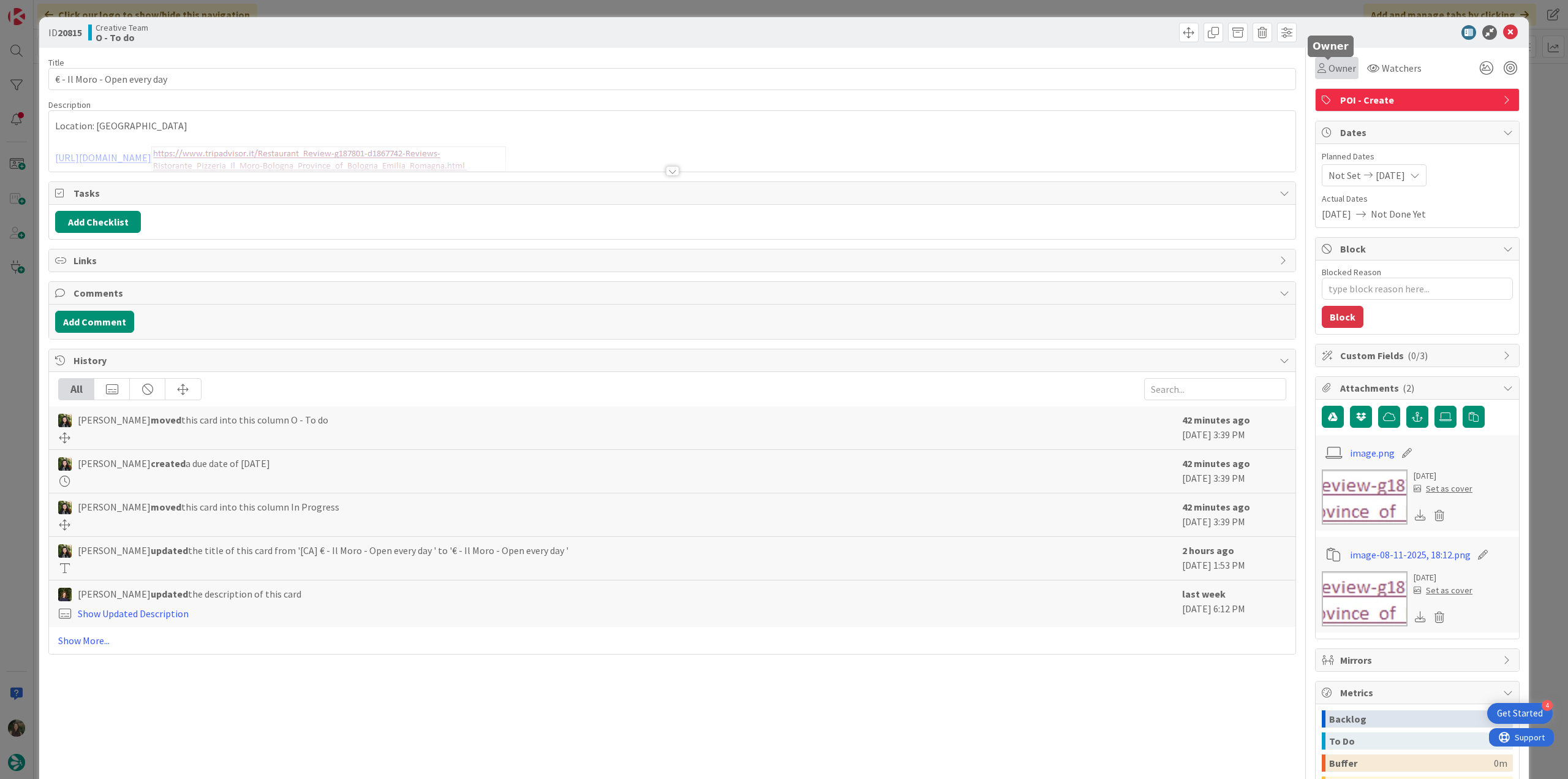
click at [1335, 67] on span "Owner" at bounding box center [1342, 68] width 28 height 15
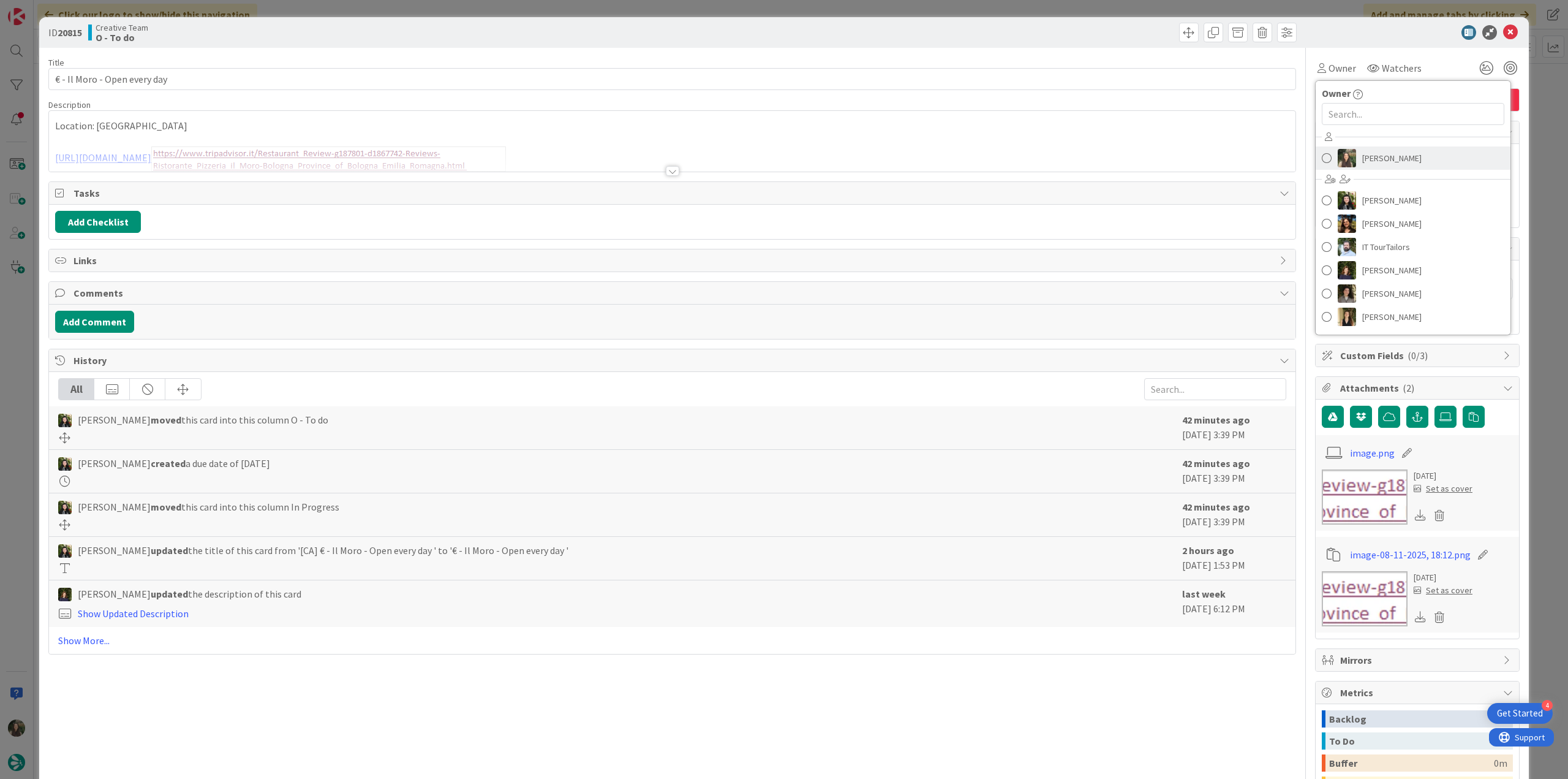
click at [1343, 154] on img at bounding box center [1347, 158] width 18 height 18
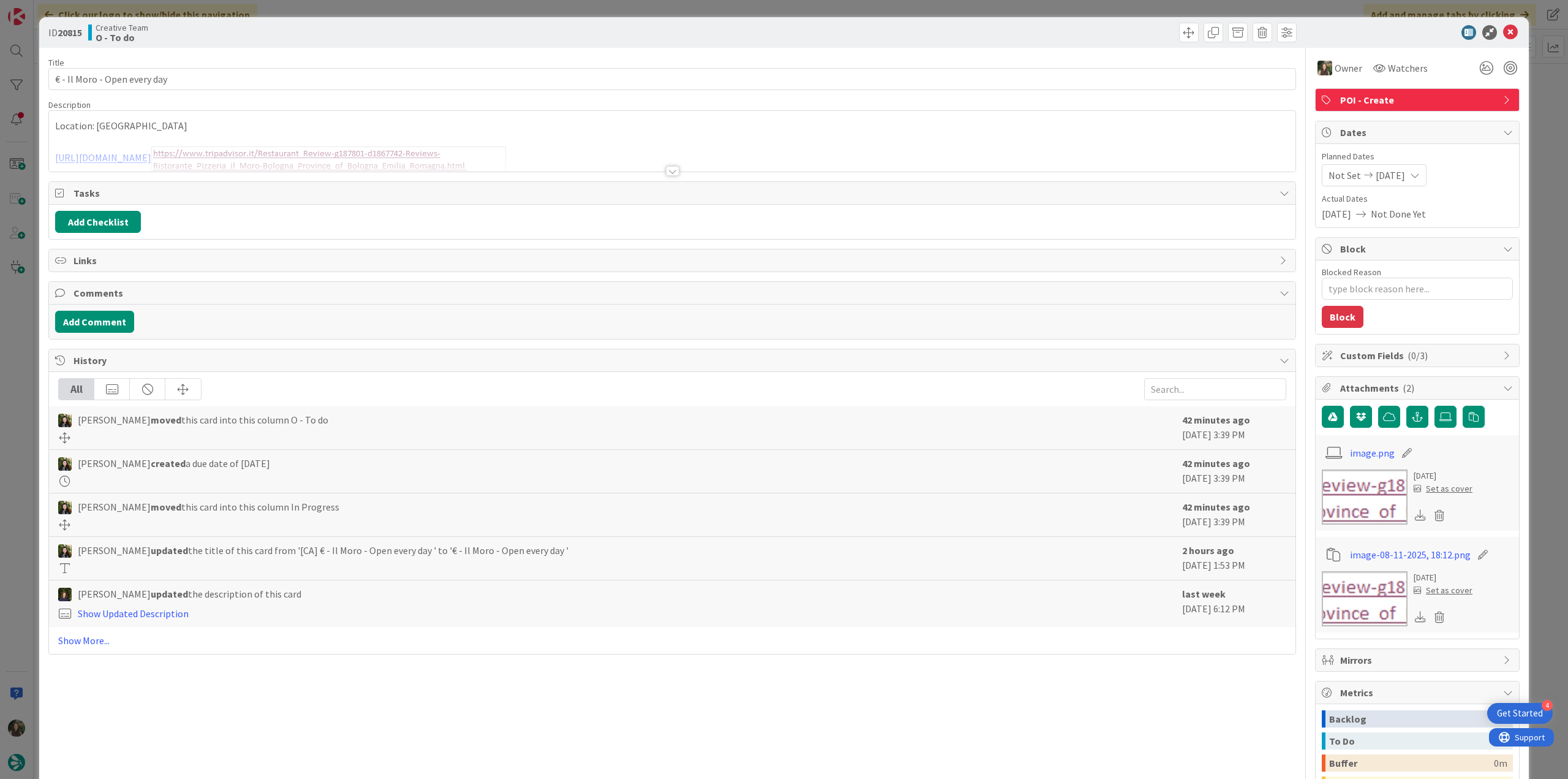
click at [1542, 104] on div "ID 20815 Creative Team O - To do Title 29 / 128 € - Il Moro - Open every day De…" at bounding box center [784, 389] width 1568 height 779
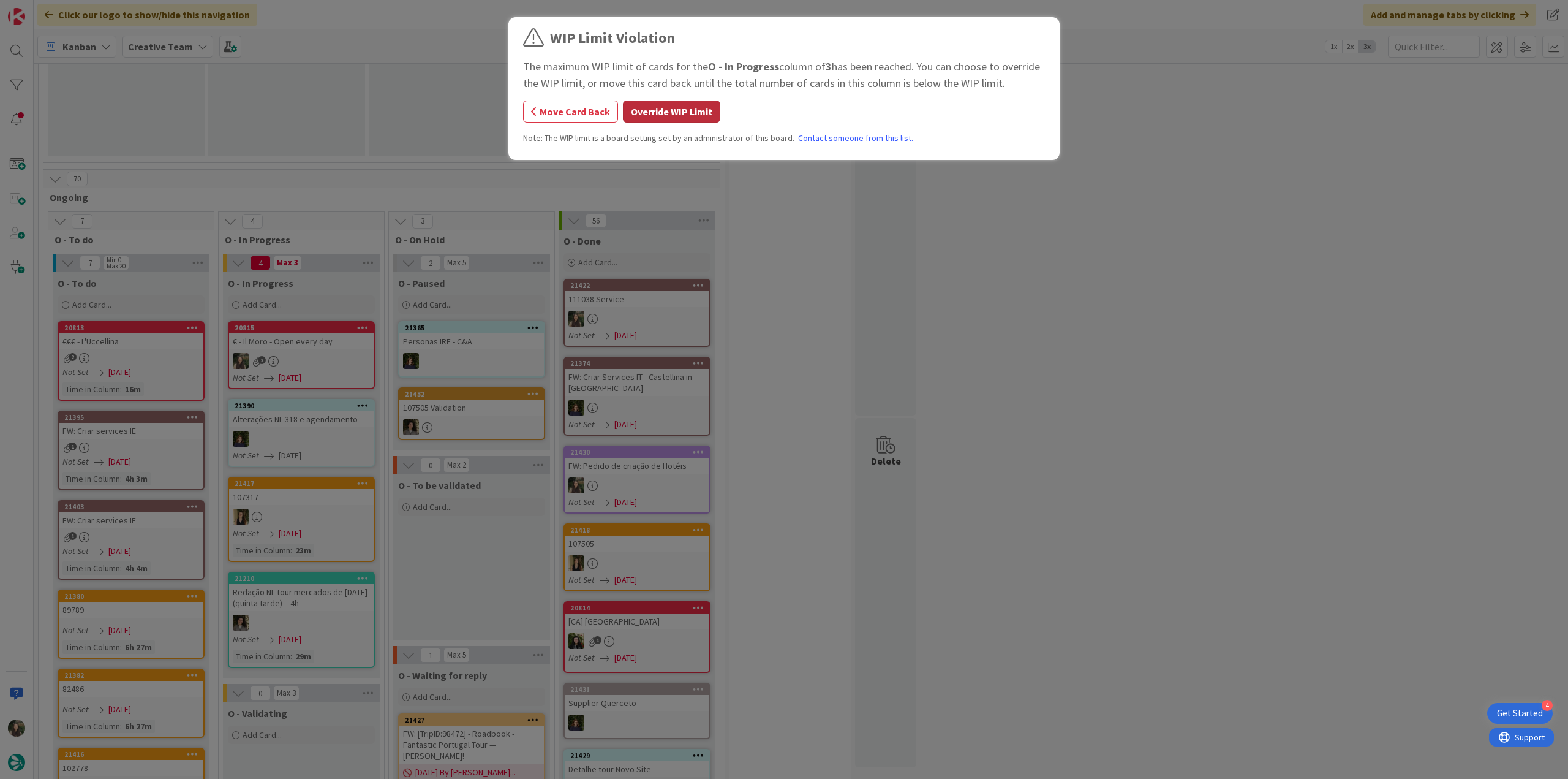
click at [661, 113] on button "Override WIP Limit" at bounding box center [671, 111] width 97 height 22
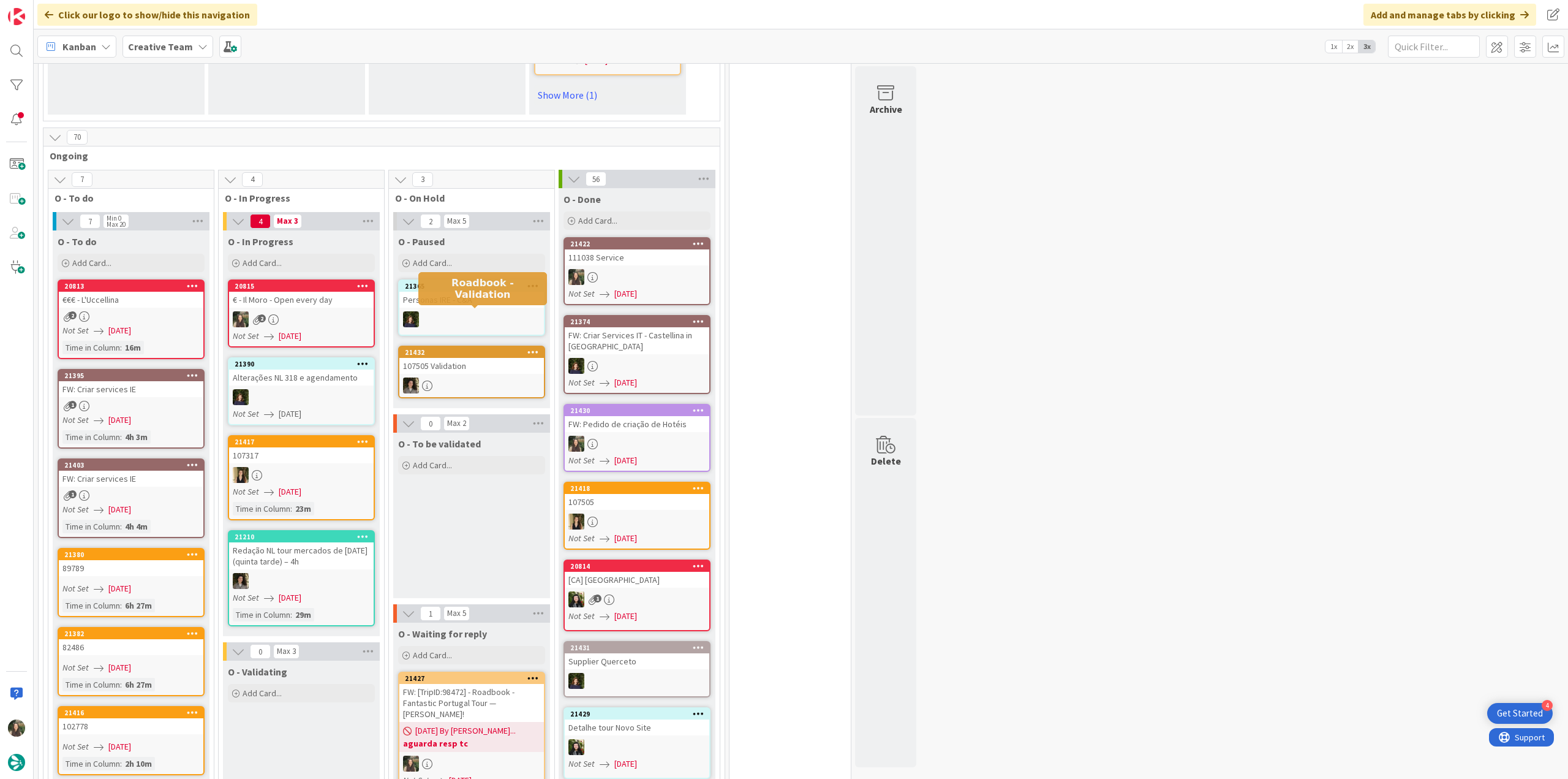
scroll to position [980, 0]
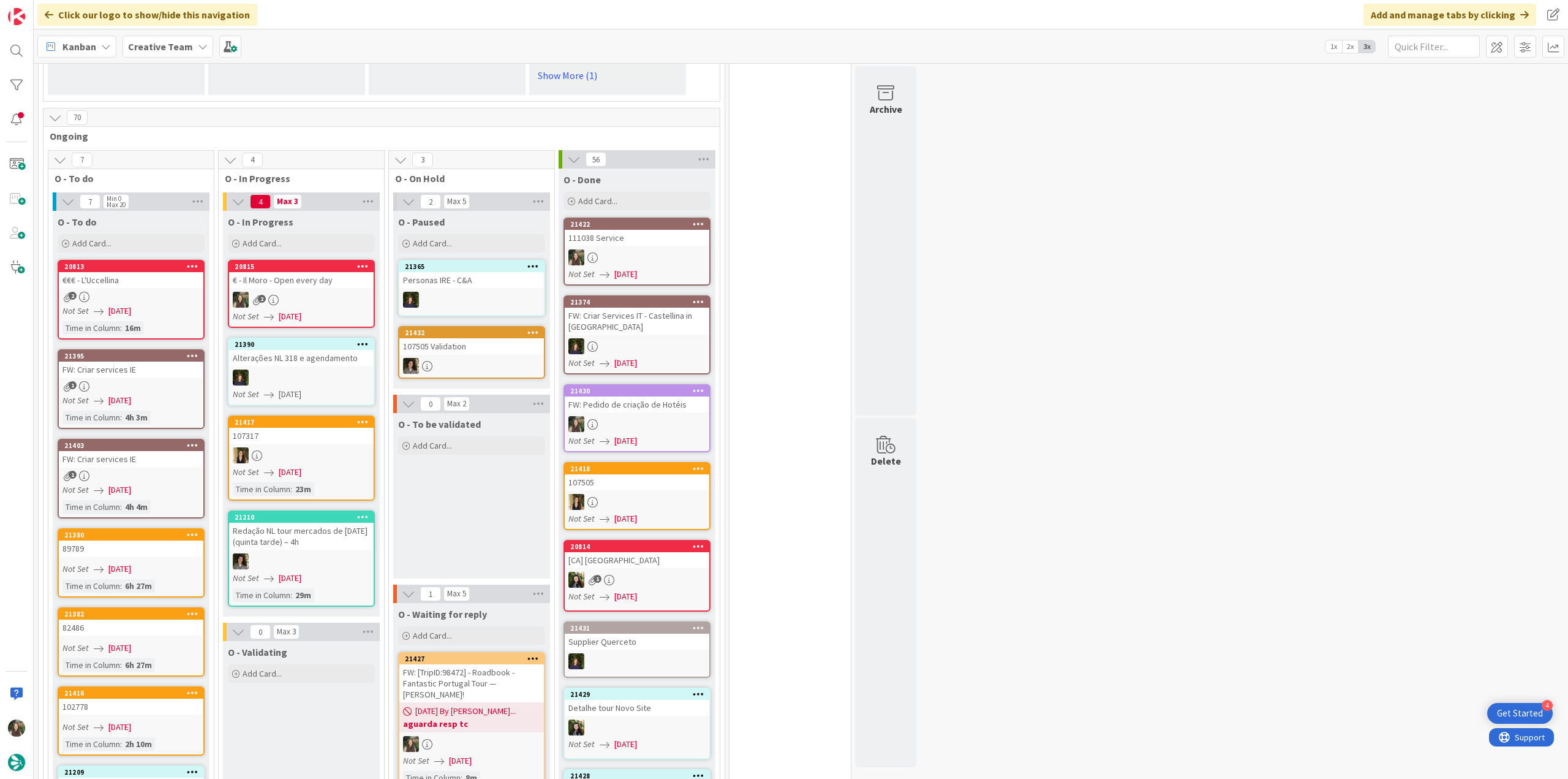
click at [338, 292] on div "2" at bounding box center [301, 299] width 145 height 16
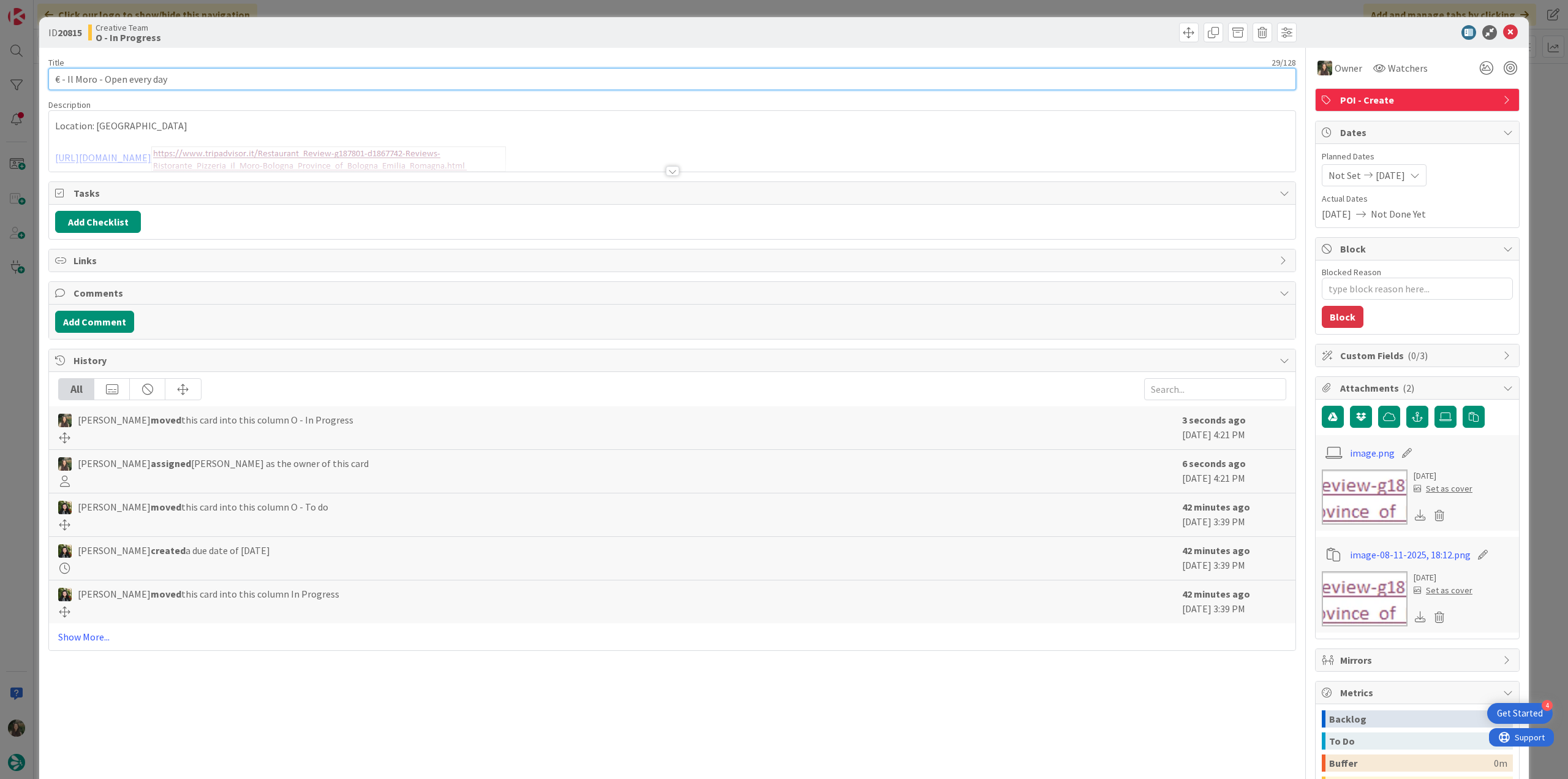
drag, startPoint x: 142, startPoint y: 78, endPoint x: 7, endPoint y: 74, distance: 135.1
click at [6, 73] on div "ID 20815 Creative Team O - In Progress Title 29 / 128 € - Il Moro - Open every …" at bounding box center [784, 389] width 1568 height 779
click at [18, 308] on div "ID 20815 Creative Team O - In Progress Title 29 / 128 € - Il Moro - Open every …" at bounding box center [784, 389] width 1568 height 779
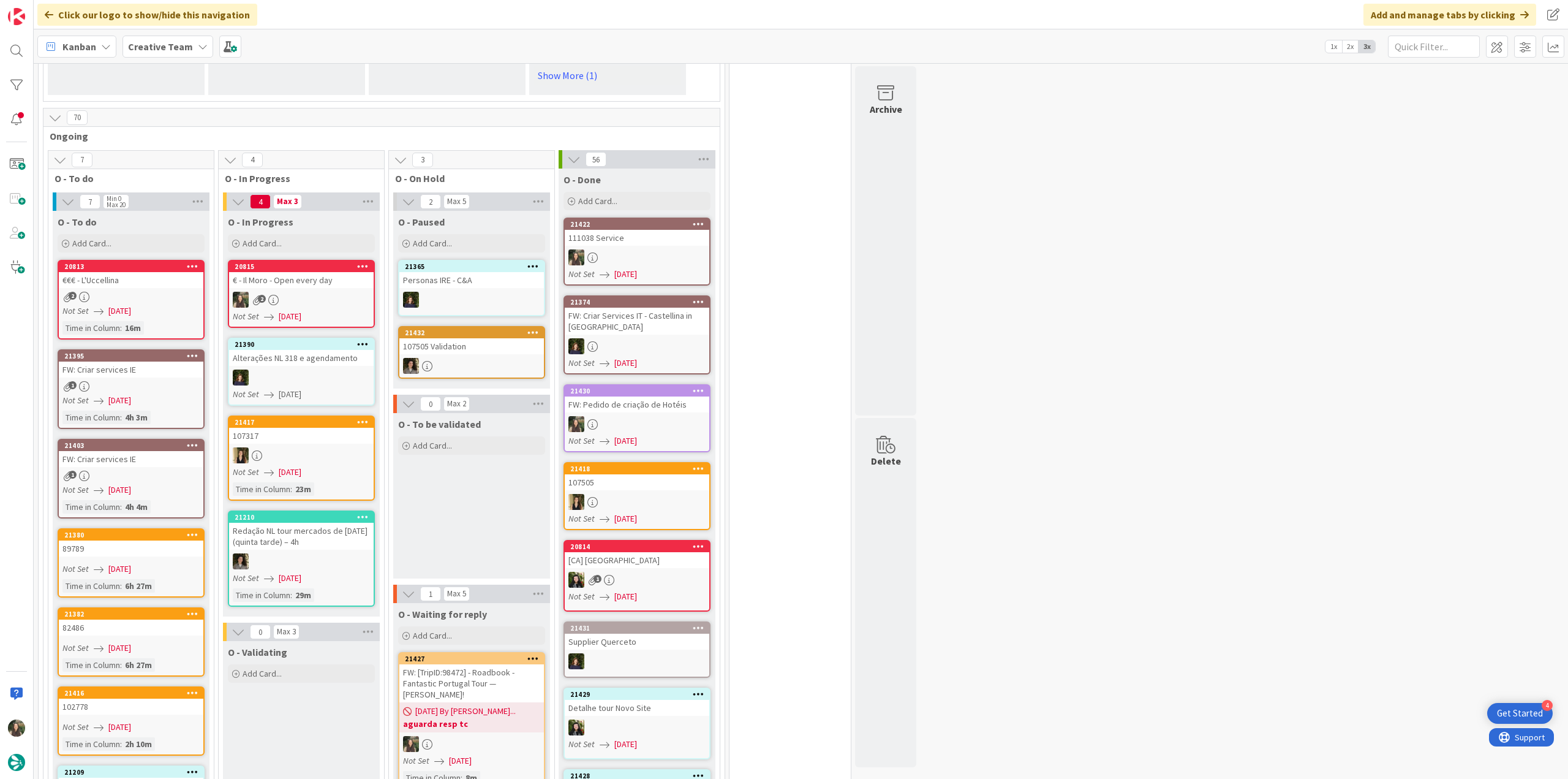
click at [340, 272] on div "€ - Il Moro - Open every day" at bounding box center [301, 280] width 145 height 16
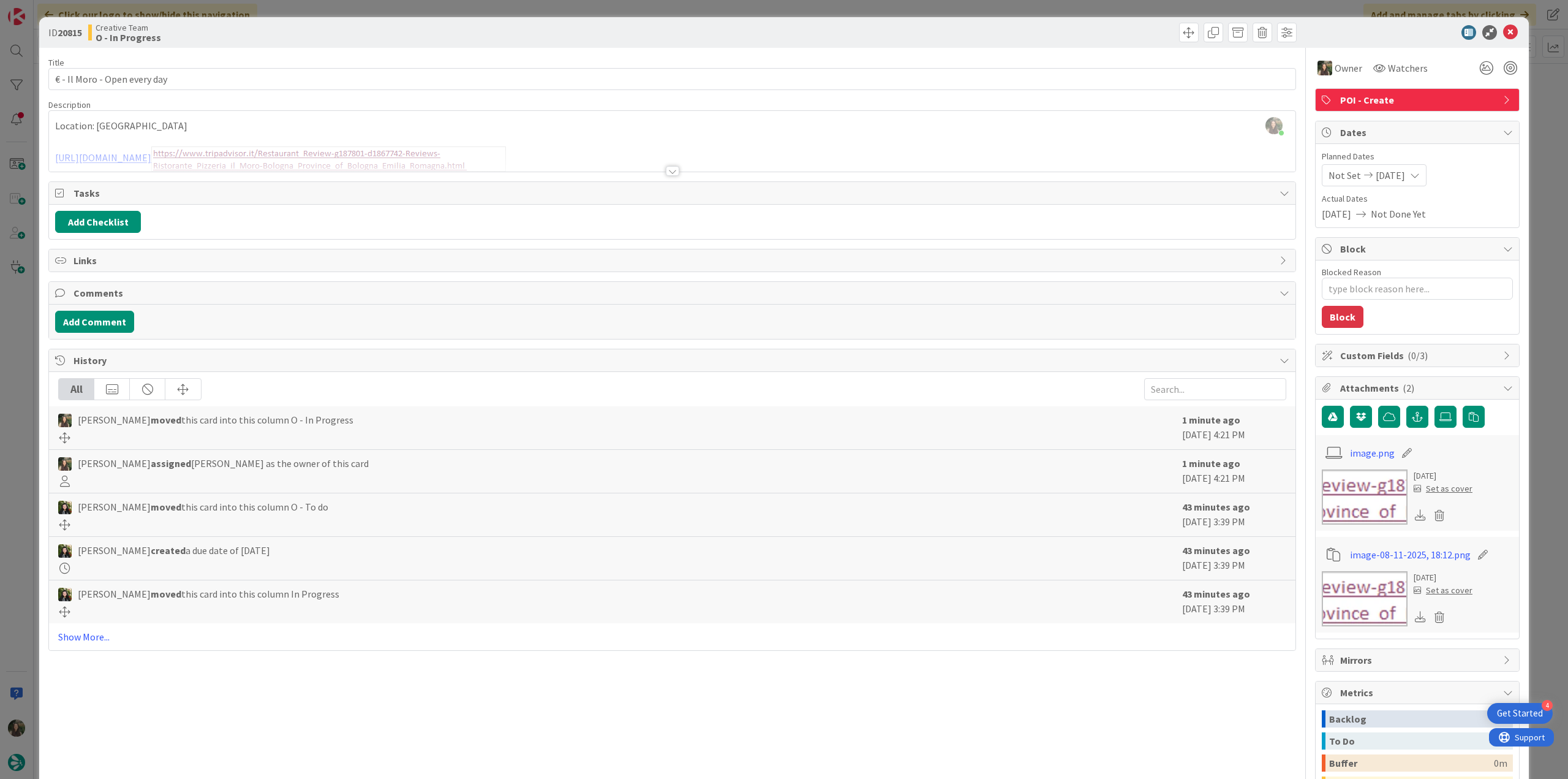
click at [26, 414] on div "ID 20815 Creative Team O - In Progress Title 29 / 128 € - Il Moro - Open every …" at bounding box center [784, 389] width 1568 height 779
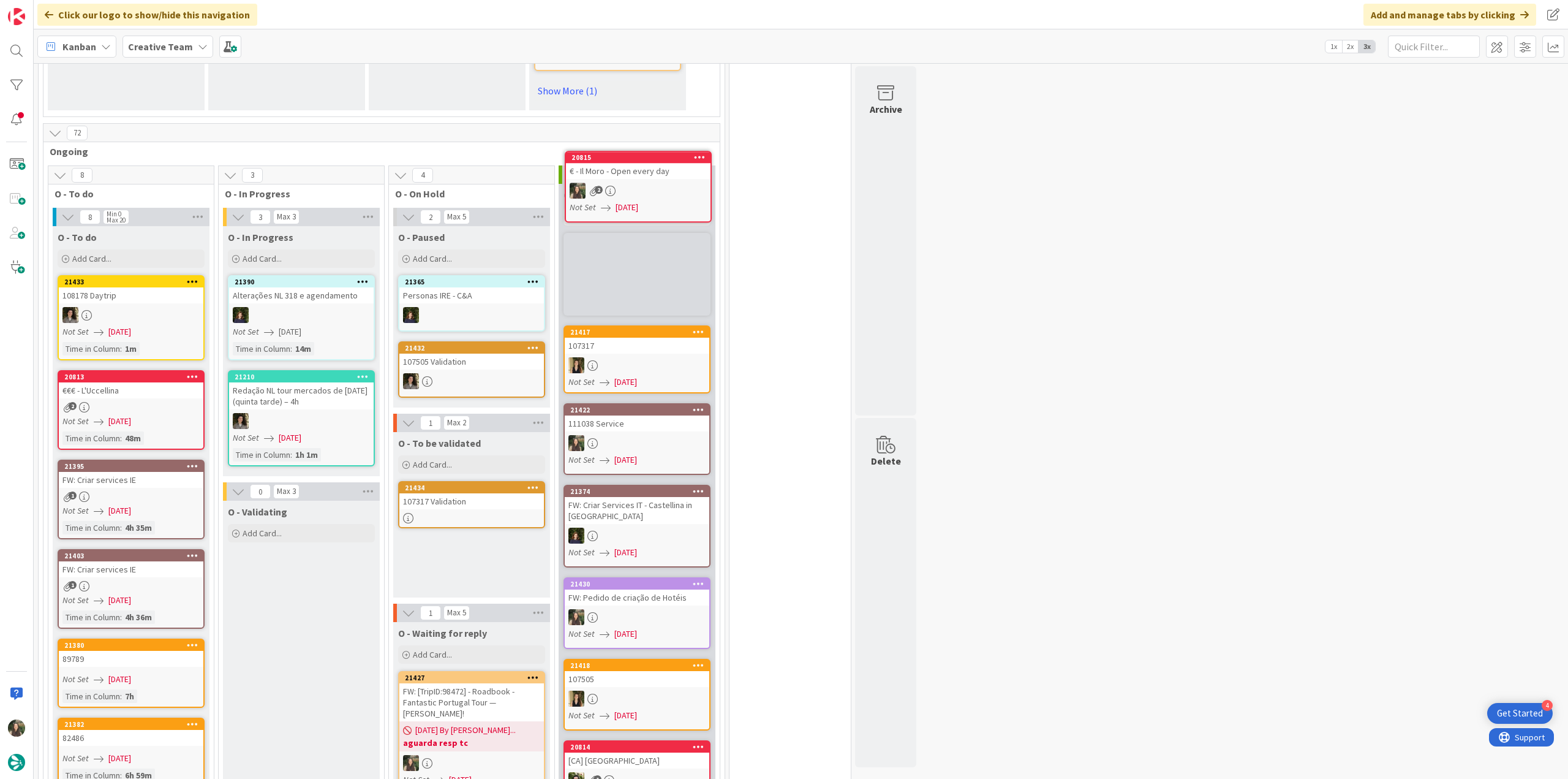
scroll to position [961, 0]
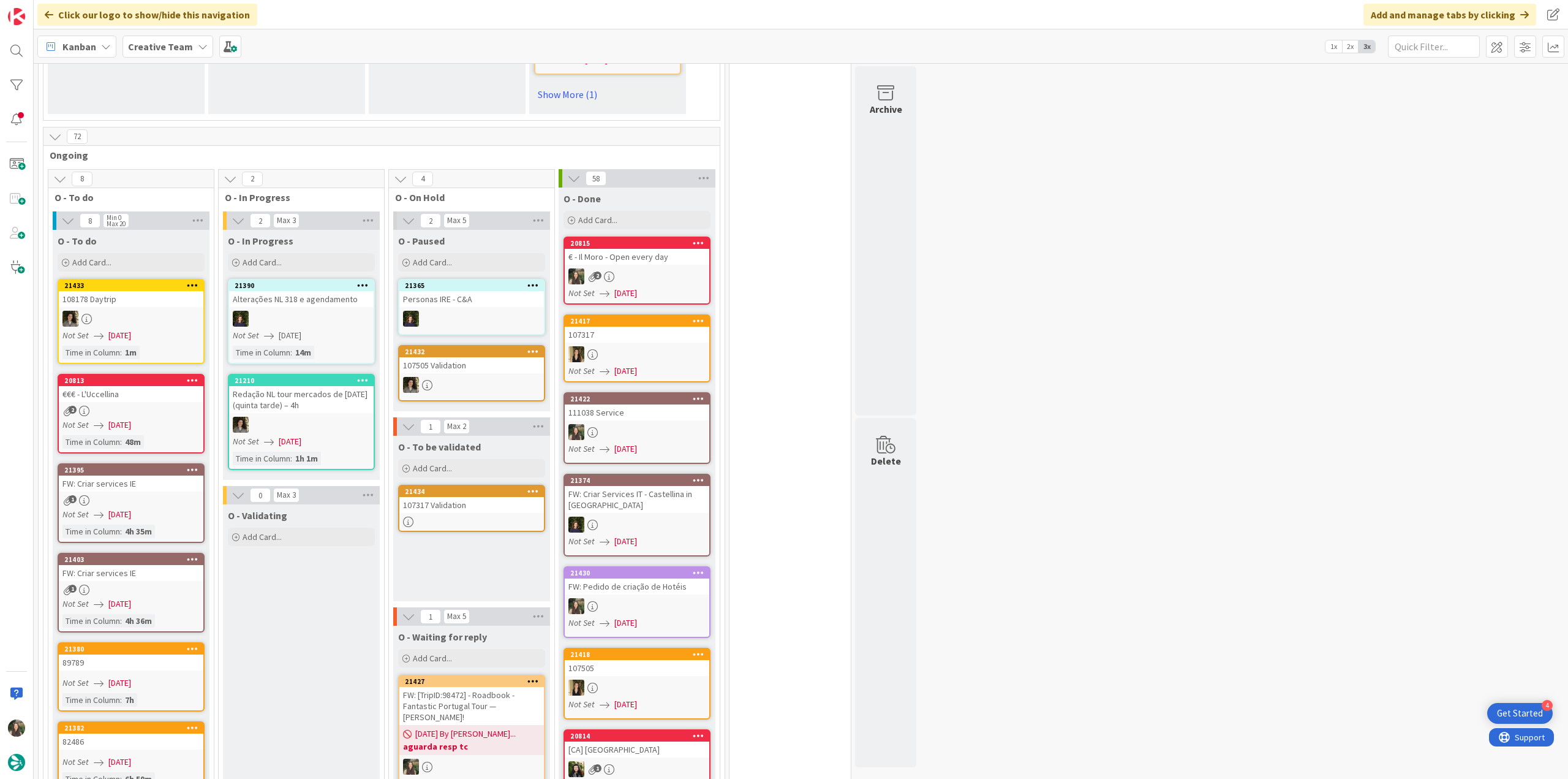
click at [150, 419] on div "Not Set 08/21/2025" at bounding box center [133, 425] width 141 height 13
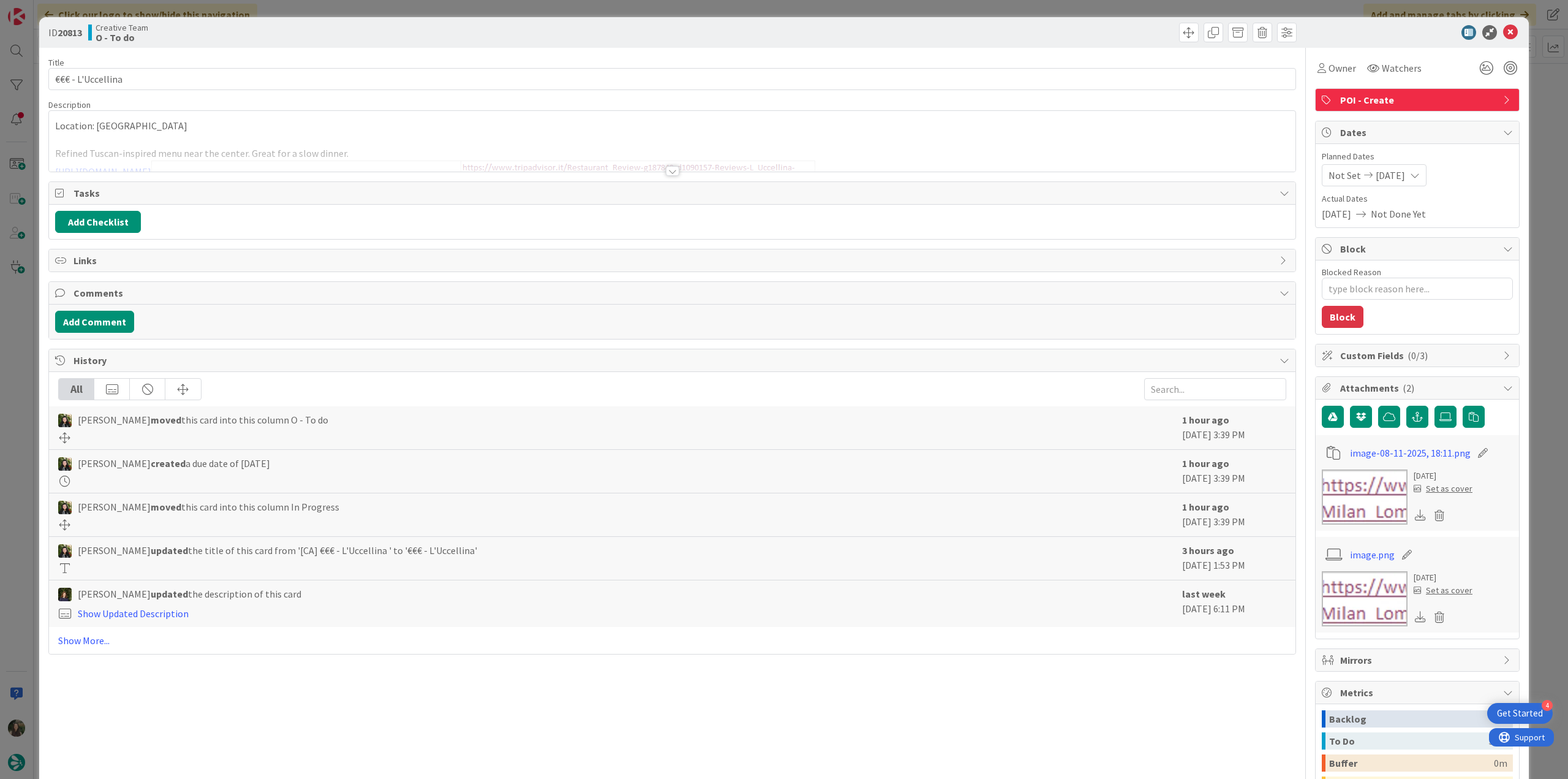
click at [451, 145] on div at bounding box center [671, 156] width 1246 height 31
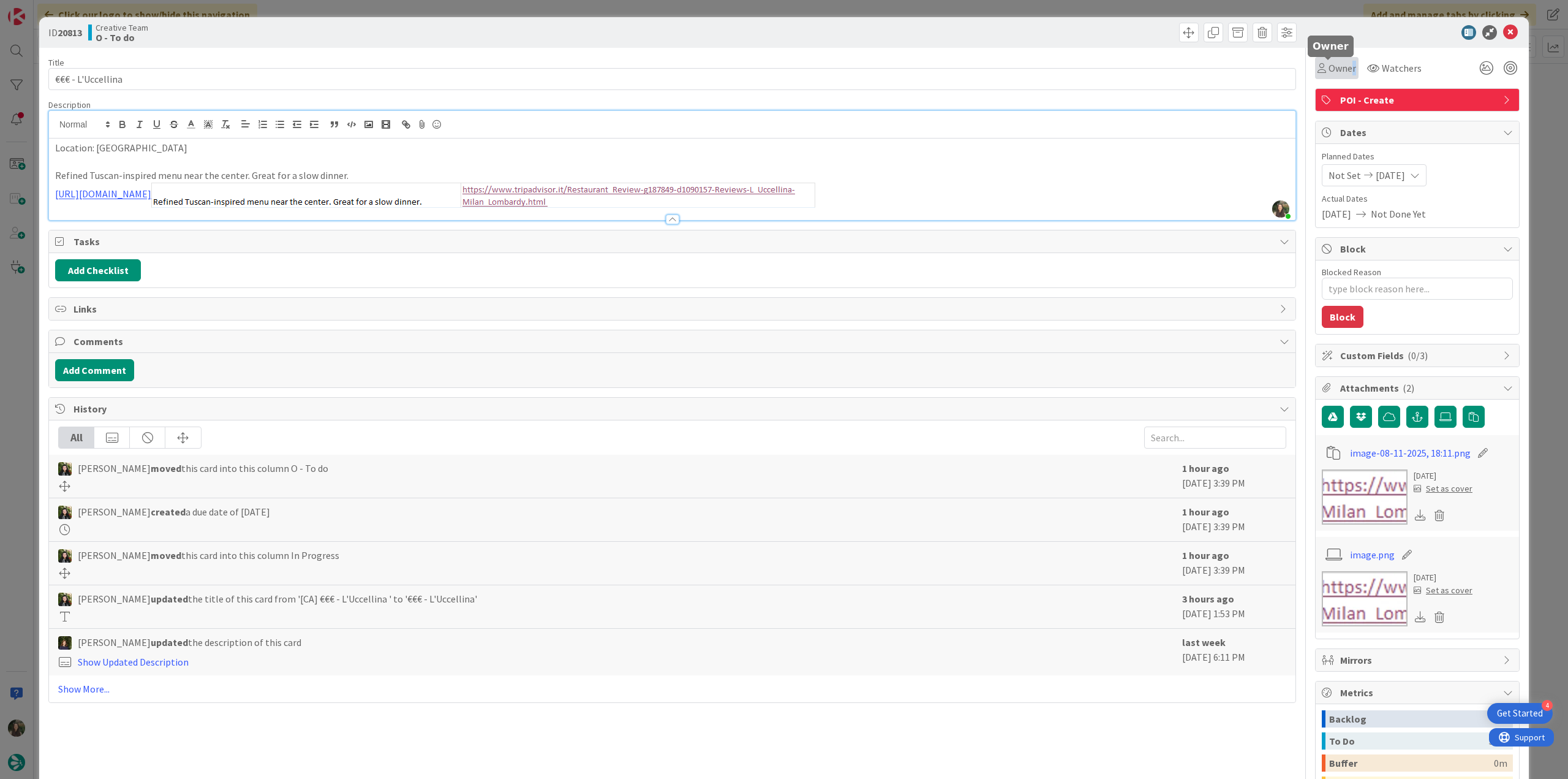
click at [1343, 71] on span "Owner" at bounding box center [1342, 68] width 28 height 15
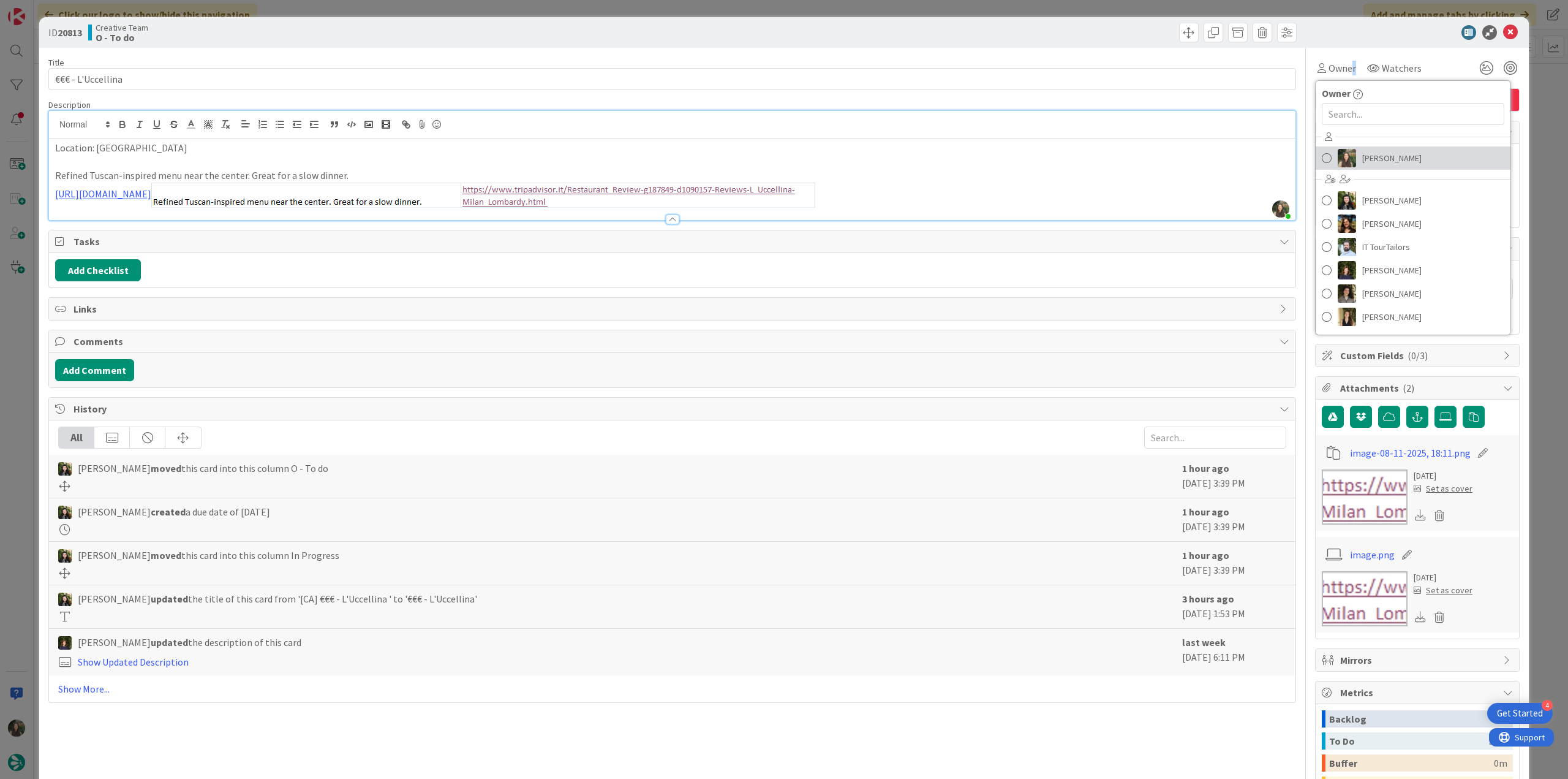
click at [1362, 160] on span "[PERSON_NAME]" at bounding box center [1392, 158] width 59 height 18
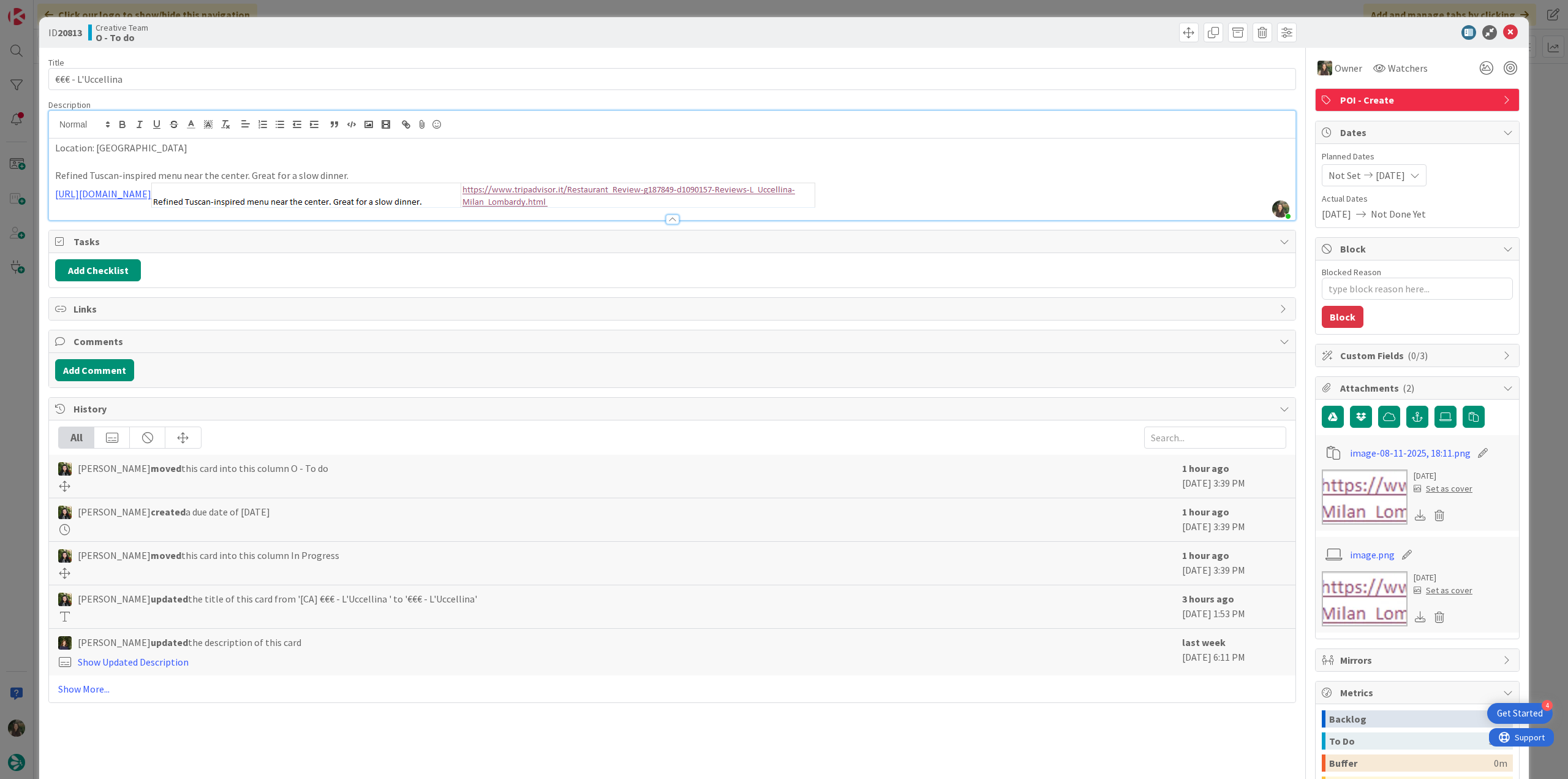
click at [1552, 109] on div "ID 20813 Creative Team O - To do Title 17 / 128 €€€ - L'Uccellina Description I…" at bounding box center [784, 389] width 1568 height 779
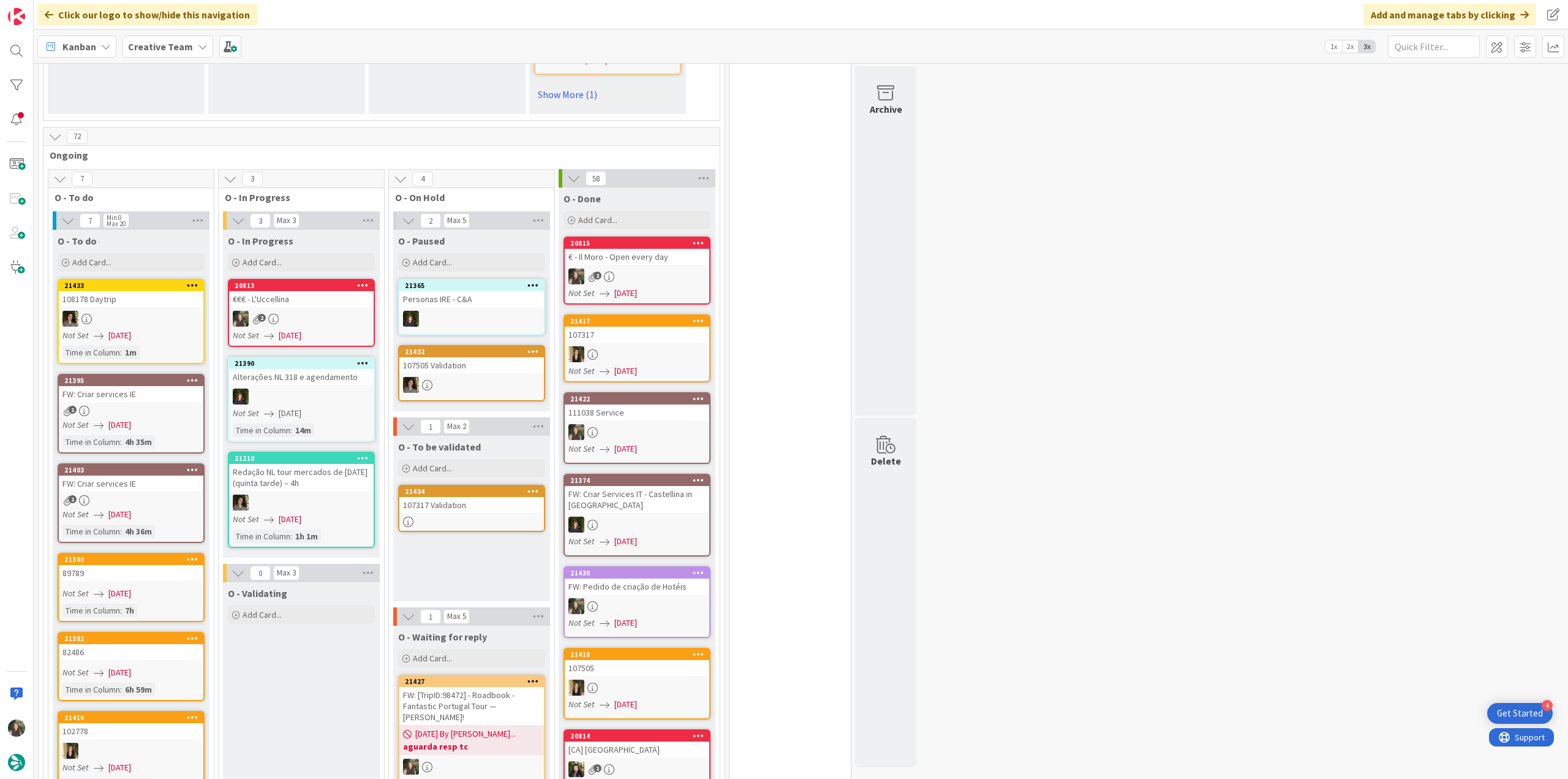
click at [354, 311] on div "2" at bounding box center [301, 319] width 145 height 16
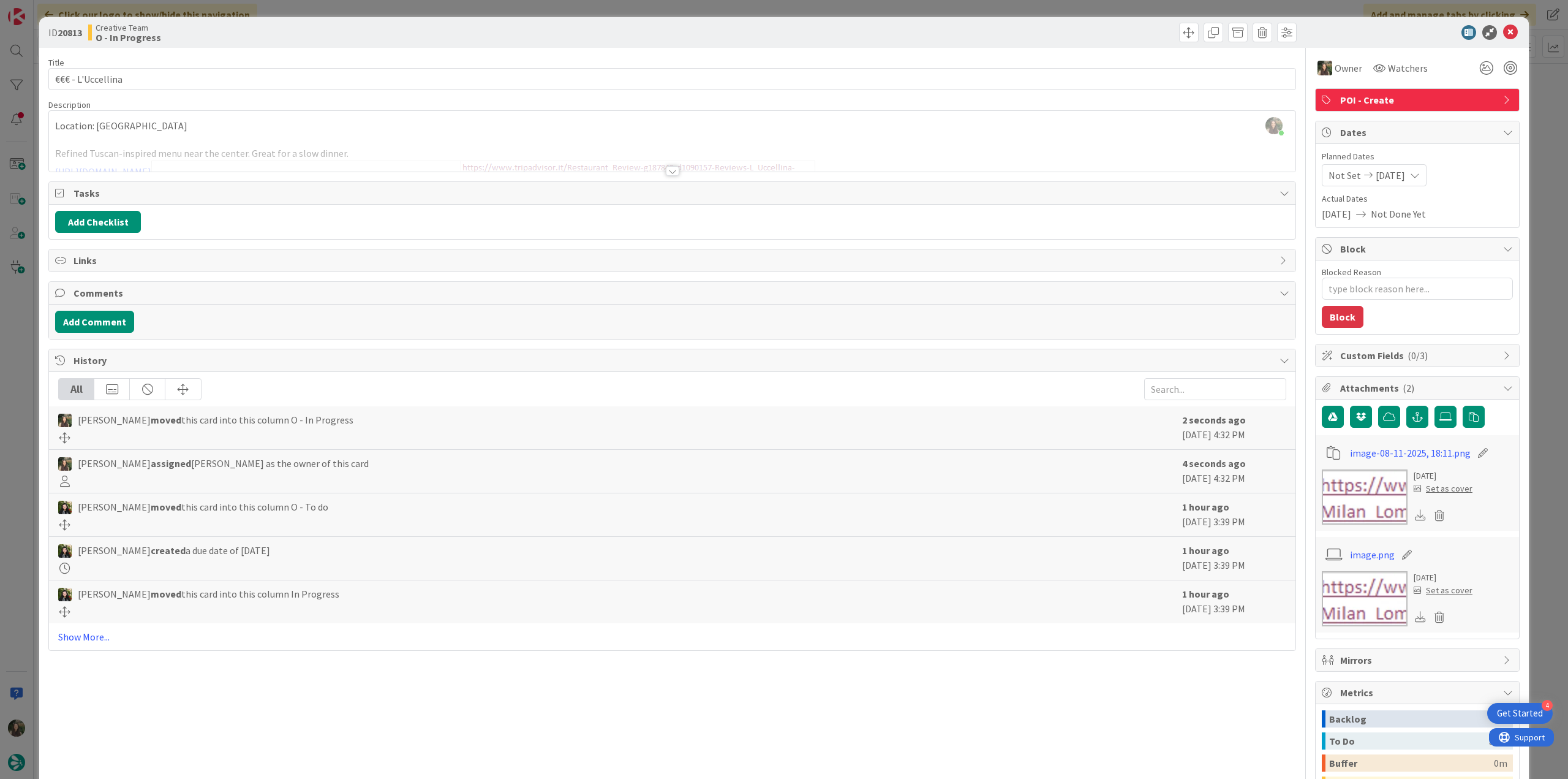
click at [20, 362] on div "ID 20813 Creative Team O - In Progress Title 17 / 128 €€€ - L'Uccellina Descrip…" at bounding box center [784, 389] width 1568 height 779
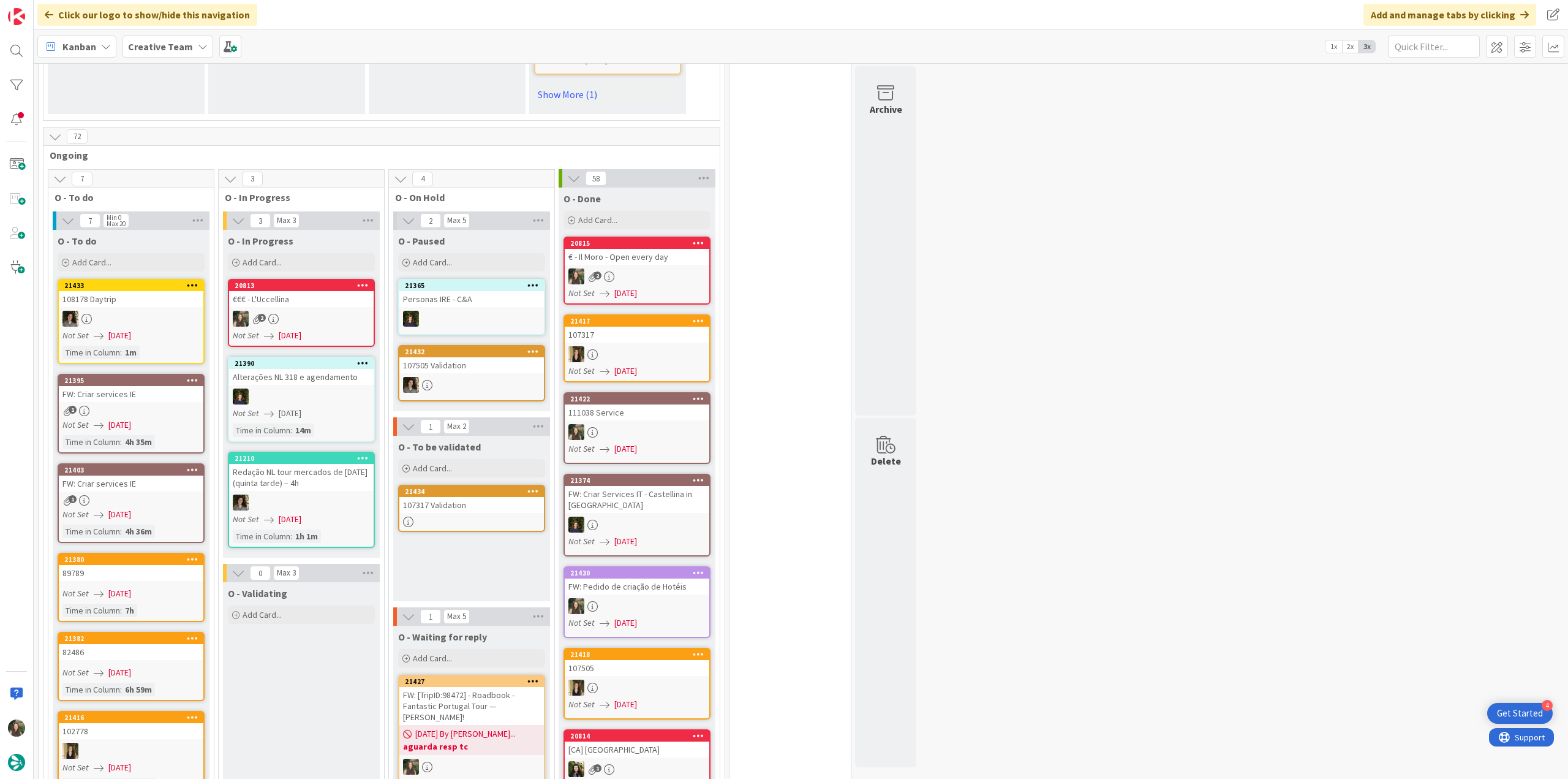
click at [481, 497] on div "107317 Validation" at bounding box center [472, 505] width 145 height 16
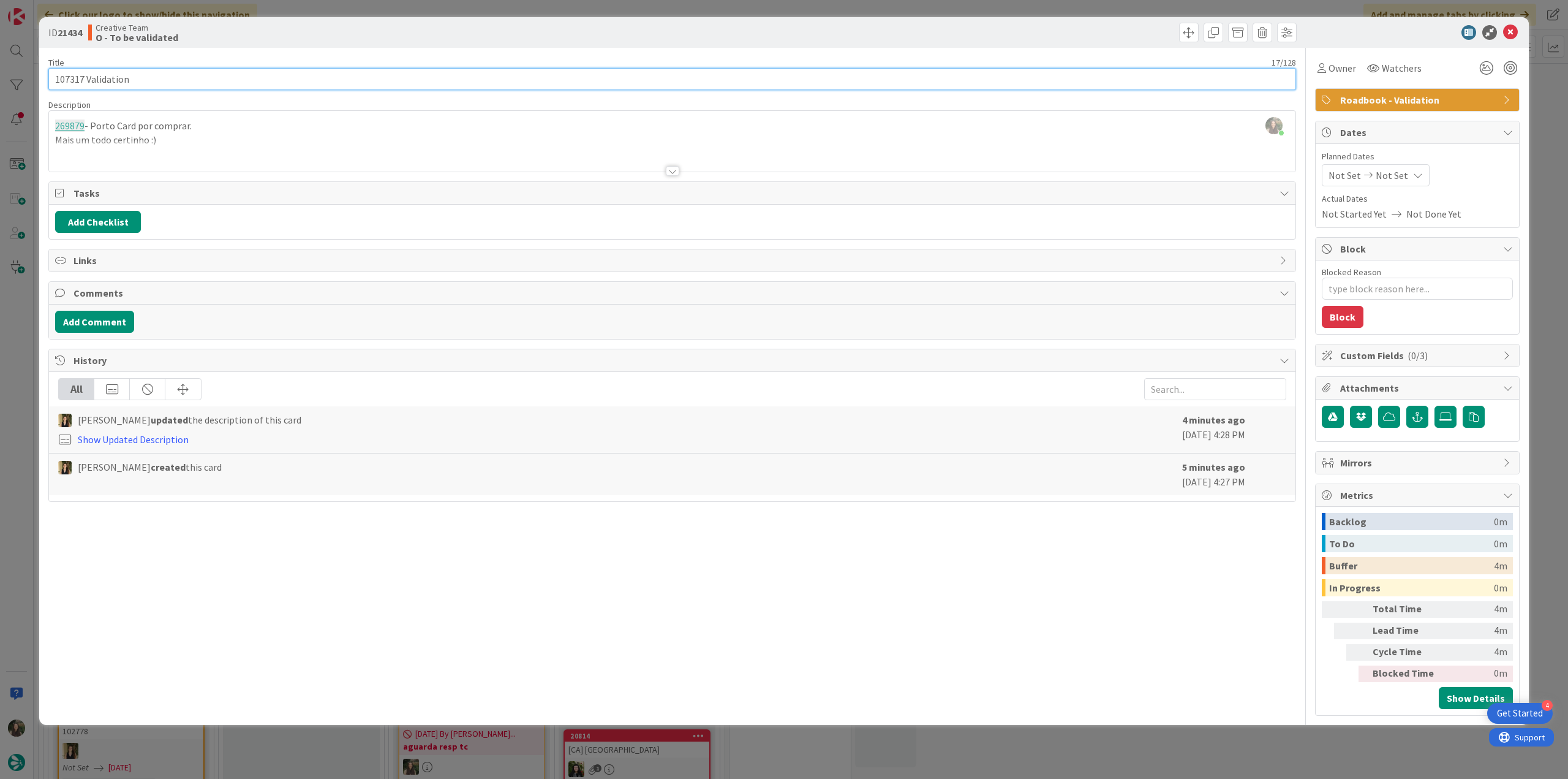
click at [67, 76] on input "107317 Validation" at bounding box center [672, 78] width 1247 height 22
click at [18, 348] on div "ID 21434 Creative Team O - To be validated Title 17 / 128 107317 Validation Des…" at bounding box center [784, 389] width 1568 height 779
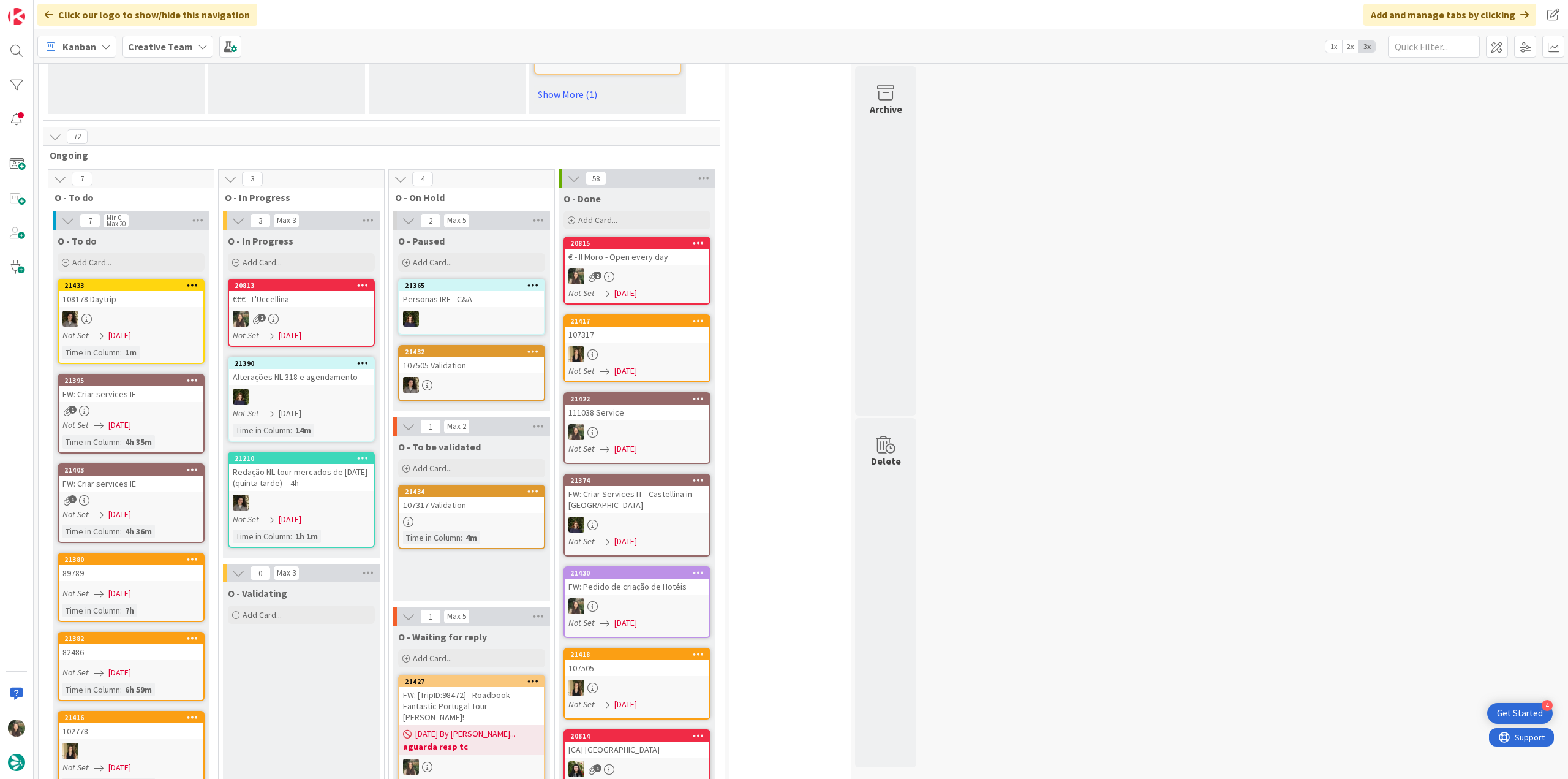
click at [481, 516] on div at bounding box center [472, 521] width 145 height 11
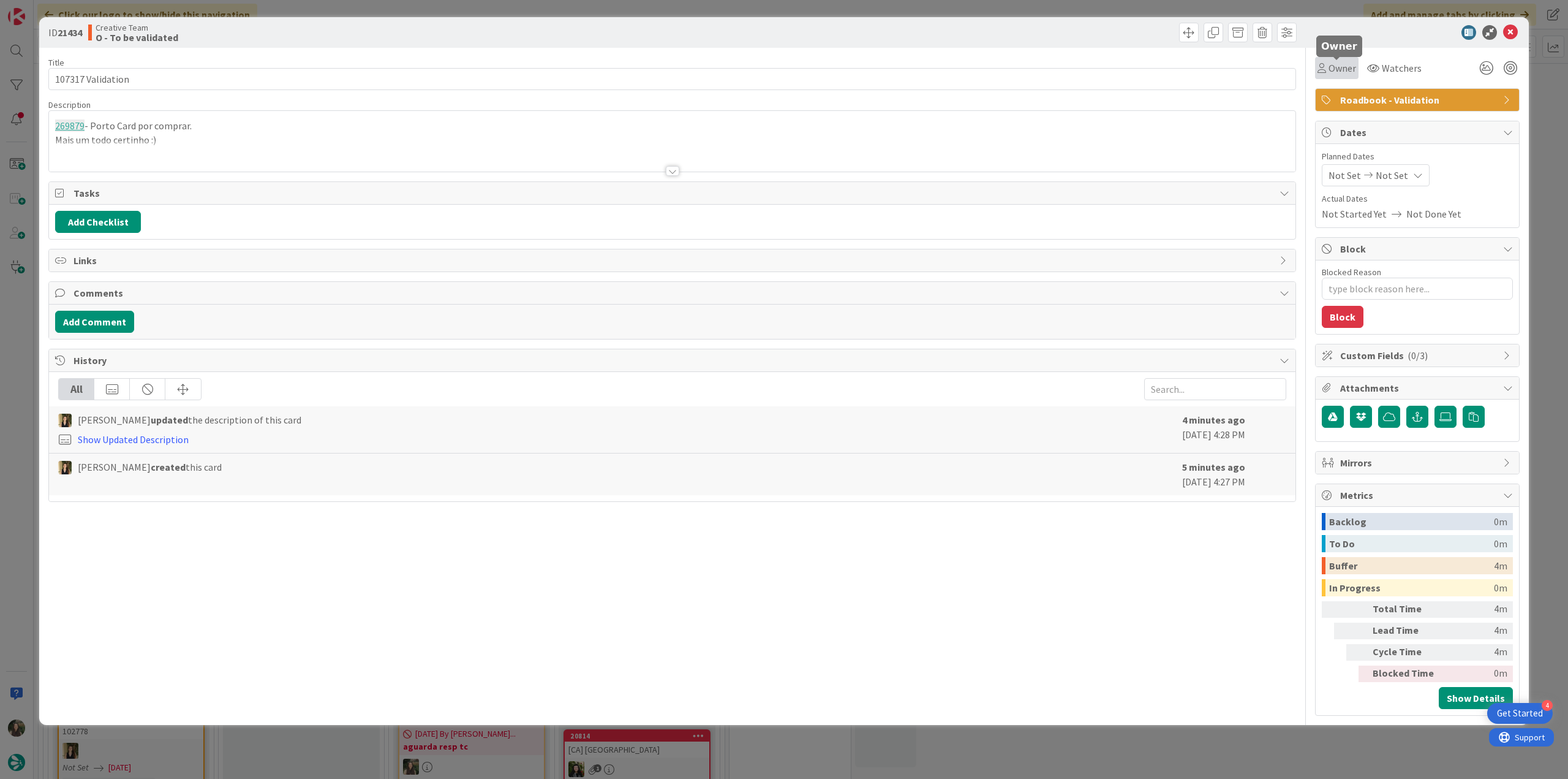
click at [1336, 67] on span "Owner" at bounding box center [1342, 68] width 28 height 15
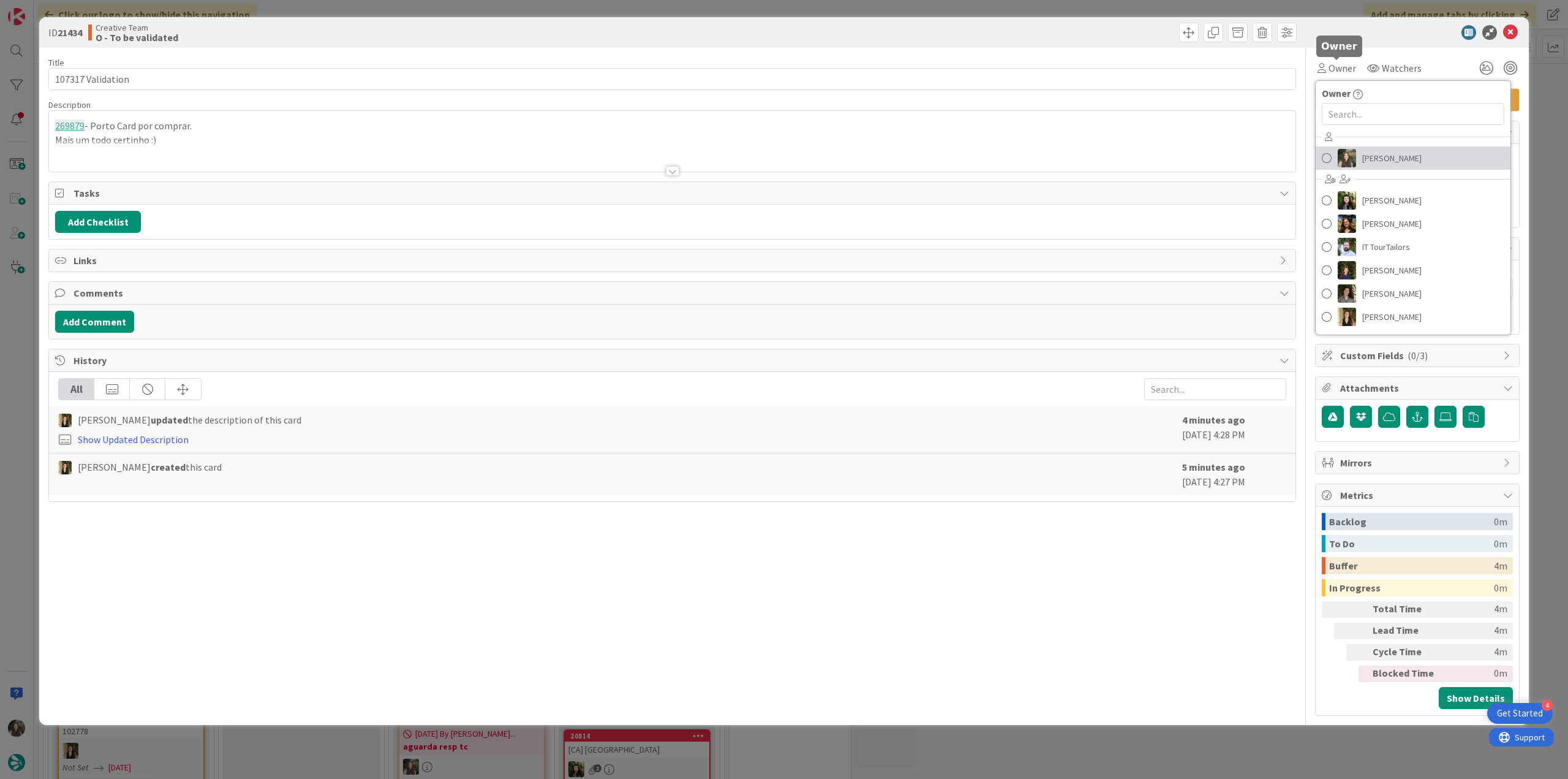
click at [1363, 150] on span "[PERSON_NAME]" at bounding box center [1392, 158] width 59 height 18
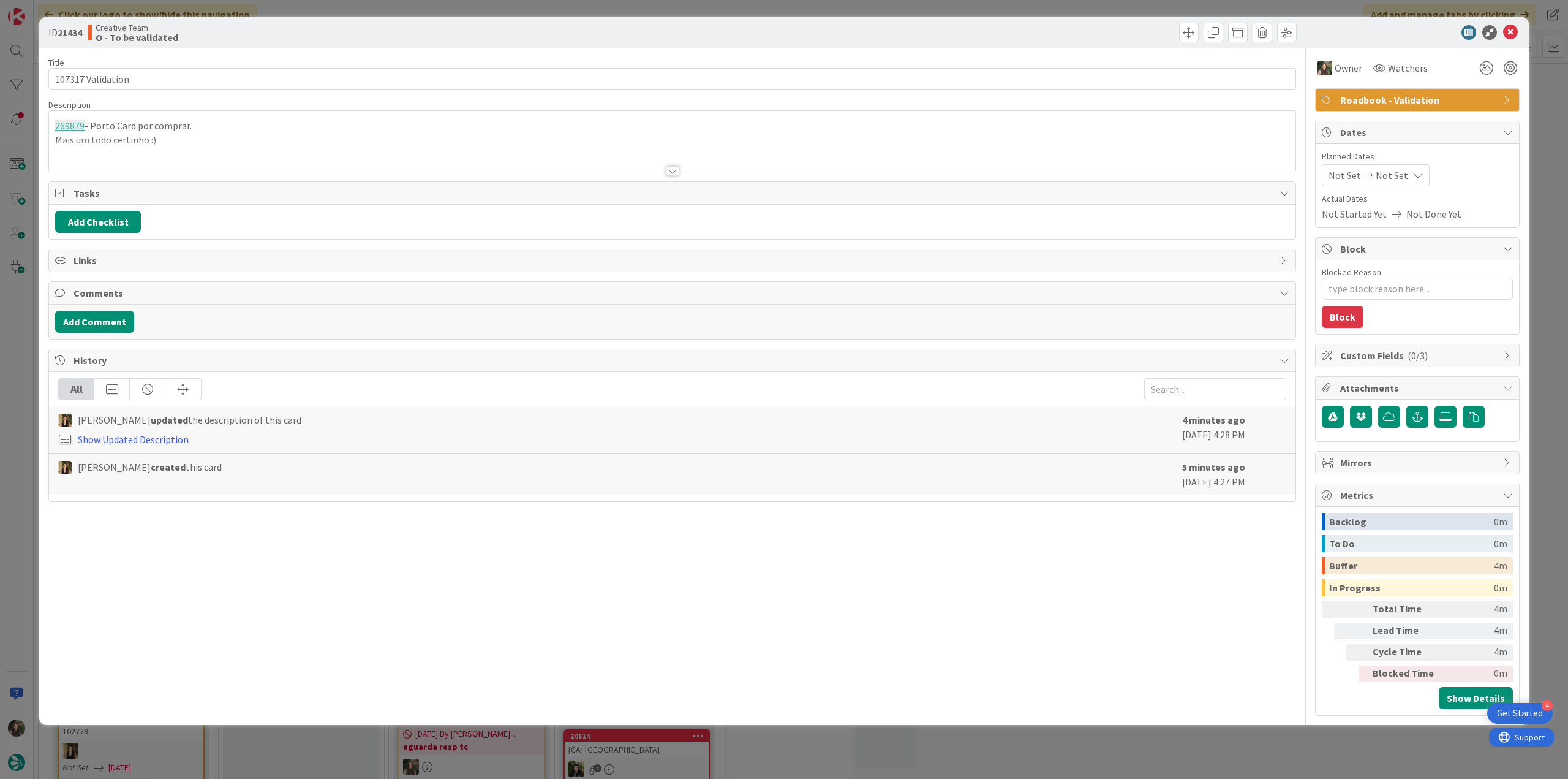
click at [1548, 110] on div "ID 21434 Creative Team O - To be validated Title 17 / 128 107317 Validation Des…" at bounding box center [784, 389] width 1568 height 779
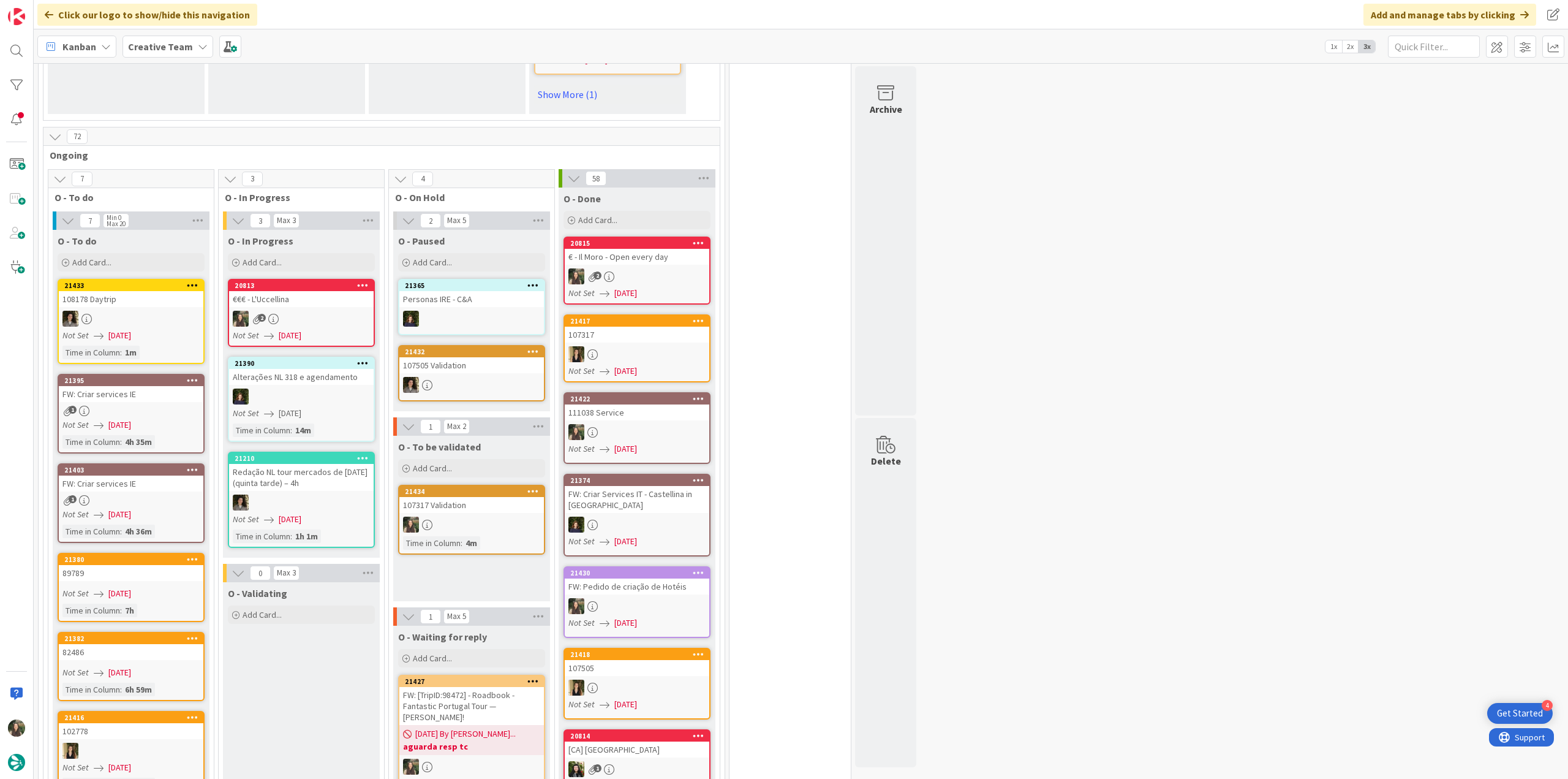
click at [312, 311] on div "2" at bounding box center [301, 319] width 145 height 16
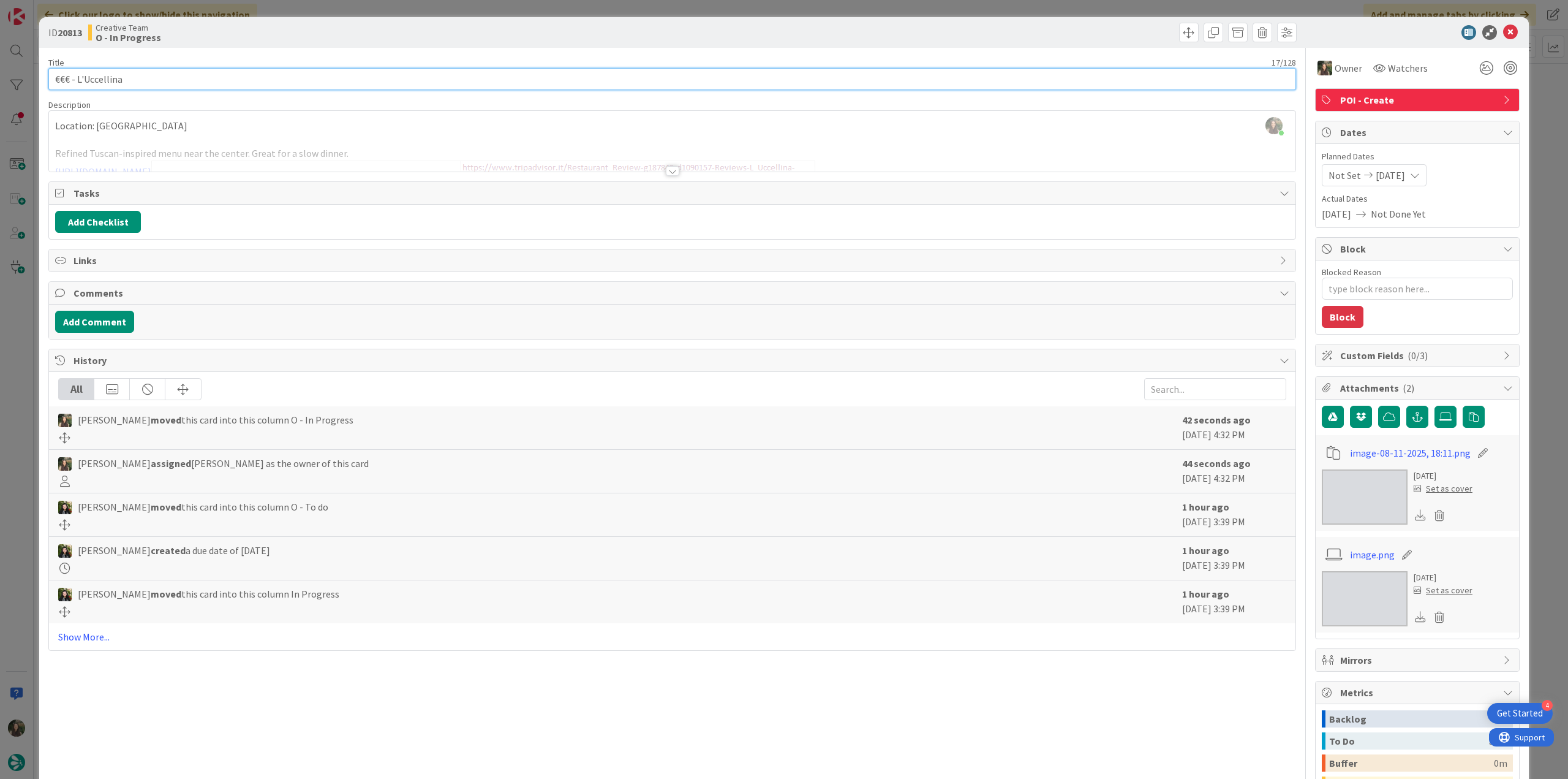
drag, startPoint x: 142, startPoint y: 81, endPoint x: 13, endPoint y: 82, distance: 129.0
click at [11, 82] on div "ID 20813 Creative Team O - In Progress Title 17 / 128 €€€ - L'Uccellina Descrip…" at bounding box center [784, 389] width 1568 height 779
click at [146, 76] on input "€€€ - L'Uccellina" at bounding box center [672, 78] width 1247 height 22
drag, startPoint x: 130, startPoint y: 76, endPoint x: 77, endPoint y: 78, distance: 53.0
click at [77, 78] on input "€€€ - L'Uccellina" at bounding box center [672, 78] width 1247 height 22
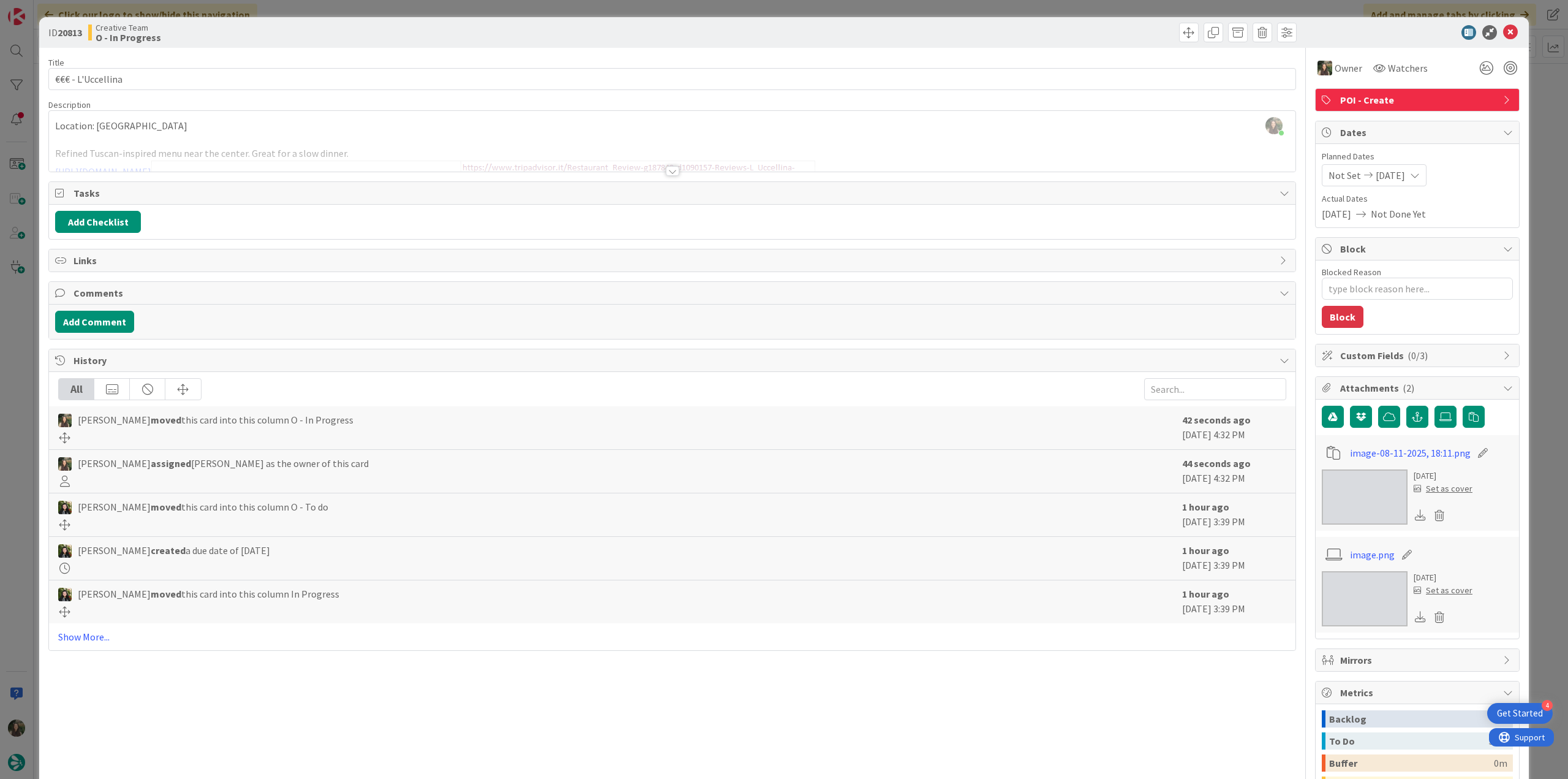
click at [28, 391] on div "ID 20813 Creative Team O - In Progress Title 17 / 128 €€€ - L'Uccellina Descrip…" at bounding box center [784, 389] width 1568 height 779
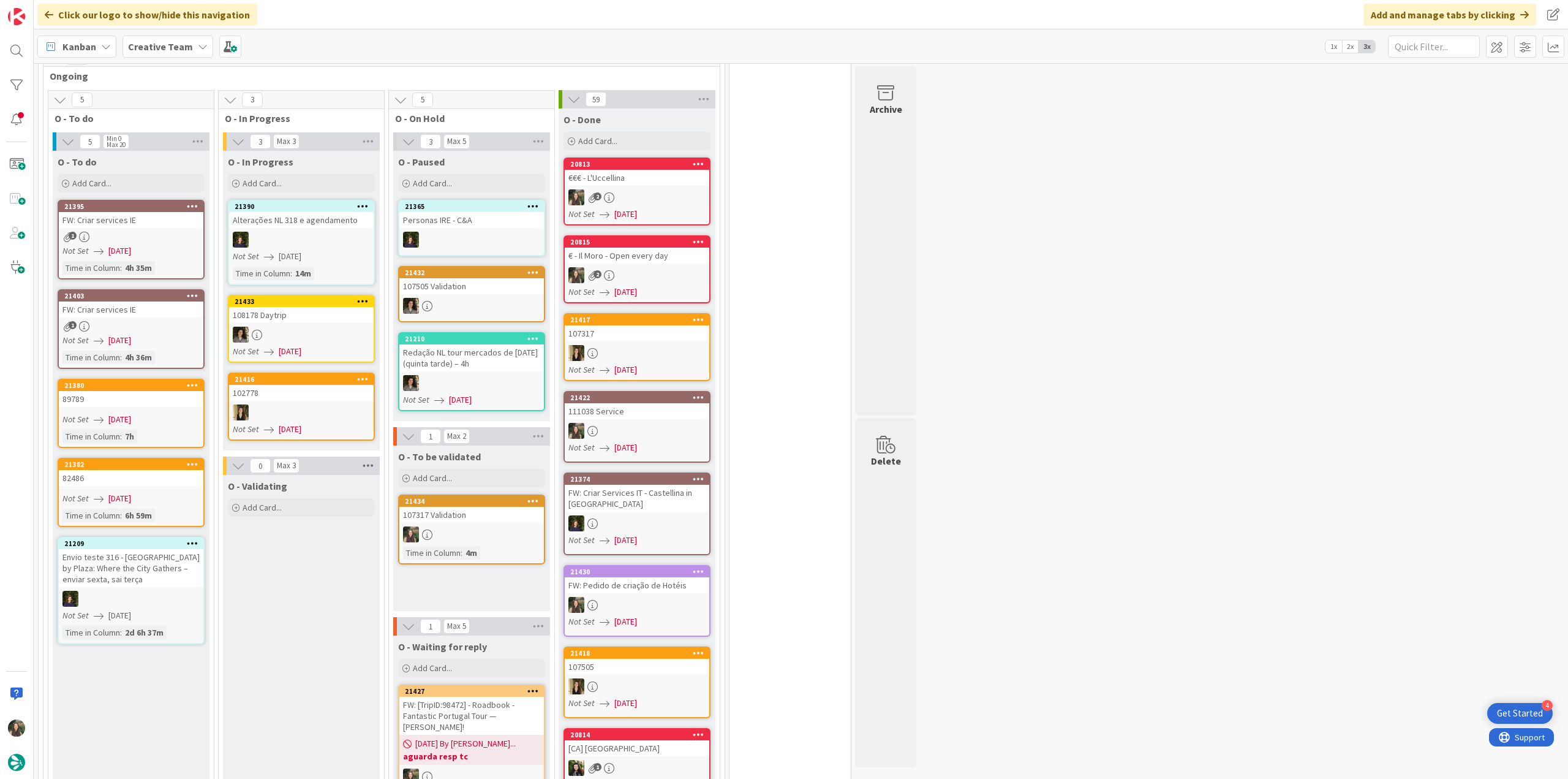
scroll to position [961, 0]
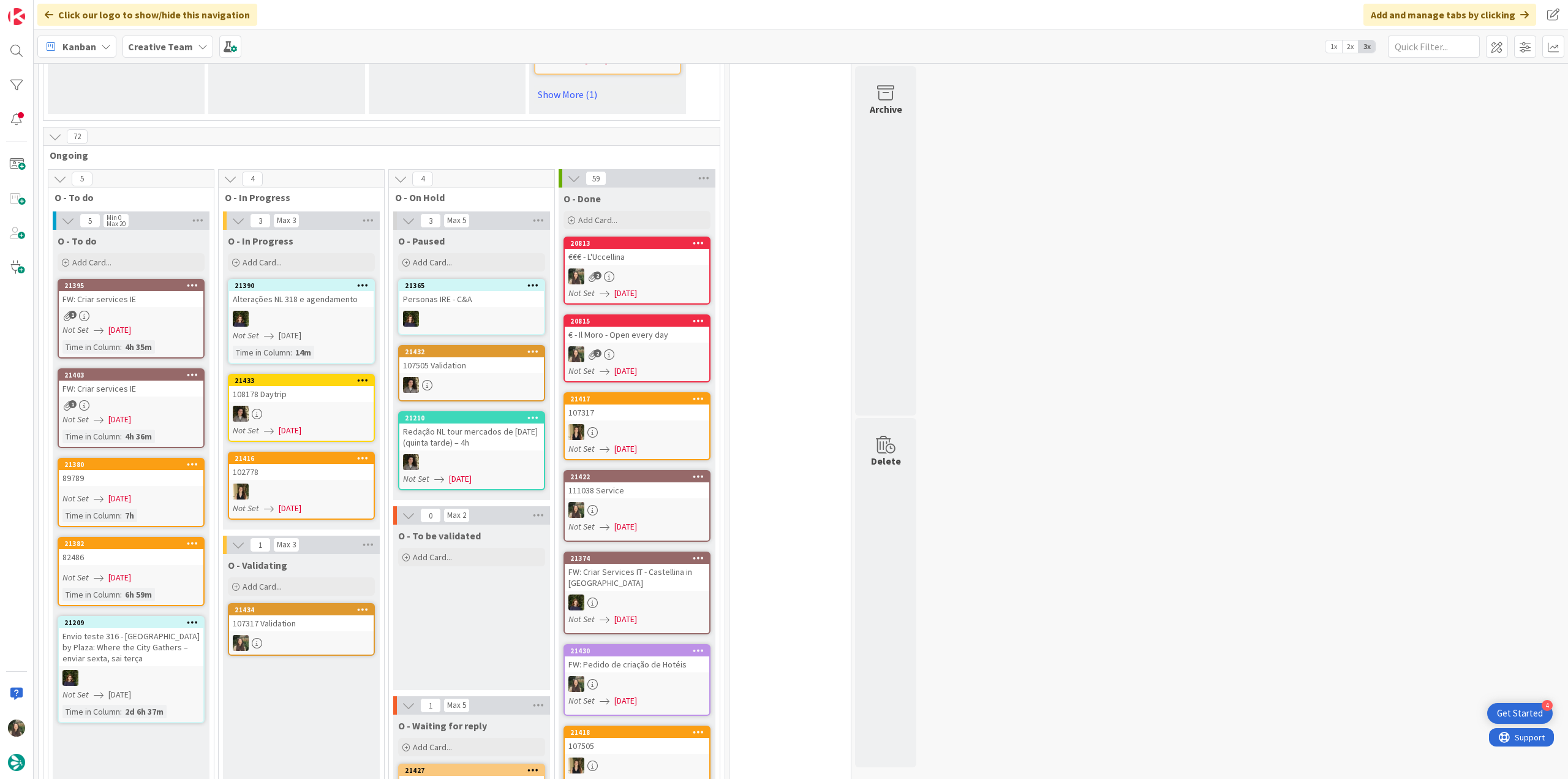
click at [322, 615] on div "107317 Validation" at bounding box center [301, 623] width 145 height 16
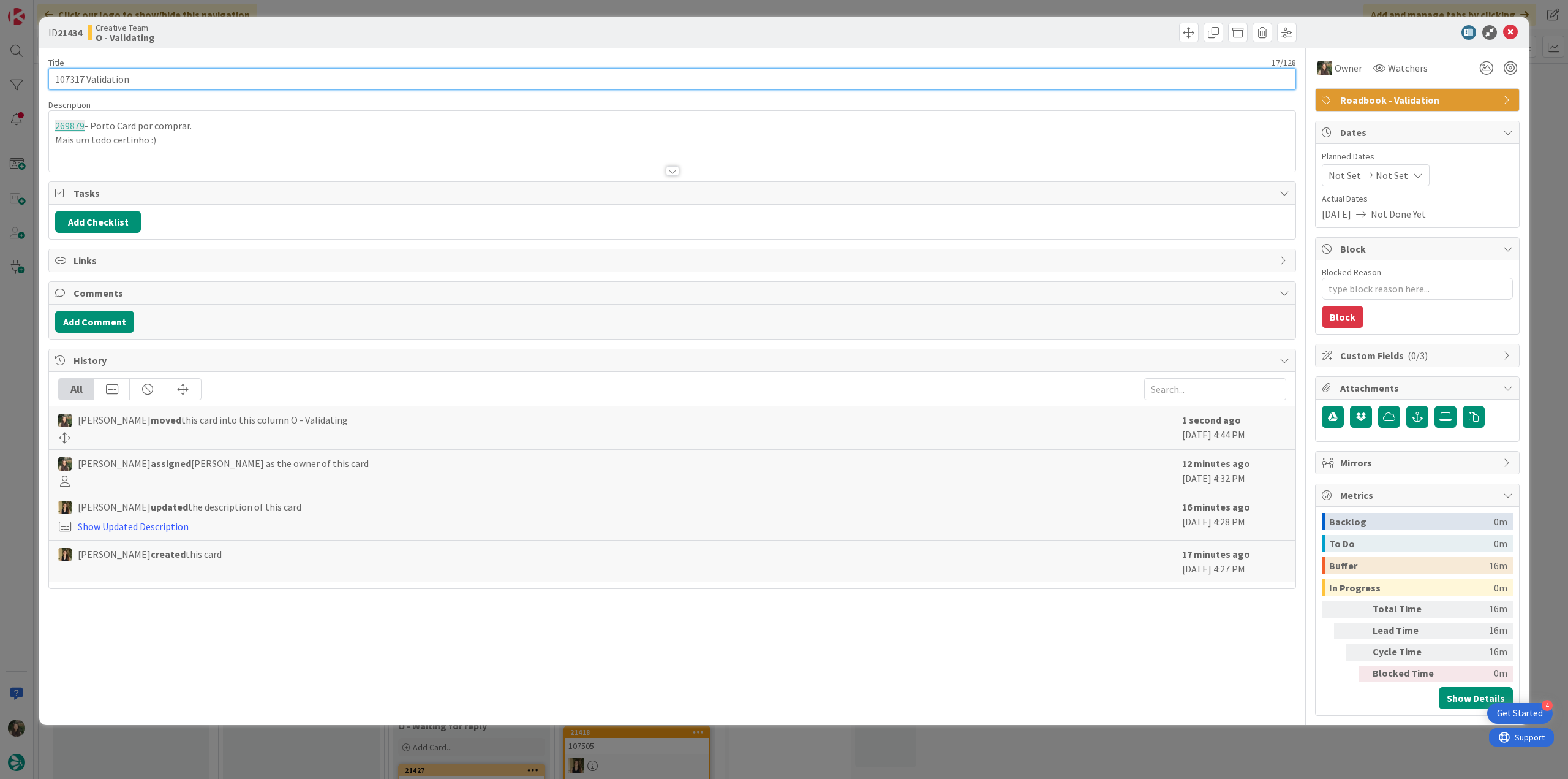
click at [72, 85] on input "107317 Validation" at bounding box center [672, 78] width 1247 height 22
type textarea "x"
click at [8, 354] on div "ID 21434 Creative Team O - Validating Title 17 / 128 107317 Validation Descript…" at bounding box center [784, 389] width 1568 height 779
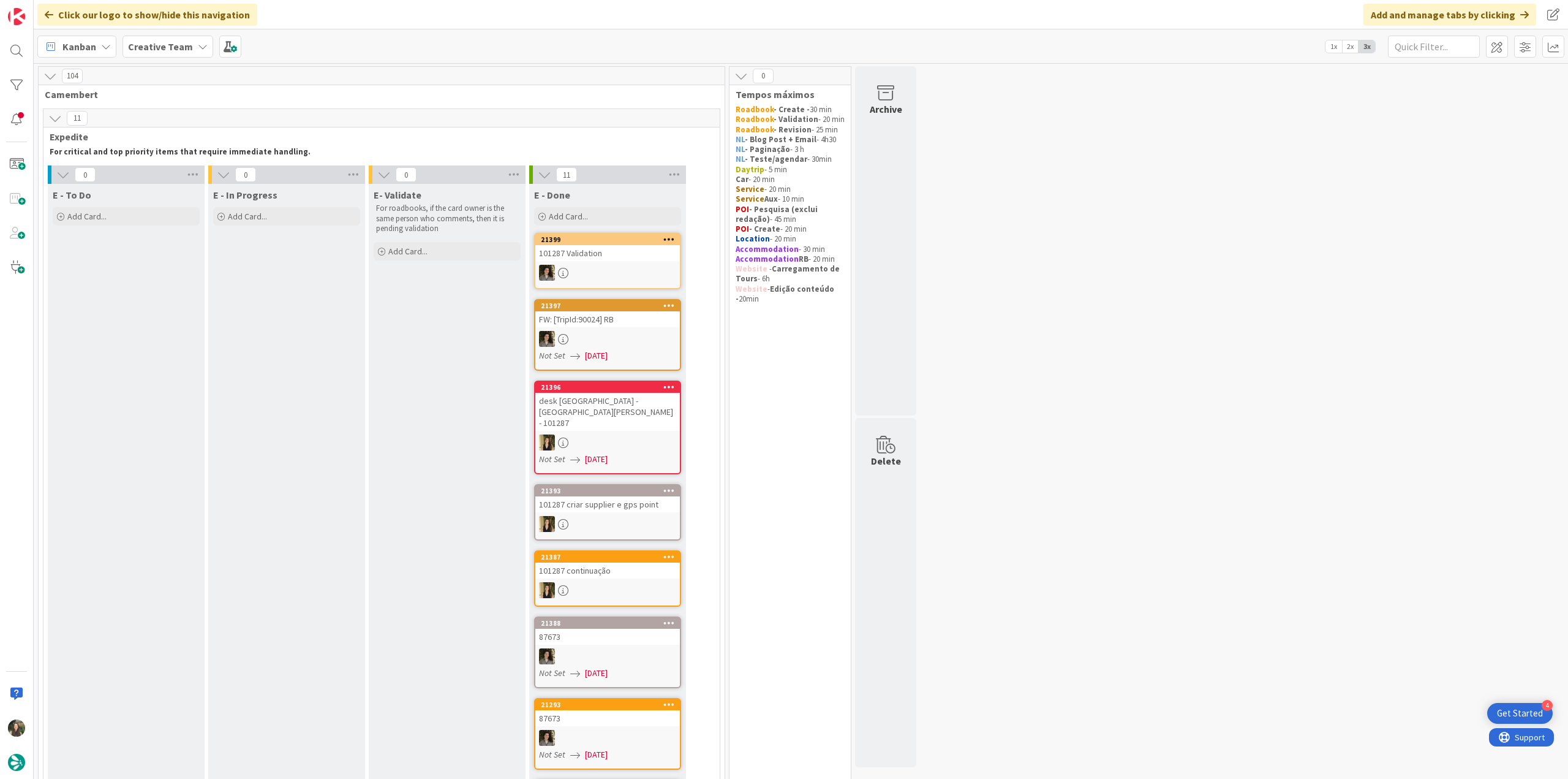
scroll to position [961, 0]
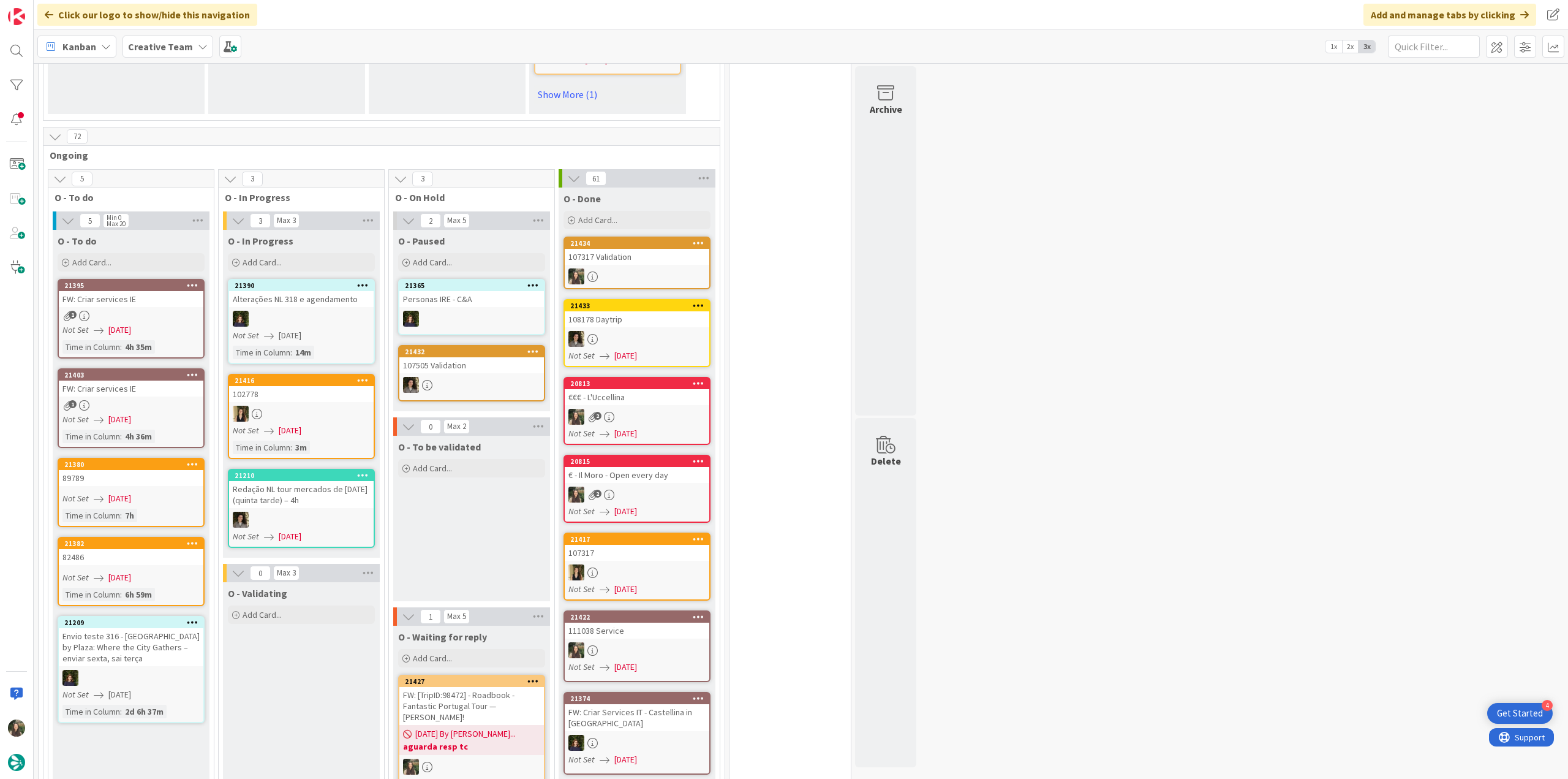
click at [177, 470] on div "89789" at bounding box center [131, 477] width 145 height 16
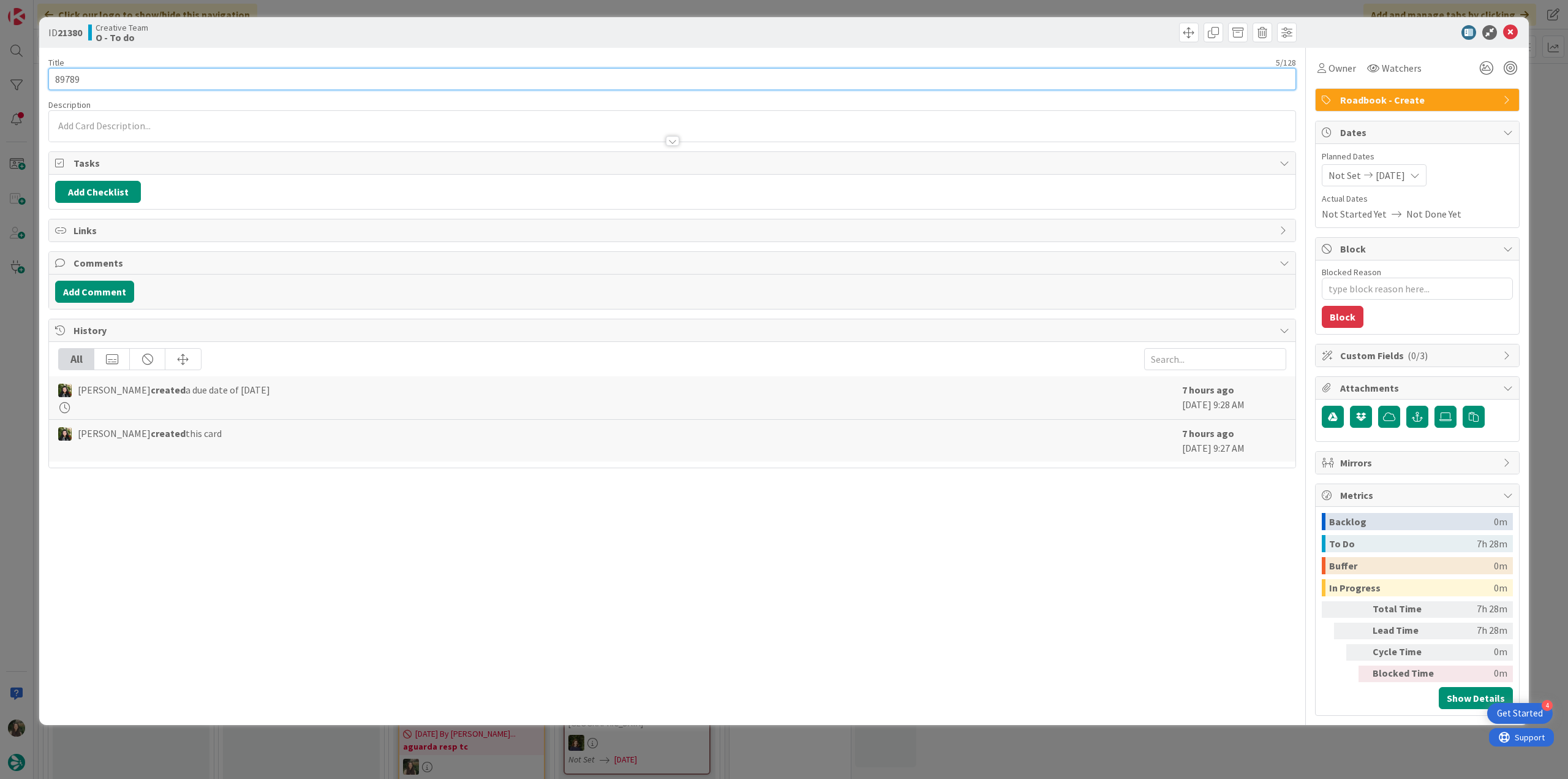
click at [64, 76] on input "89789" at bounding box center [672, 78] width 1247 height 22
click at [25, 345] on div "ID 21380 Creative Team O - To do Title 5 / 128 89789 Description [PERSON_NAME] …" at bounding box center [784, 389] width 1568 height 779
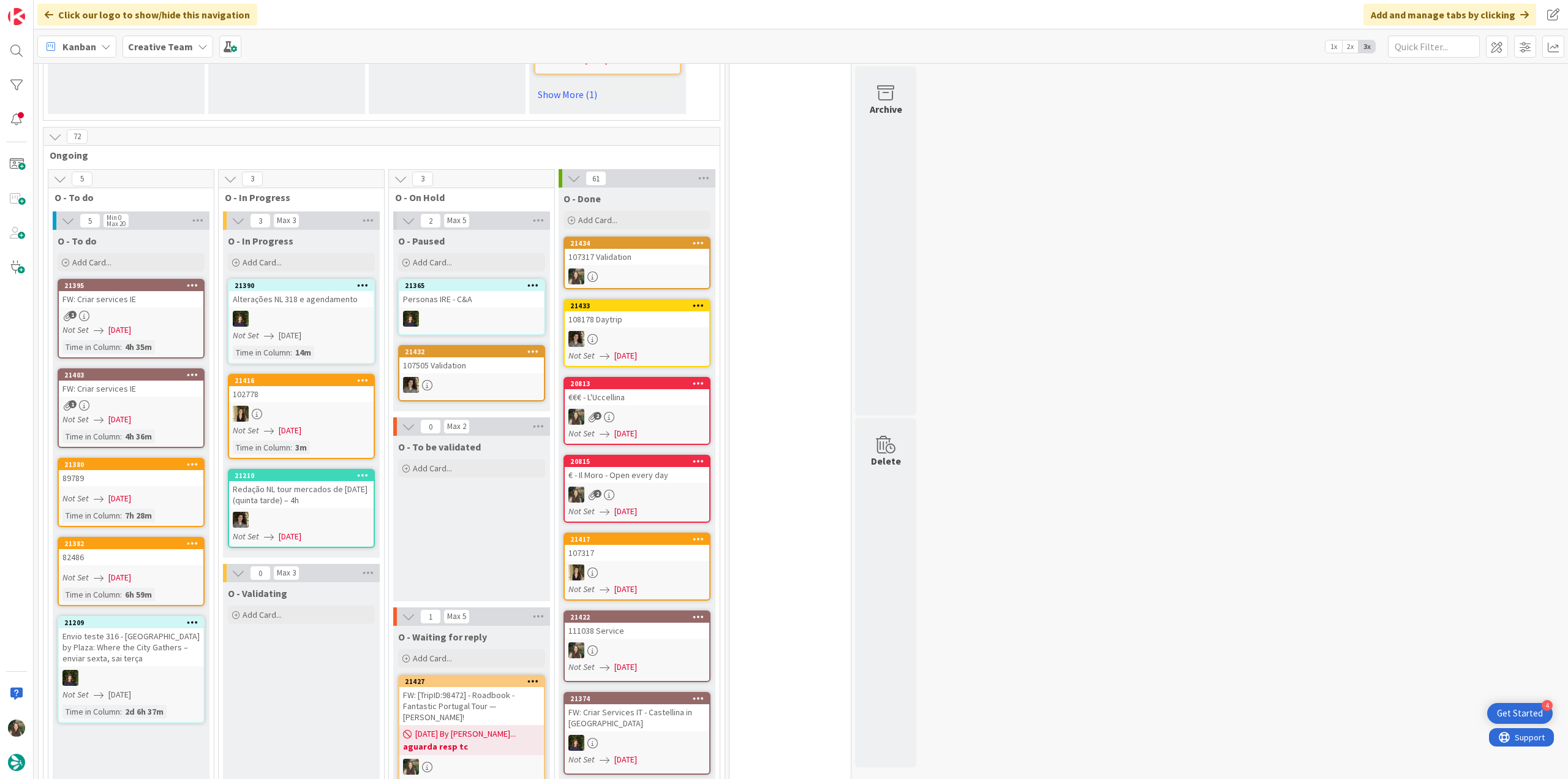
click at [134, 539] on div "21382" at bounding box center [133, 543] width 139 height 8
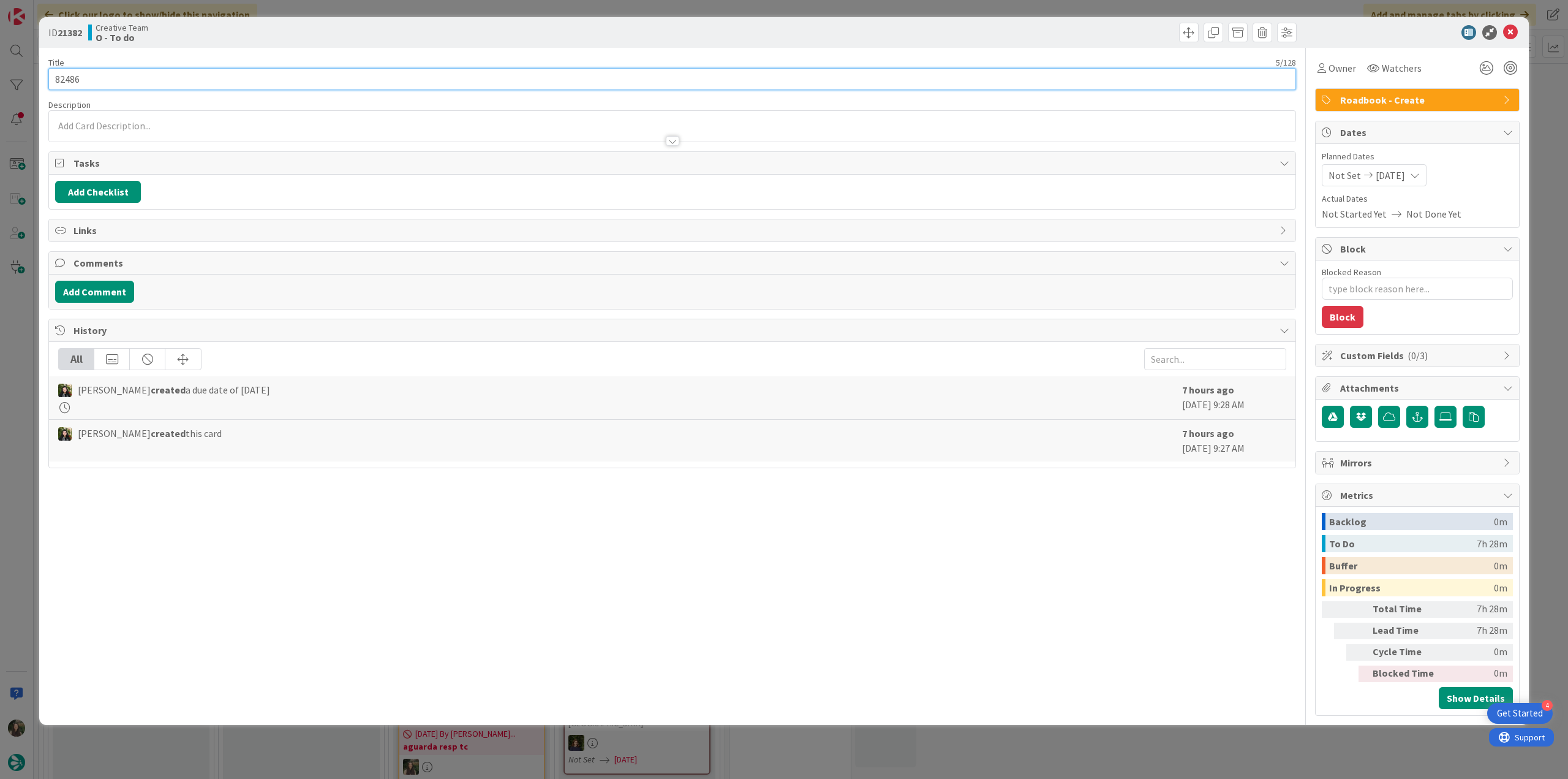
click at [72, 80] on input "82486" at bounding box center [672, 78] width 1247 height 22
click at [23, 305] on div "ID 21382 Creative Team O - To do Title 5 / 128 82486 Description [PERSON_NAME] …" at bounding box center [784, 389] width 1568 height 779
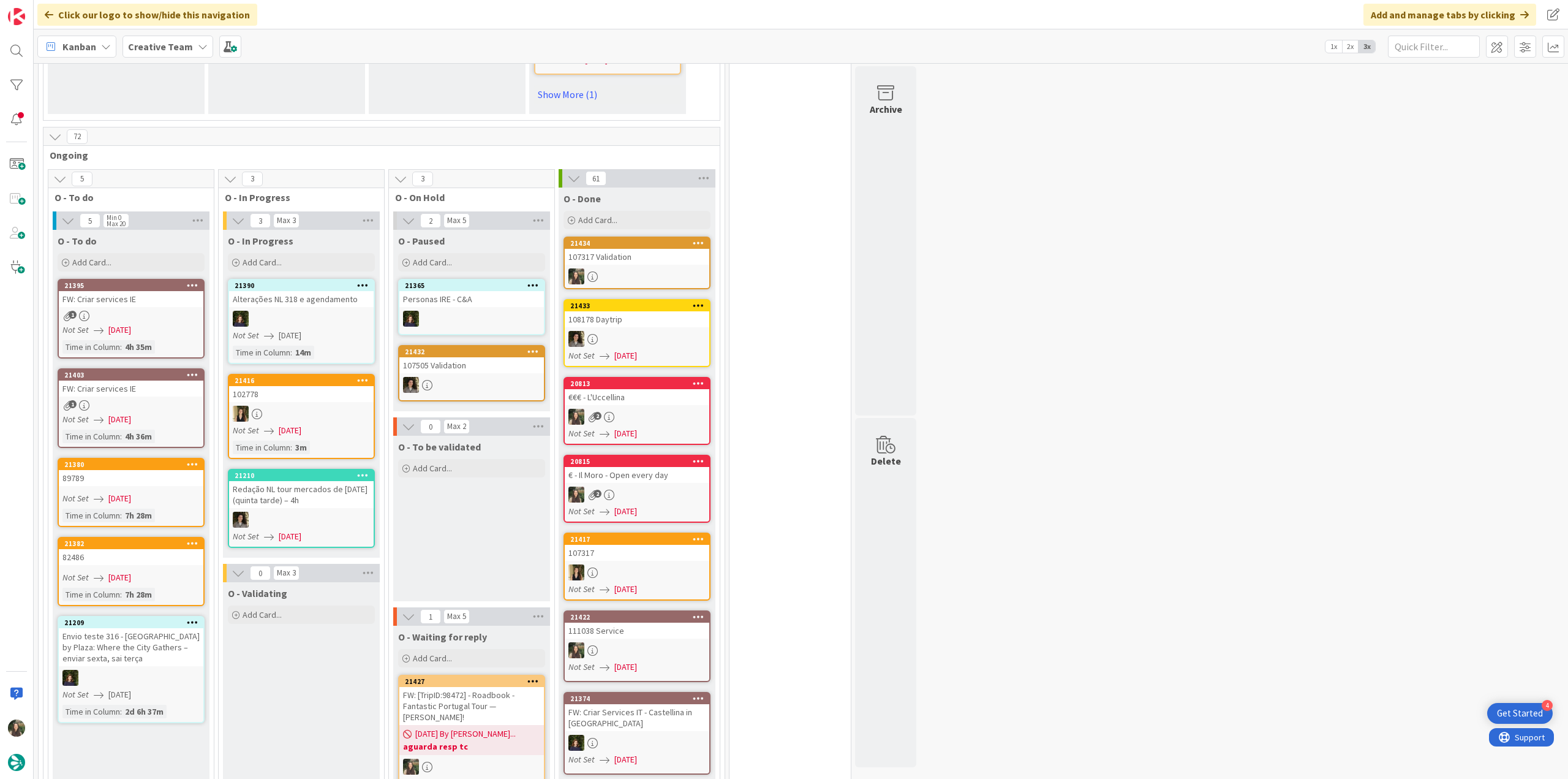
click at [150, 470] on div "89789" at bounding box center [131, 477] width 145 height 16
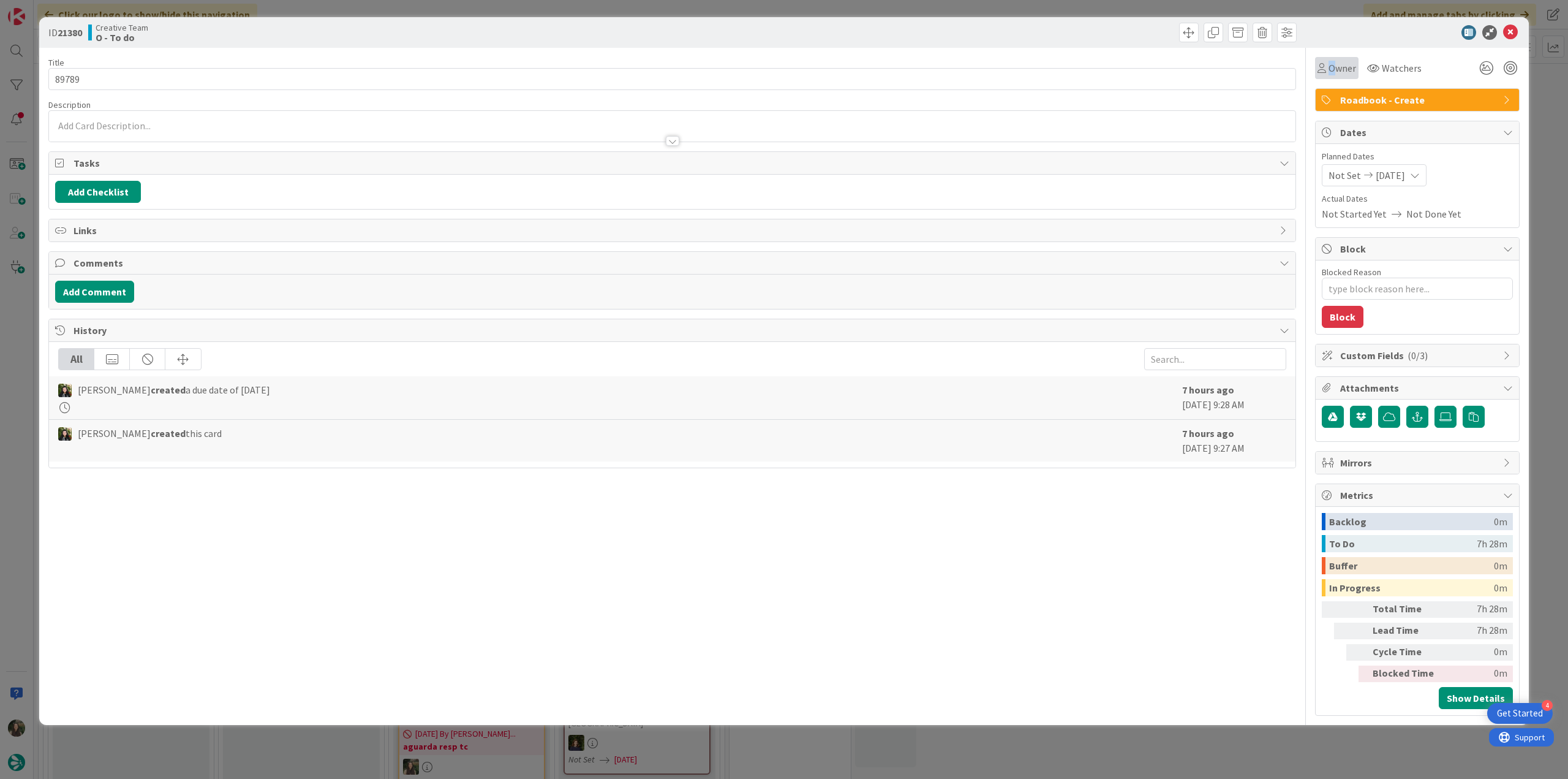
click at [1332, 76] on div "Owner" at bounding box center [1337, 68] width 44 height 22
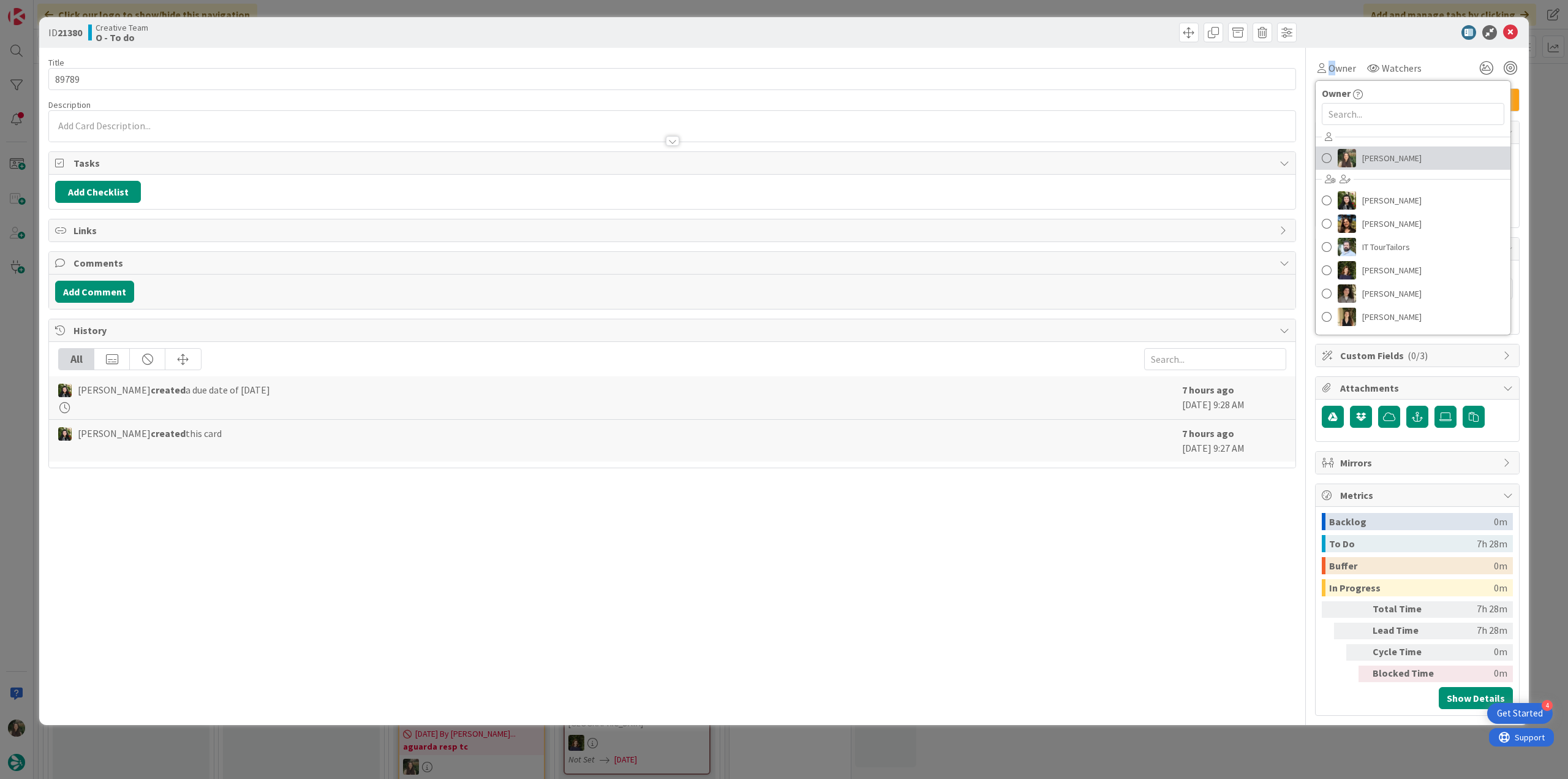
click at [1380, 150] on span "[PERSON_NAME]" at bounding box center [1392, 158] width 59 height 18
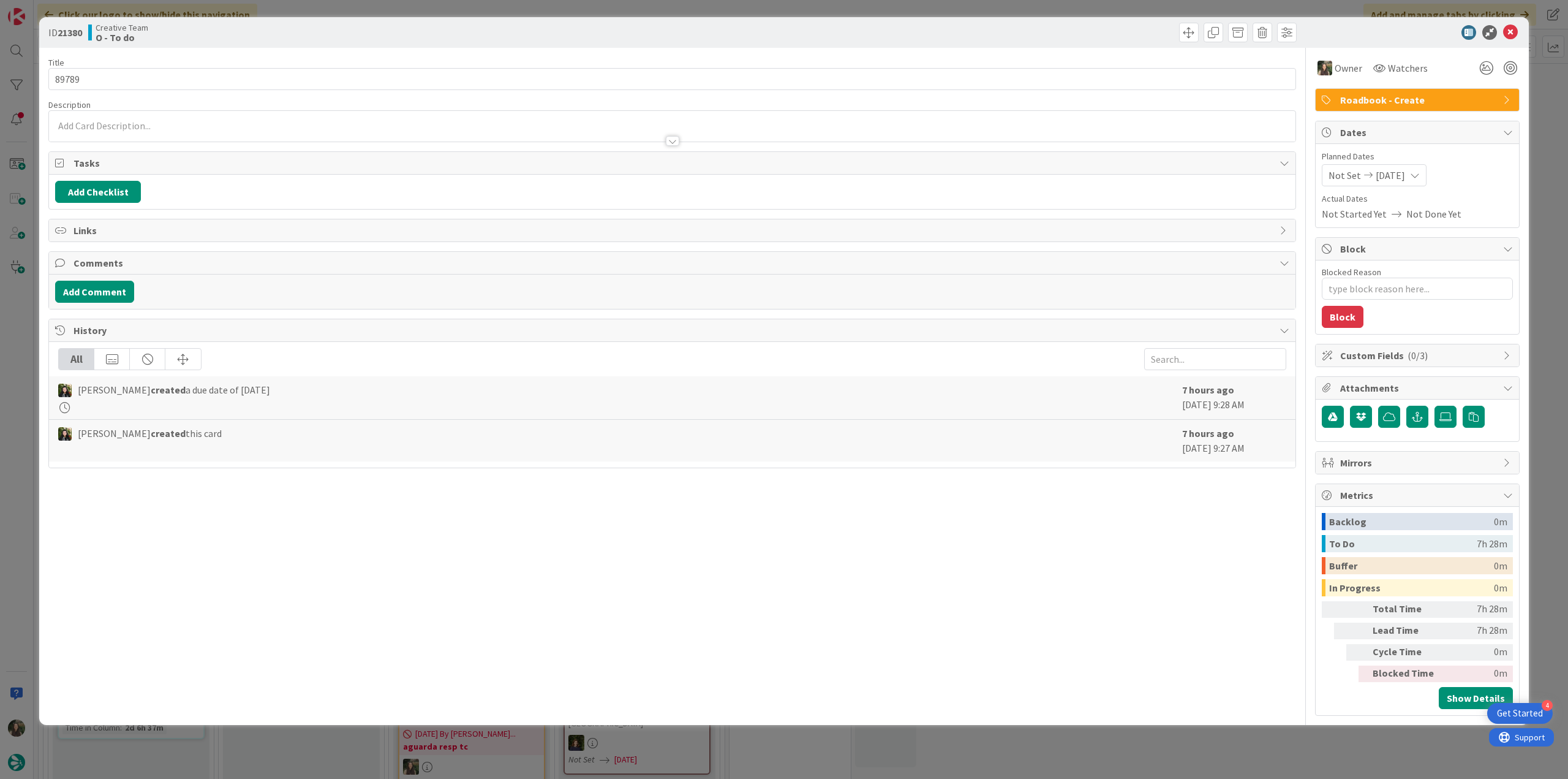
click at [1544, 94] on div "ID 21380 Creative Team O - To do Title 5 / 128 89789 Description Owner Watchers…" at bounding box center [784, 389] width 1568 height 779
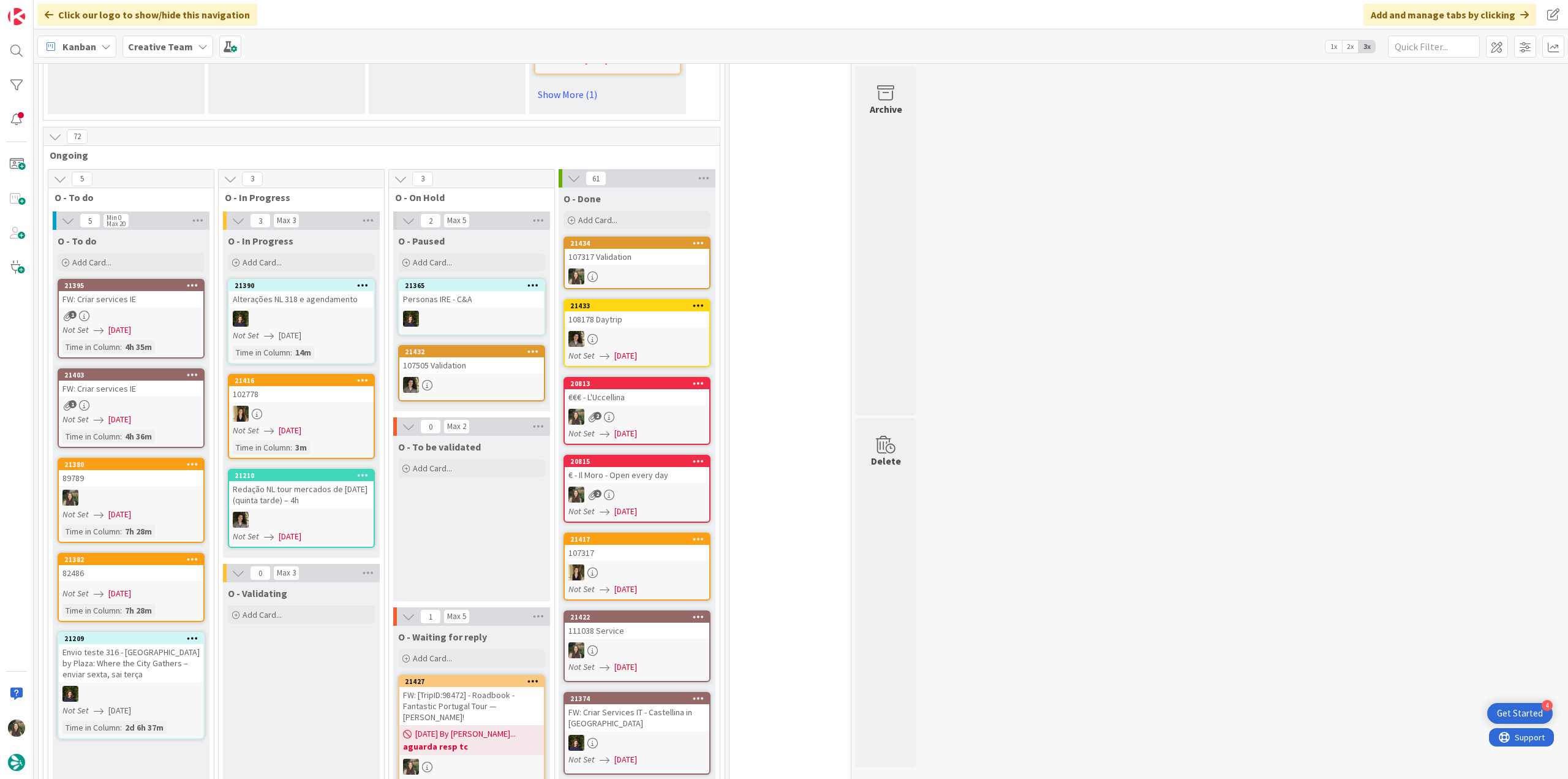
click at [464, 727] on span "[DATE] By [PERSON_NAME]..." at bounding box center [465, 734] width 100 height 13
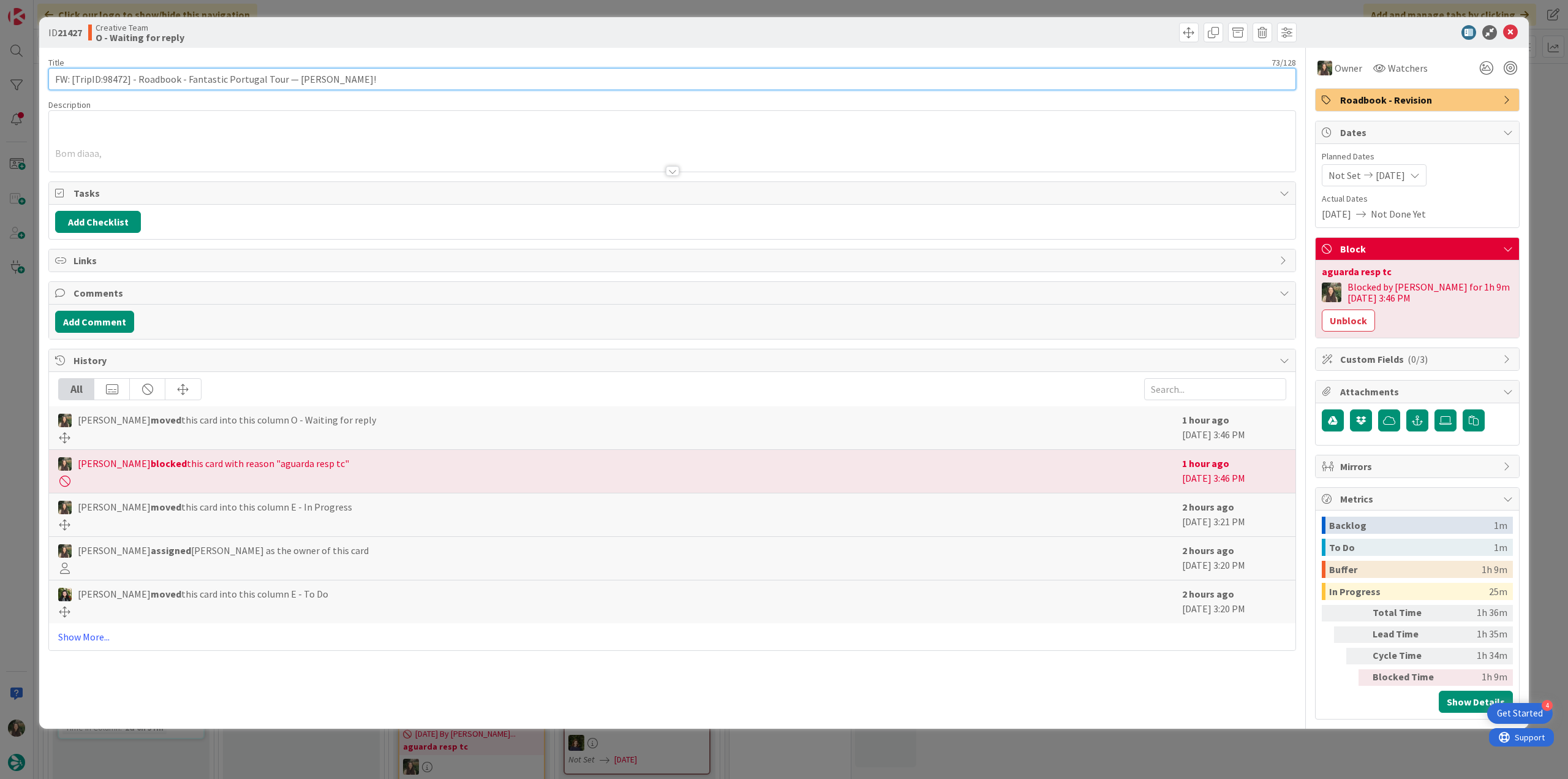
click at [122, 86] on input "FW: [TripID:98472] - Roadbook - Fantastic Portugal Tour — [PERSON_NAME]!" at bounding box center [672, 78] width 1247 height 22
click at [30, 458] on div "ID 21427 Creative Team O - Waiting for reply Title 73 / 128 FW: [TripID:98472] …" at bounding box center [784, 389] width 1568 height 779
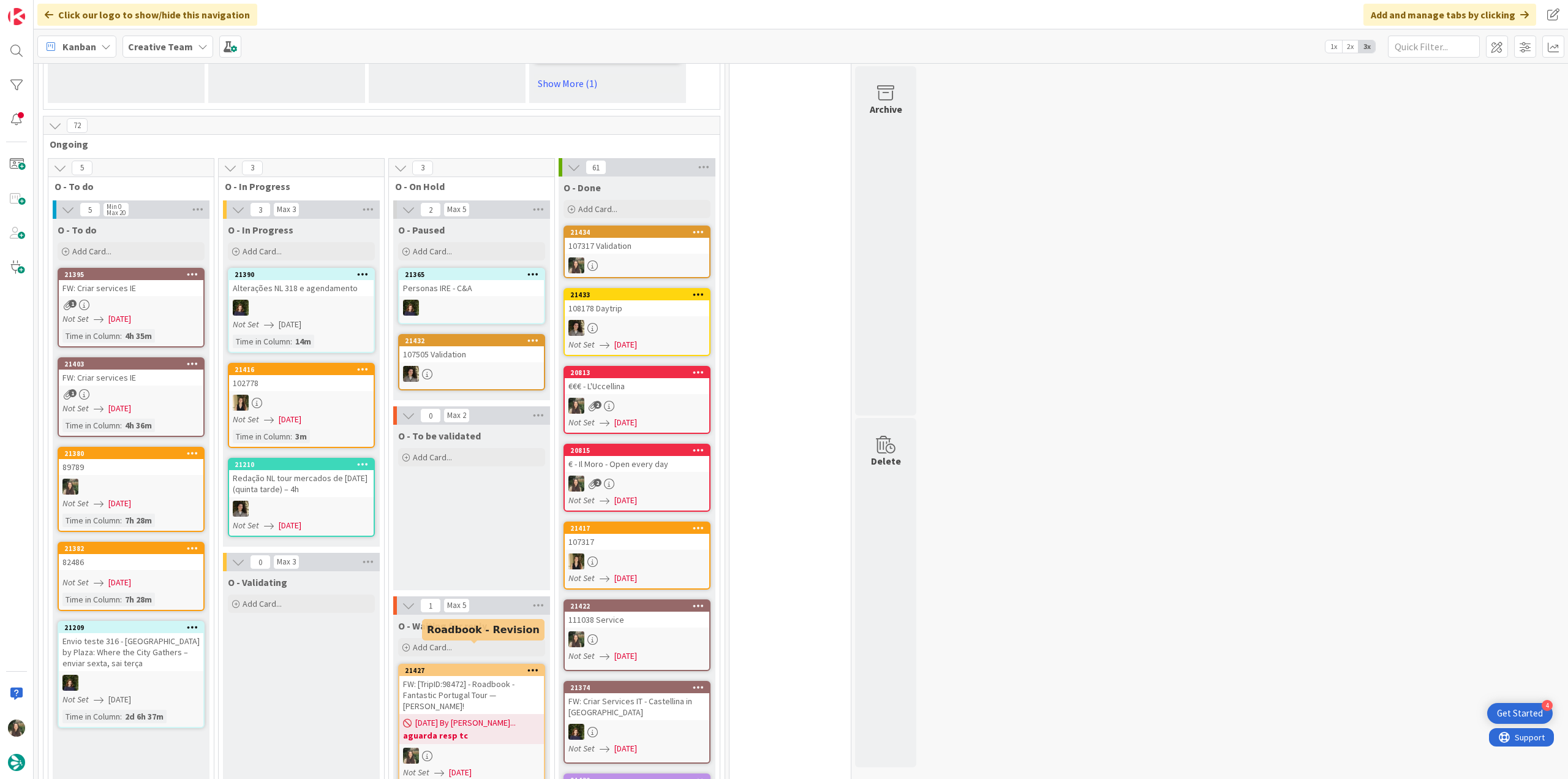
click at [489, 729] on b "aguarda resp tc" at bounding box center [472, 735] width 137 height 12
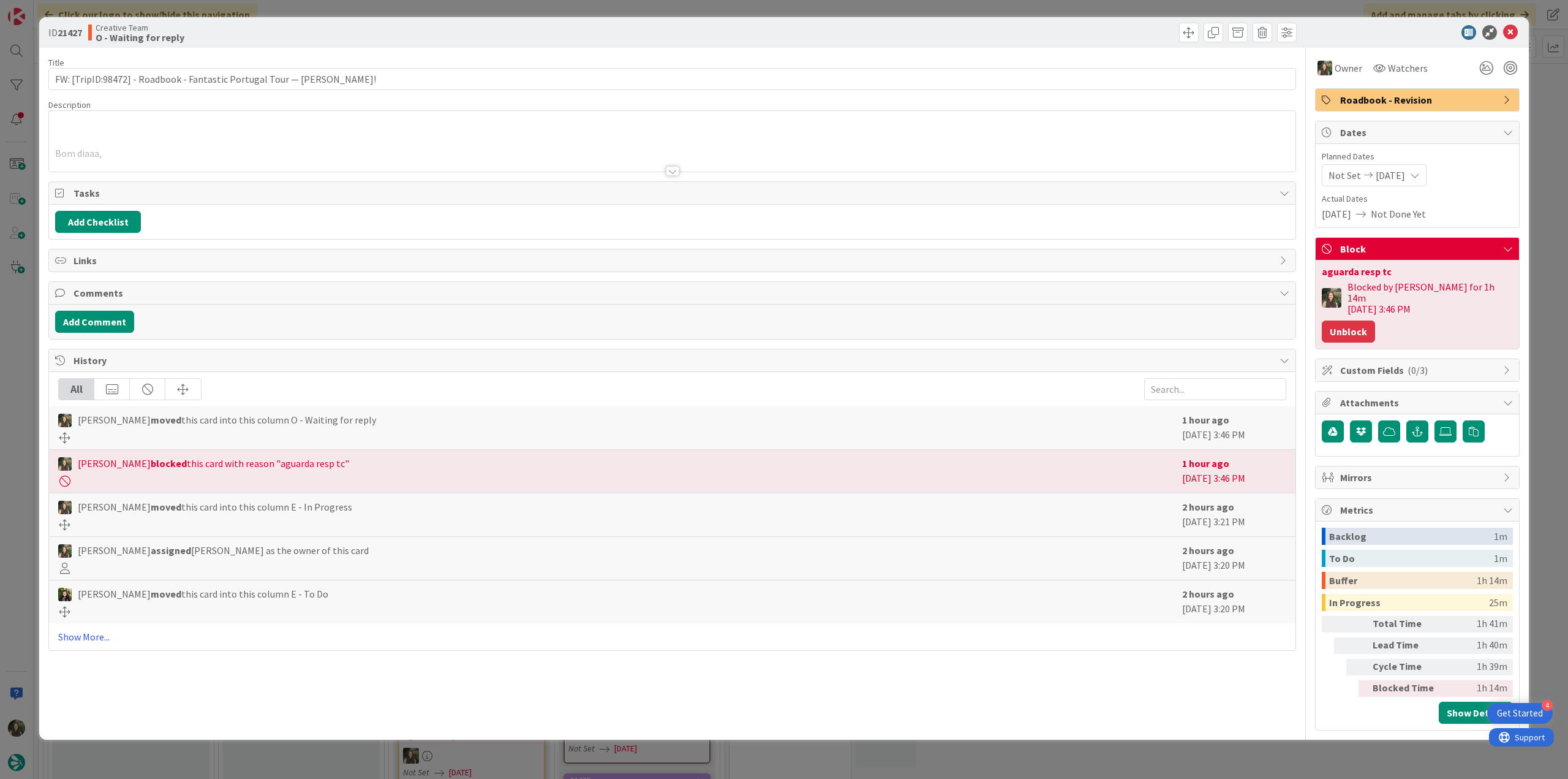
click at [1367, 324] on button "Unblock" at bounding box center [1348, 331] width 53 height 22
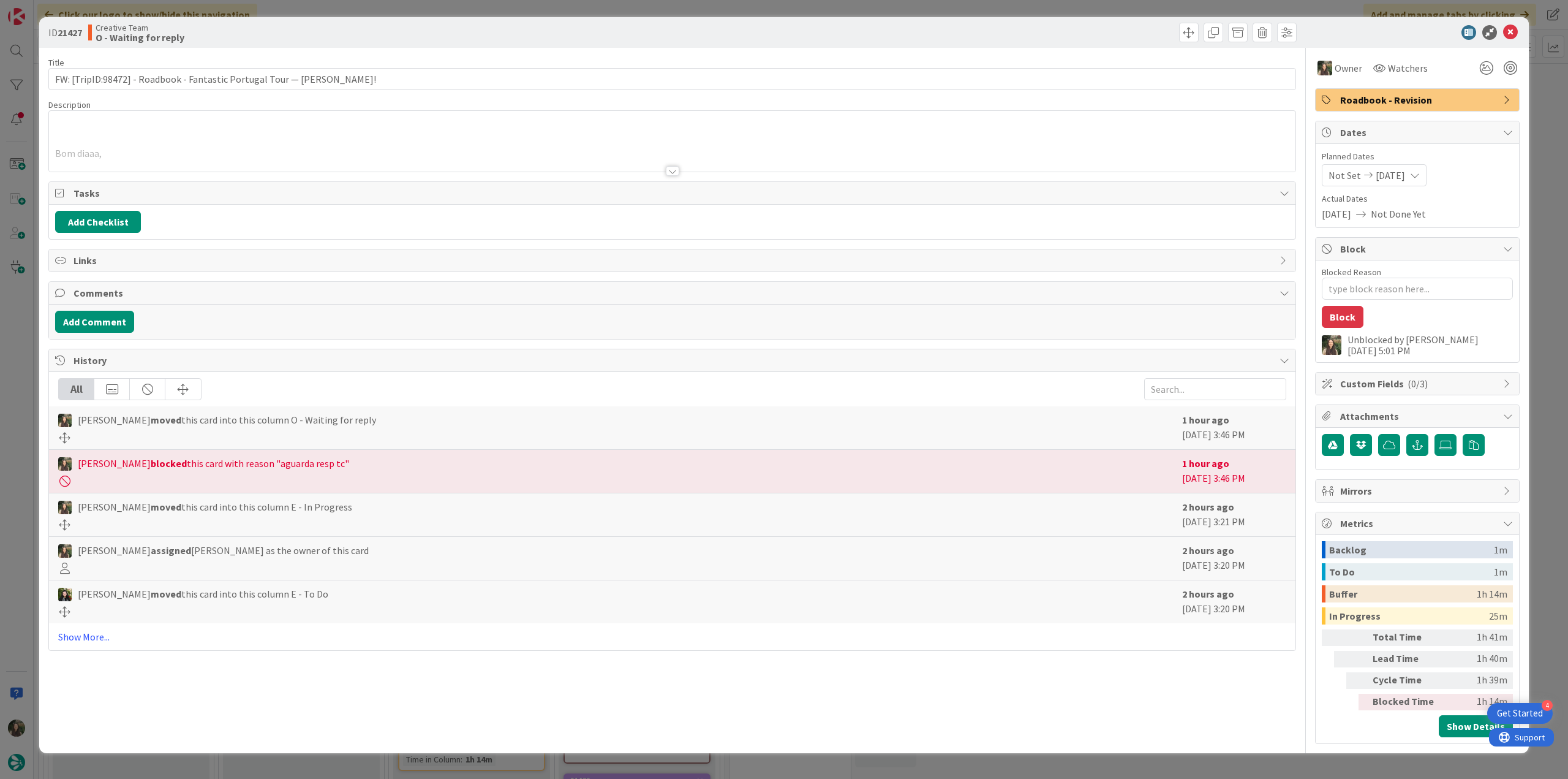
click at [1538, 290] on div "ID 21427 Creative Team O - Waiting for reply Title 73 / 128 FW: [TripID:98472] …" at bounding box center [784, 389] width 1568 height 779
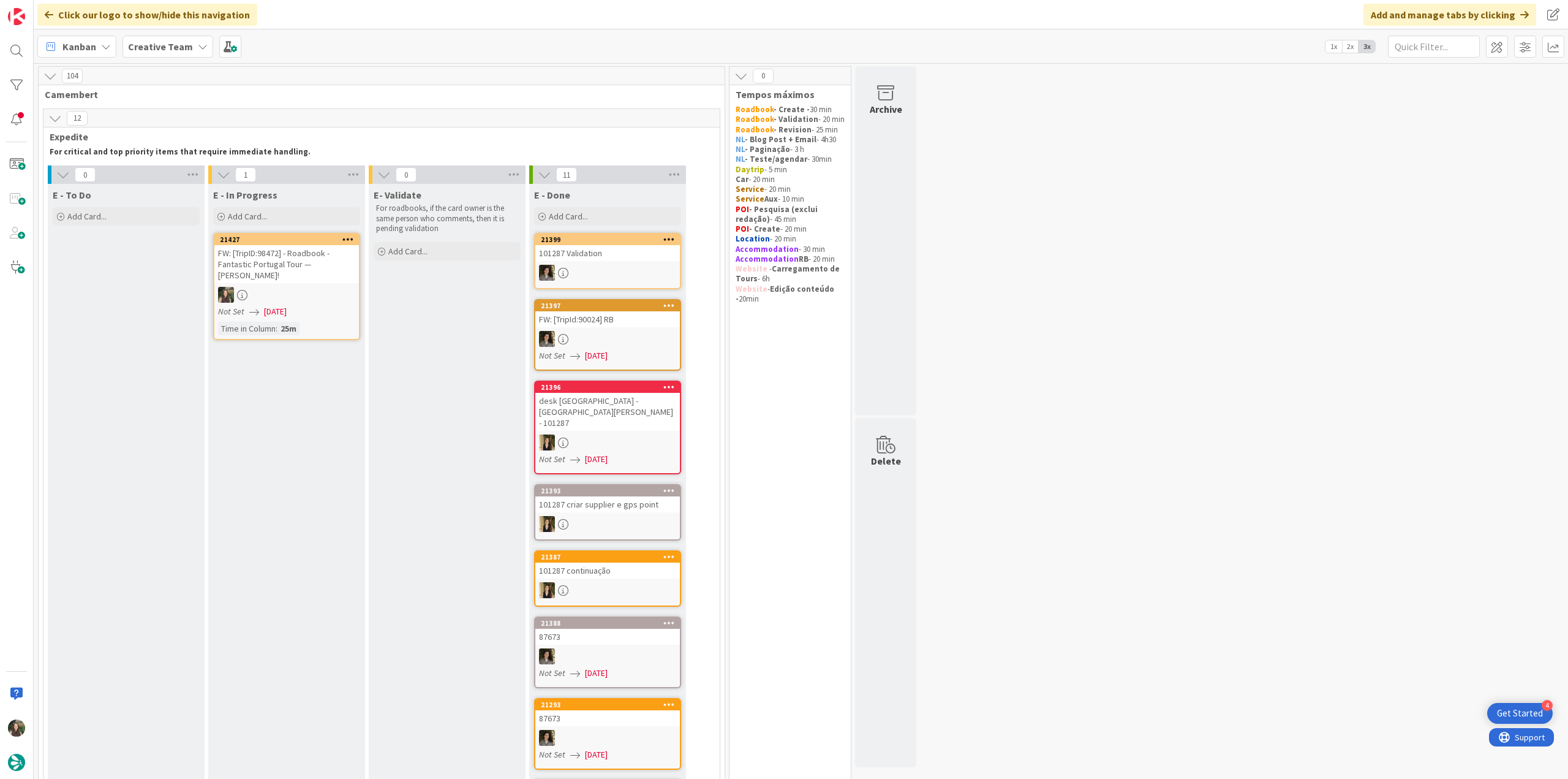
click at [270, 281] on div "FW: [TripID:98472] - Roadbook - Fantastic Portugal Tour — [PERSON_NAME]!" at bounding box center [287, 264] width 145 height 38
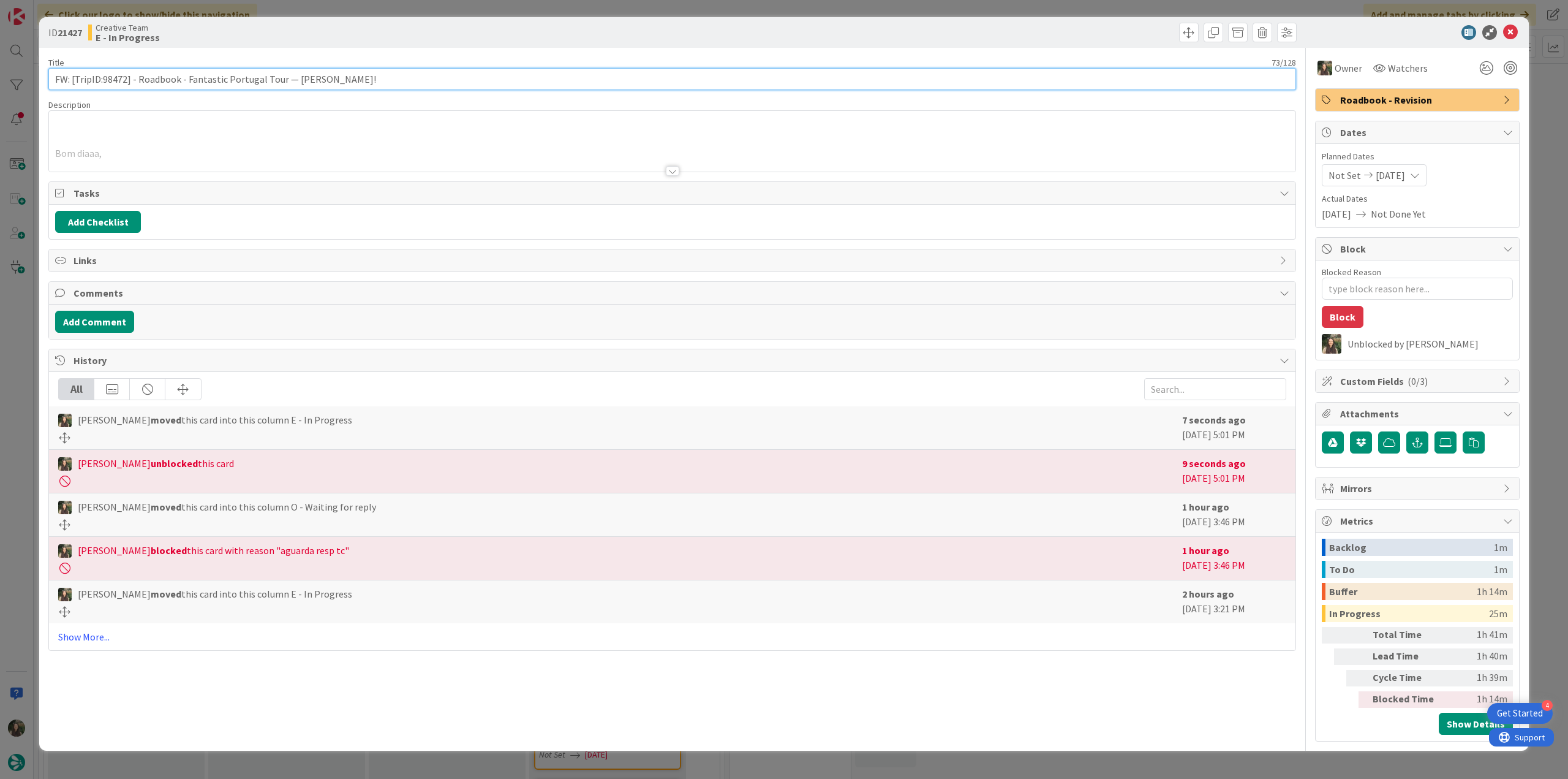
click at [113, 72] on input "FW: [TripID:98472] - Roadbook - Fantastic Portugal Tour — [PERSON_NAME]!" at bounding box center [672, 78] width 1247 height 22
click at [22, 376] on div "ID 21427 Creative Team E - In Progress Title 73 / 128 FW: [TripID:98472] - Road…" at bounding box center [784, 389] width 1568 height 779
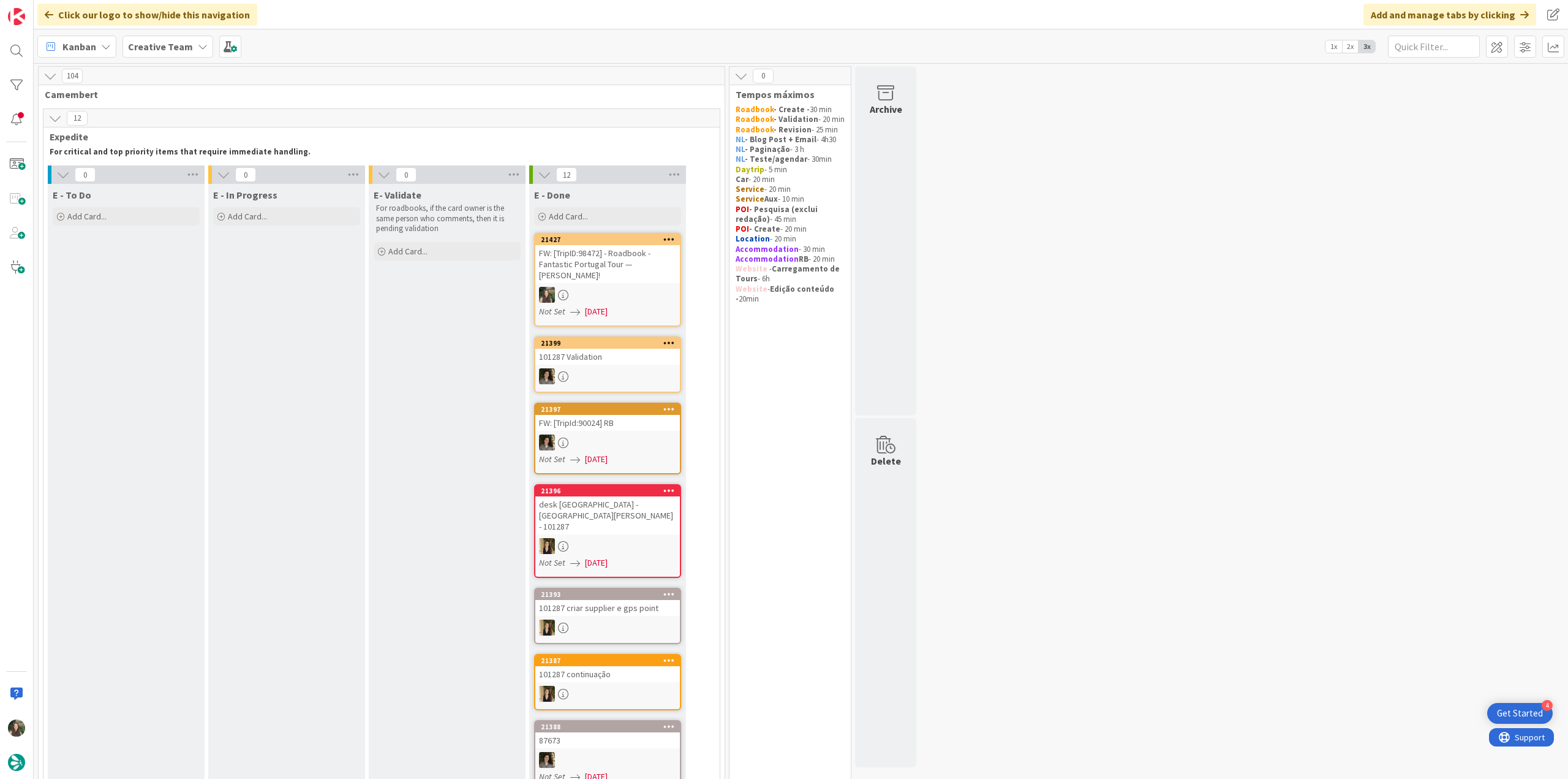
click at [613, 269] on div "FW: [TripID:98472] - Roadbook - Fantastic Portugal Tour — [PERSON_NAME]!" at bounding box center [607, 264] width 145 height 38
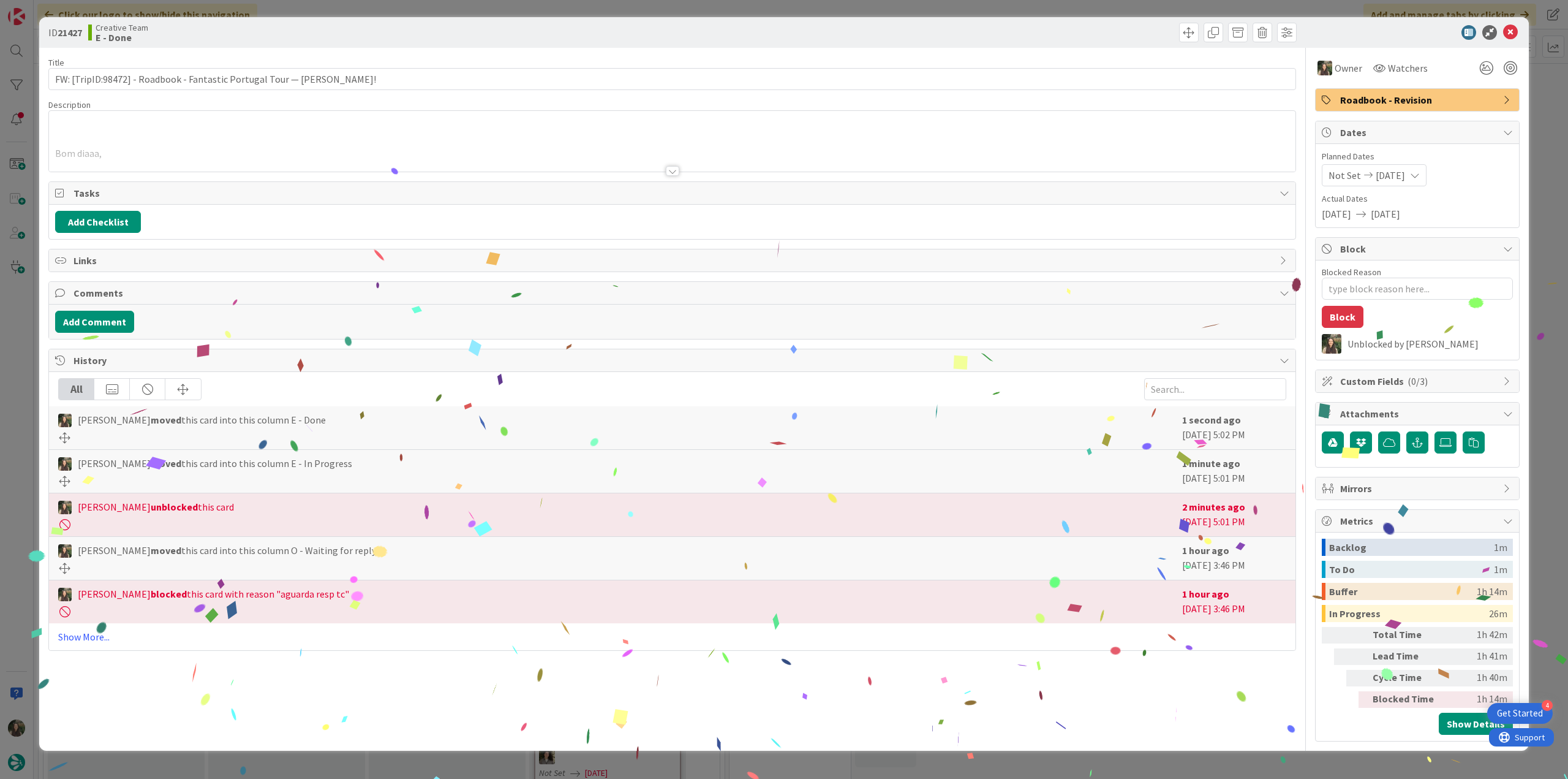
click at [1258, 762] on div "ID 21427 Creative Team E - Done Title 73 / 128 FW: [TripID:98472] - Roadbook - …" at bounding box center [784, 389] width 1568 height 779
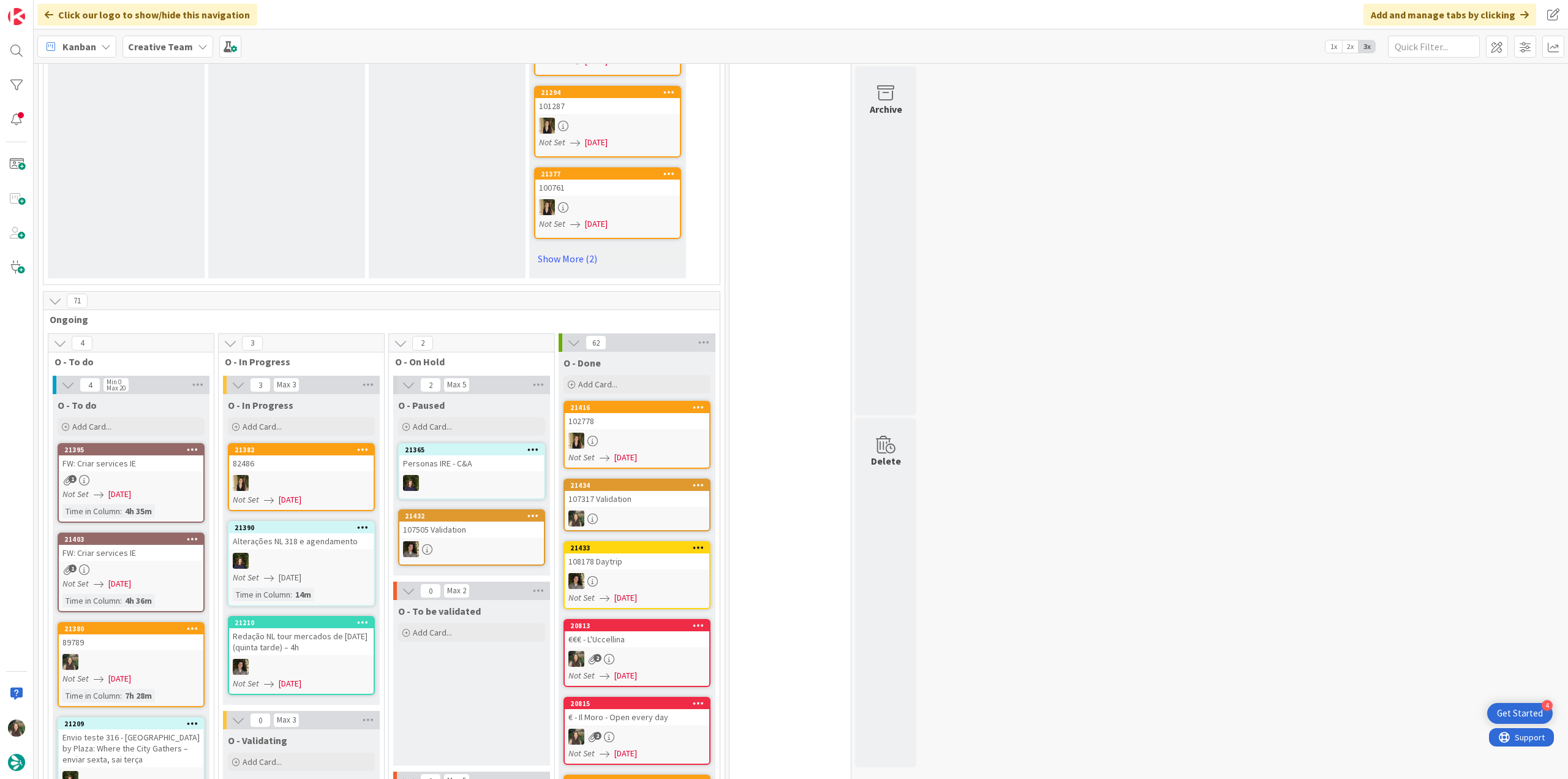
scroll to position [919, 0]
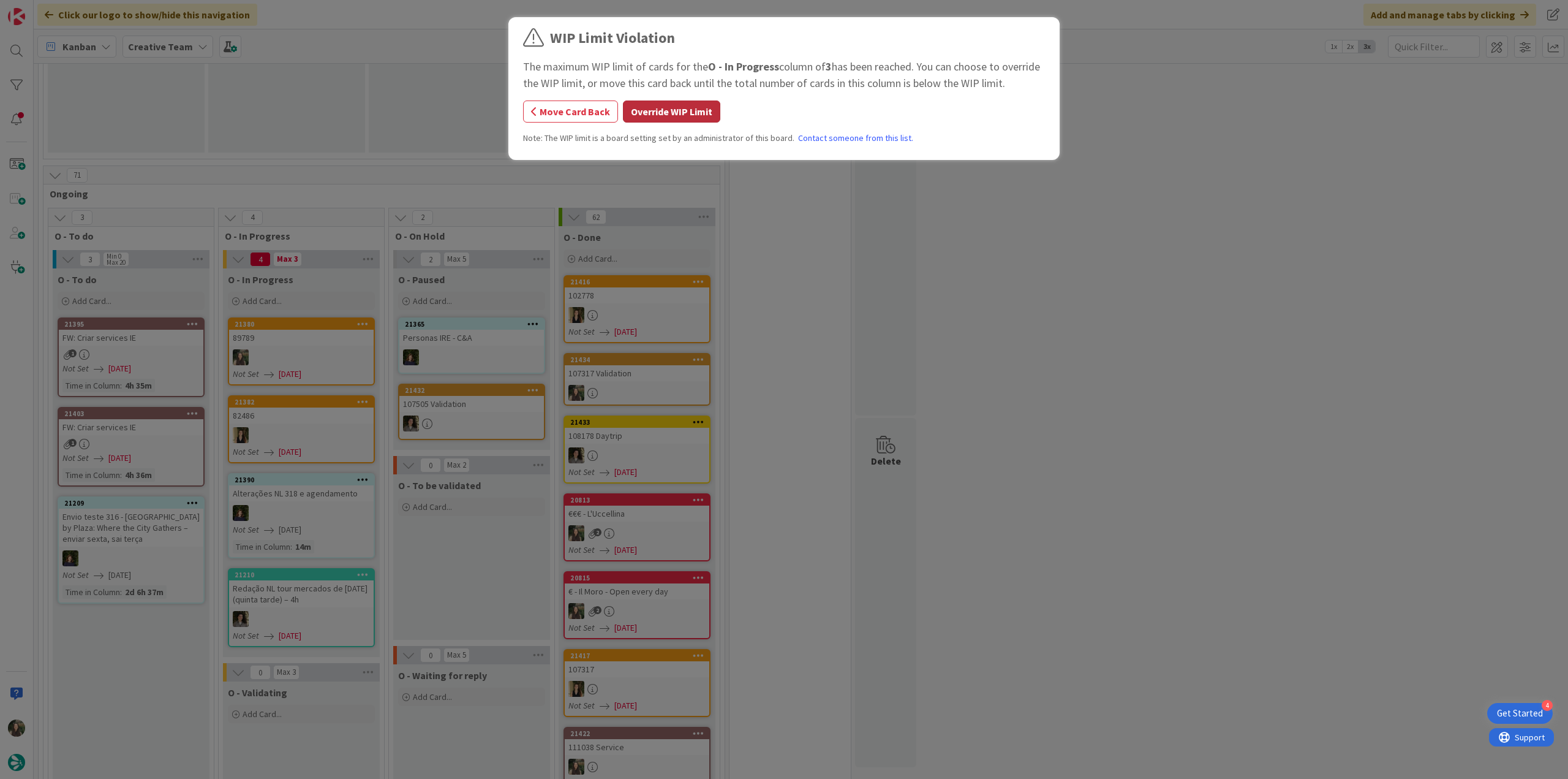
click at [695, 107] on button "Override WIP Limit" at bounding box center [671, 111] width 97 height 22
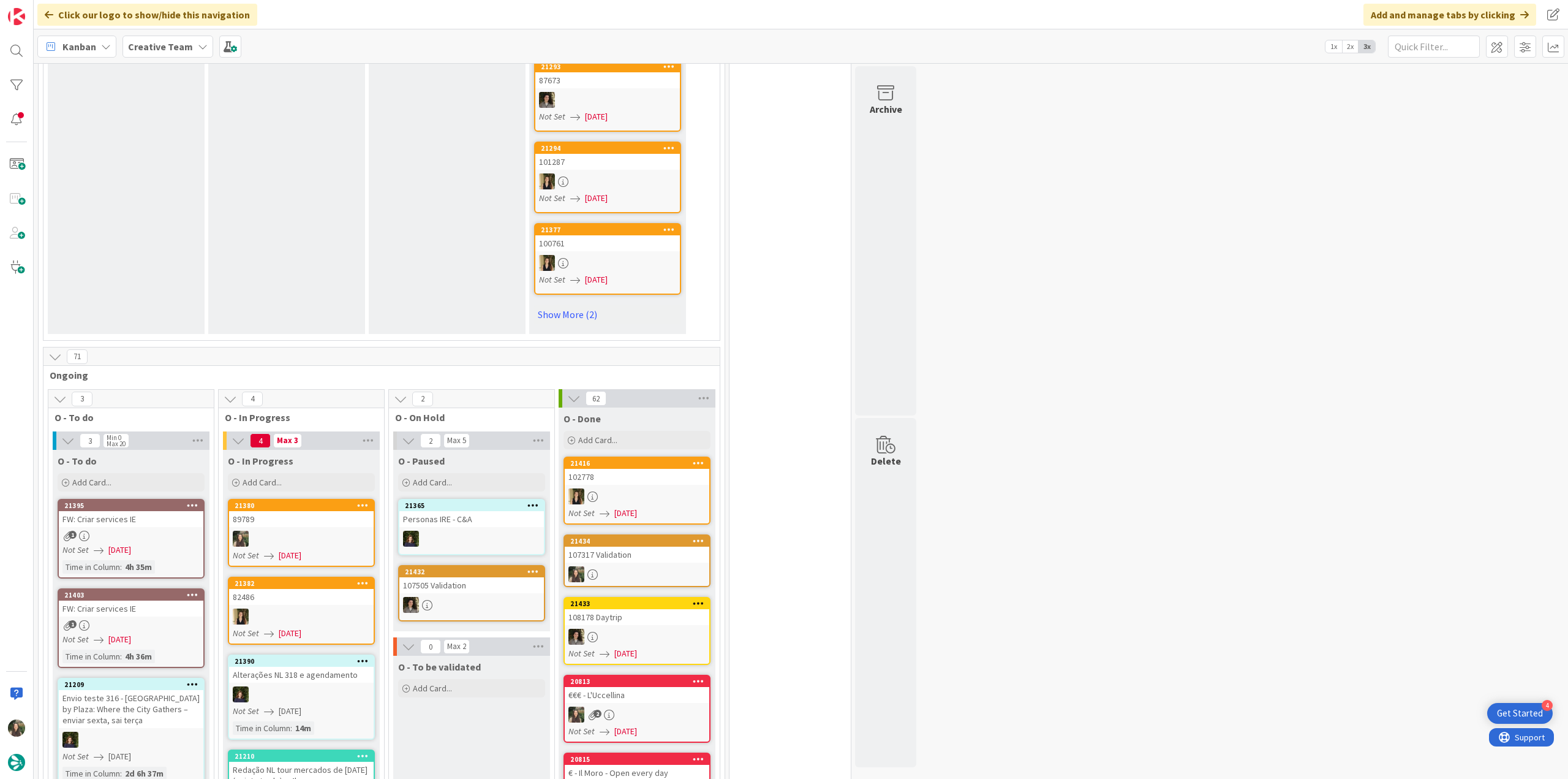
scroll to position [858, 0]
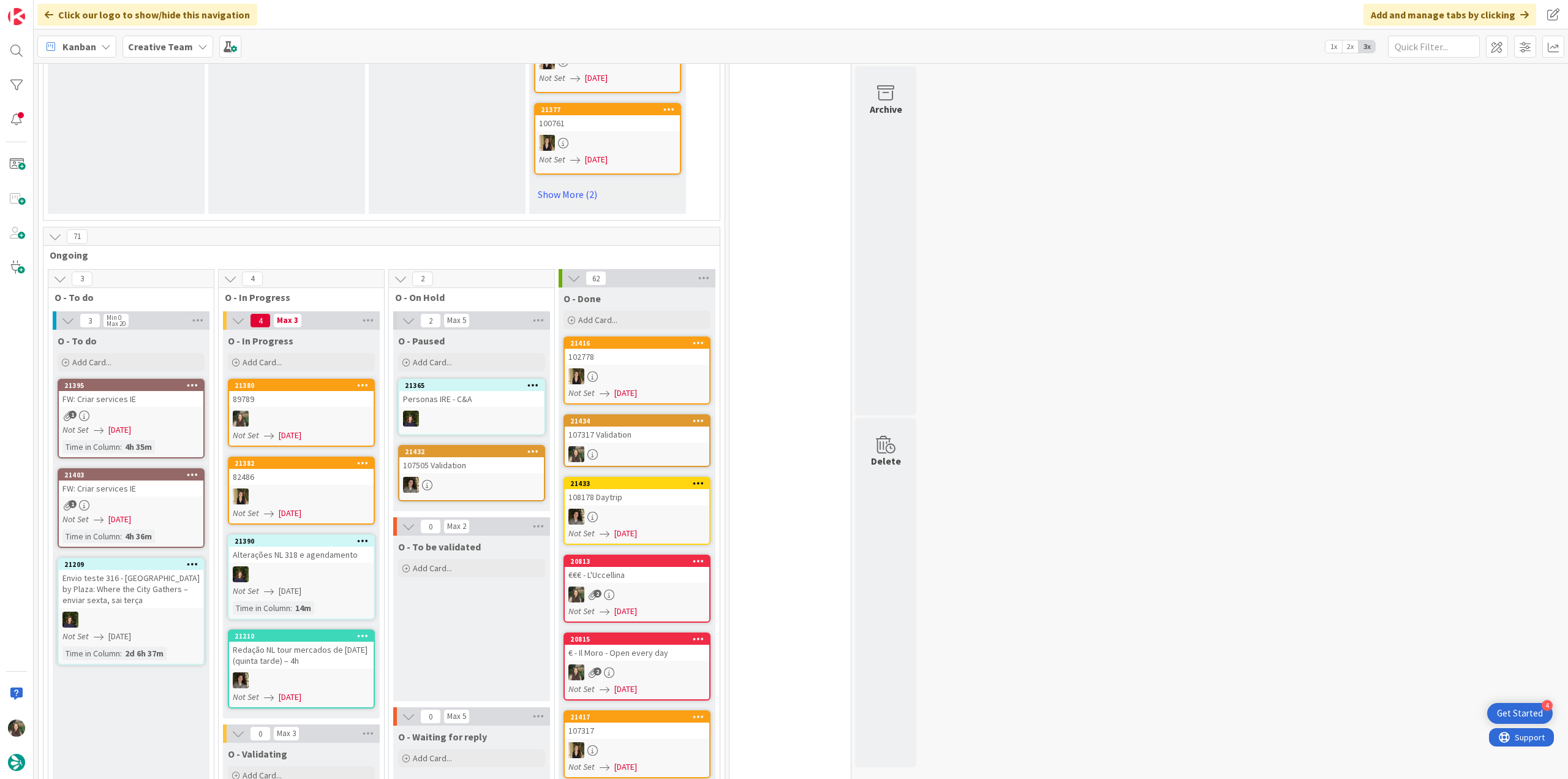
click at [308, 410] on div at bounding box center [301, 418] width 145 height 16
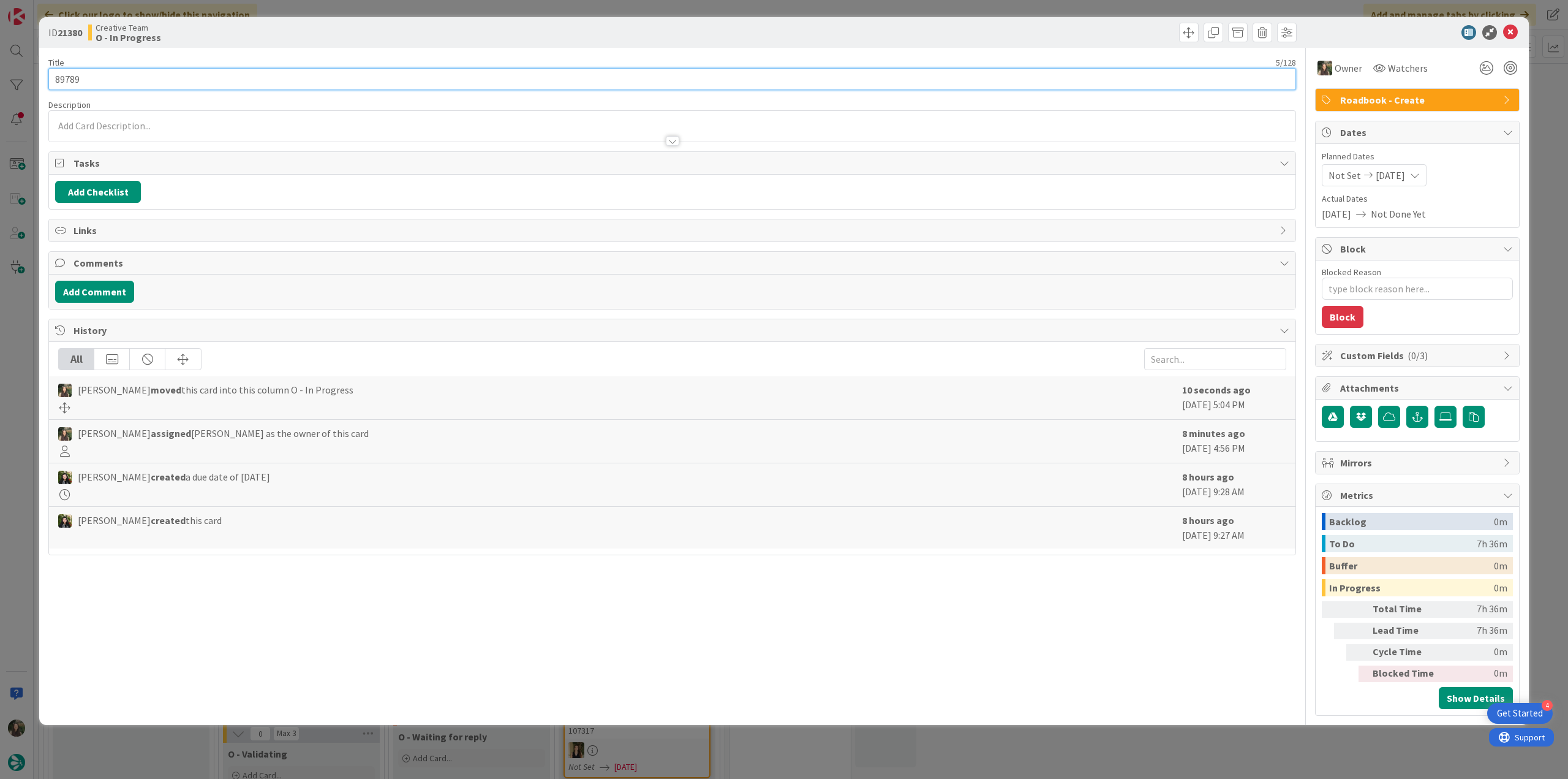
click at [72, 83] on input "89789" at bounding box center [672, 78] width 1247 height 22
click at [35, 424] on div "ID 21380 Creative Team O - In Progress Title 5 / 128 89789 Description [PERSON_…" at bounding box center [784, 389] width 1568 height 779
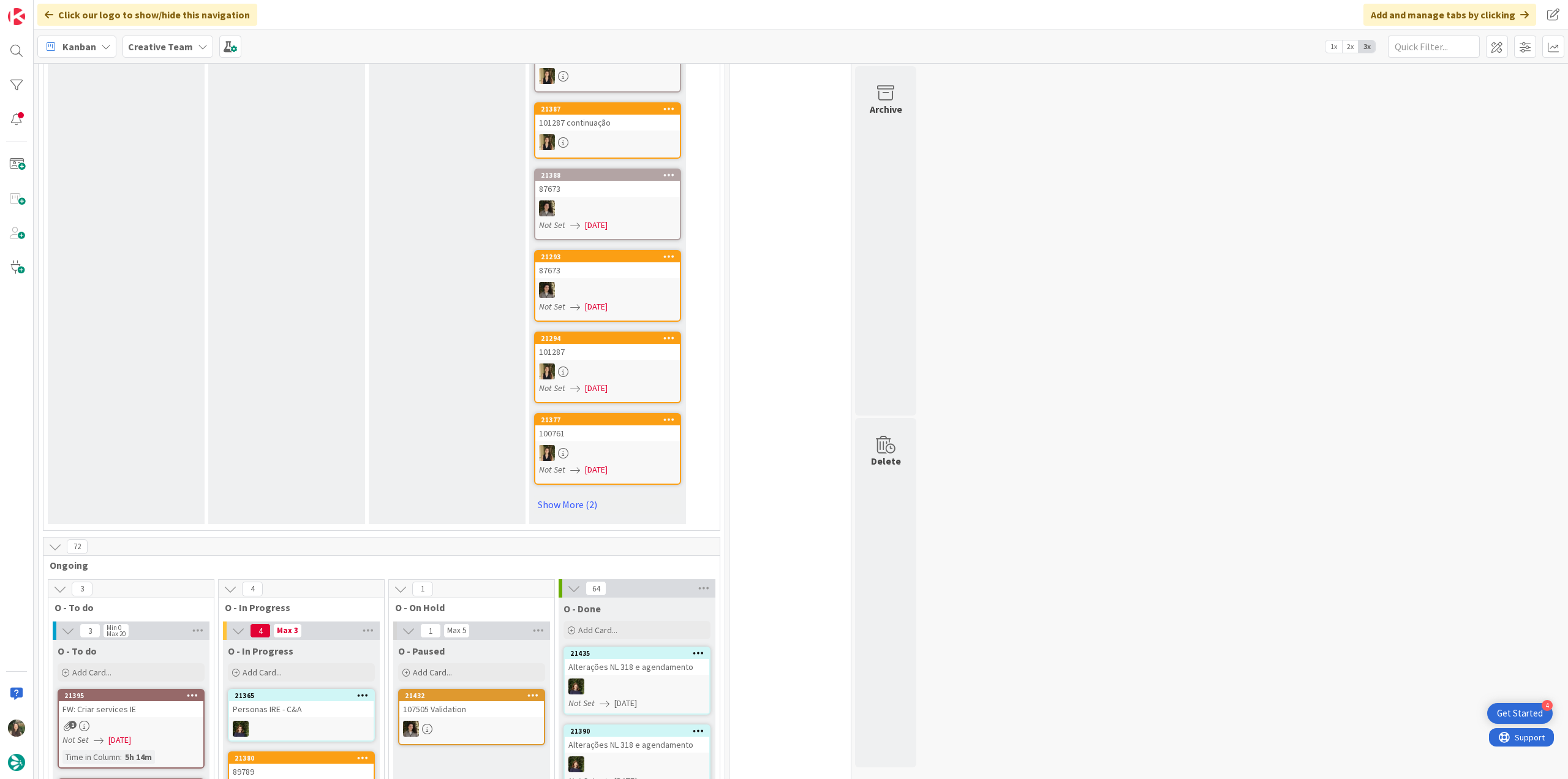
scroll to position [980, 0]
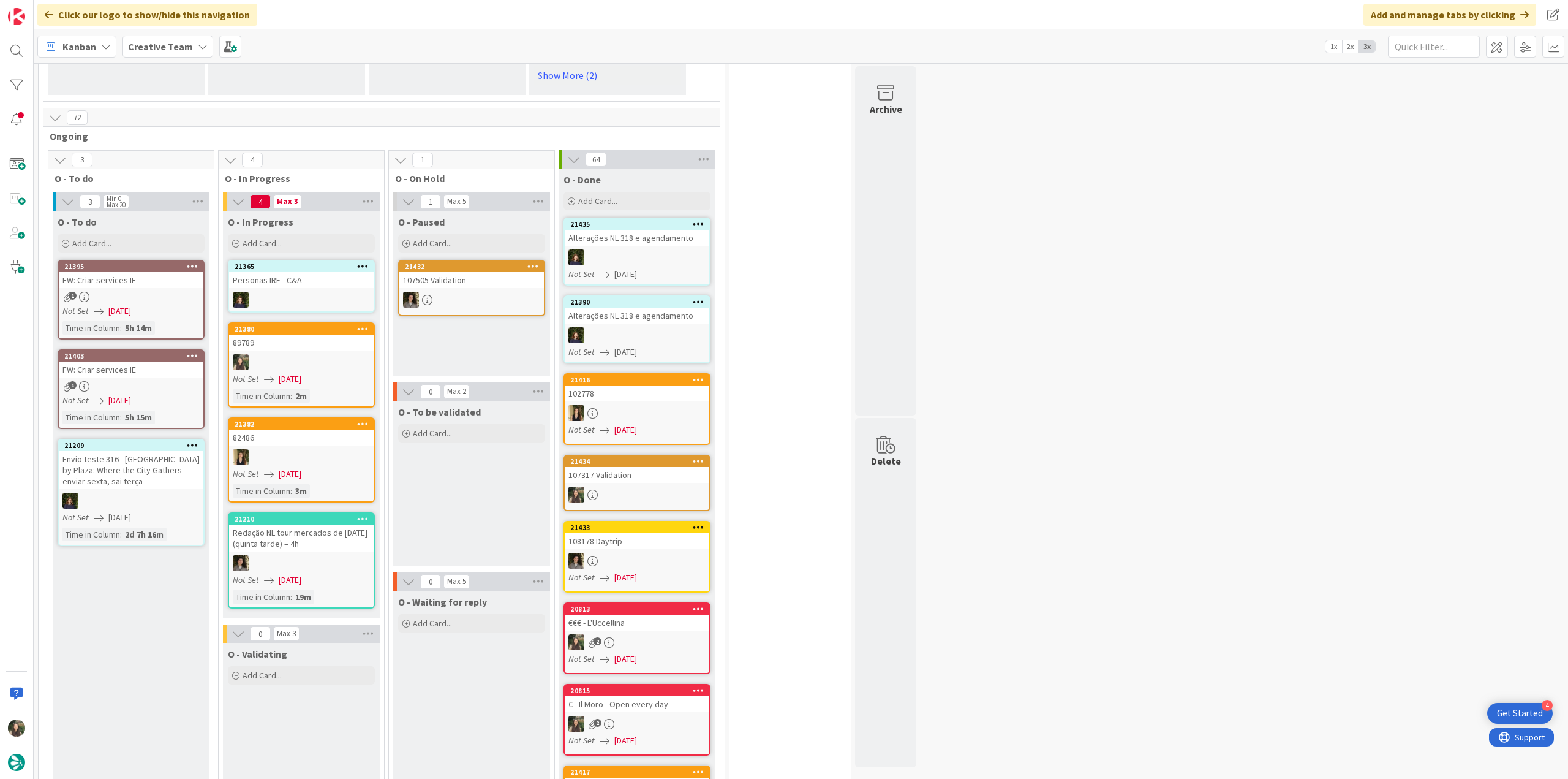
click at [450, 292] on div at bounding box center [472, 299] width 145 height 16
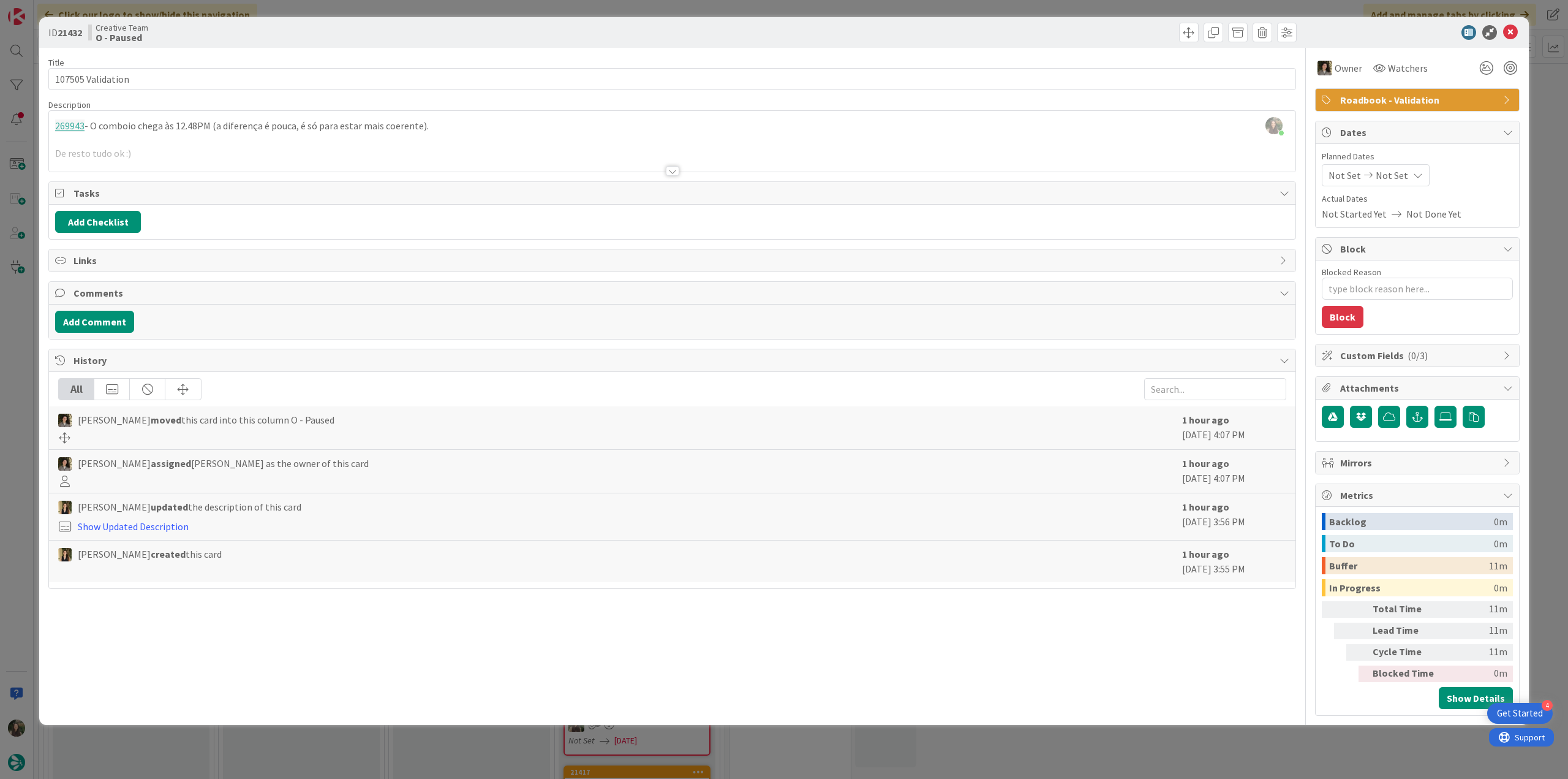
click at [23, 427] on div "ID 21432 Creative Team O - Paused Title 17 / 128 107505 Validation Description …" at bounding box center [784, 389] width 1568 height 779
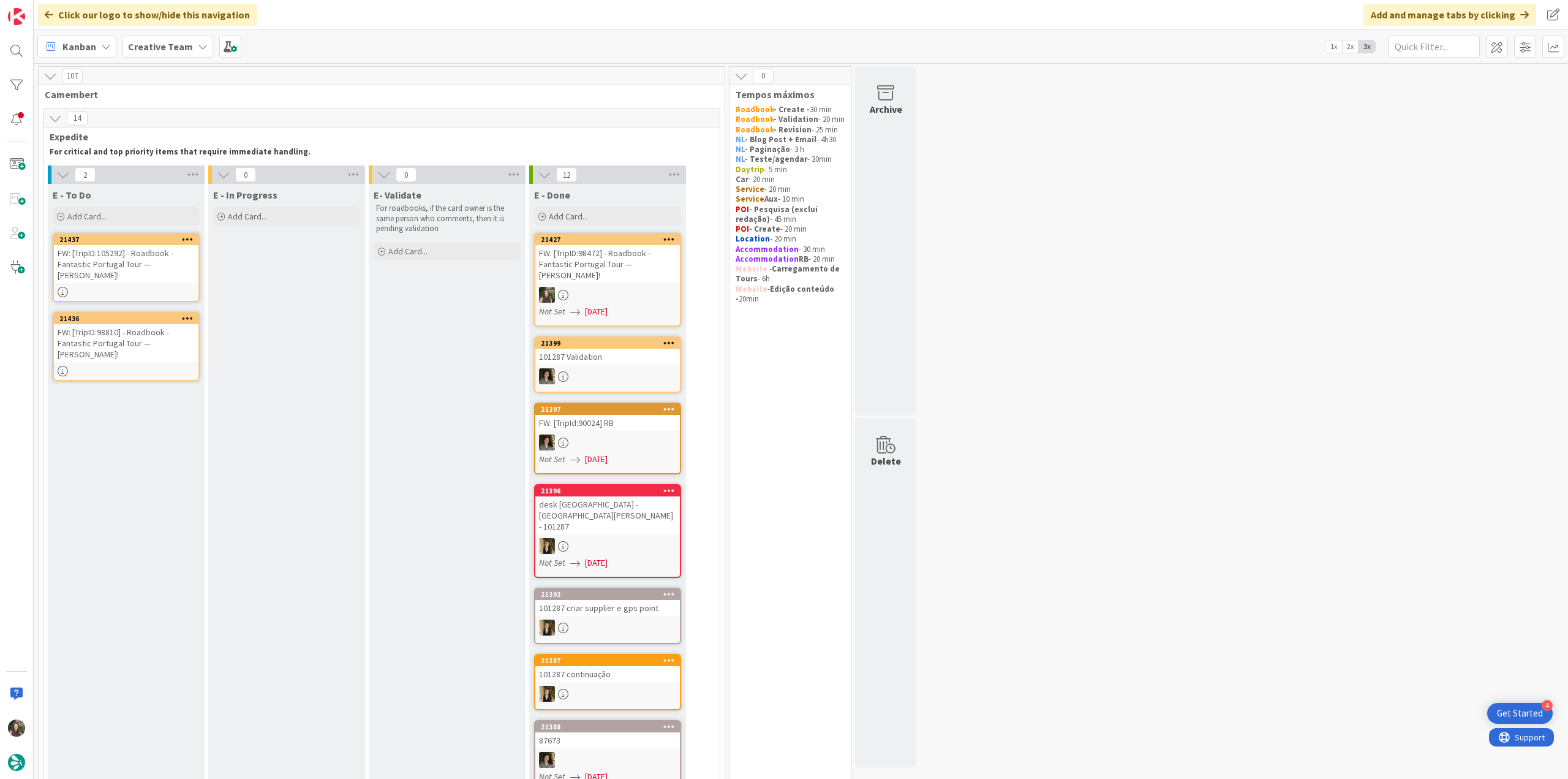
click at [148, 267] on div "FW: [TripID:105292] - Roadbook - Fantastic Portugal Tour — [PERSON_NAME]!" at bounding box center [126, 264] width 145 height 38
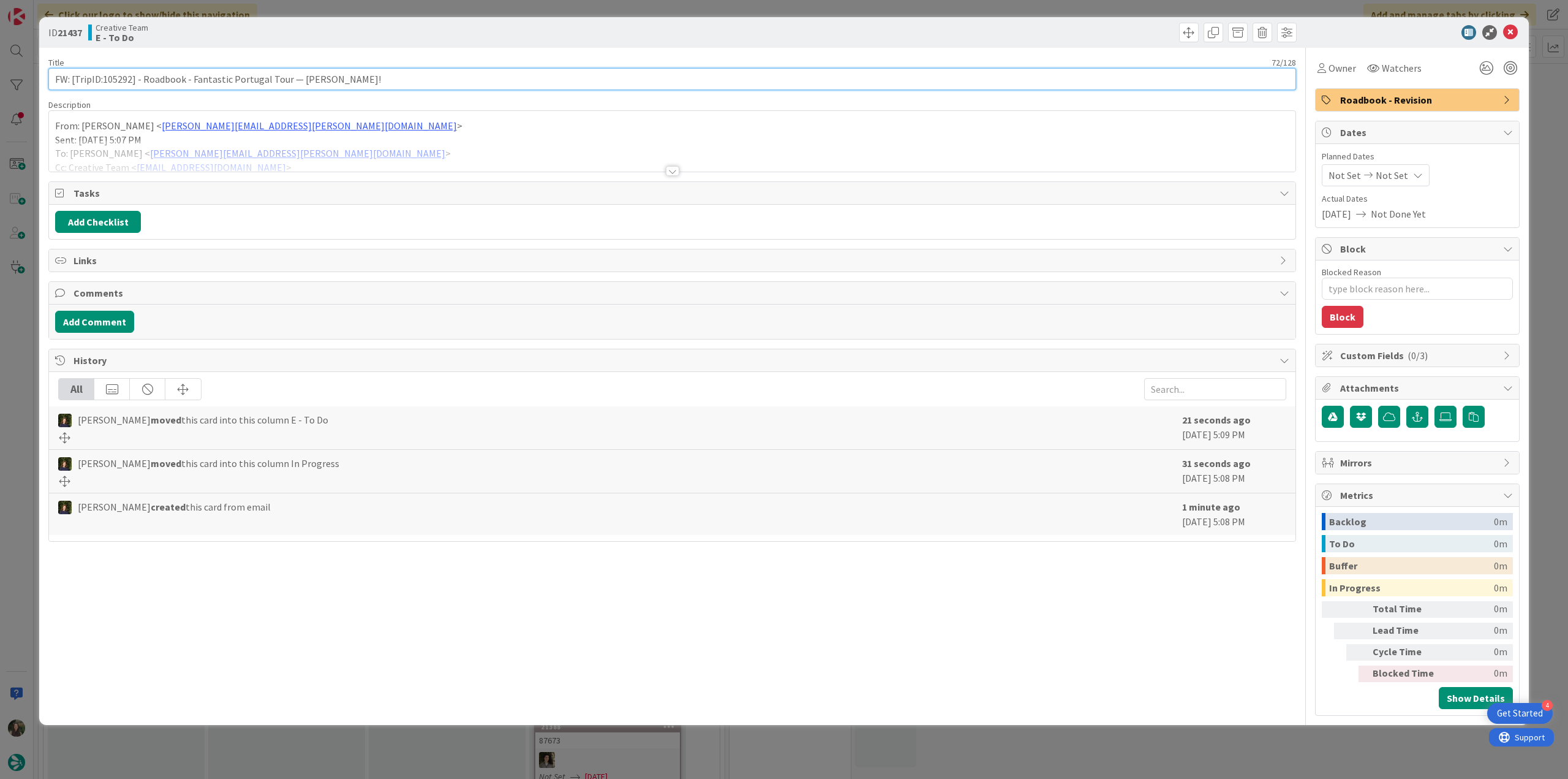
click at [119, 78] on input "FW: [TripID:105292] - Roadbook - Fantastic Portugal Tour — [PERSON_NAME]!" at bounding box center [672, 78] width 1247 height 22
click at [1343, 73] on span "Owner" at bounding box center [1342, 68] width 28 height 15
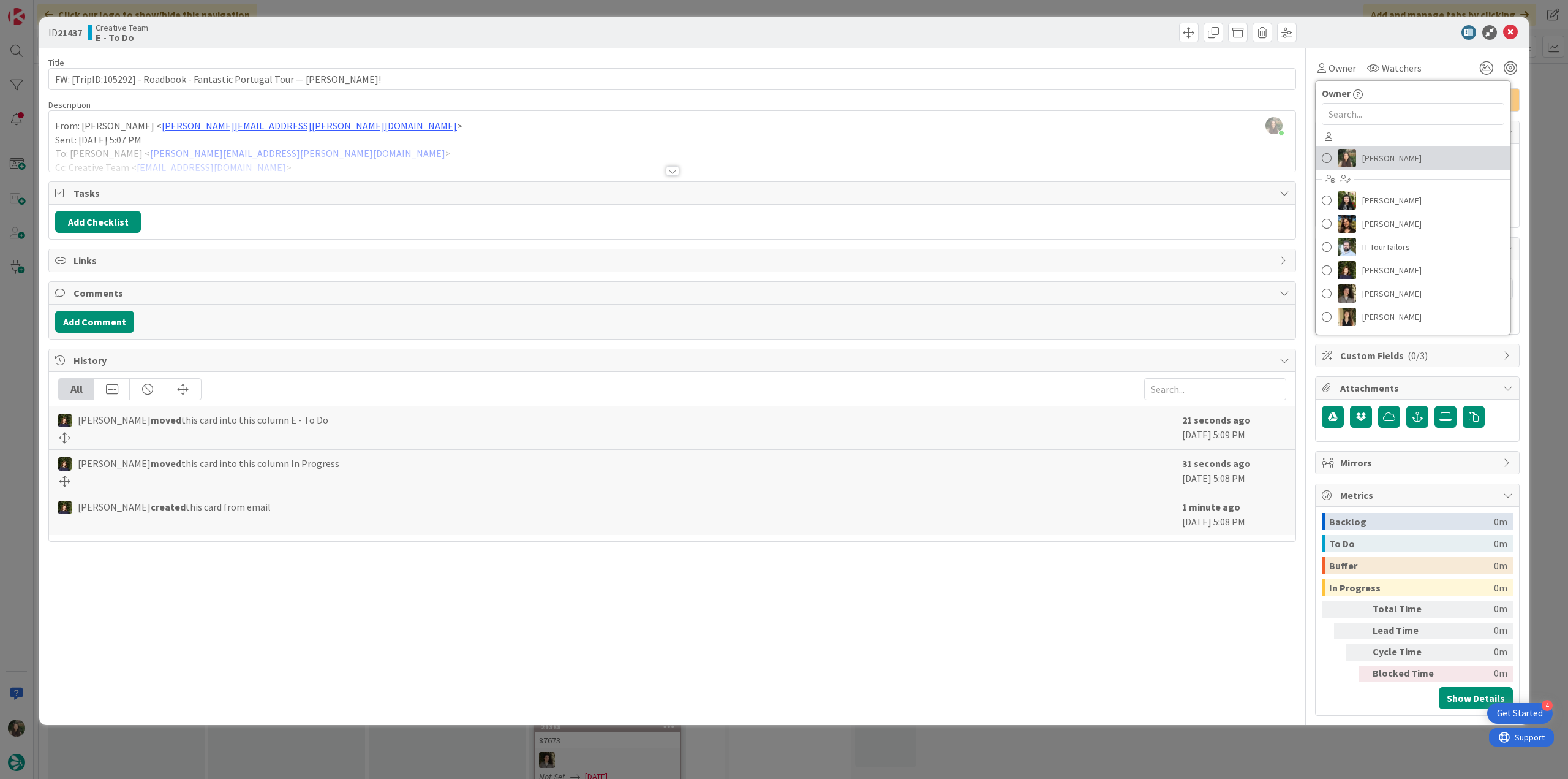
drag, startPoint x: 1375, startPoint y: 156, endPoint x: 1382, endPoint y: 159, distance: 7.6
click at [1375, 156] on span "[PERSON_NAME]" at bounding box center [1392, 158] width 59 height 18
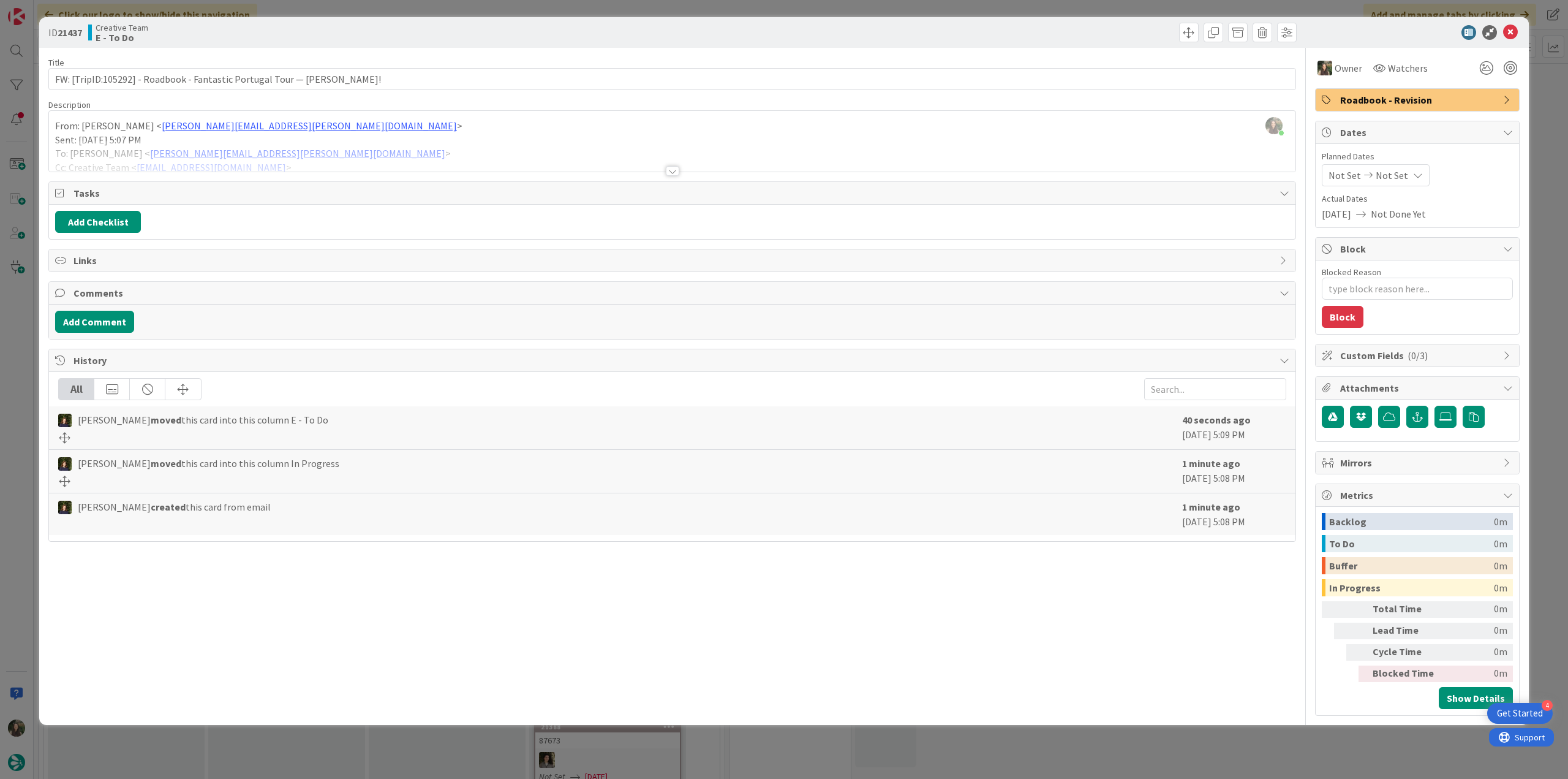
click at [1546, 117] on div "ID 21437 Creative Team E - To Do Title 72 / 128 FW: [TripID:105292] - Roadbook …" at bounding box center [784, 389] width 1568 height 779
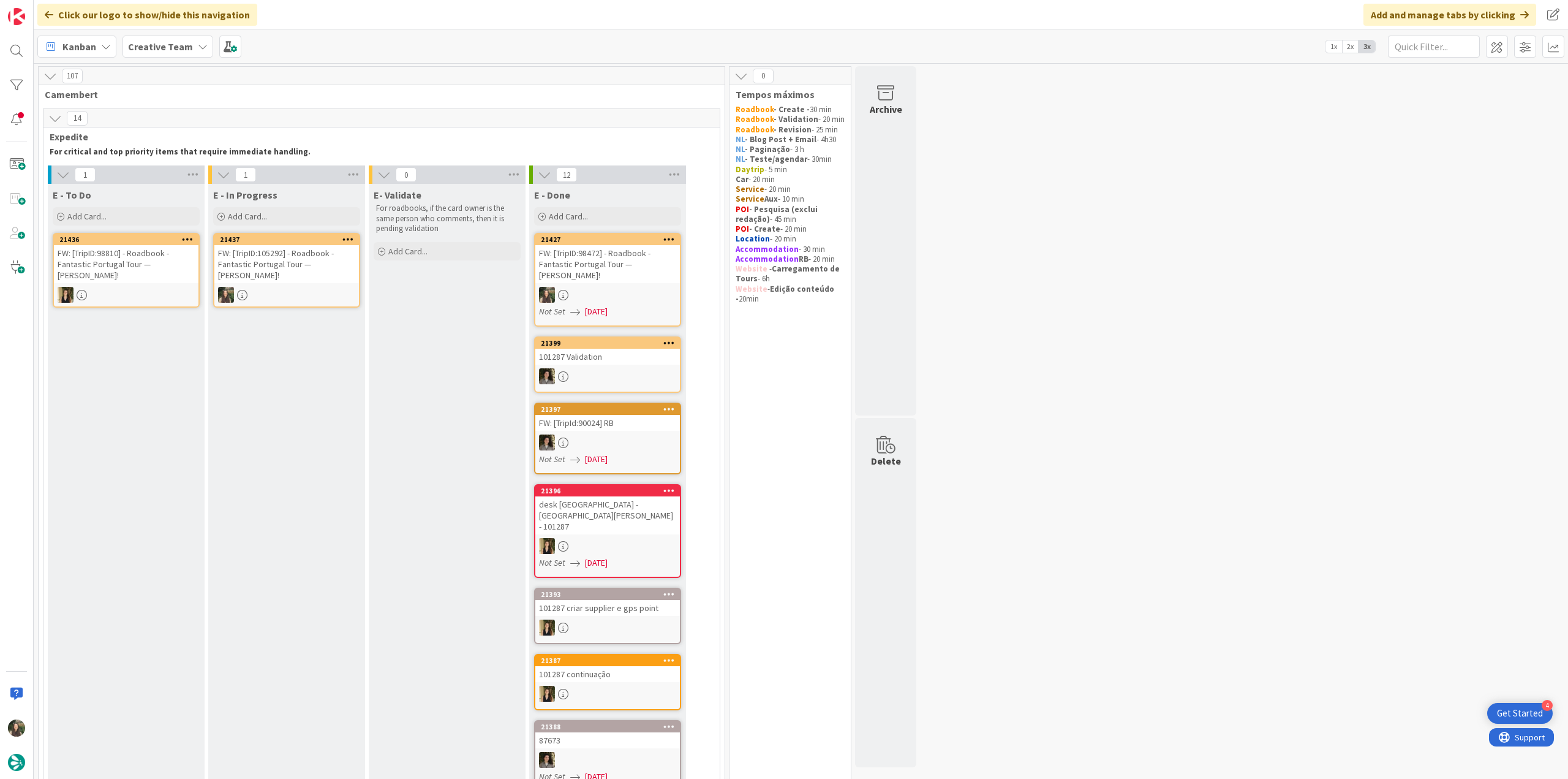
click at [186, 273] on div "FW: [TripID:98810] - Roadbook - Fantastic Portugal Tour — [PERSON_NAME]!" at bounding box center [126, 264] width 145 height 38
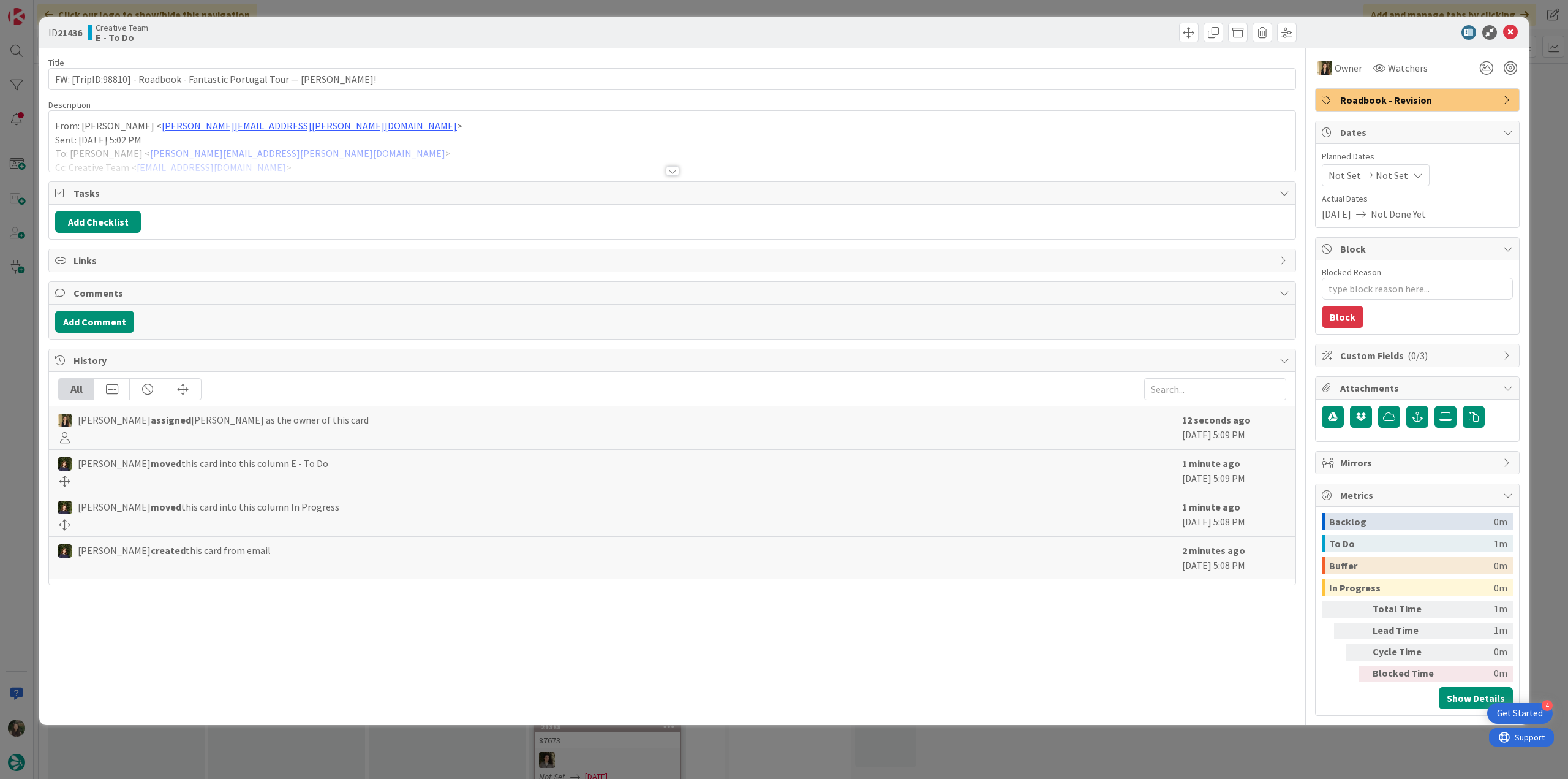
click at [380, 151] on div at bounding box center [671, 156] width 1246 height 31
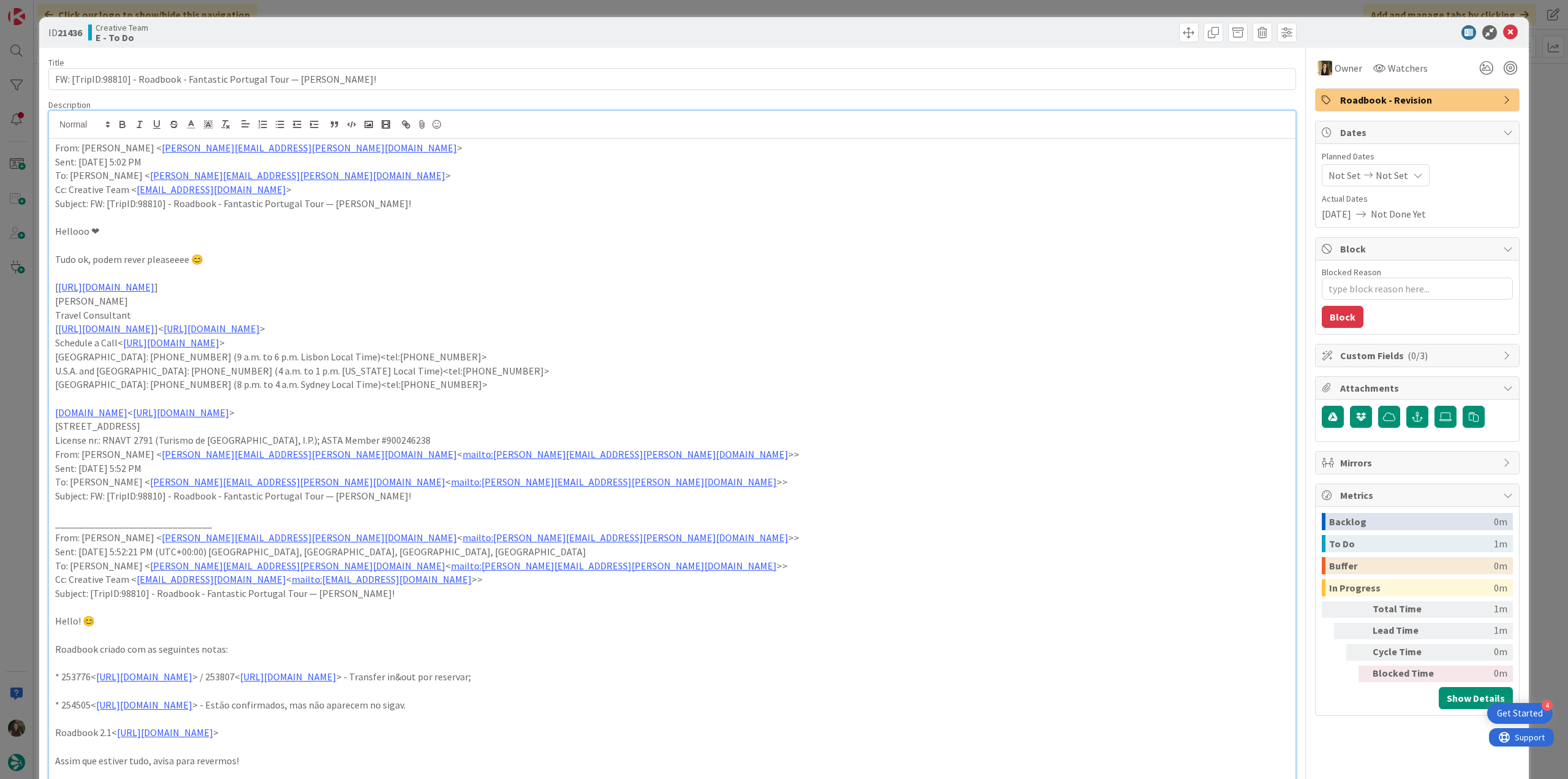
click at [28, 364] on div "ID 21436 Creative Team E - To Do Title 72 / 128 FW: [TripID:98810] - Roadbook -…" at bounding box center [784, 389] width 1568 height 779
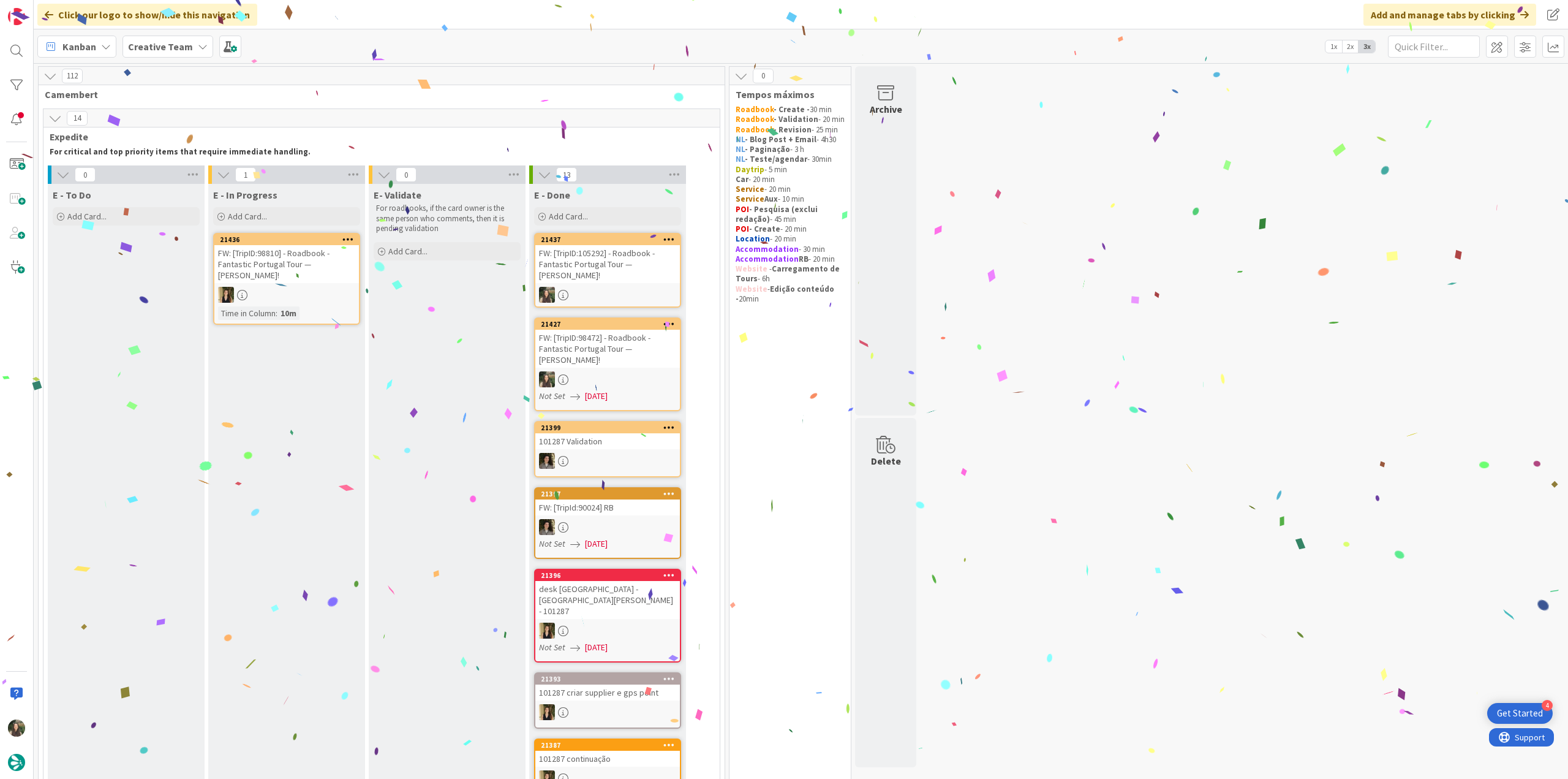
click at [650, 269] on div "FW: [TripID:105292] - Roadbook - Fantastic Portugal Tour — [PERSON_NAME]!" at bounding box center [607, 264] width 145 height 38
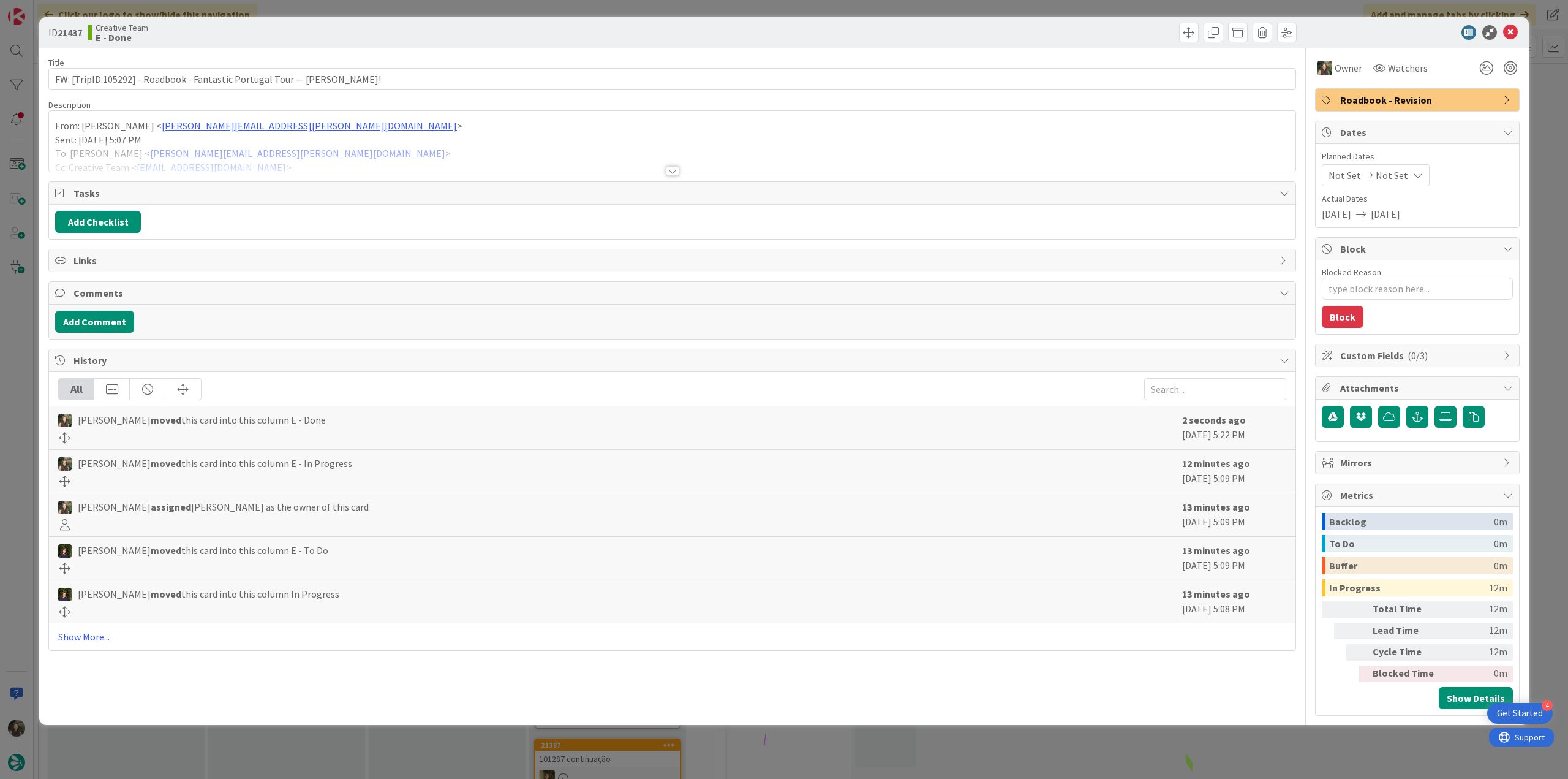
click at [1237, 733] on div "ID 21437 Creative Team E - Done Title 72 / 128 FW: [TripID:105292] - Roadbook -…" at bounding box center [784, 389] width 1568 height 779
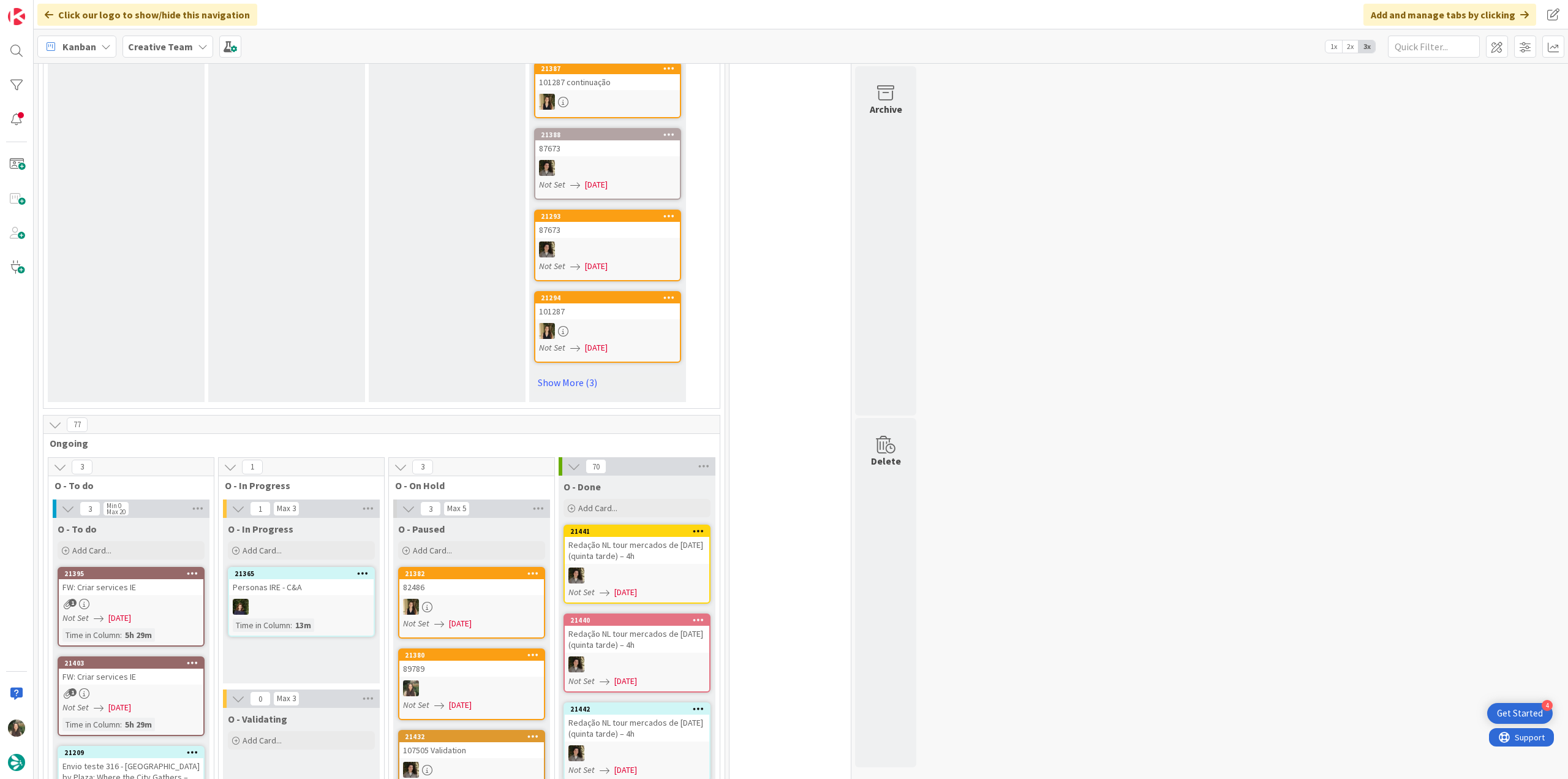
scroll to position [797, 0]
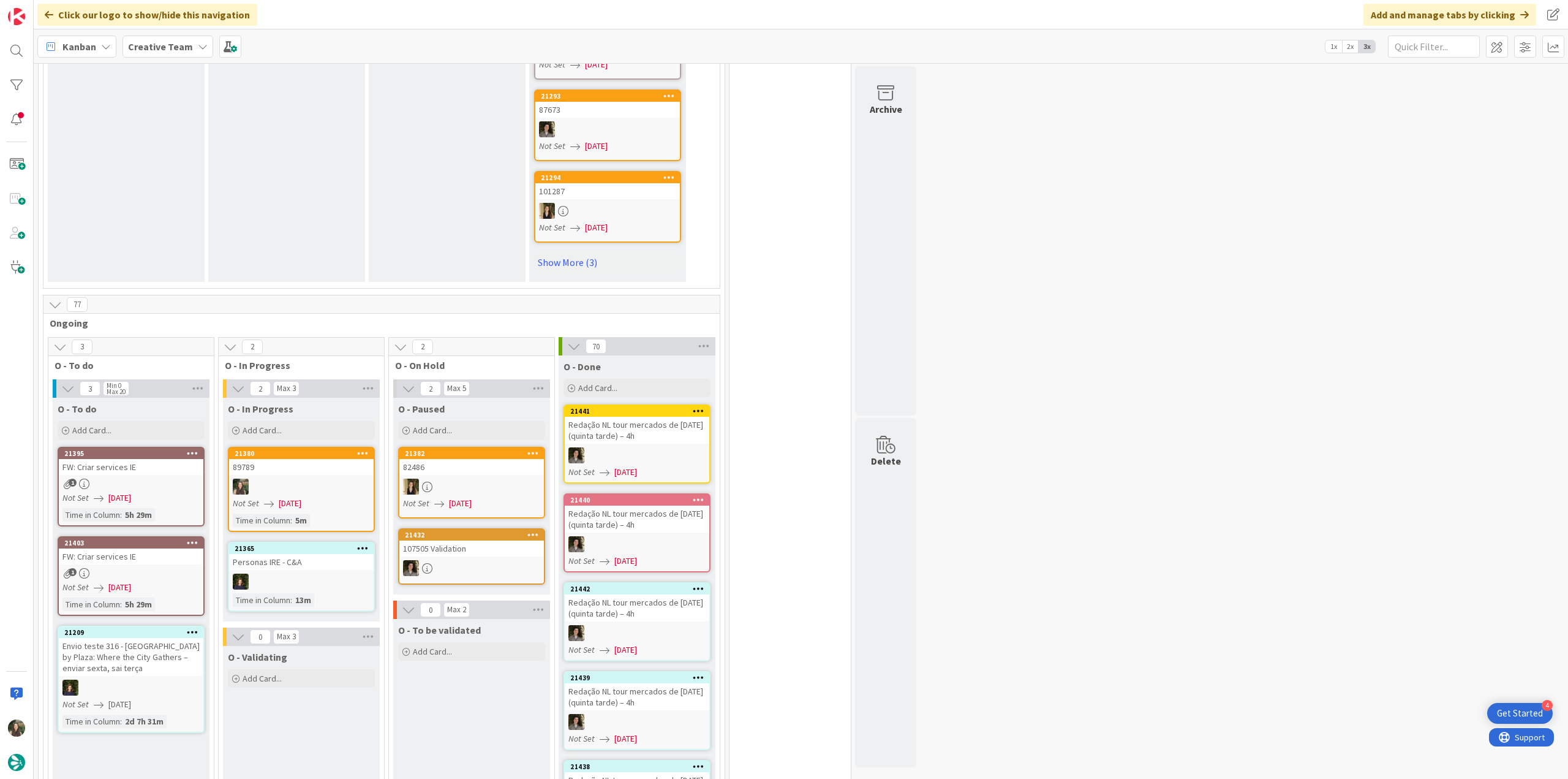
click at [293, 459] on div "89789" at bounding box center [301, 467] width 145 height 16
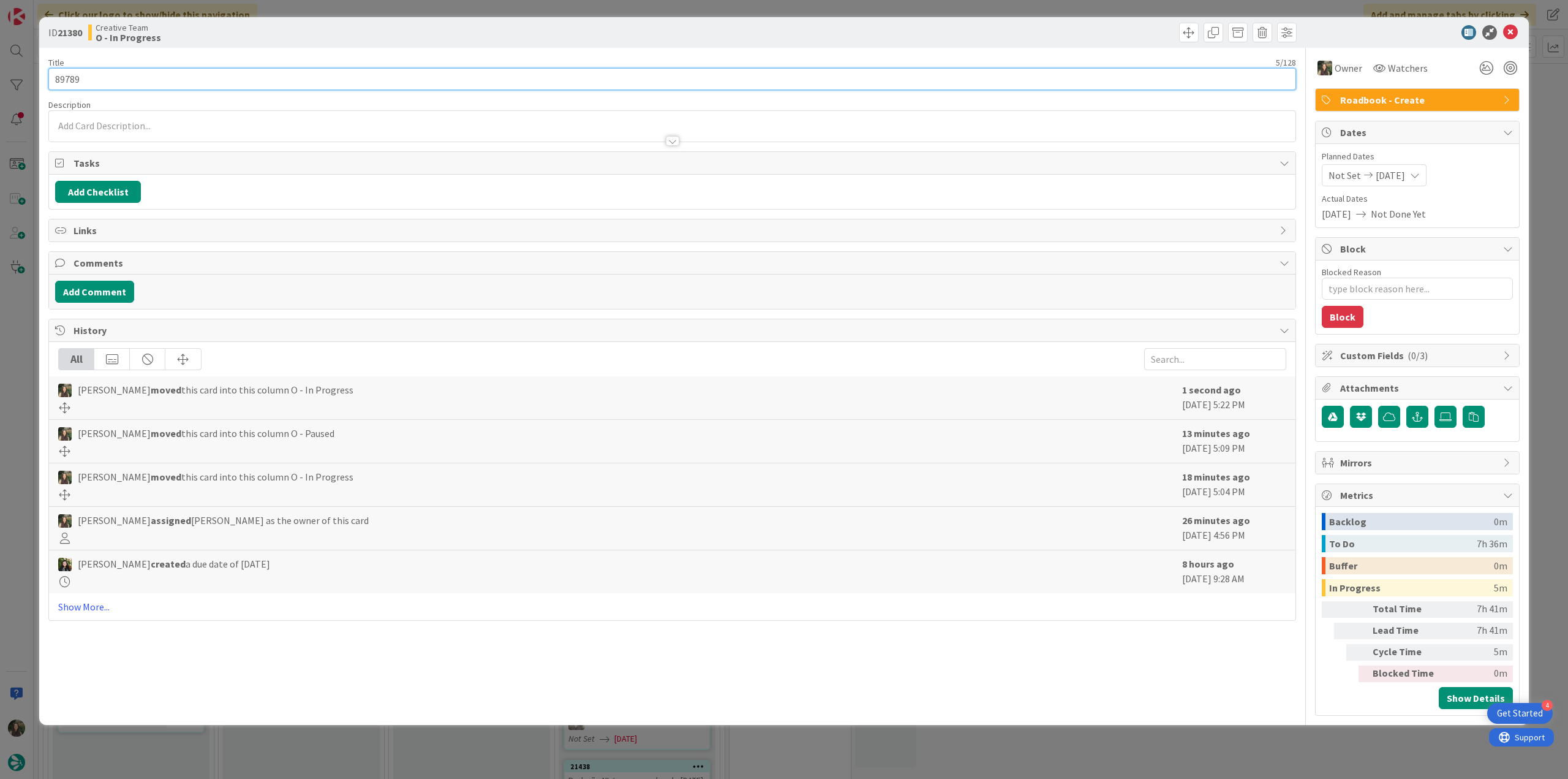
click at [71, 81] on input "89789" at bounding box center [672, 78] width 1247 height 22
type textarea "x"
click at [22, 389] on div "ID 21380 Creative Team O - In Progress Title 5 / 128 89789 Description [PERSON_…" at bounding box center [784, 389] width 1568 height 779
